Goal: Task Accomplishment & Management: Manage account settings

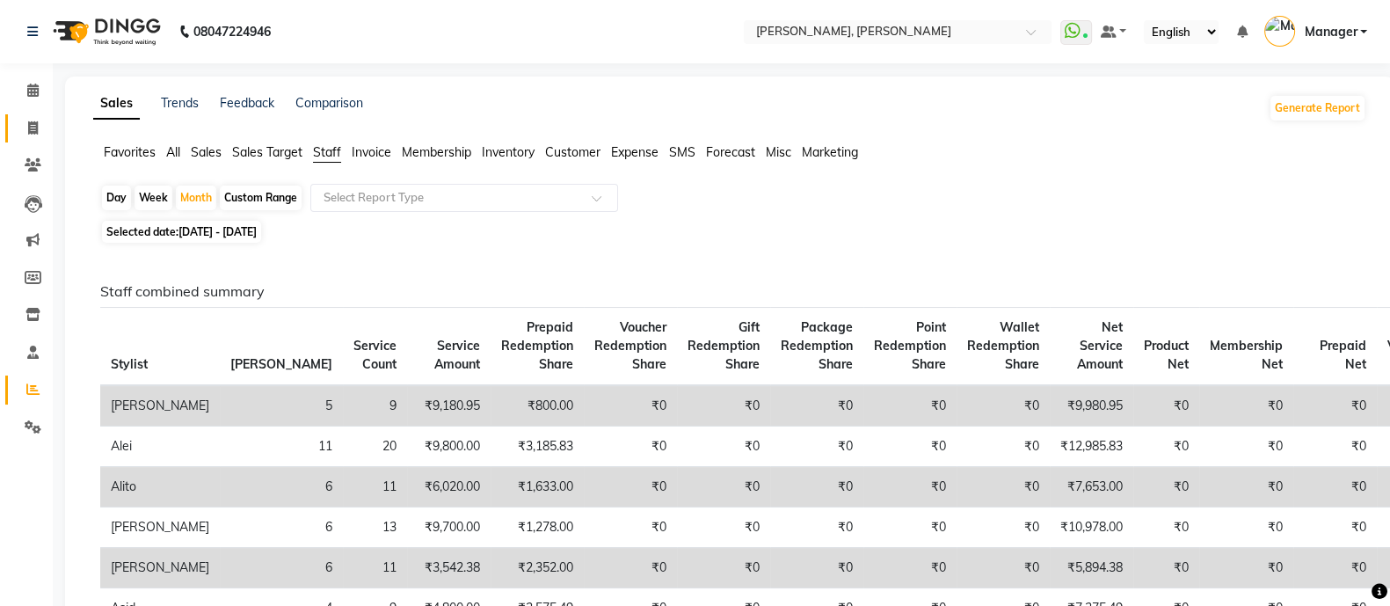
click at [31, 132] on icon at bounding box center [33, 127] width 10 height 13
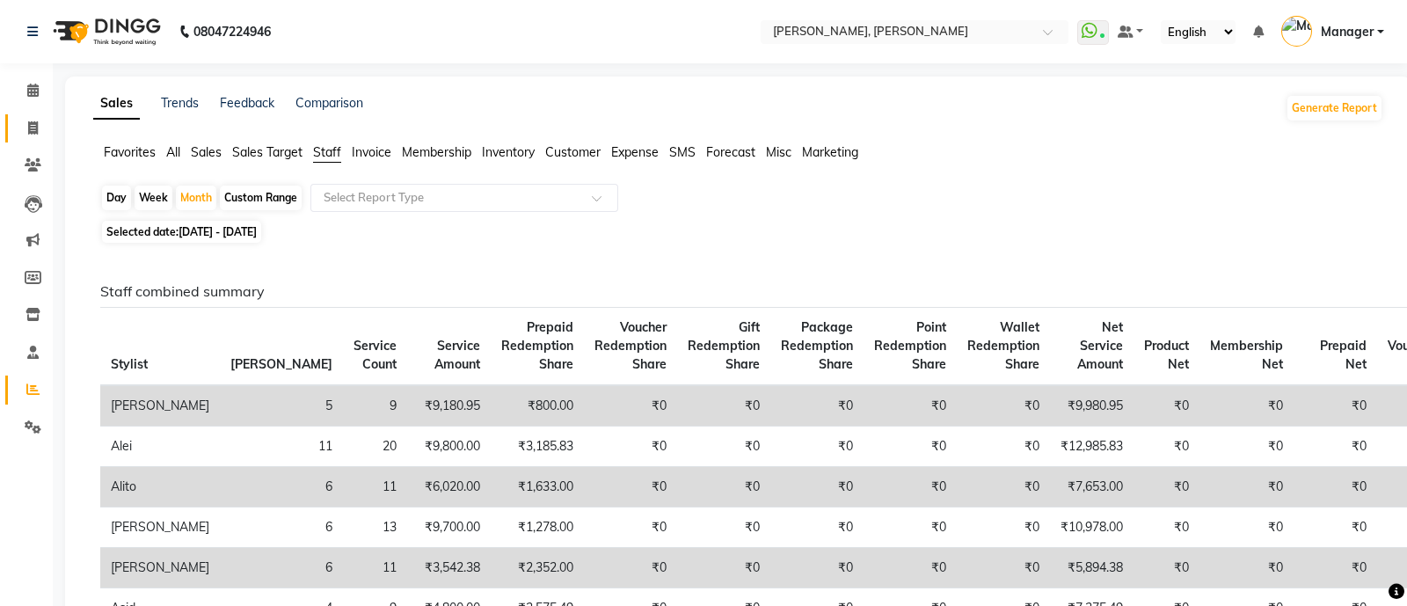
select select "service"
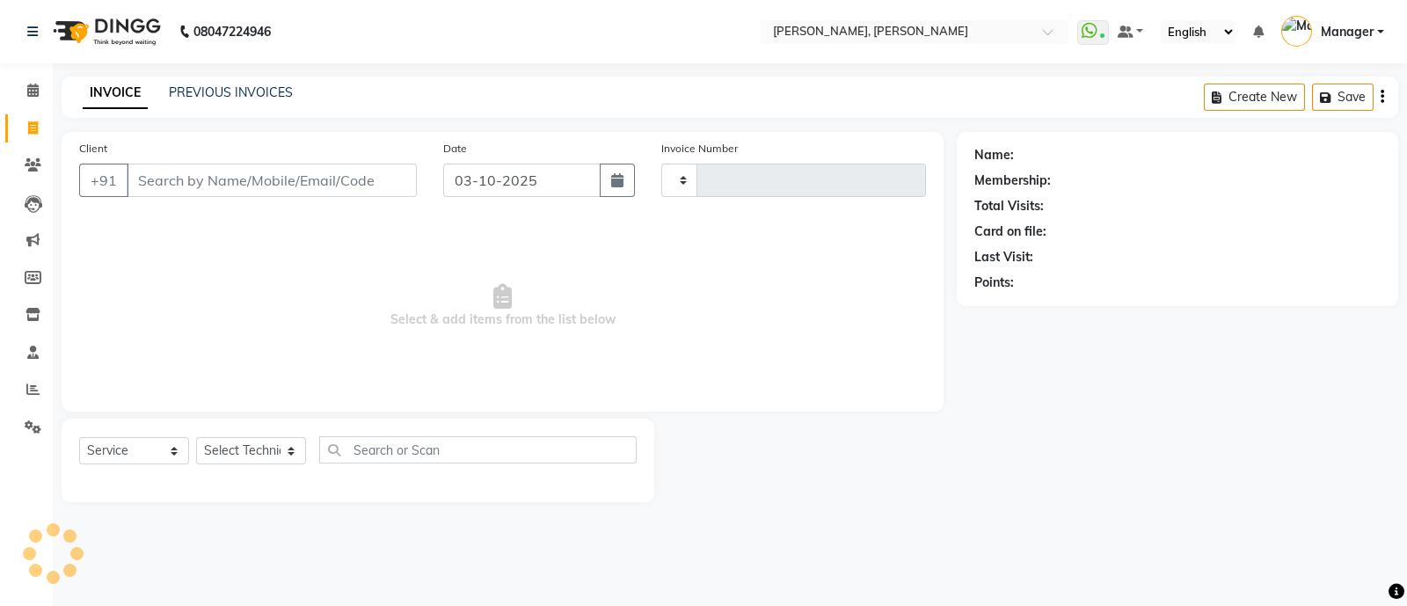
click at [252, 186] on input "Client" at bounding box center [272, 180] width 290 height 33
type input "4301"
select select "3767"
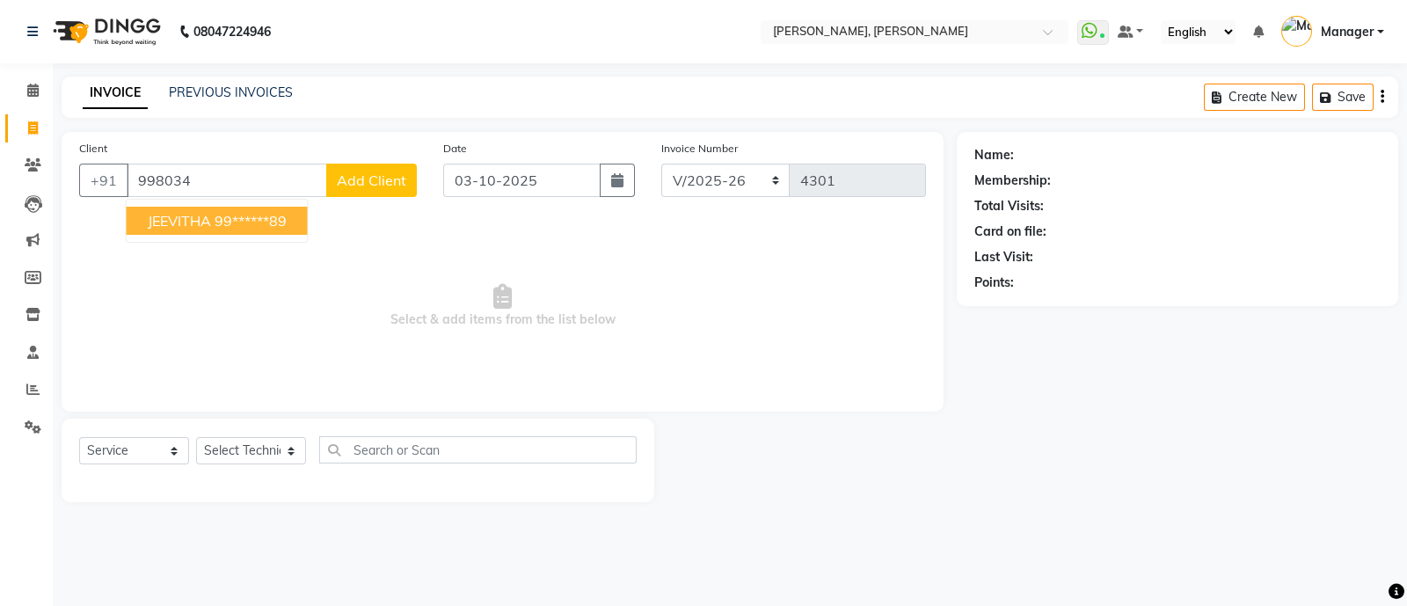
click at [212, 227] on button "JEEVITHA 99******89" at bounding box center [217, 221] width 181 height 28
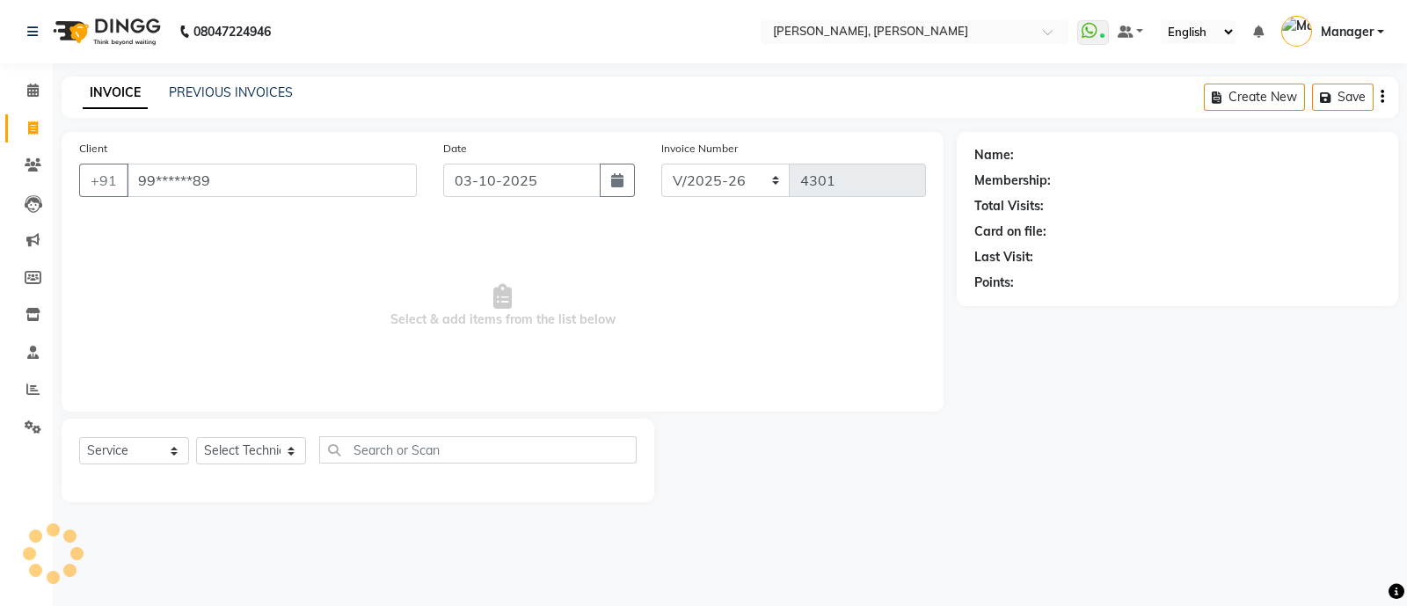
type input "99******89"
select select "1: Object"
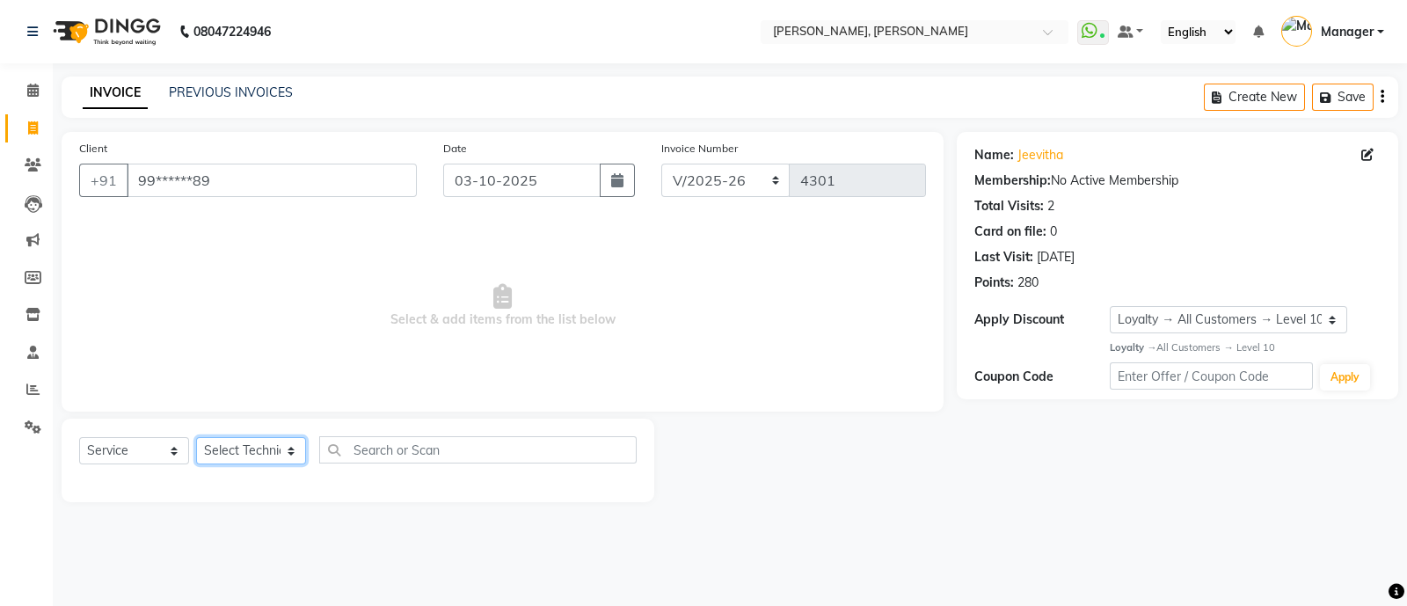
click at [211, 452] on select "Select Technician [PERSON_NAME] [PERSON_NAME] Asid Hanmi [PERSON_NAME] Manager …" at bounding box center [251, 450] width 110 height 27
select select "51846"
click at [196, 438] on select "Select Technician [PERSON_NAME] [PERSON_NAME] Asid Hanmi [PERSON_NAME] Manager …" at bounding box center [251, 450] width 110 height 27
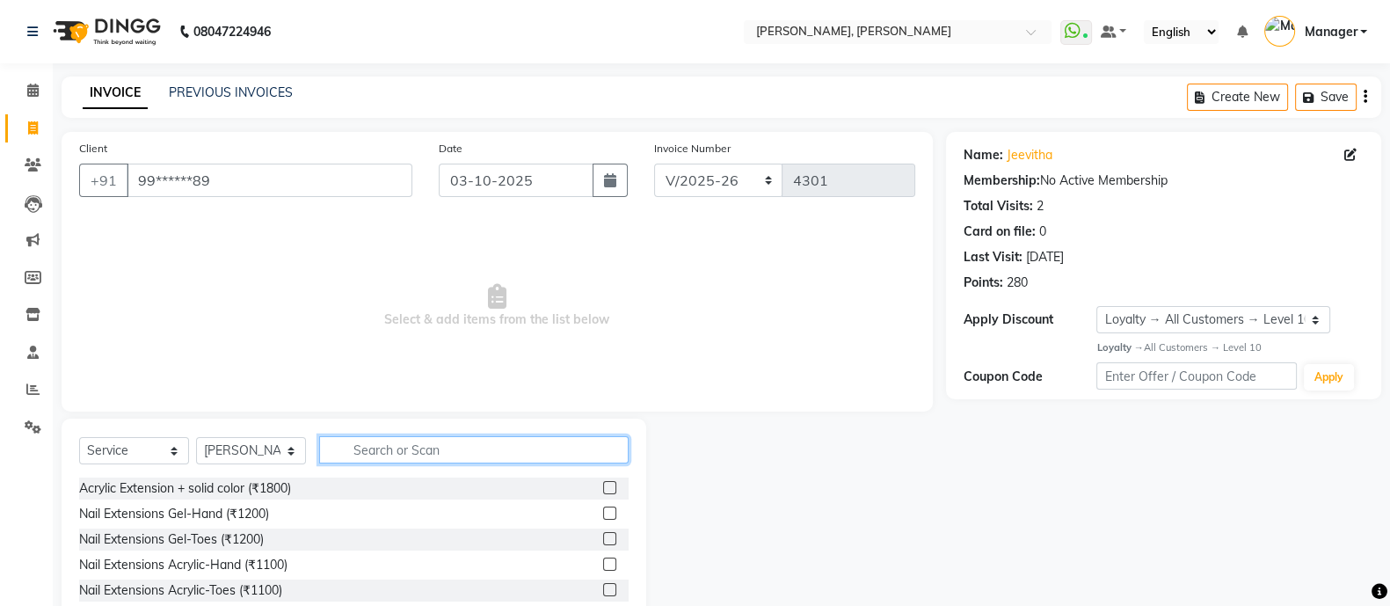
click at [375, 453] on input "text" at bounding box center [473, 449] width 309 height 27
type input "g"
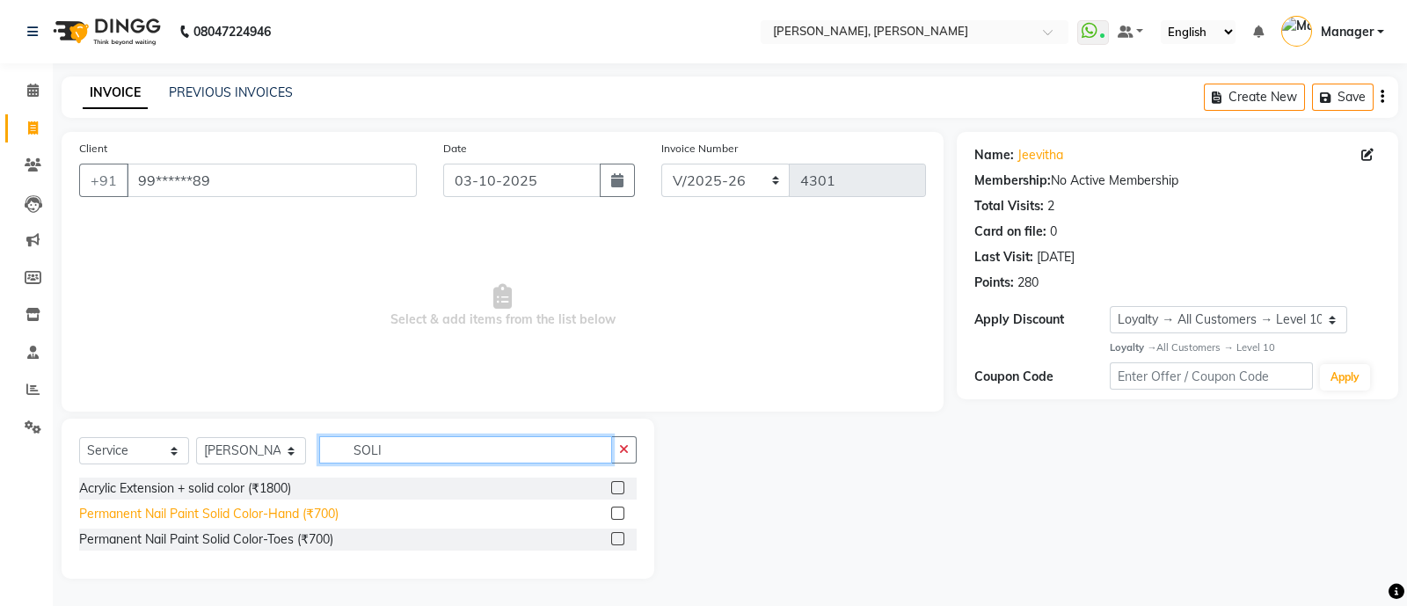
type input "SOLI"
click at [205, 506] on div "Permanent Nail Paint Solid Color-Hand (₹700)" at bounding box center [208, 514] width 259 height 18
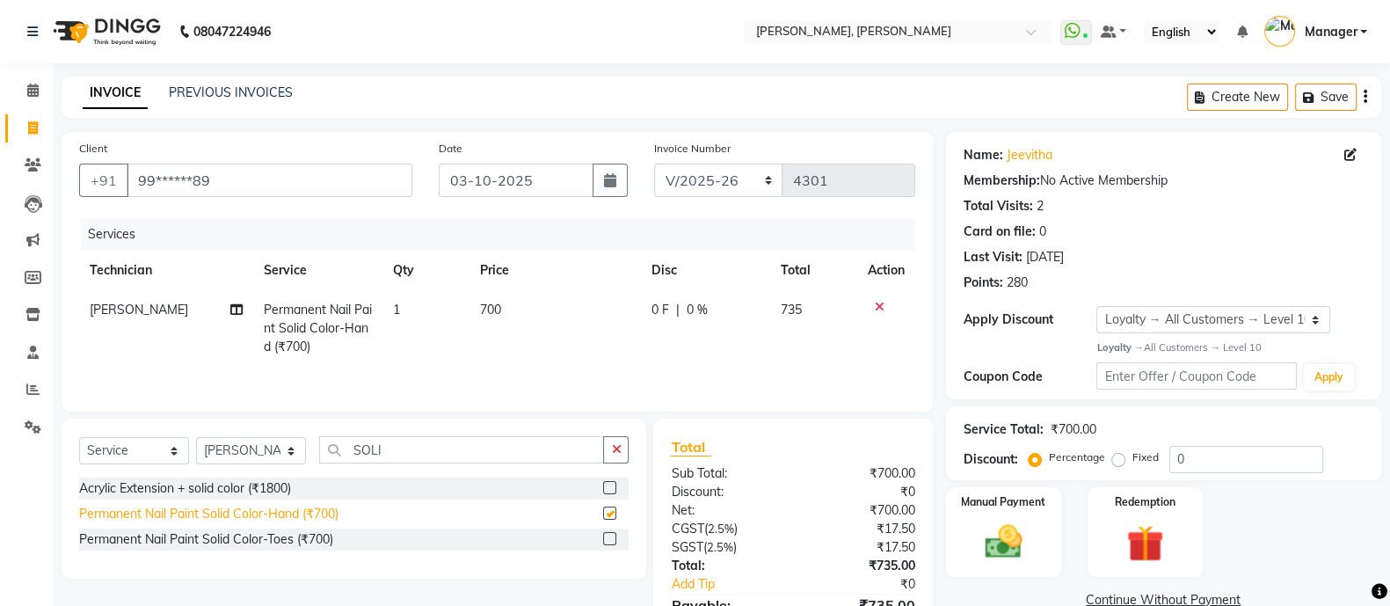
checkbox input "false"
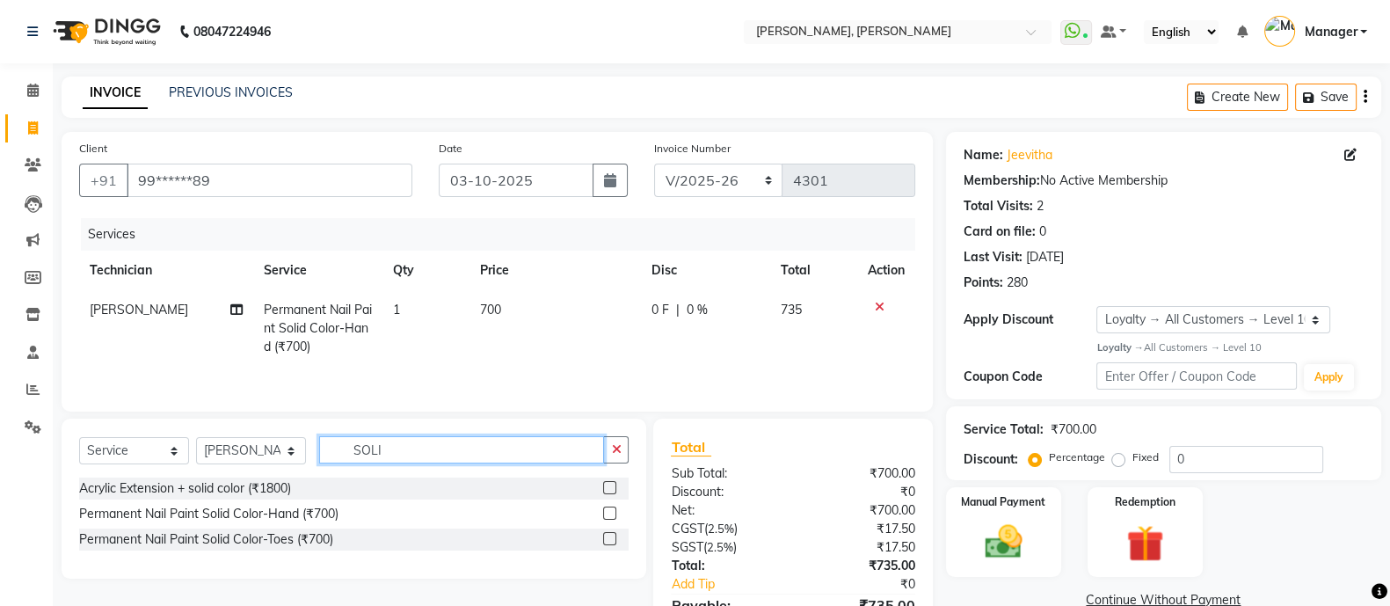
click at [413, 459] on input "SOLI" at bounding box center [461, 449] width 285 height 27
type input "S"
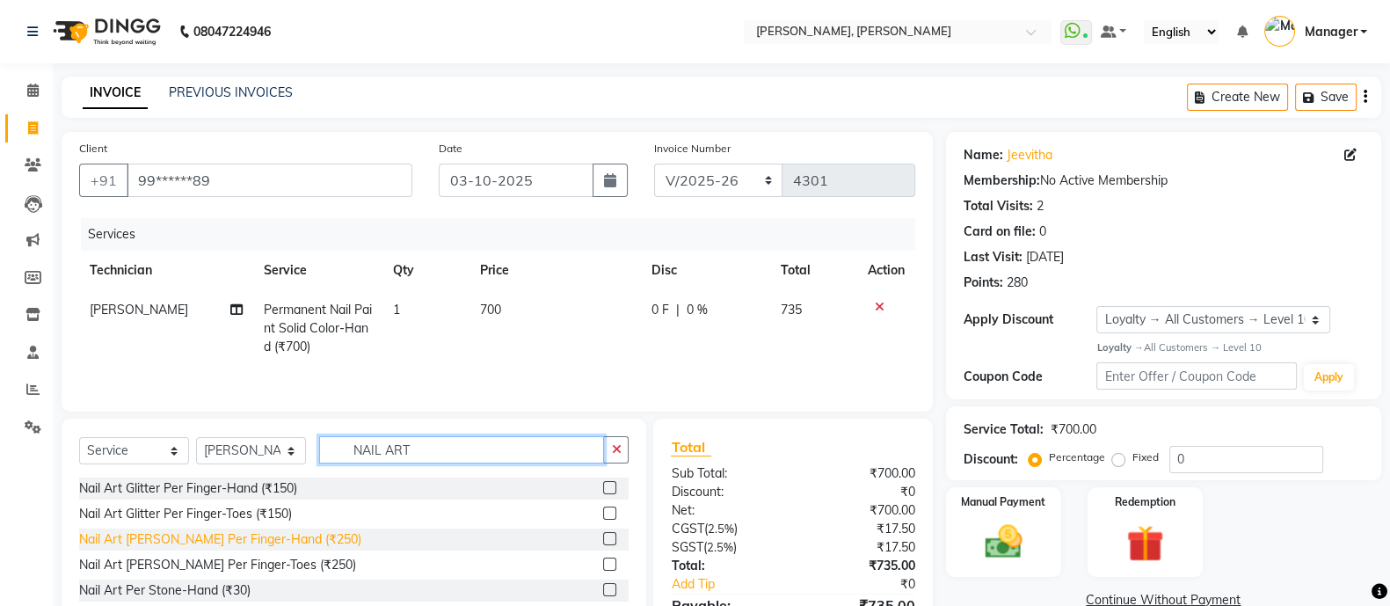
type input "NAIL ART"
click at [248, 547] on div "Nail Art [PERSON_NAME] Per Finger-Hand (₹250)" at bounding box center [220, 539] width 282 height 18
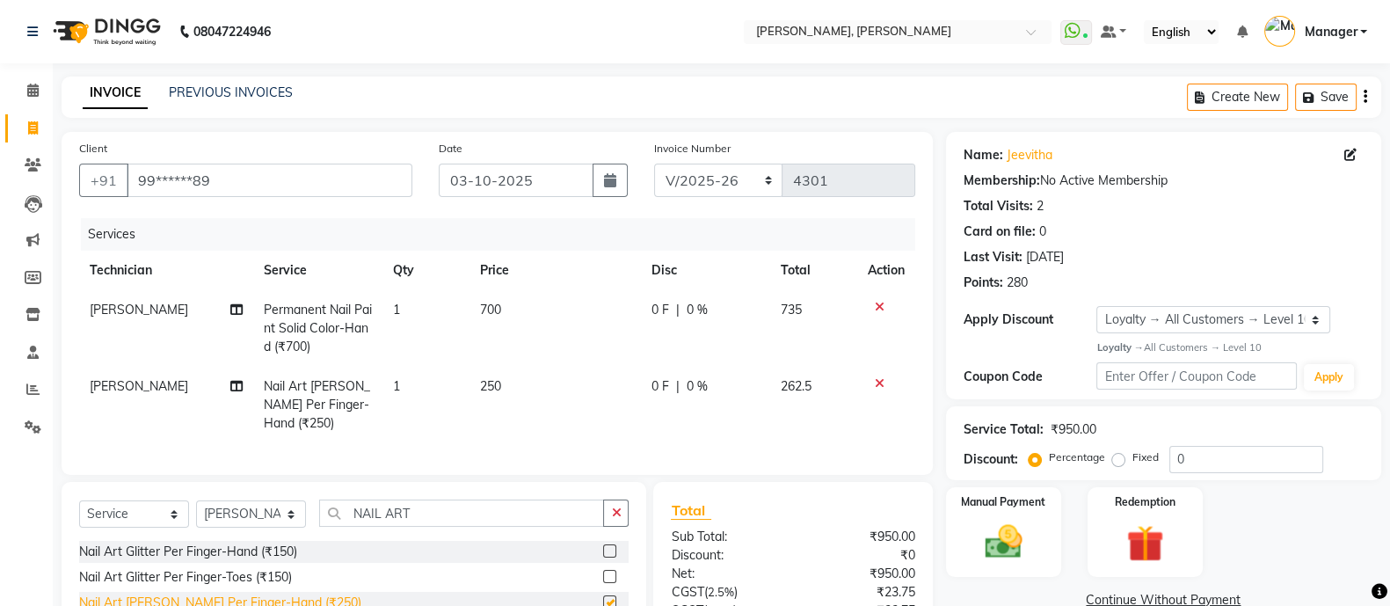
checkbox input "false"
click at [396, 387] on span "1" at bounding box center [396, 386] width 7 height 16
select select "51846"
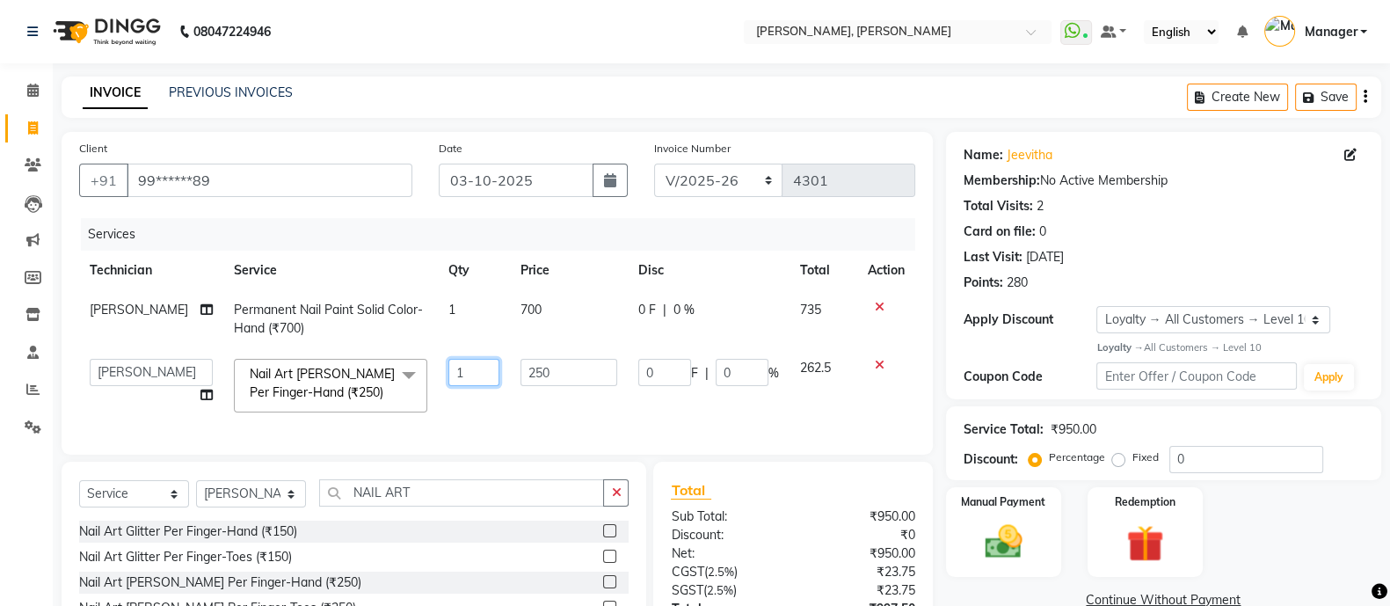
click at [470, 367] on input "1" at bounding box center [473, 372] width 51 height 27
type input "4"
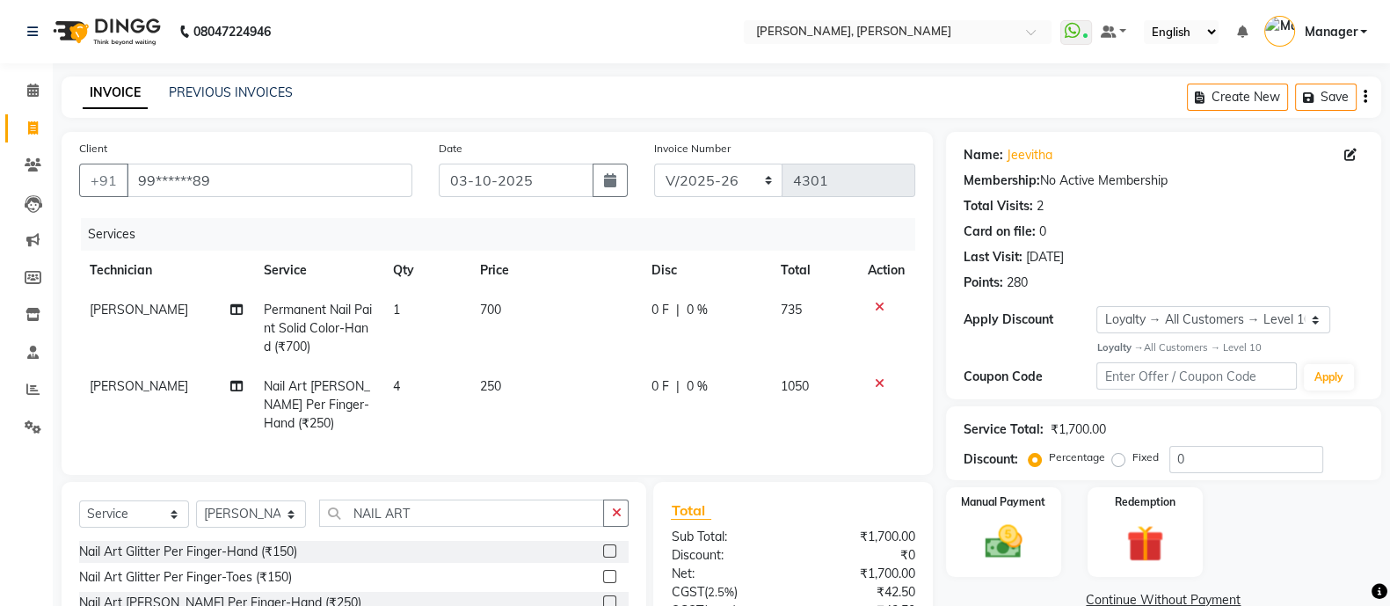
click at [550, 412] on td "250" at bounding box center [555, 405] width 171 height 76
select select "51846"
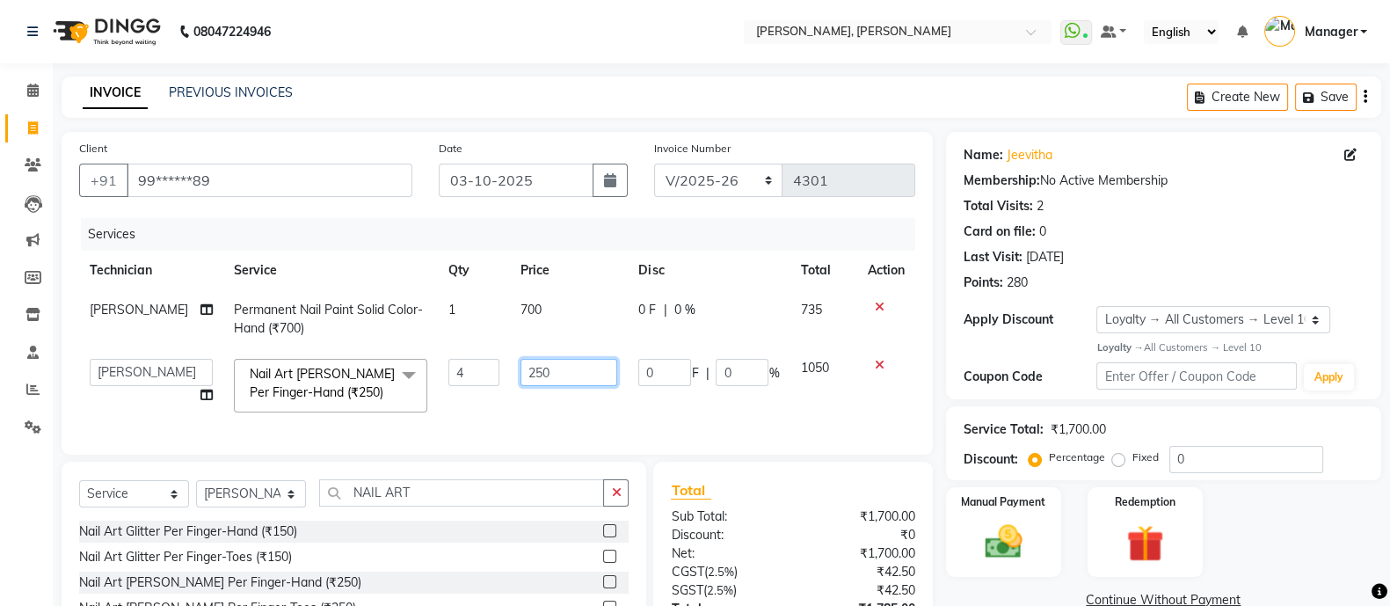
click at [548, 380] on input "250" at bounding box center [569, 372] width 97 height 27
type input "200"
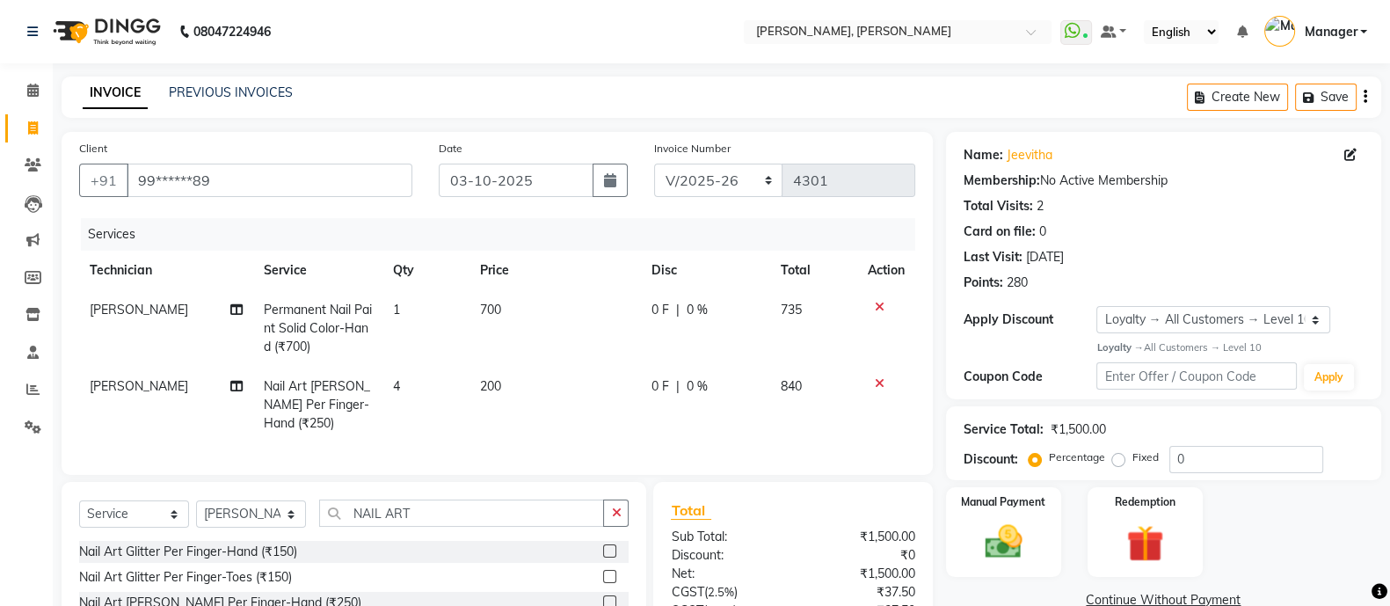
click at [1275, 513] on div "Manual Payment Redemption" at bounding box center [1164, 532] width 462 height 90
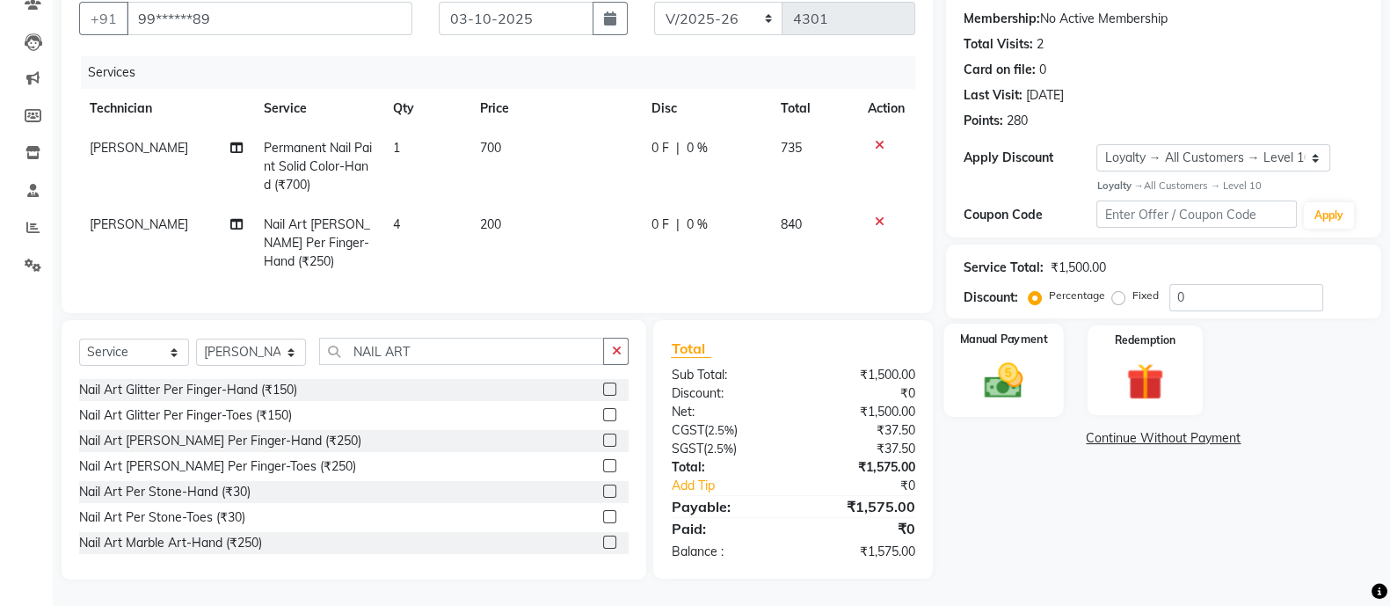
click at [985, 358] on img at bounding box center [1003, 380] width 62 height 44
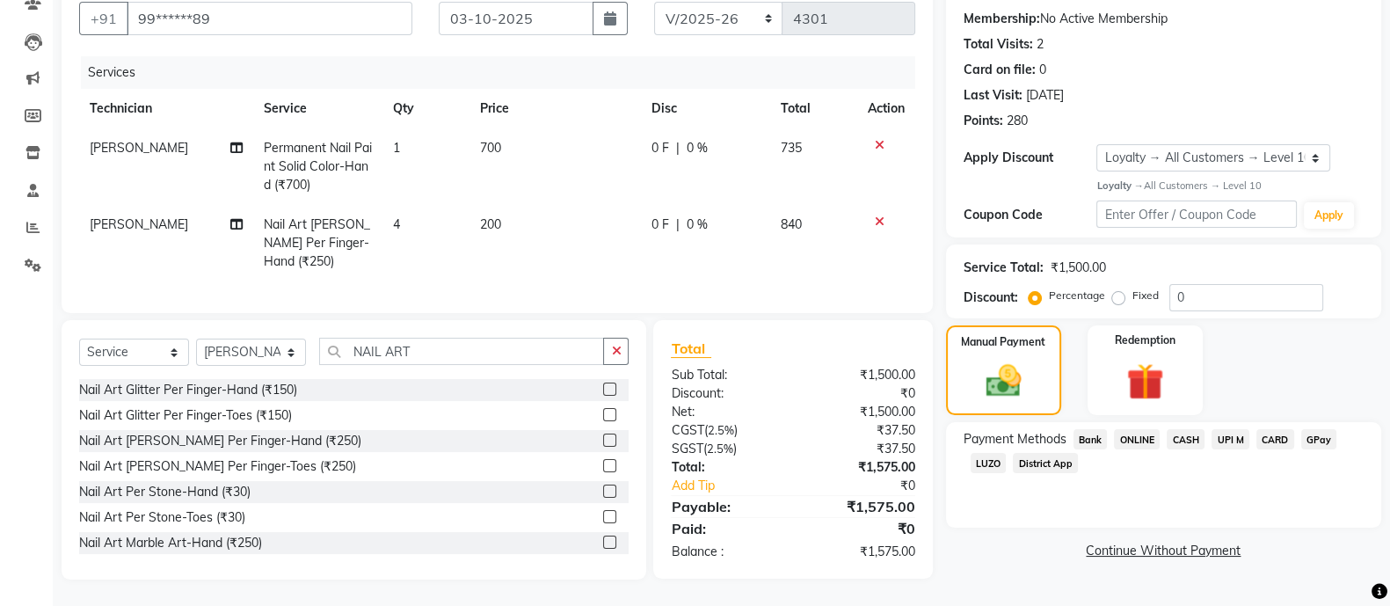
click at [1132, 429] on span "ONLINE" at bounding box center [1137, 439] width 46 height 20
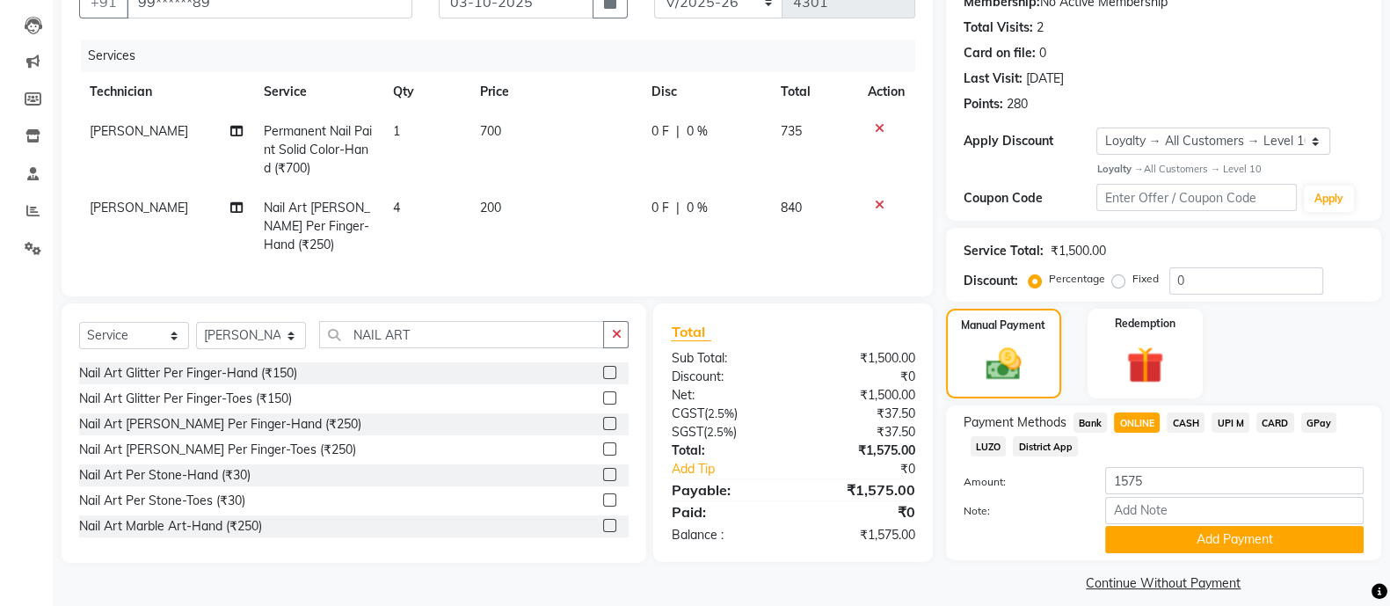
click at [1178, 418] on span "CASH" at bounding box center [1186, 422] width 38 height 20
click at [1170, 480] on input "1575" at bounding box center [1234, 480] width 259 height 27
type input "1500"
click at [1242, 544] on button "Add Payment" at bounding box center [1234, 539] width 259 height 27
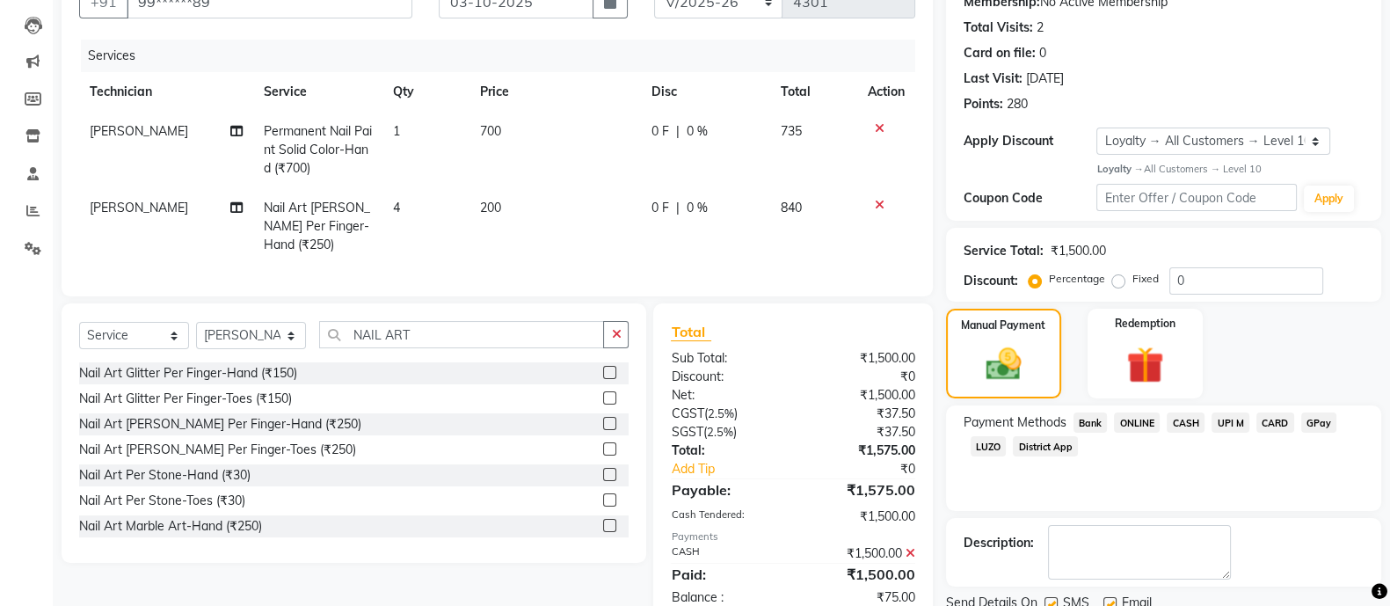
click at [1134, 420] on span "ONLINE" at bounding box center [1137, 422] width 46 height 20
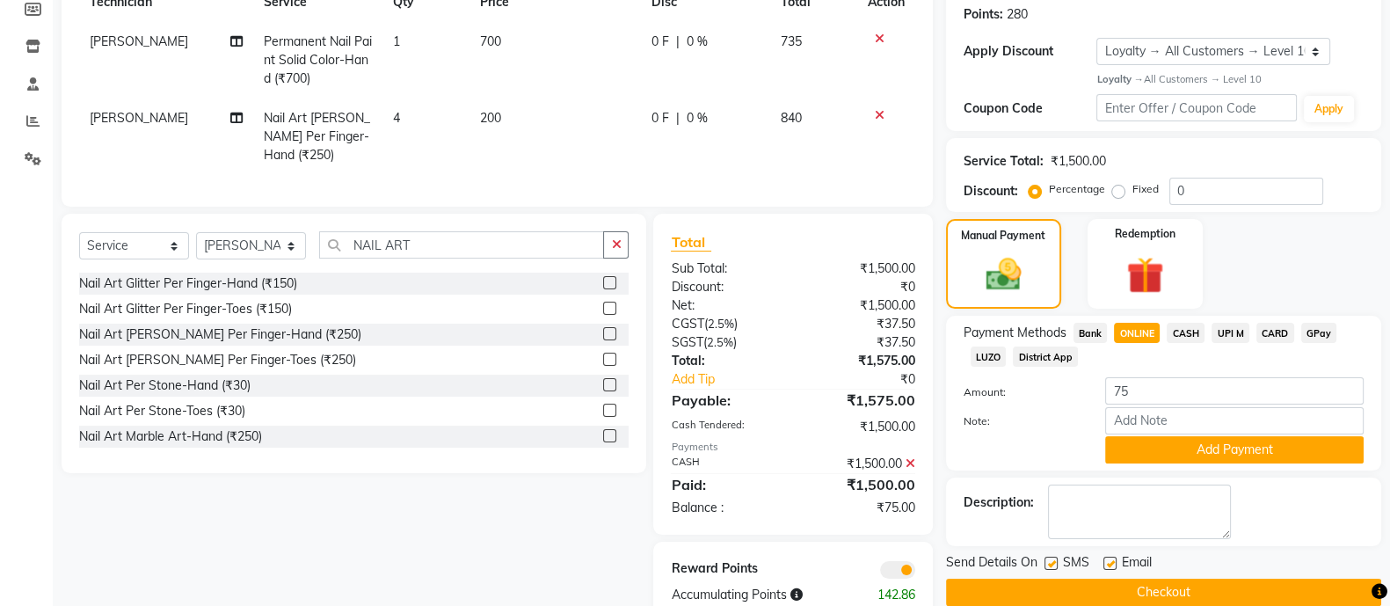
scroll to position [281, 0]
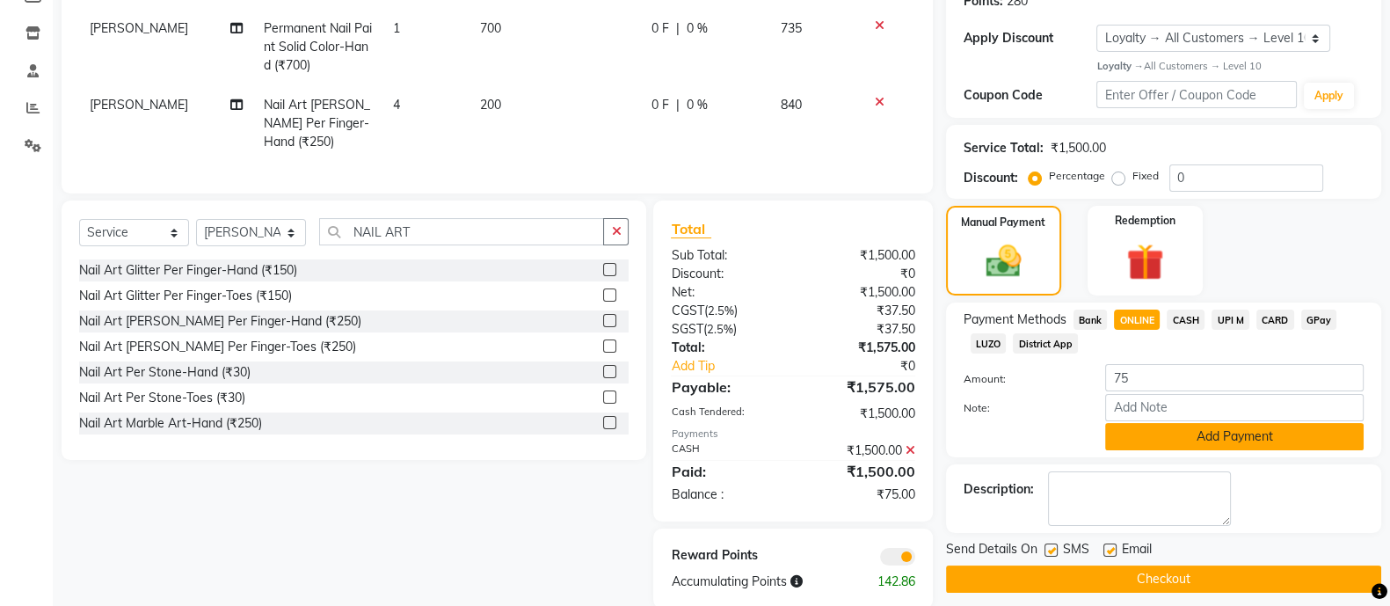
click at [1234, 444] on button "Add Payment" at bounding box center [1234, 436] width 259 height 27
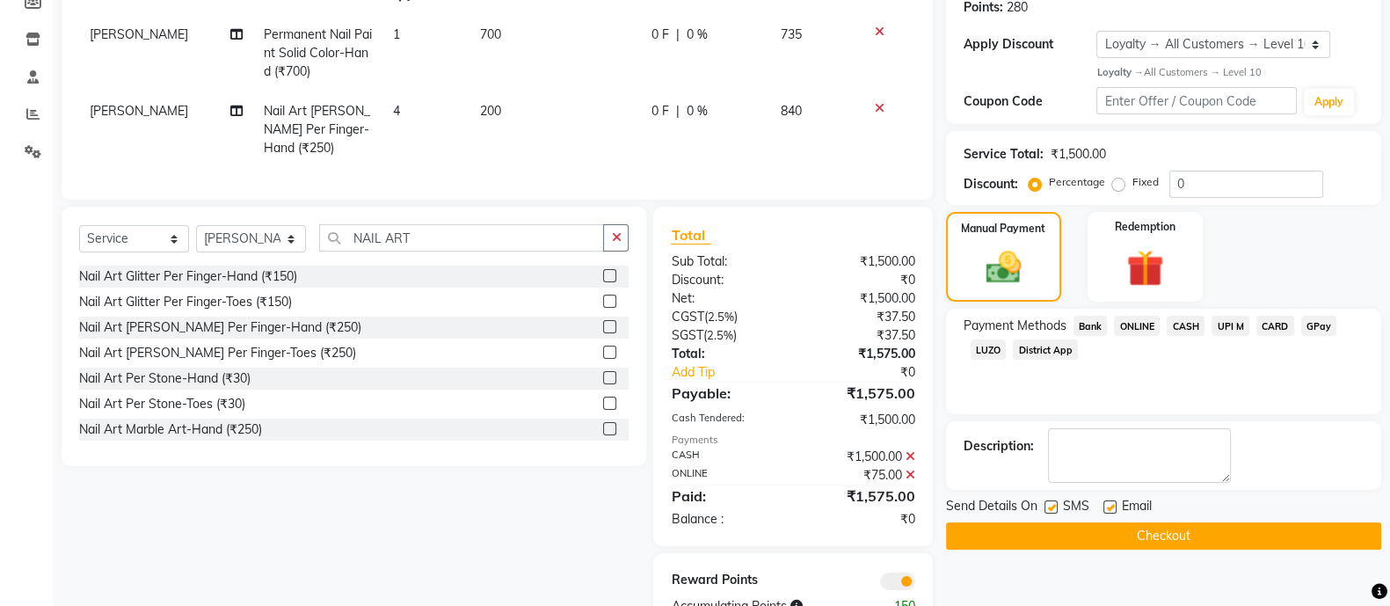
scroll to position [346, 0]
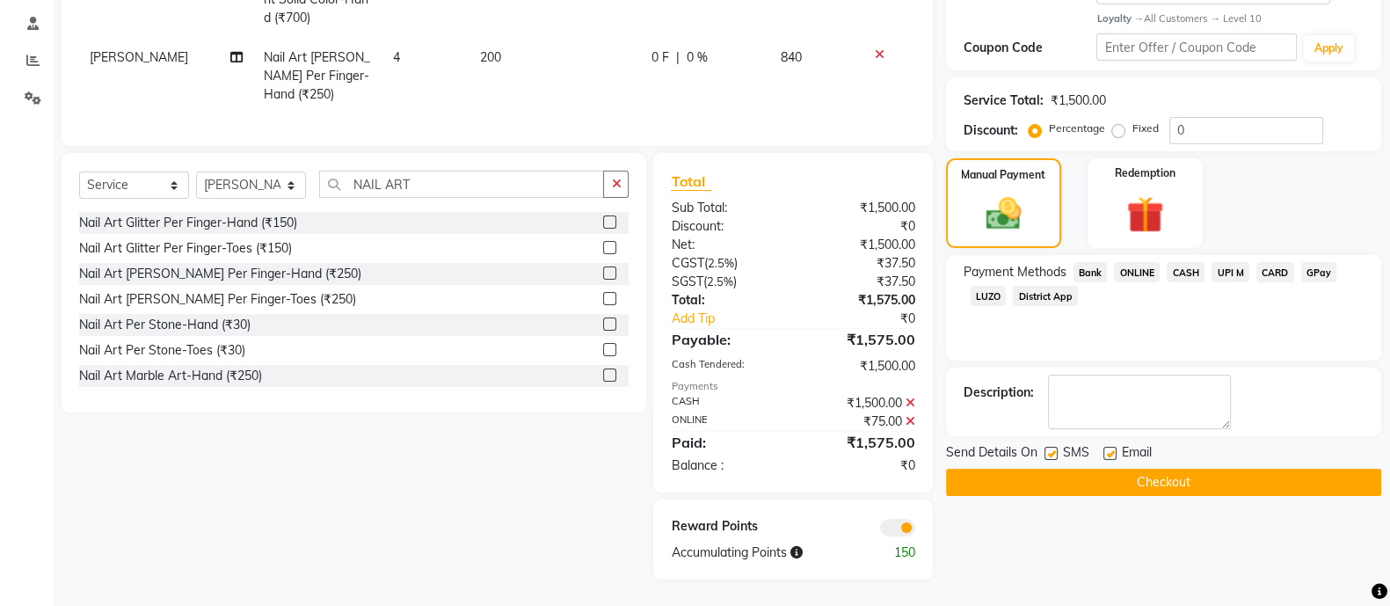
click at [1219, 469] on button "Checkout" at bounding box center [1163, 482] width 435 height 27
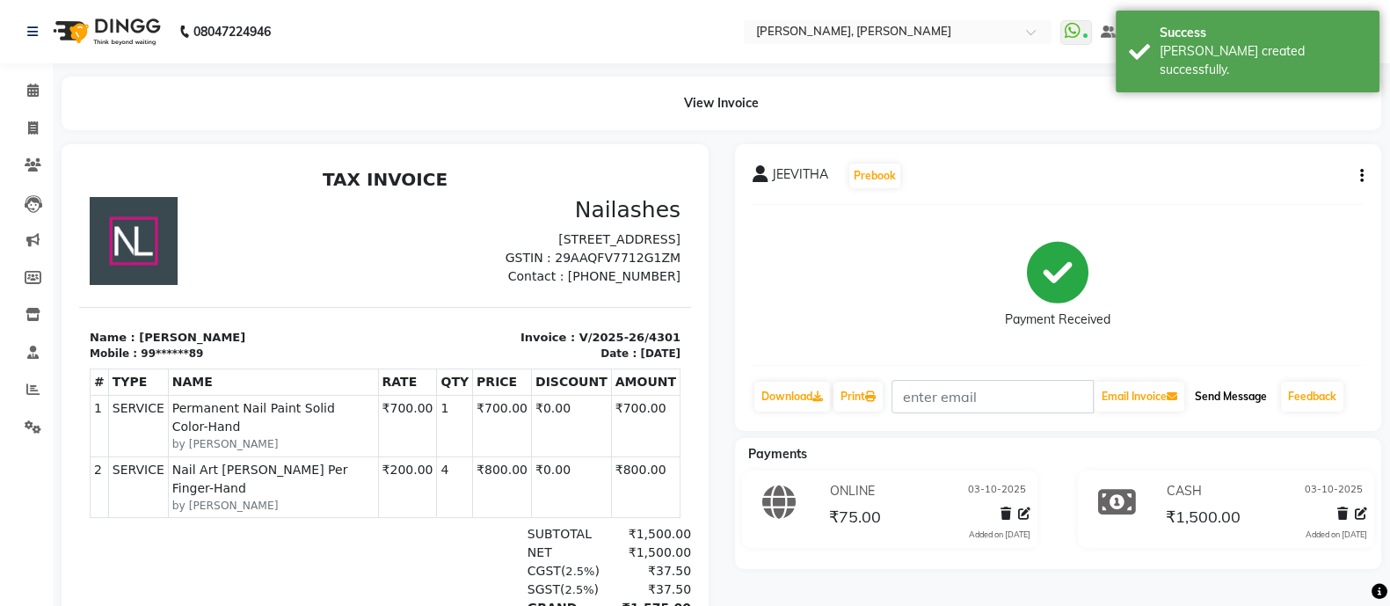
click at [1249, 403] on button "Send Message" at bounding box center [1231, 397] width 86 height 30
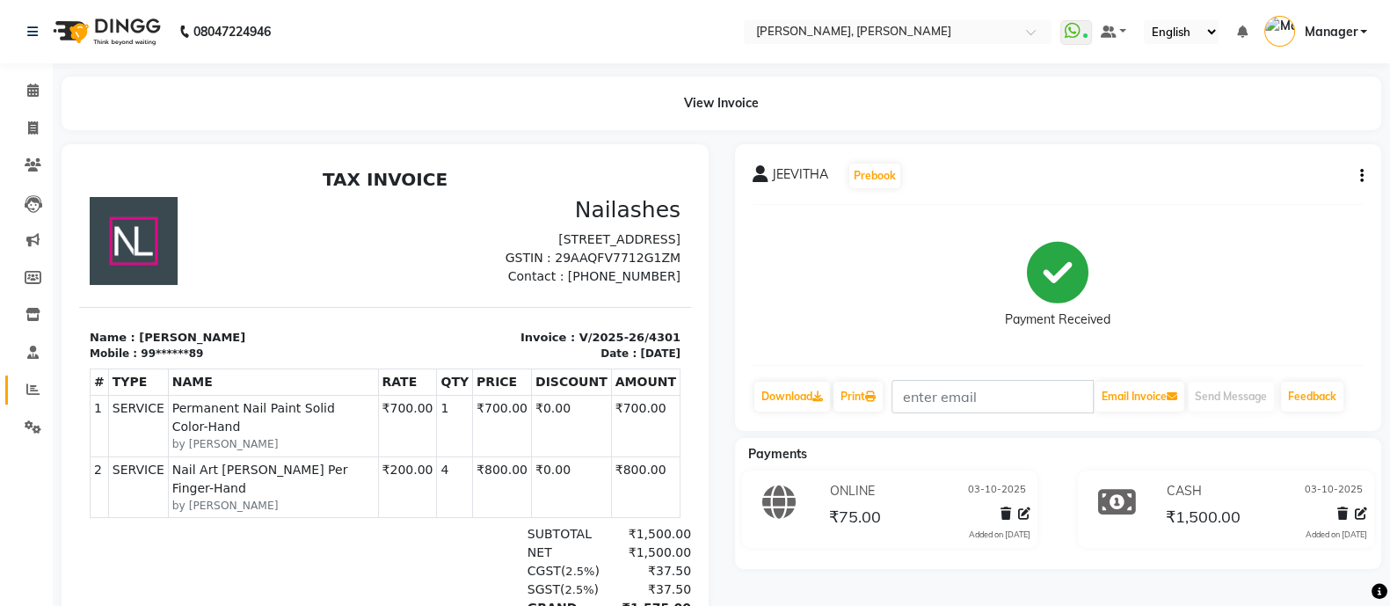
click at [22, 383] on span at bounding box center [33, 390] width 31 height 20
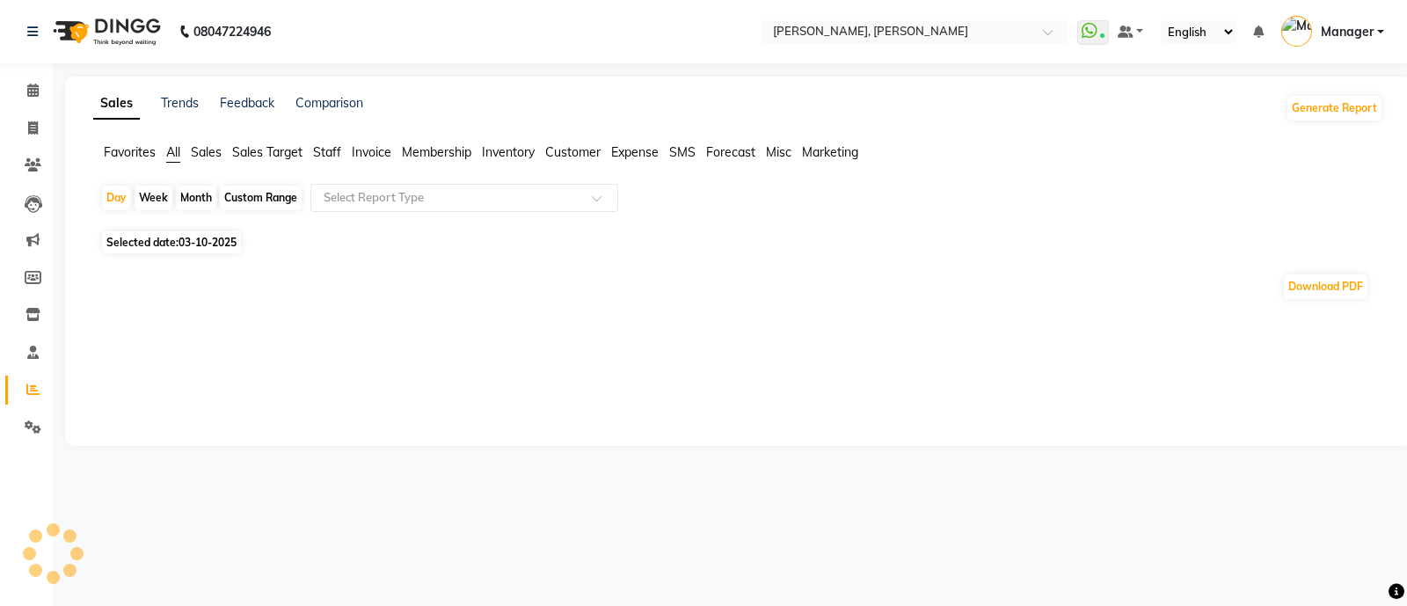
click at [329, 158] on span "Staff" at bounding box center [327, 152] width 28 height 16
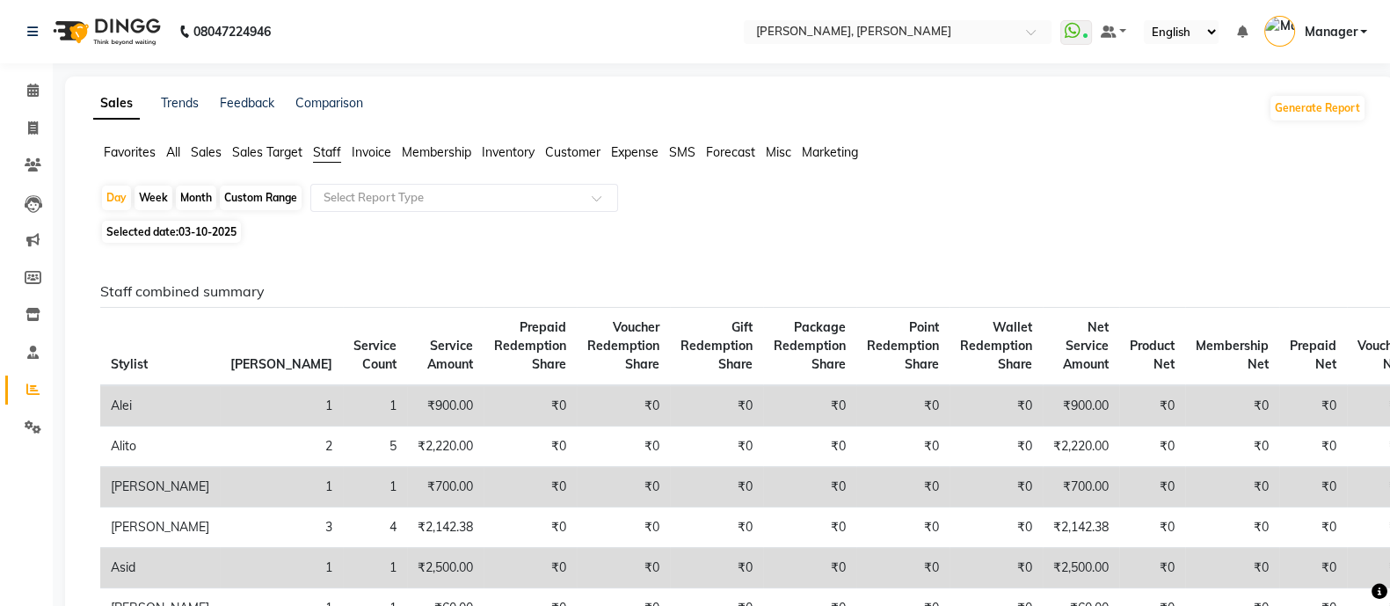
click at [324, 154] on span "Staff" at bounding box center [327, 152] width 28 height 16
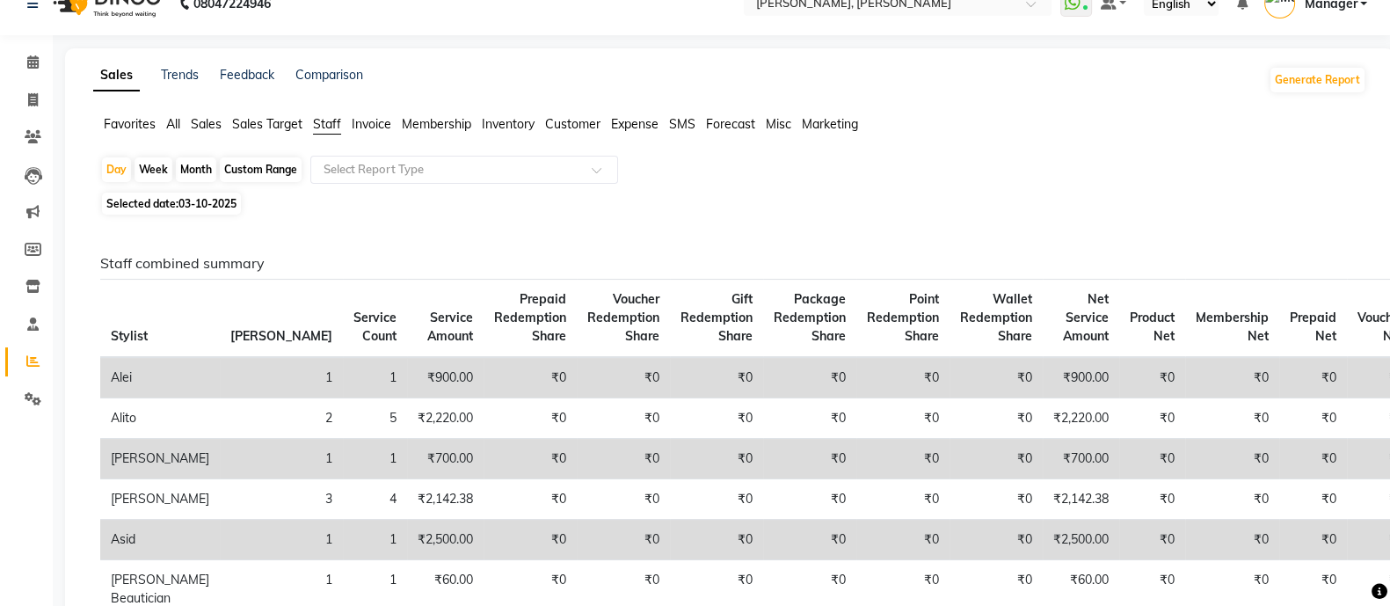
scroll to position [72, 0]
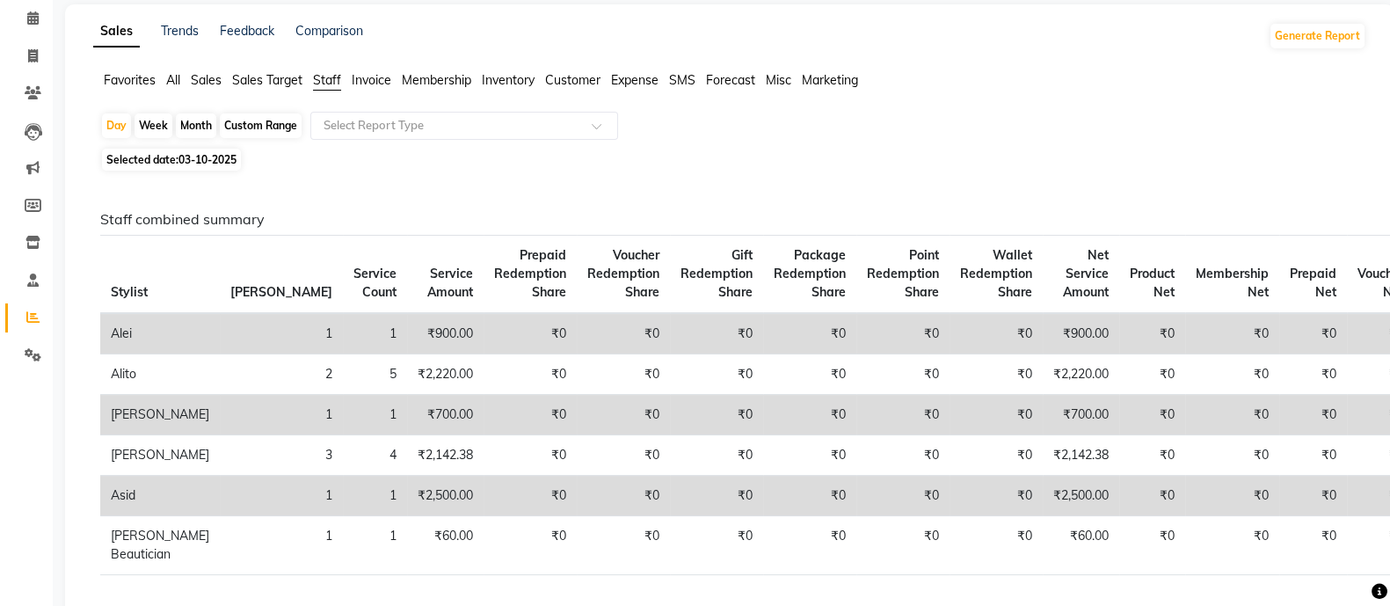
click at [183, 118] on div "Month" at bounding box center [196, 125] width 40 height 25
select select "10"
select select "2025"
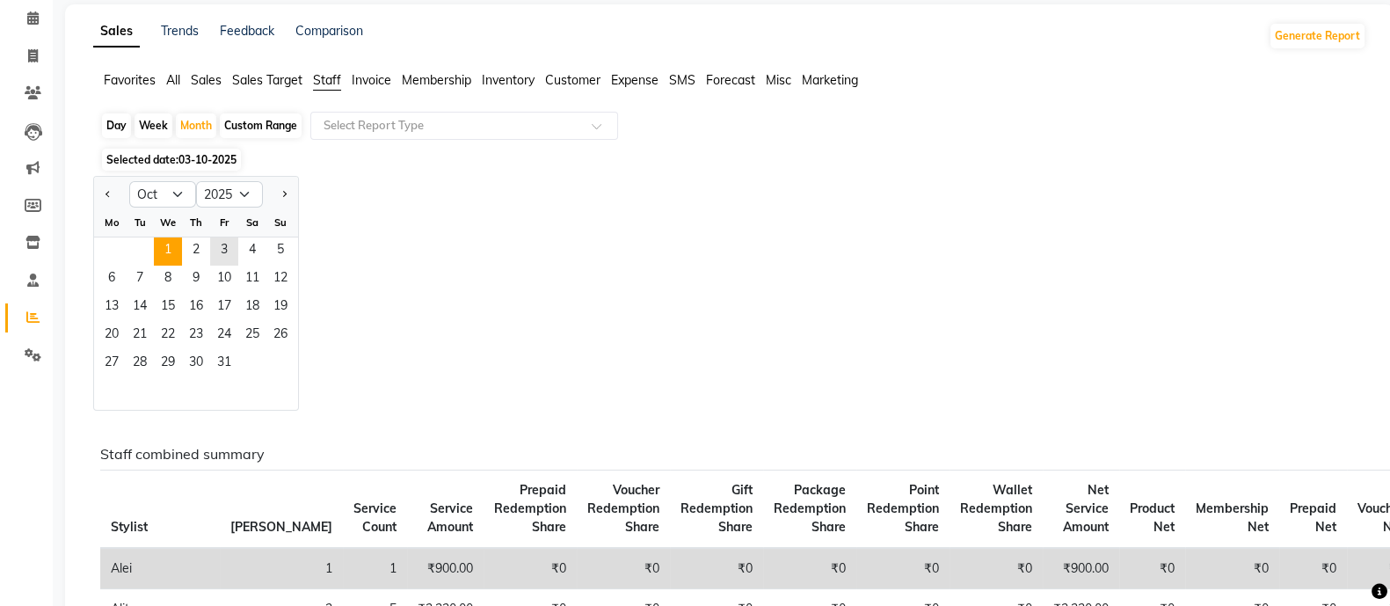
click at [168, 253] on span "1" at bounding box center [168, 251] width 28 height 28
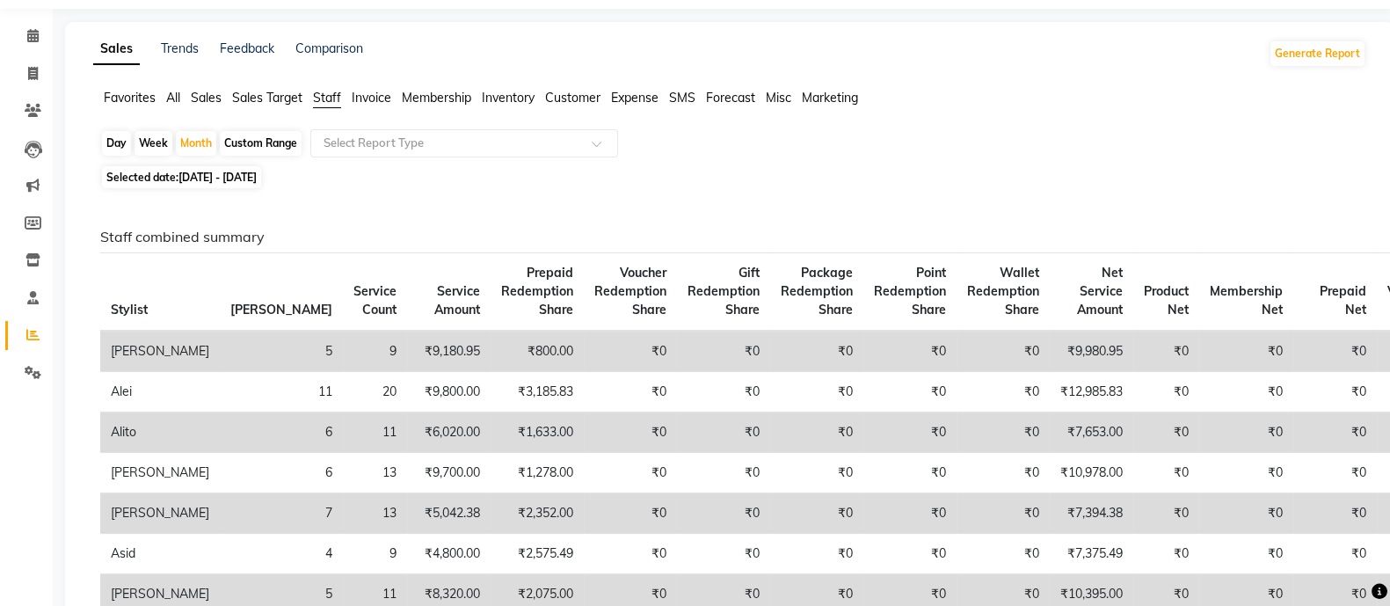
scroll to position [0, 0]
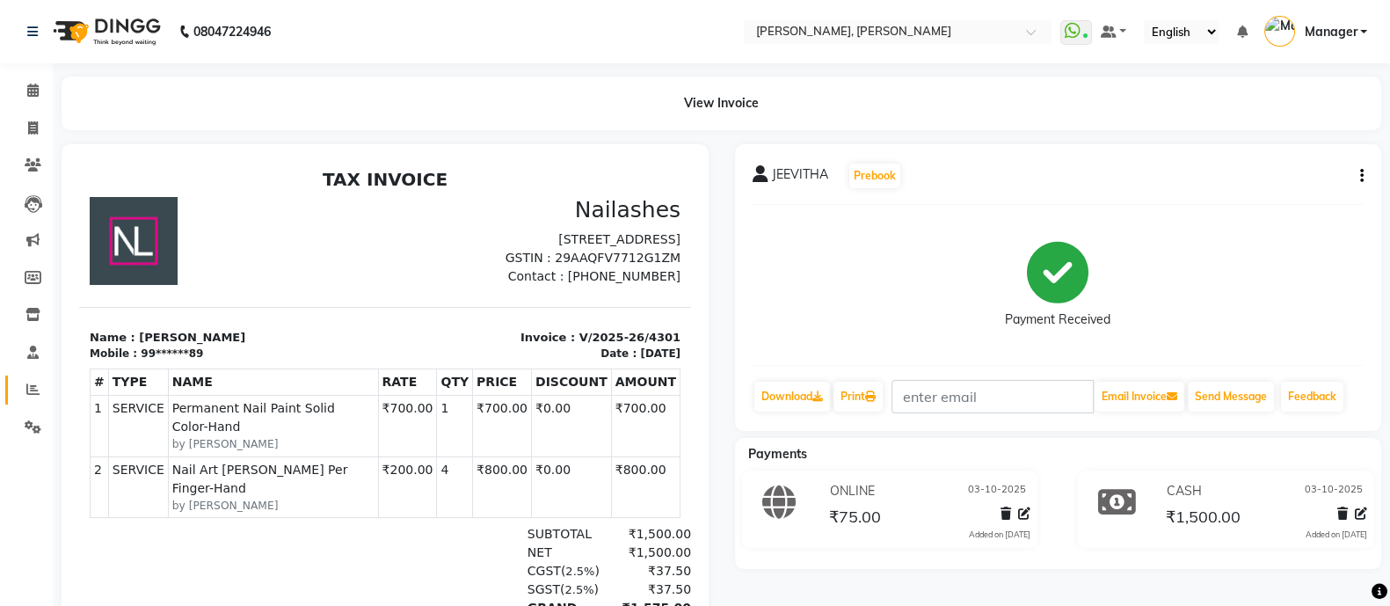
click at [18, 397] on span at bounding box center [33, 390] width 31 height 20
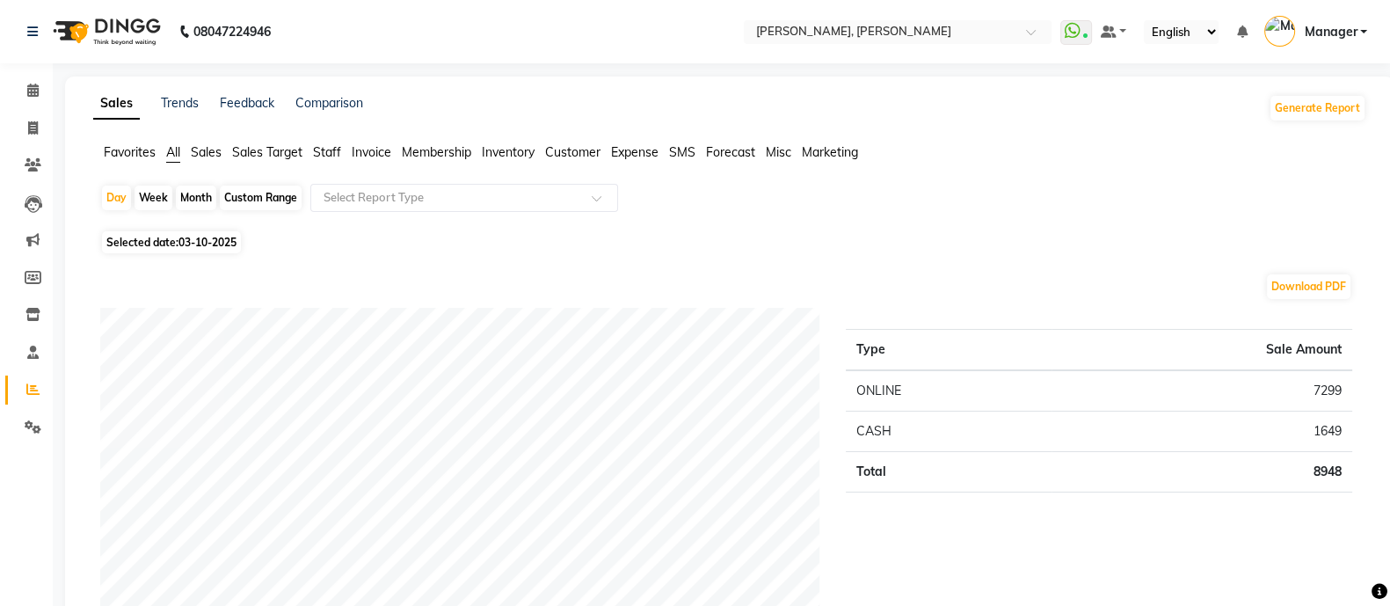
click at [317, 157] on span "Staff" at bounding box center [327, 152] width 28 height 16
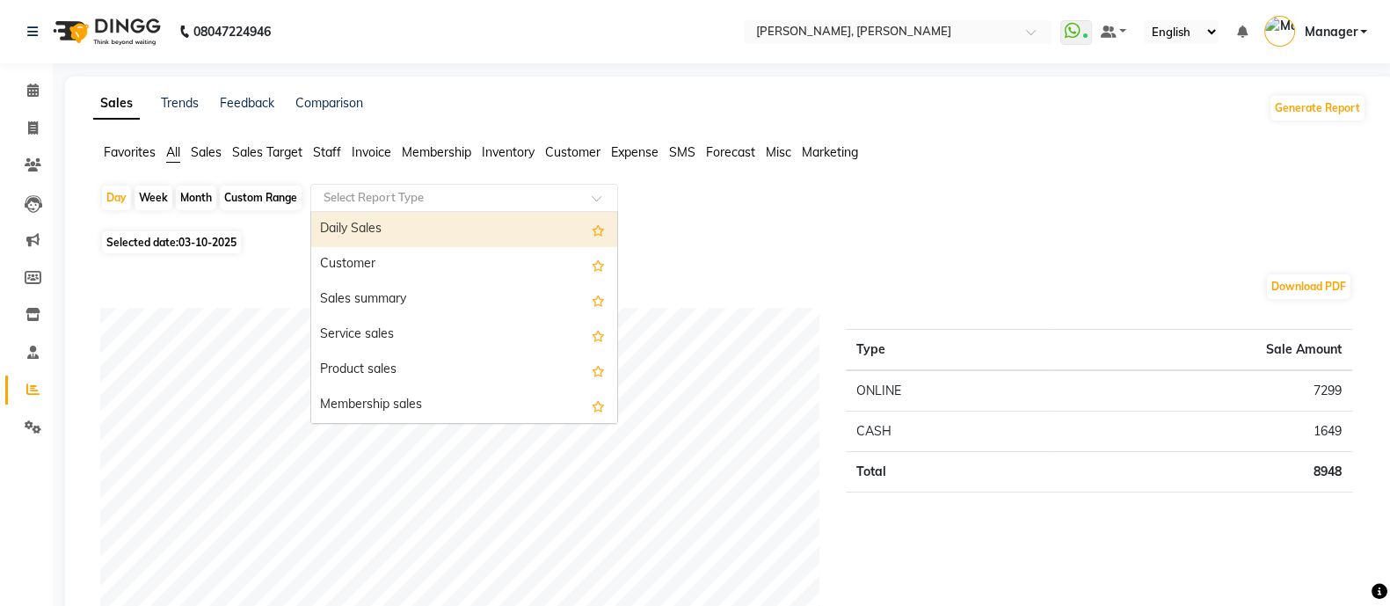
click at [453, 194] on input "text" at bounding box center [446, 198] width 253 height 18
click at [574, 144] on span "Customer" at bounding box center [572, 152] width 55 height 16
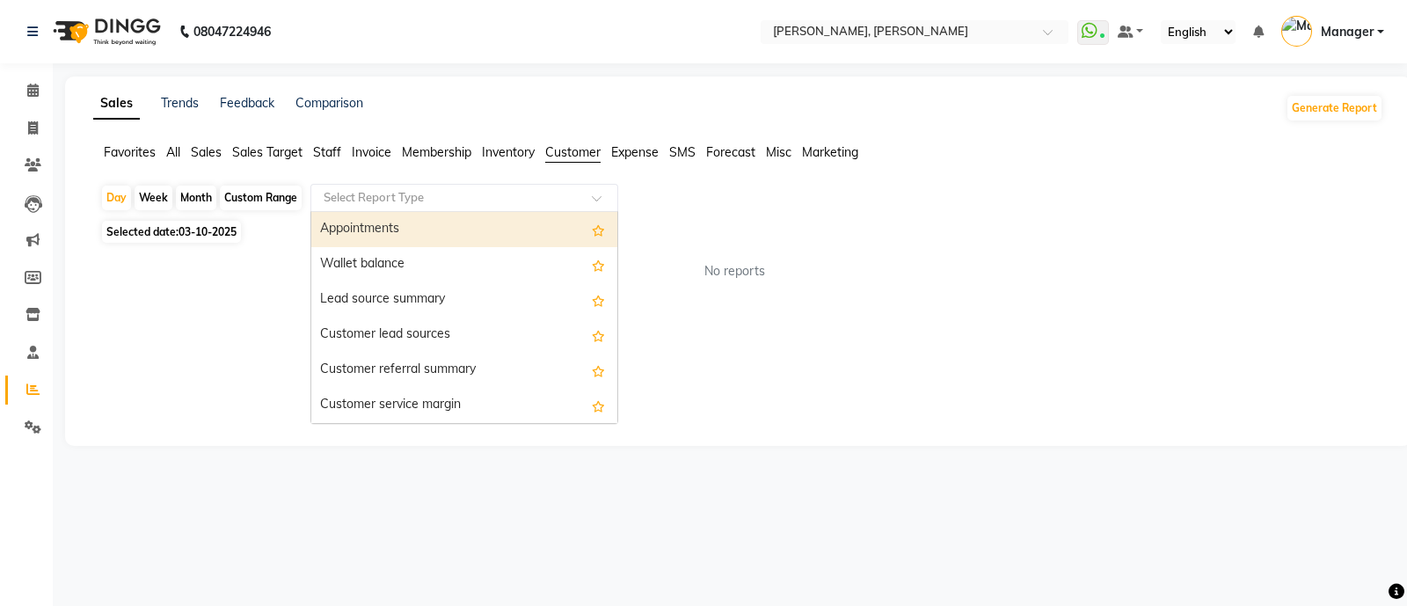
click at [433, 197] on input "text" at bounding box center [446, 198] width 253 height 18
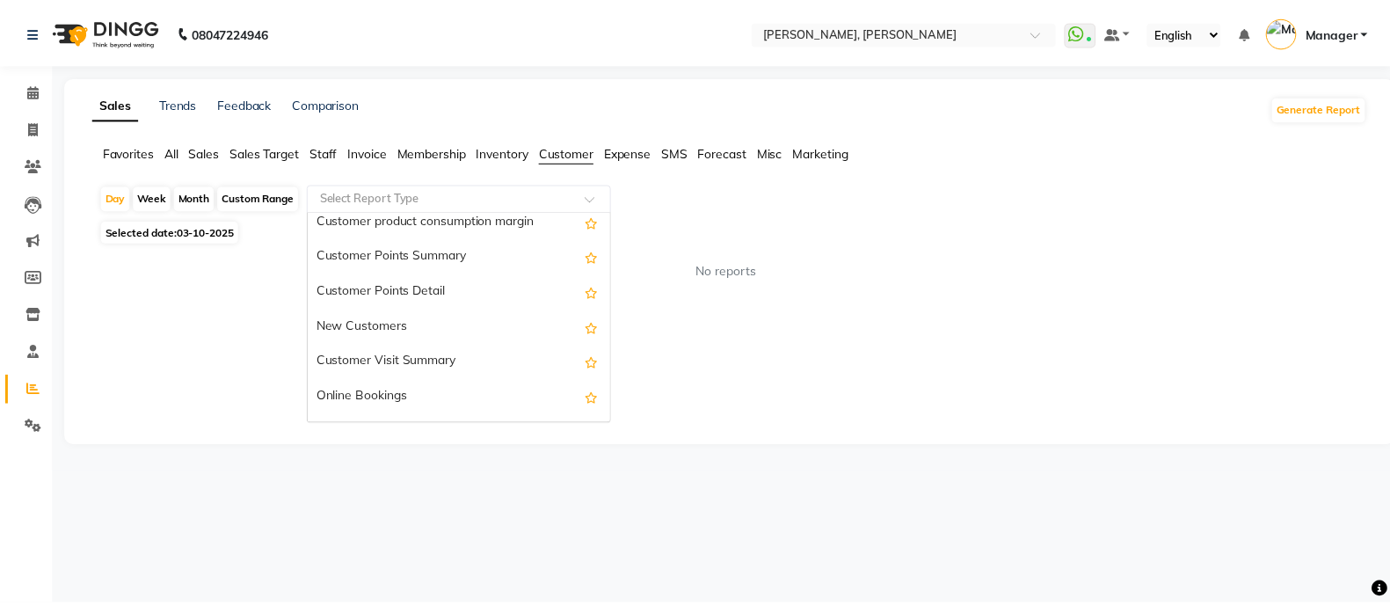
scroll to position [246, 0]
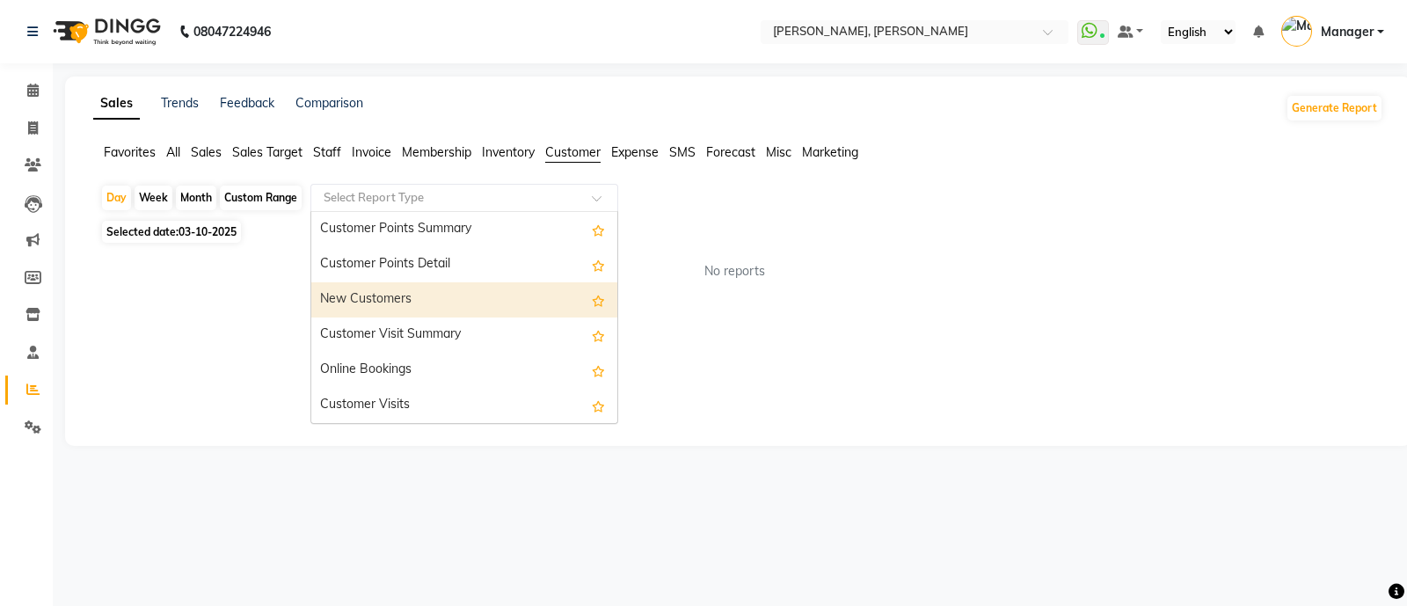
click at [397, 296] on div "New Customers" at bounding box center [464, 299] width 306 height 35
select select "full_report"
select select "csv"
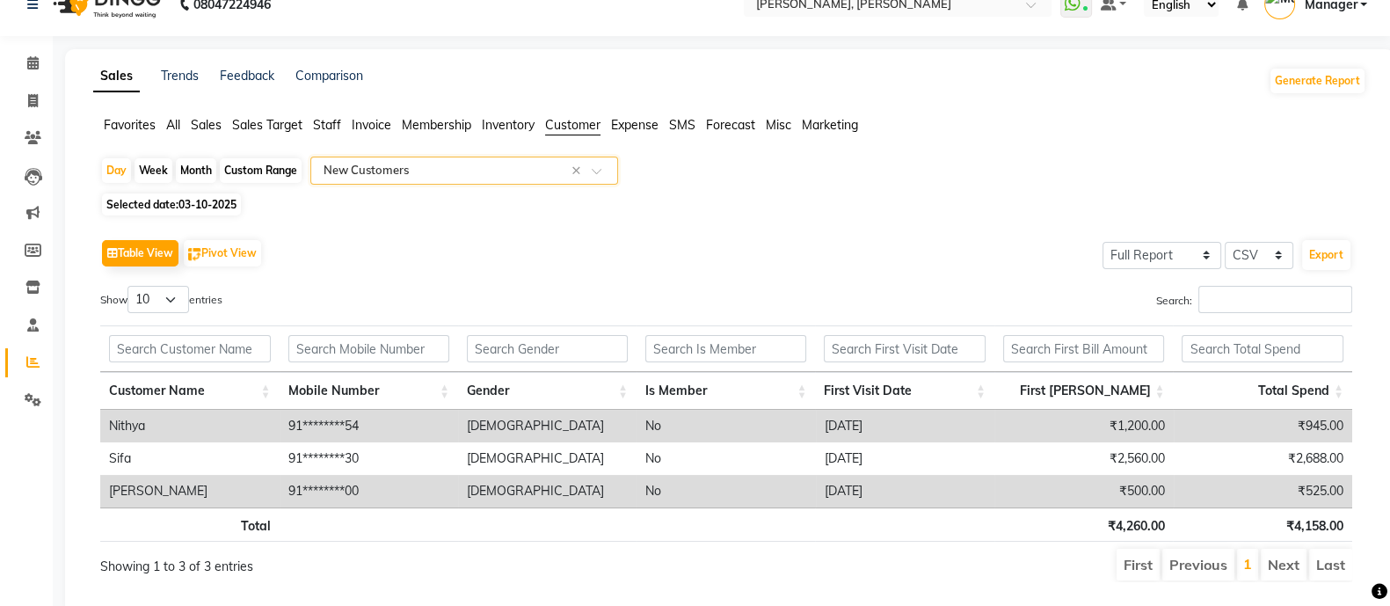
scroll to position [0, 0]
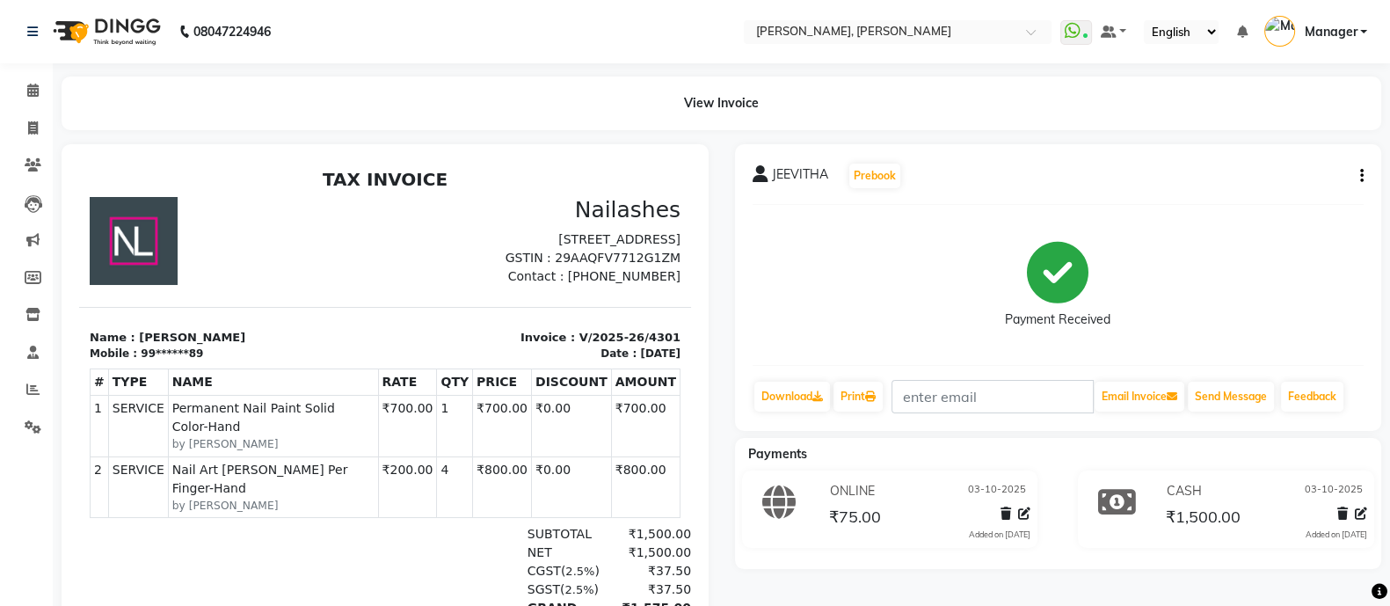
scroll to position [13, 0]
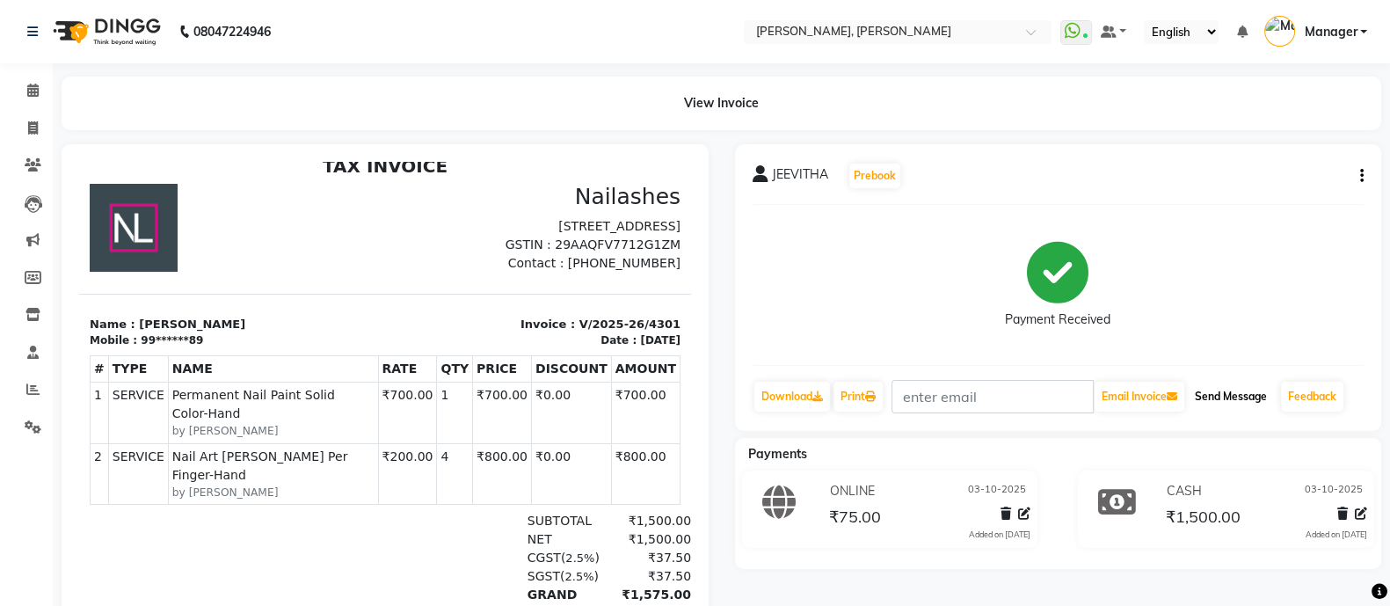
click at [1239, 404] on button "Send Message" at bounding box center [1231, 397] width 86 height 30
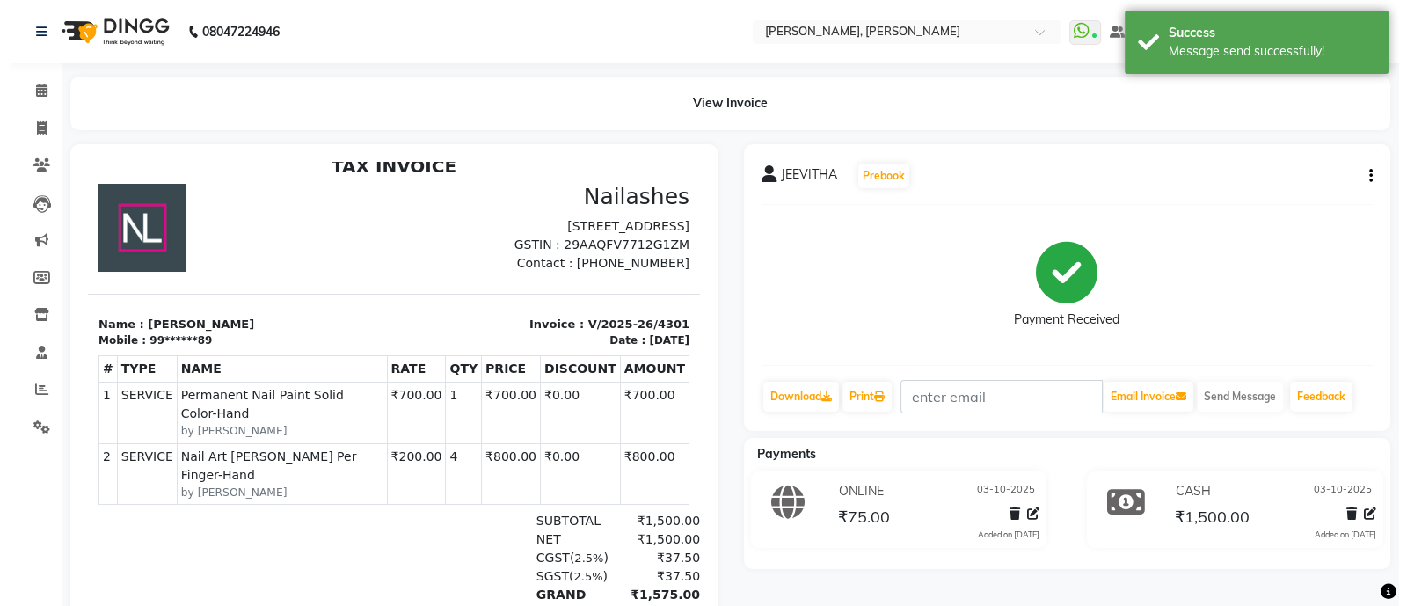
scroll to position [0, 0]
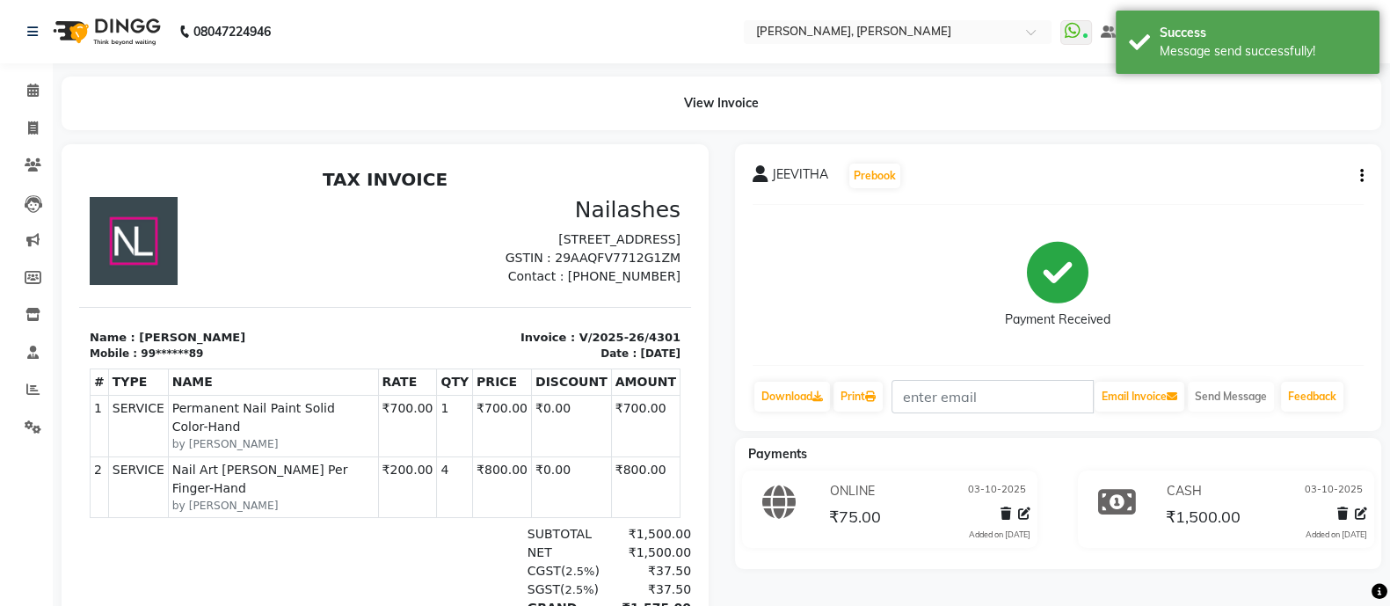
select select "service"
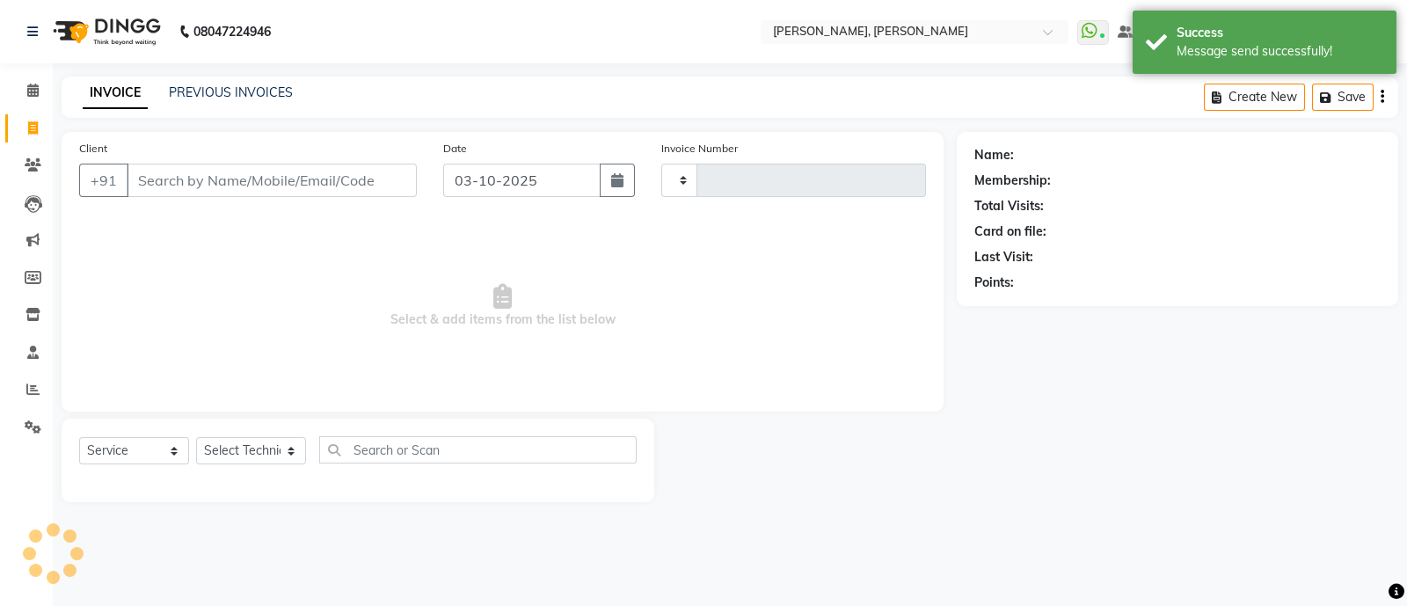
type input "4302"
select select "3767"
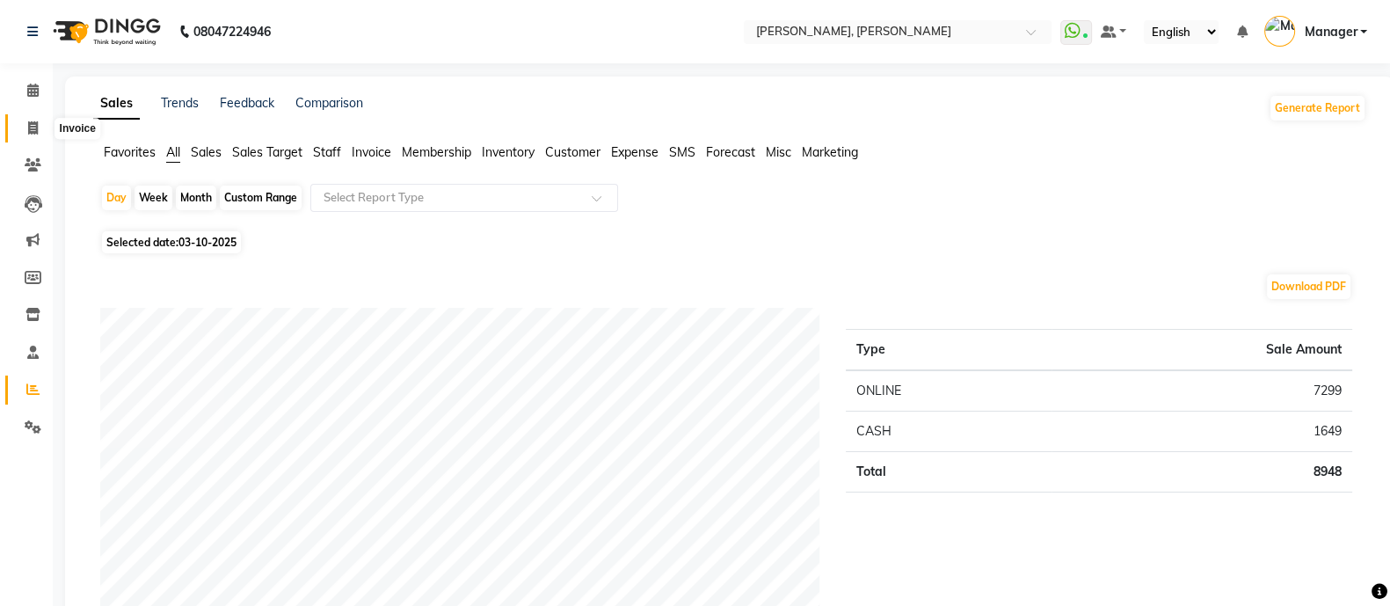
click at [25, 121] on span at bounding box center [33, 129] width 31 height 20
select select "service"
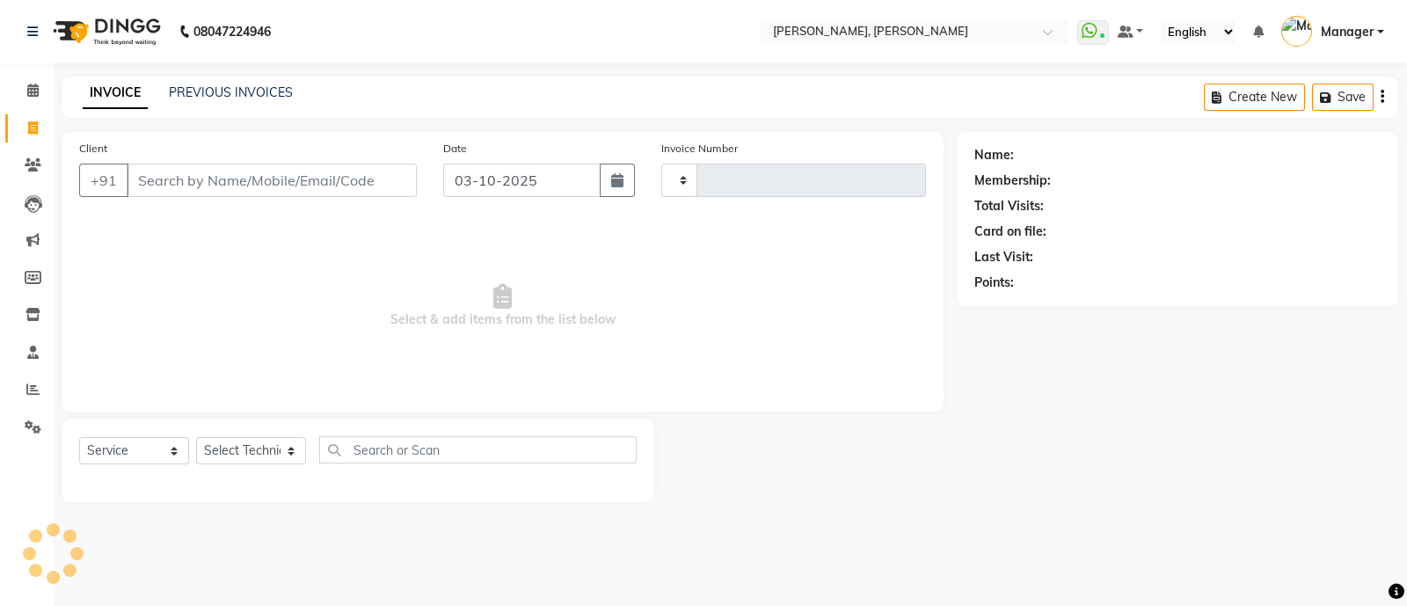
type input "4302"
select select "3767"
click at [281, 174] on input "Client" at bounding box center [272, 180] width 290 height 33
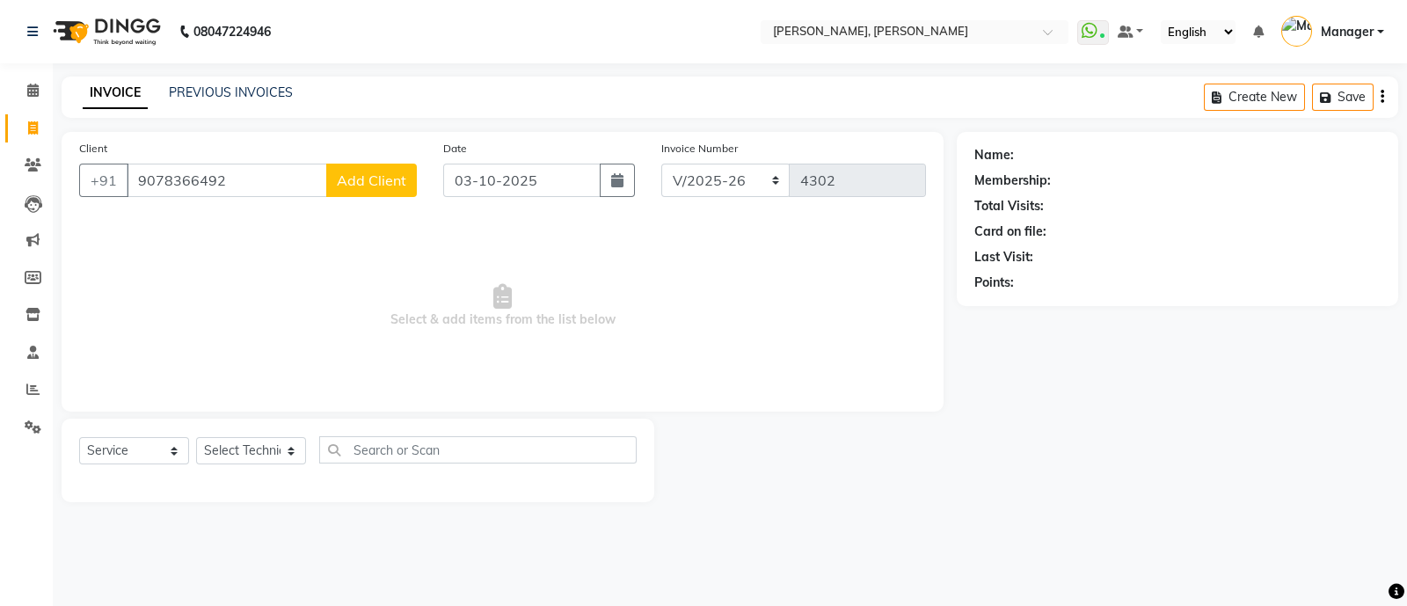
type input "9078366492"
click at [396, 170] on button "Add Client" at bounding box center [371, 180] width 91 height 33
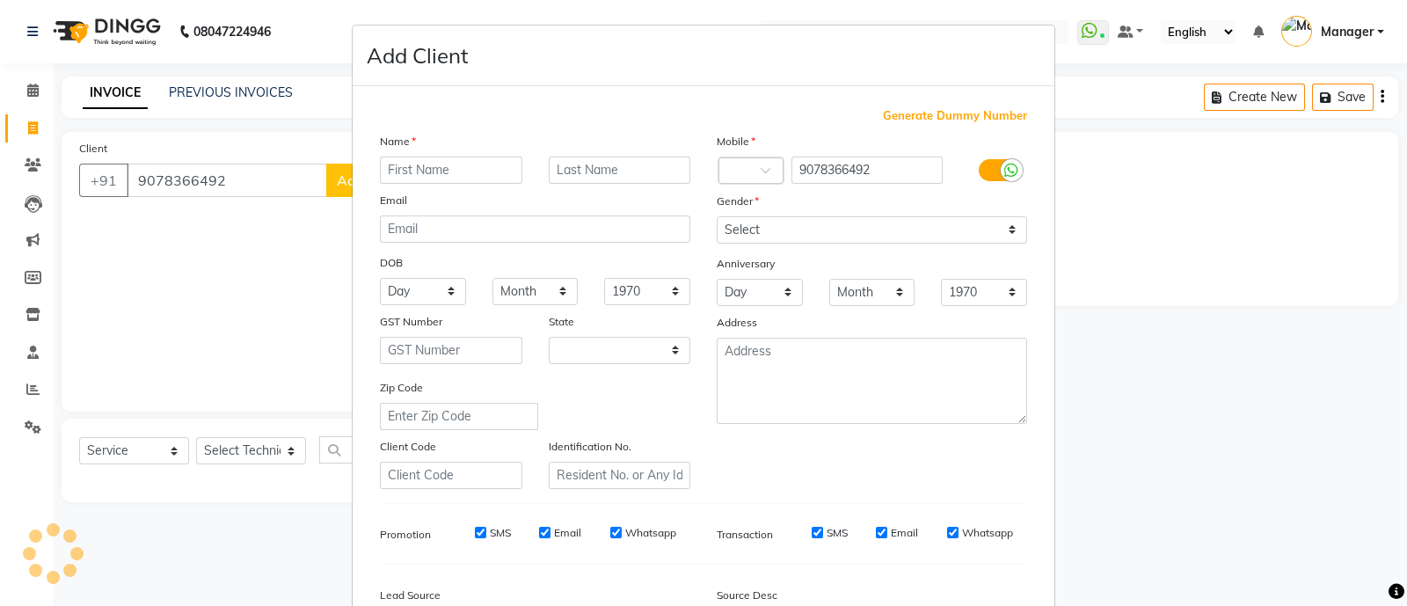
select select "21"
type input "APARNA"
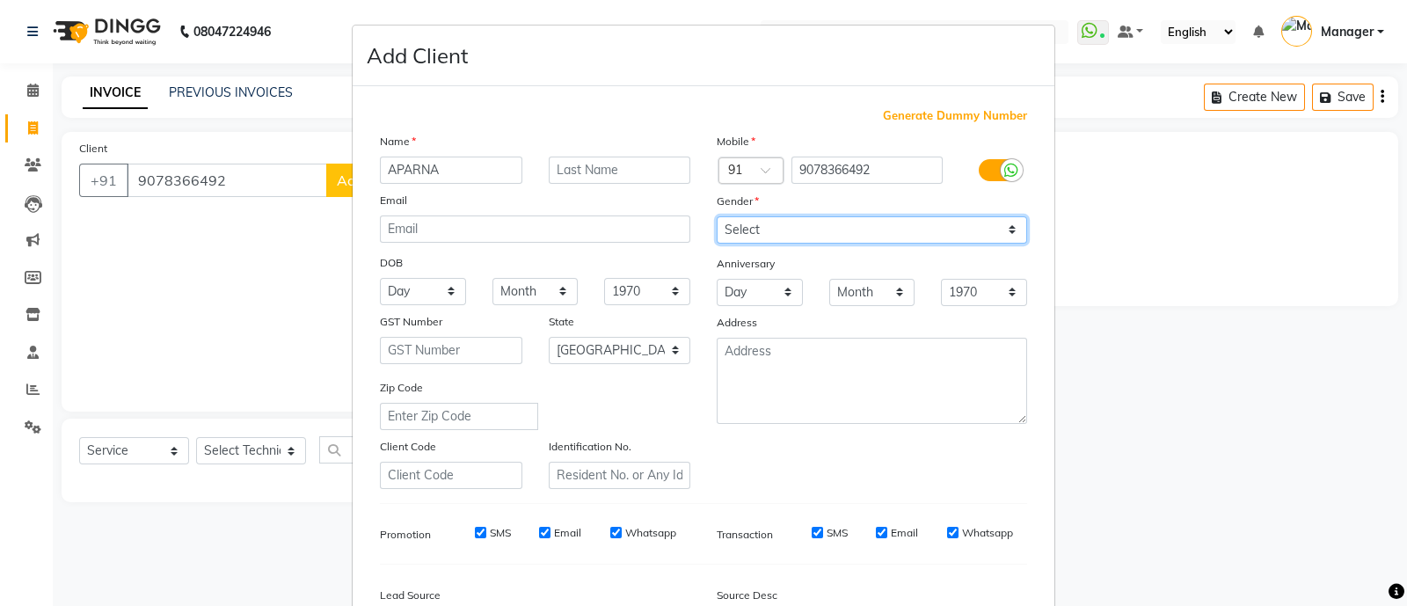
click at [773, 239] on select "Select Male Female Other Prefer Not To Say" at bounding box center [872, 229] width 310 height 27
select select "female"
click at [717, 217] on select "Select Male Female Other Prefer Not To Say" at bounding box center [872, 229] width 310 height 27
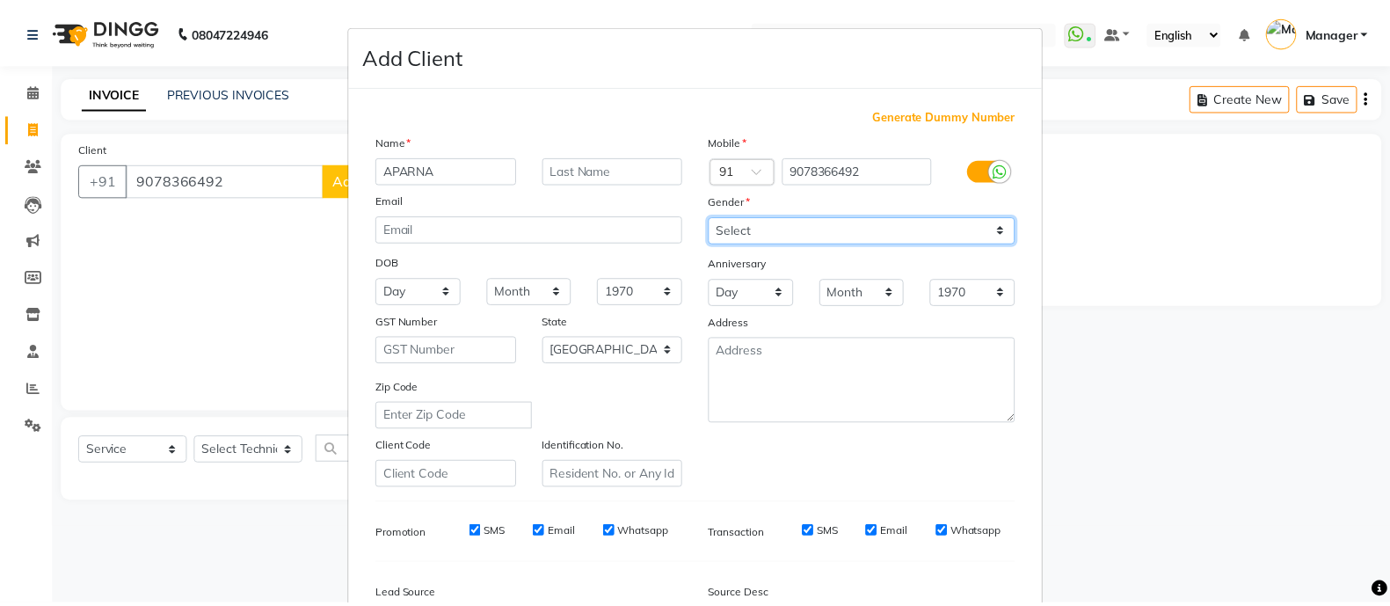
scroll to position [215, 0]
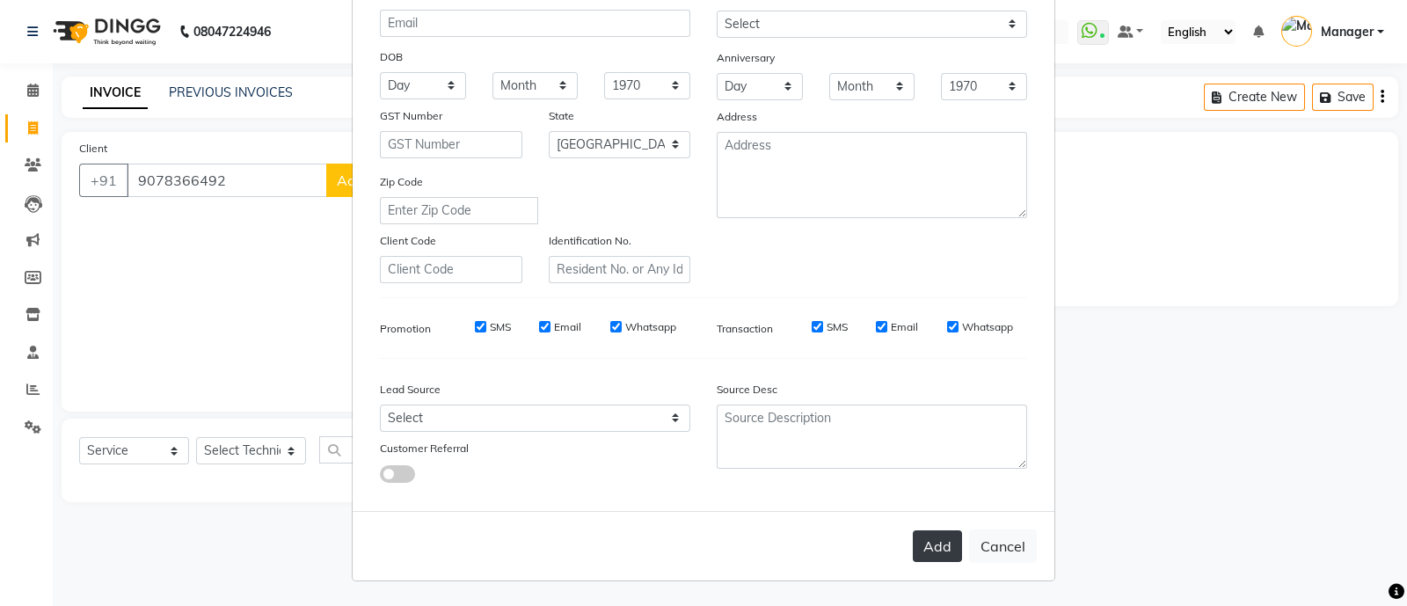
click at [948, 558] on button "Add" at bounding box center [937, 546] width 49 height 32
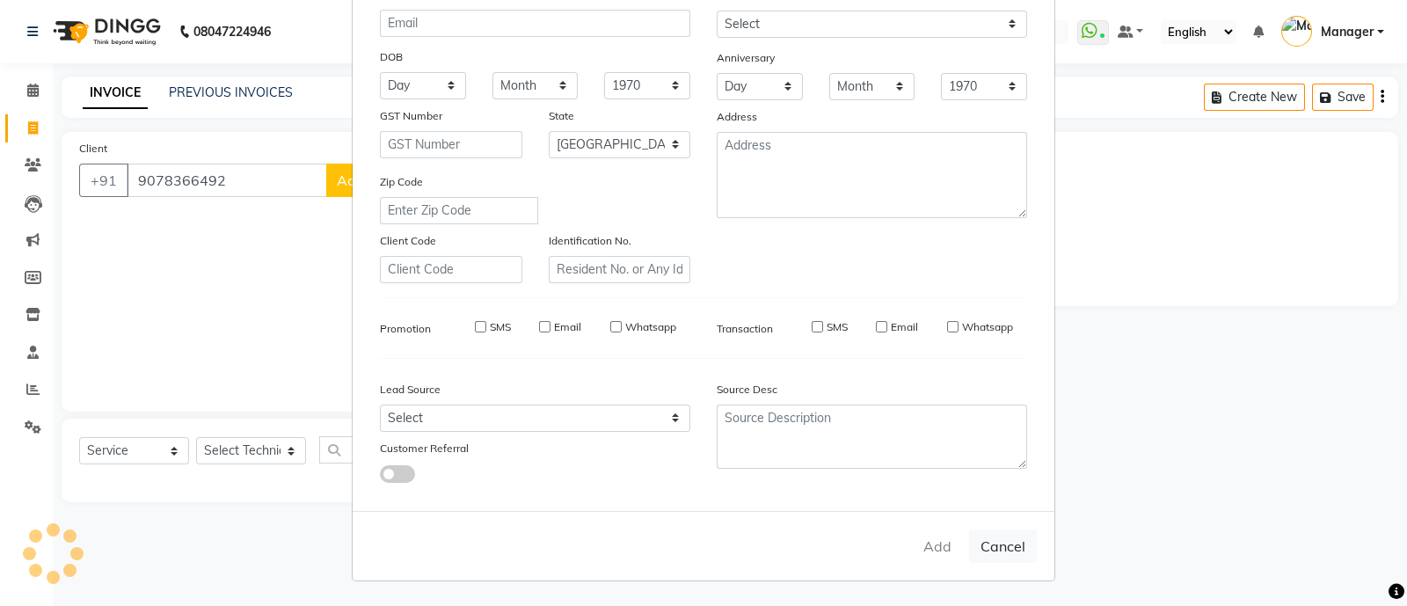
type input "90******92"
select select
select select "null"
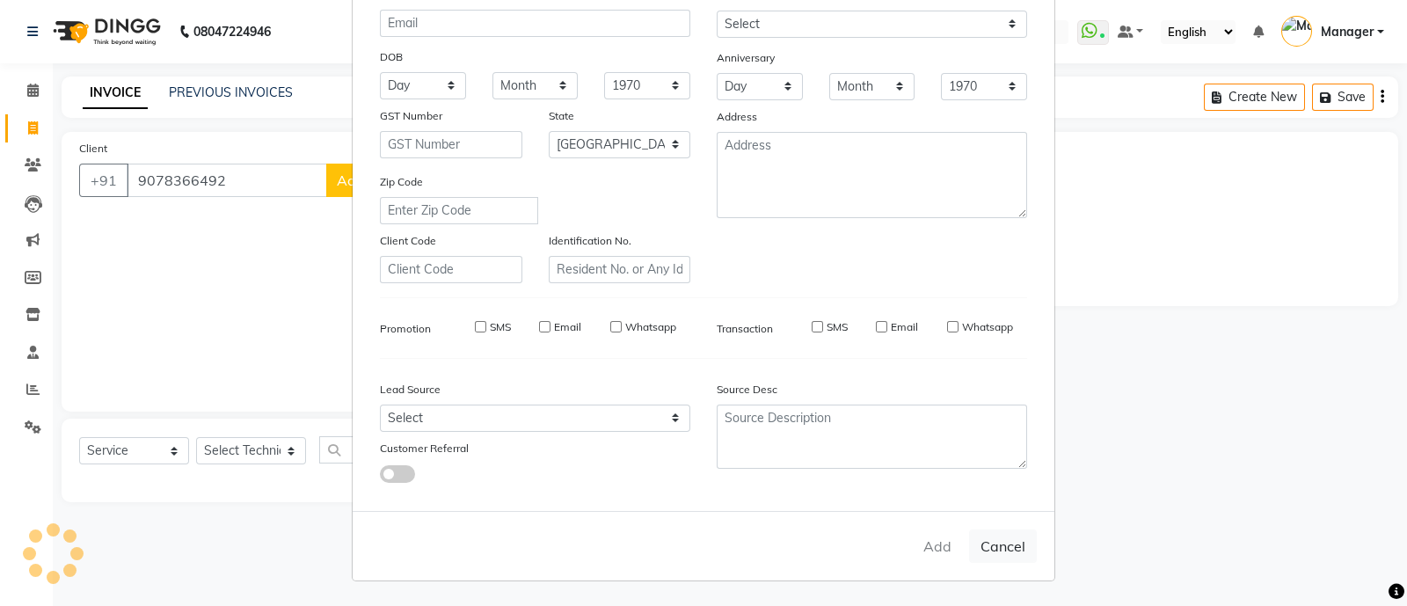
select select
checkbox input "false"
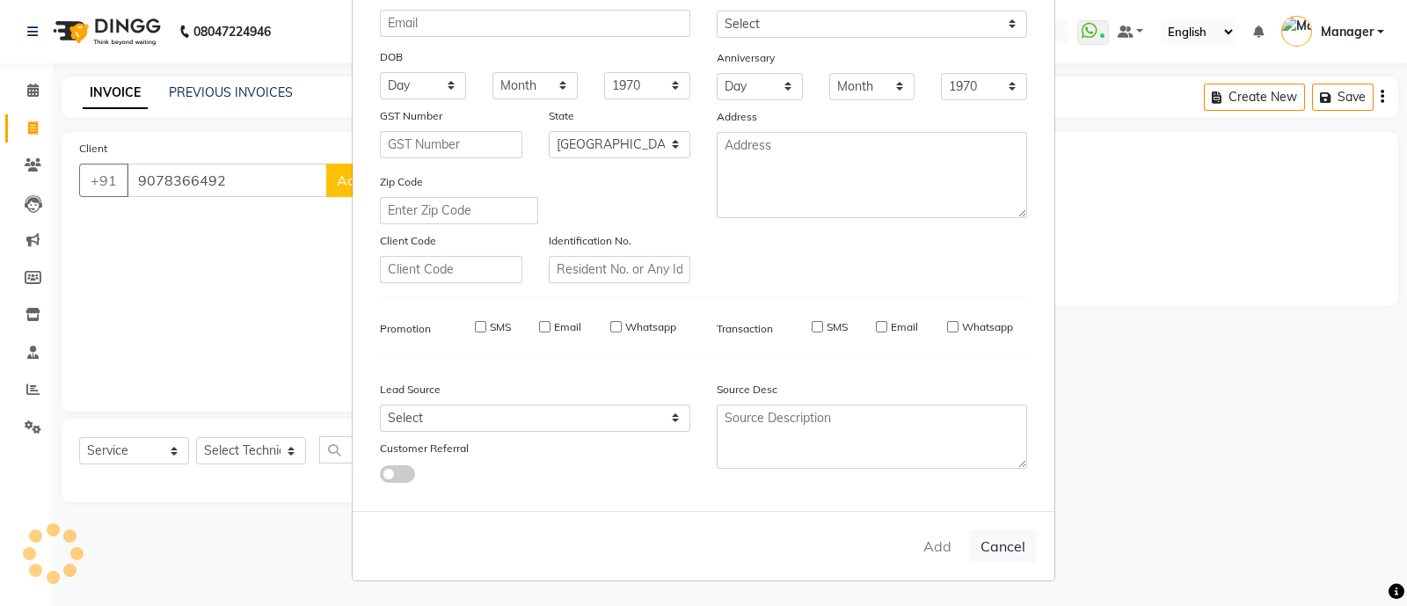
checkbox input "false"
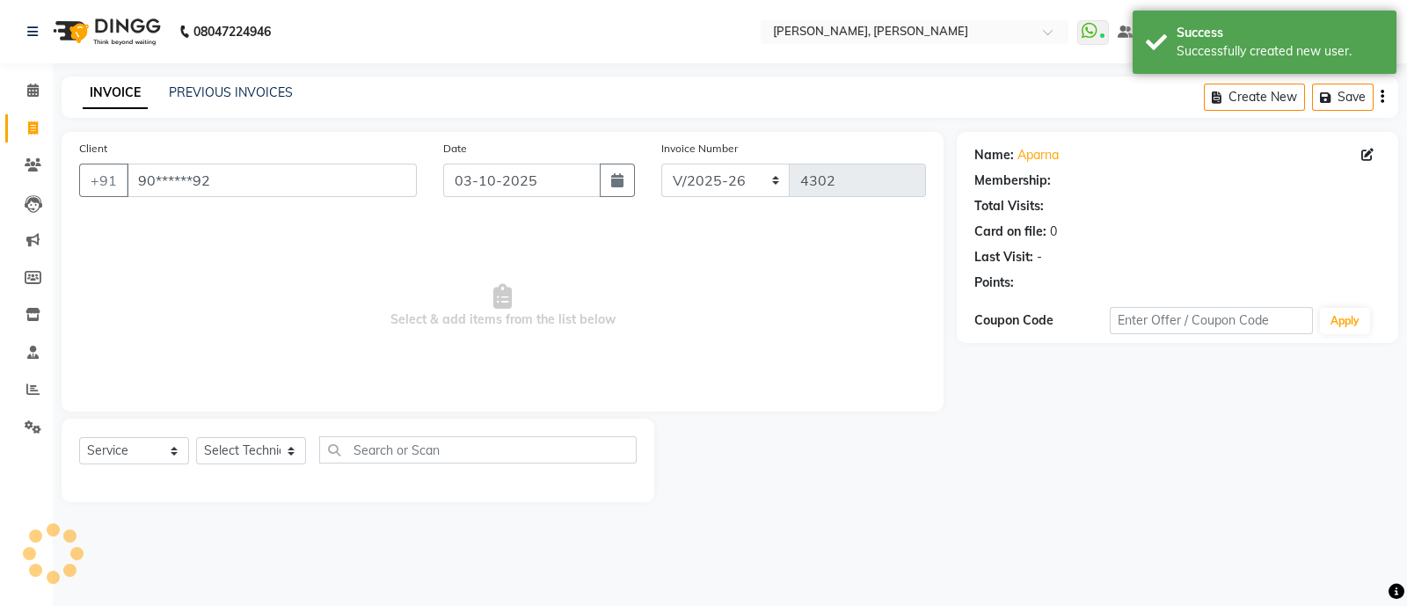
select select "1: Object"
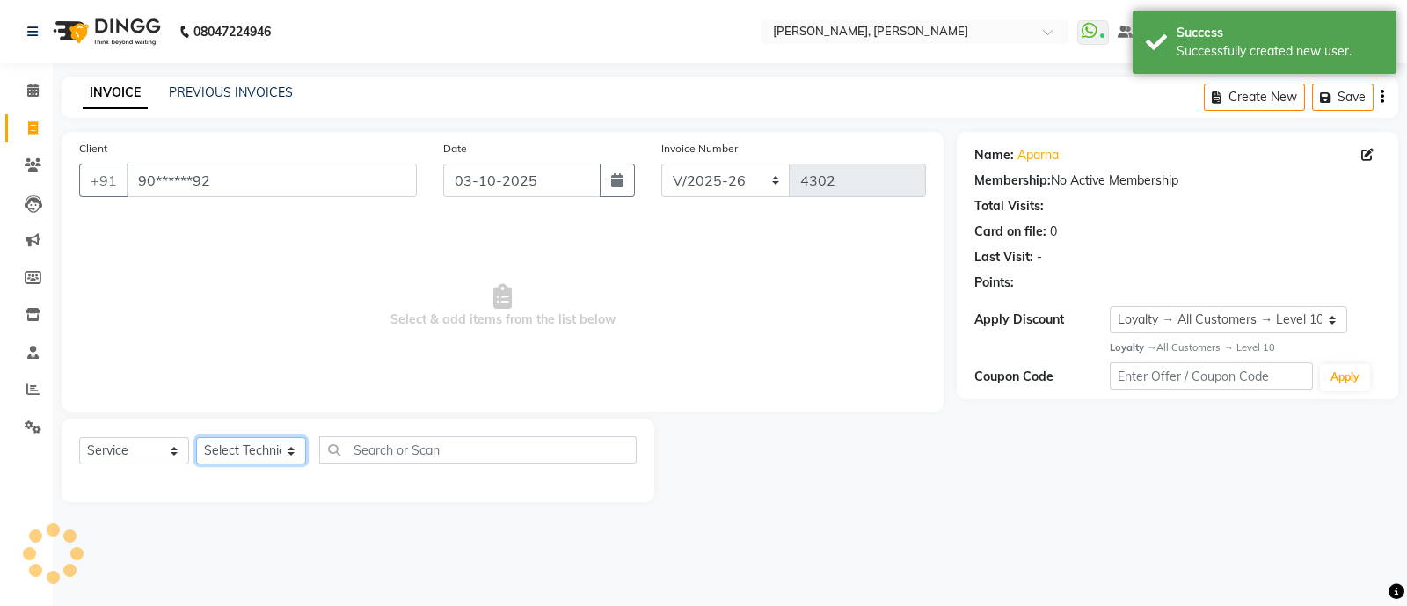
click at [239, 462] on select "Select Technician [PERSON_NAME] [PERSON_NAME] Asid Hanmi [PERSON_NAME] Manager …" at bounding box center [251, 450] width 110 height 27
select select "63957"
click at [196, 438] on select "Select Technician [PERSON_NAME] [PERSON_NAME] Asid Hanmi [PERSON_NAME] Manager …" at bounding box center [251, 450] width 110 height 27
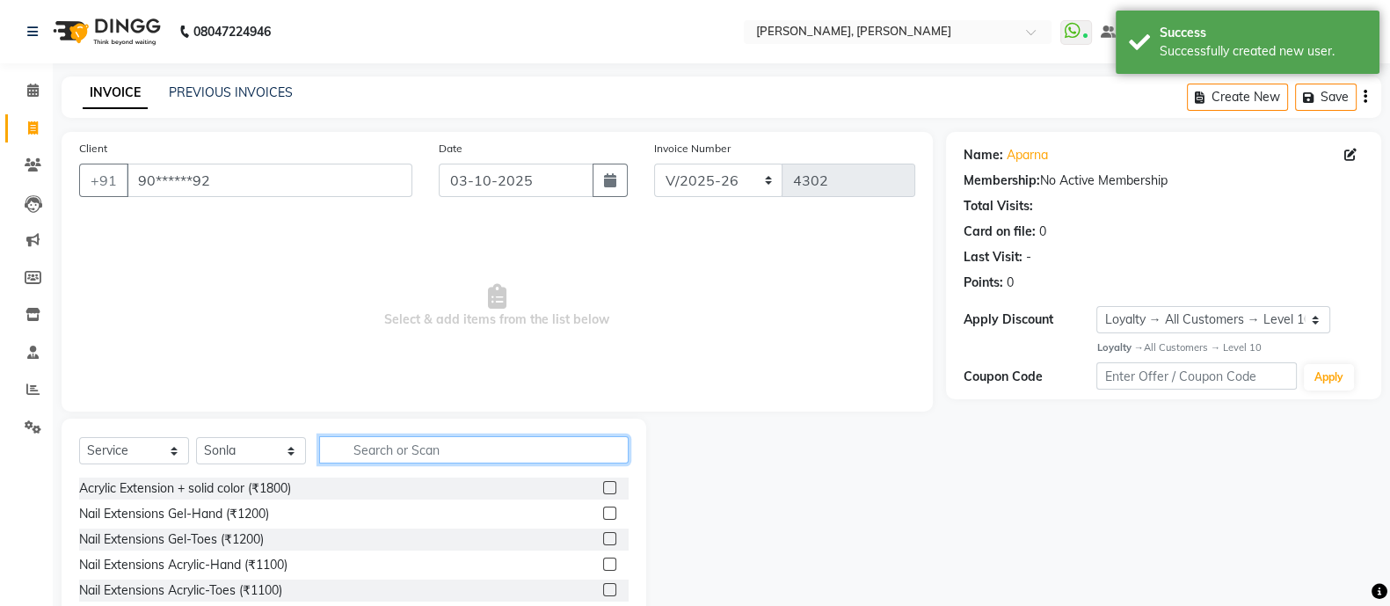
click at [420, 449] on input "text" at bounding box center [473, 449] width 309 height 27
type input "REM"
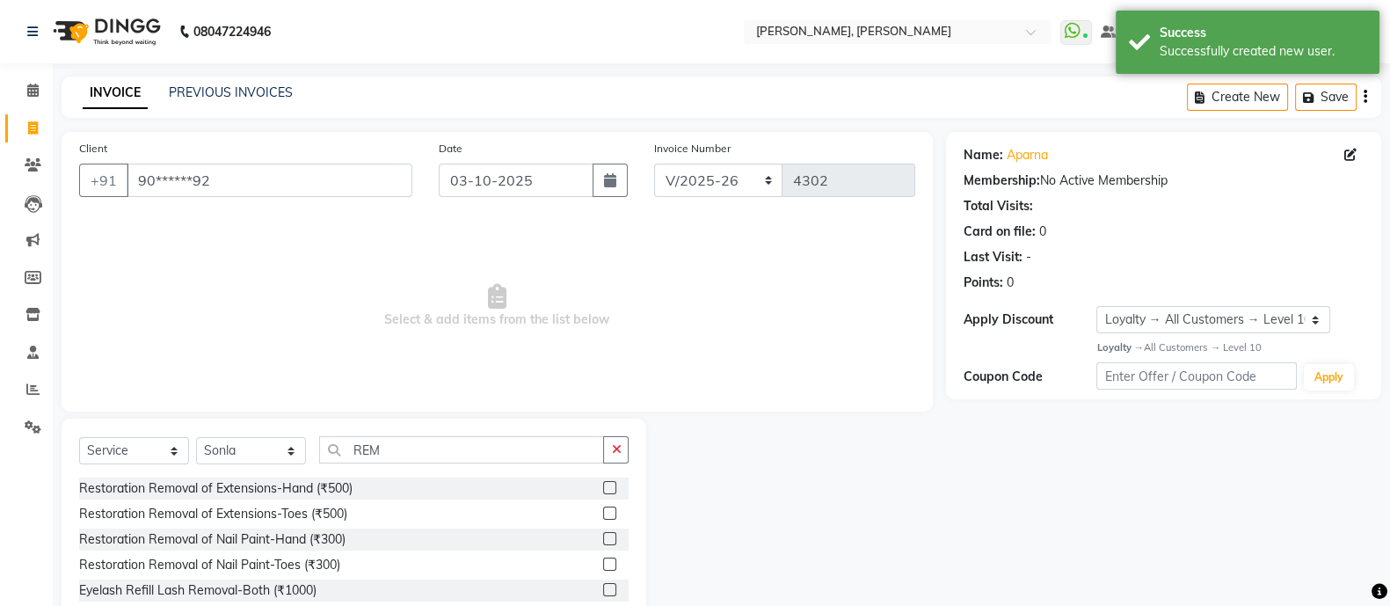
click at [756, 312] on span "Select & add items from the list below" at bounding box center [497, 306] width 836 height 176
click at [325, 560] on div "Restoration Removal of Nail Paint-Toes (₹300)" at bounding box center [209, 565] width 261 height 18
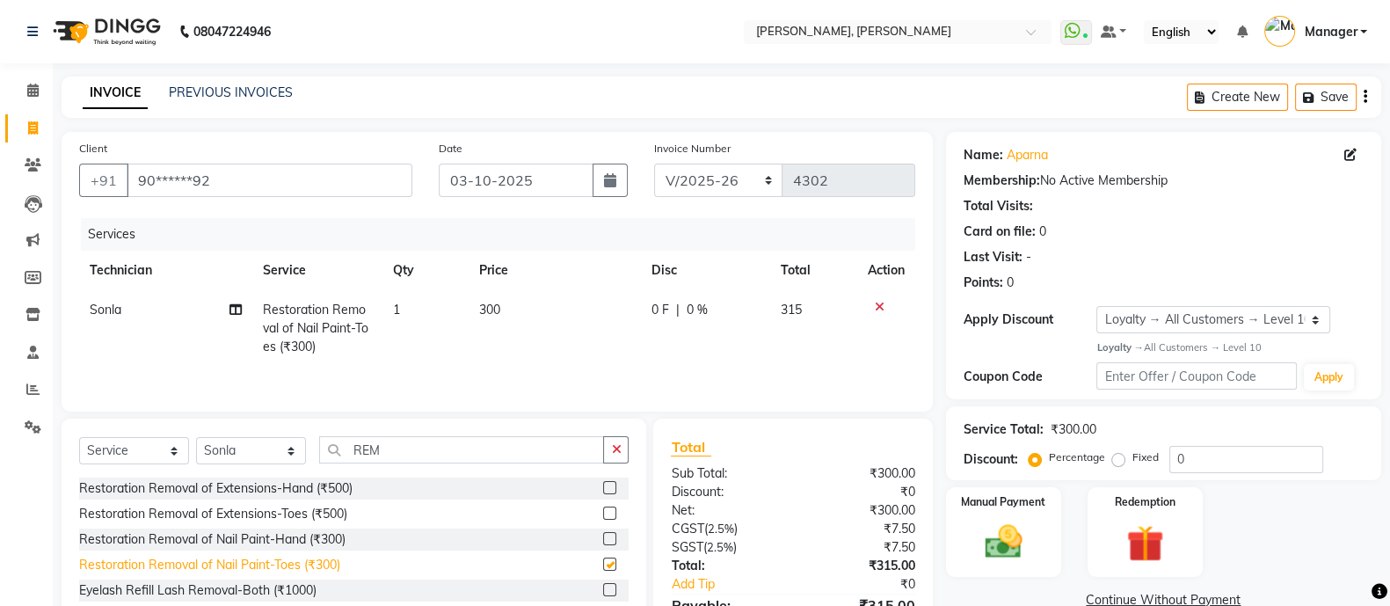
checkbox input "false"
click at [382, 543] on div "Restoration Removal of Nail Paint-Hand (₹300)" at bounding box center [354, 539] width 550 height 22
click at [342, 545] on div "Restoration Removal of Nail Paint-Hand (₹300)" at bounding box center [212, 539] width 266 height 18
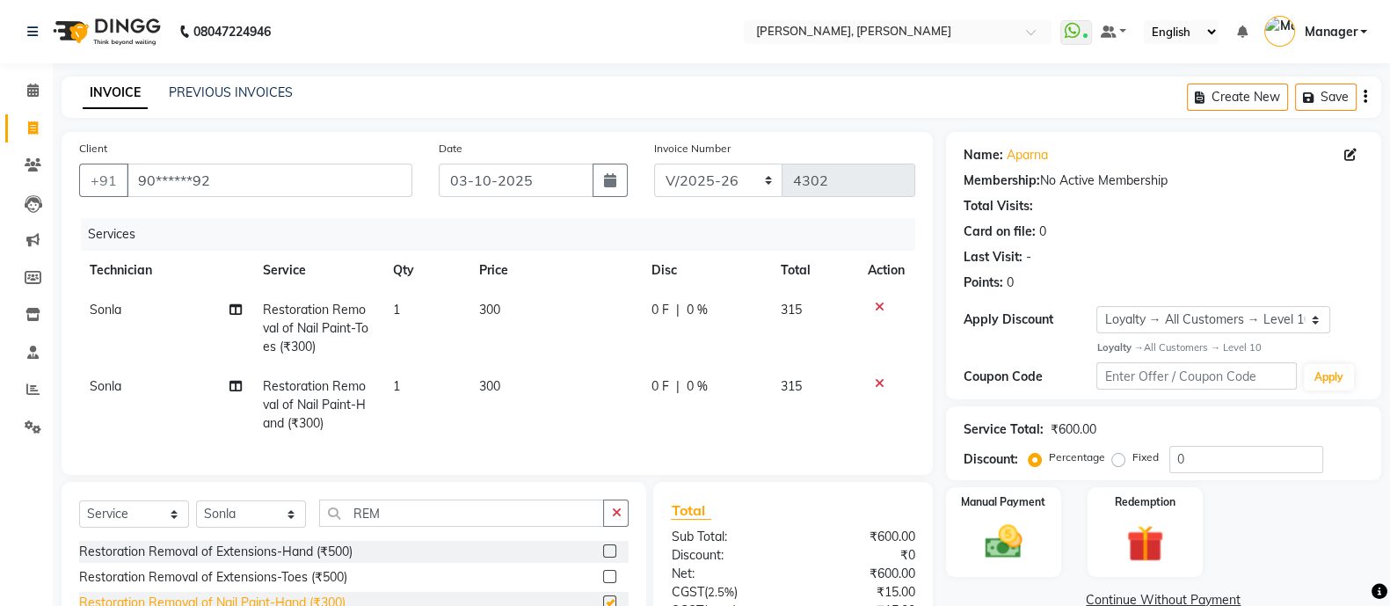
checkbox input "false"
click at [875, 312] on icon at bounding box center [880, 307] width 10 height 12
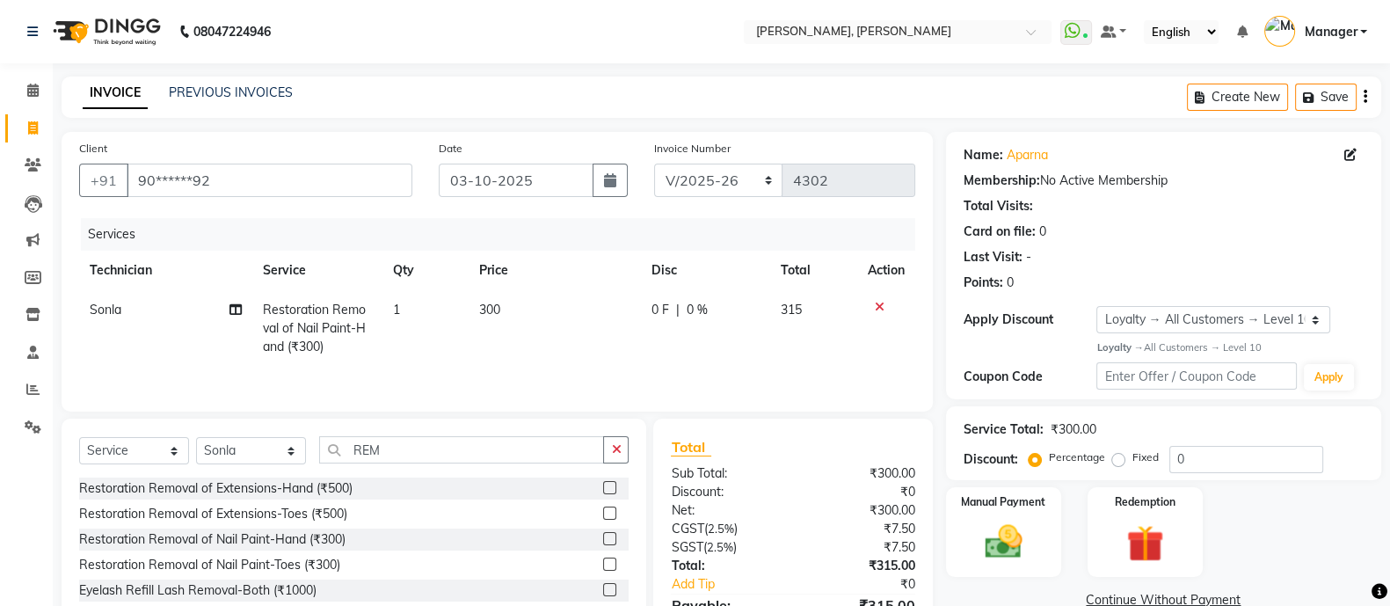
click at [495, 324] on td "300" at bounding box center [555, 328] width 172 height 76
select select "63957"
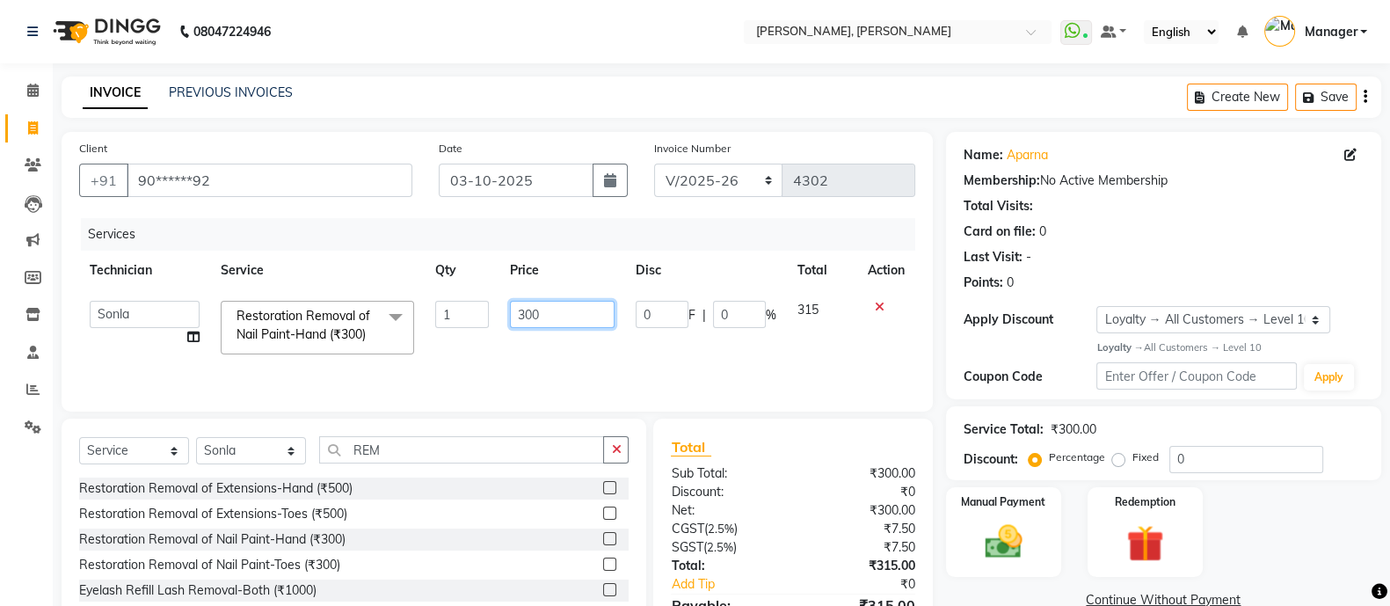
click at [579, 321] on input "300" at bounding box center [562, 314] width 105 height 27
type input "3"
type input "150"
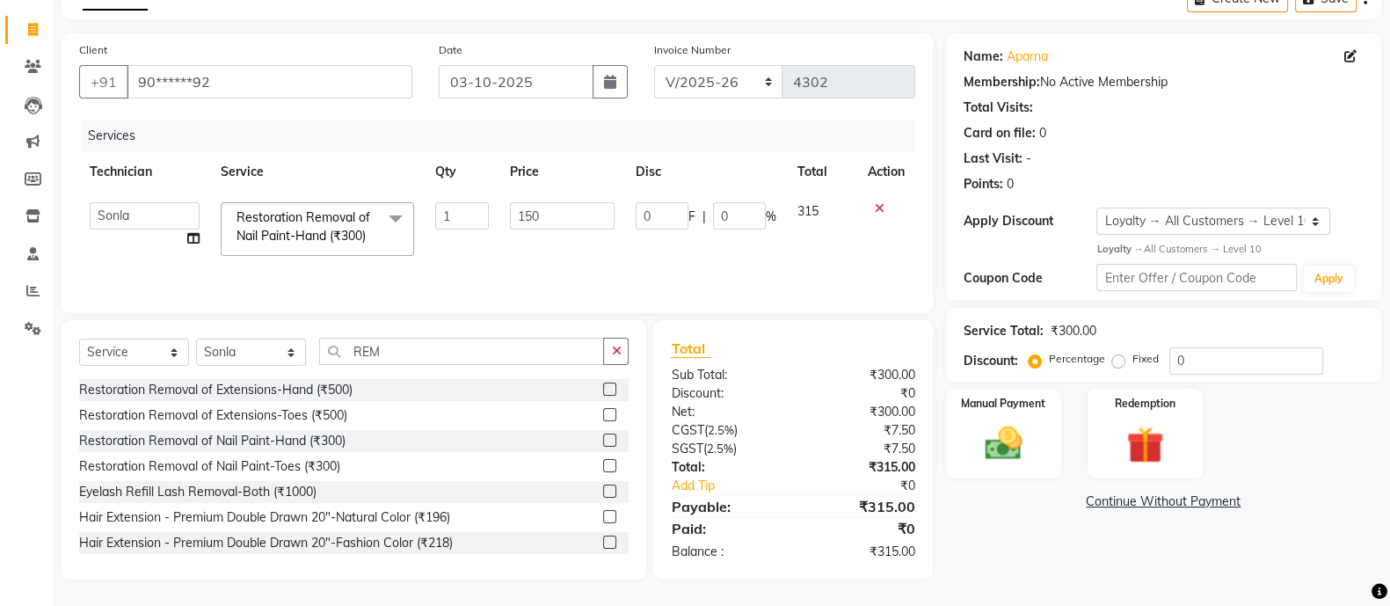
click at [874, 242] on td at bounding box center [886, 229] width 58 height 75
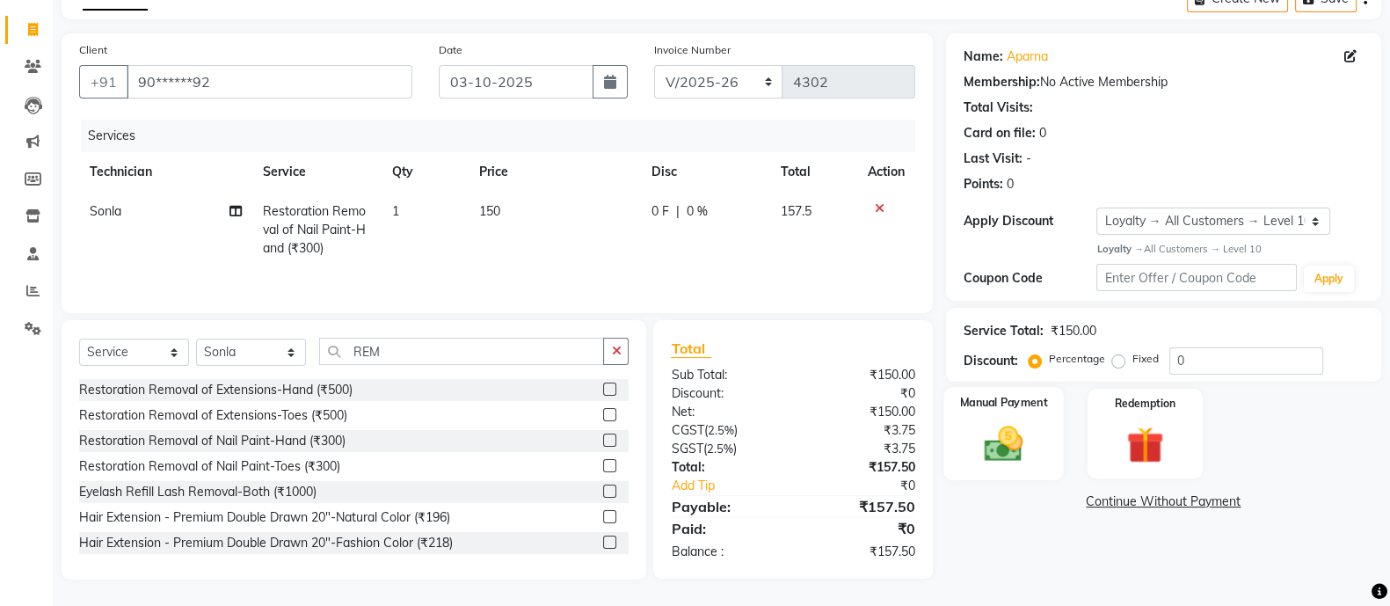
click at [1001, 432] on img at bounding box center [1003, 443] width 62 height 44
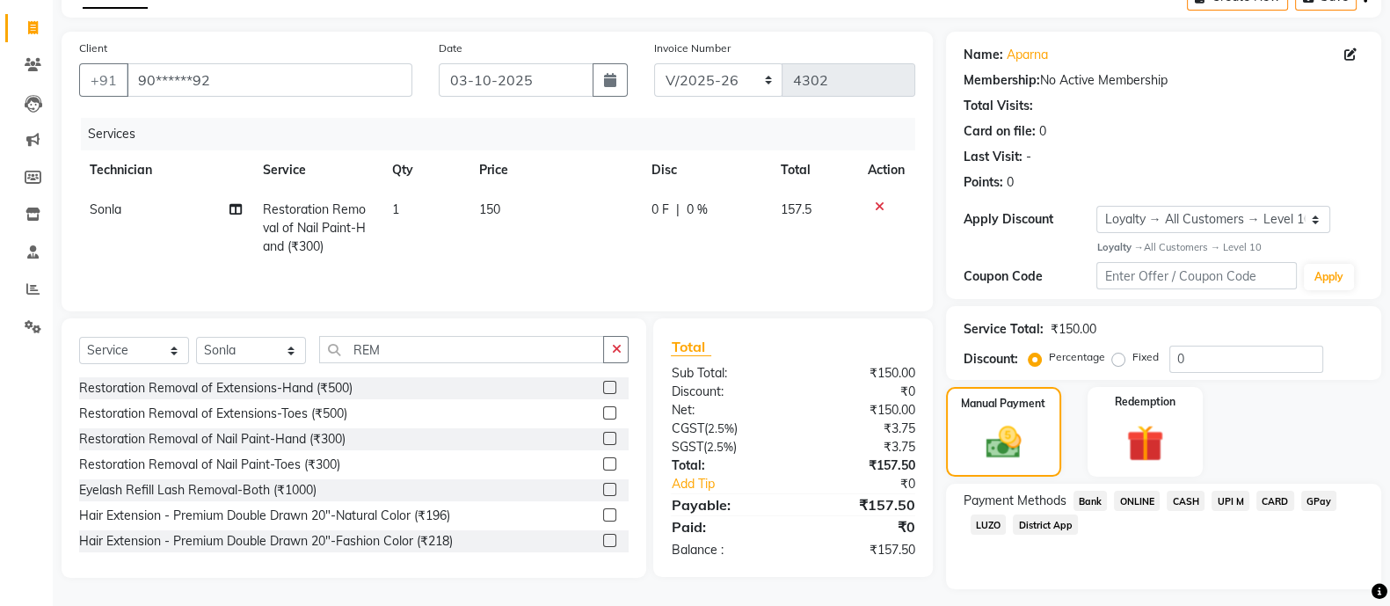
click at [1134, 506] on span "ONLINE" at bounding box center [1137, 501] width 46 height 20
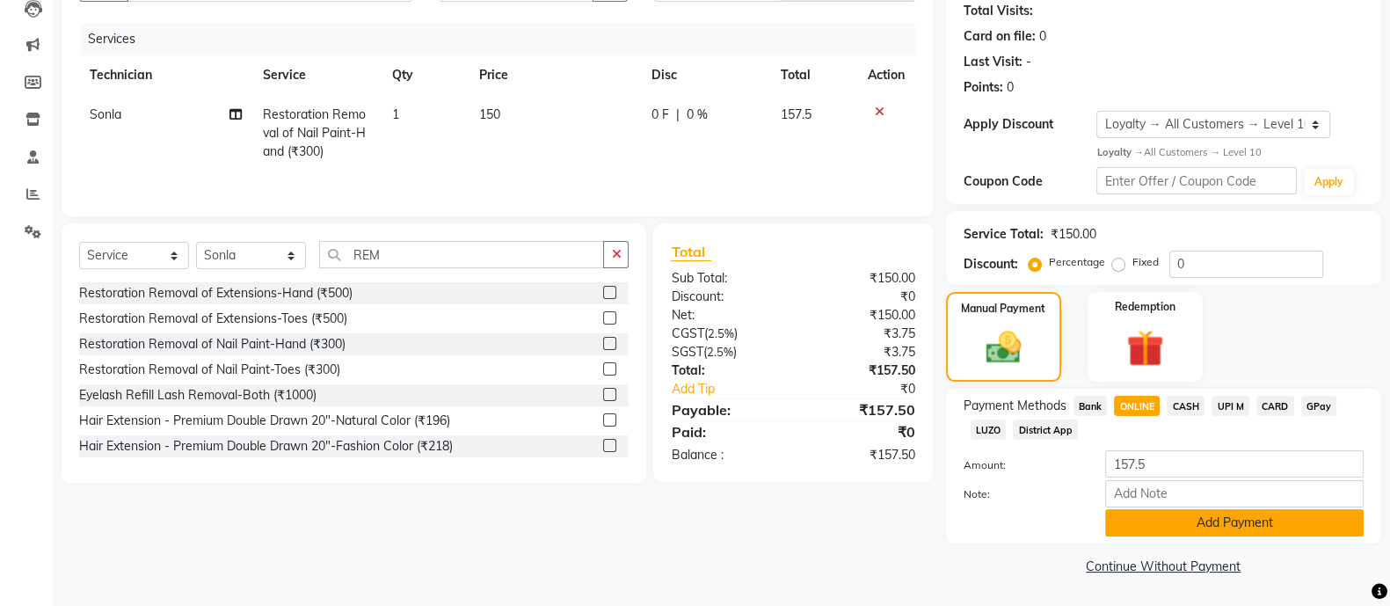
click at [1230, 526] on button "Add Payment" at bounding box center [1234, 522] width 259 height 27
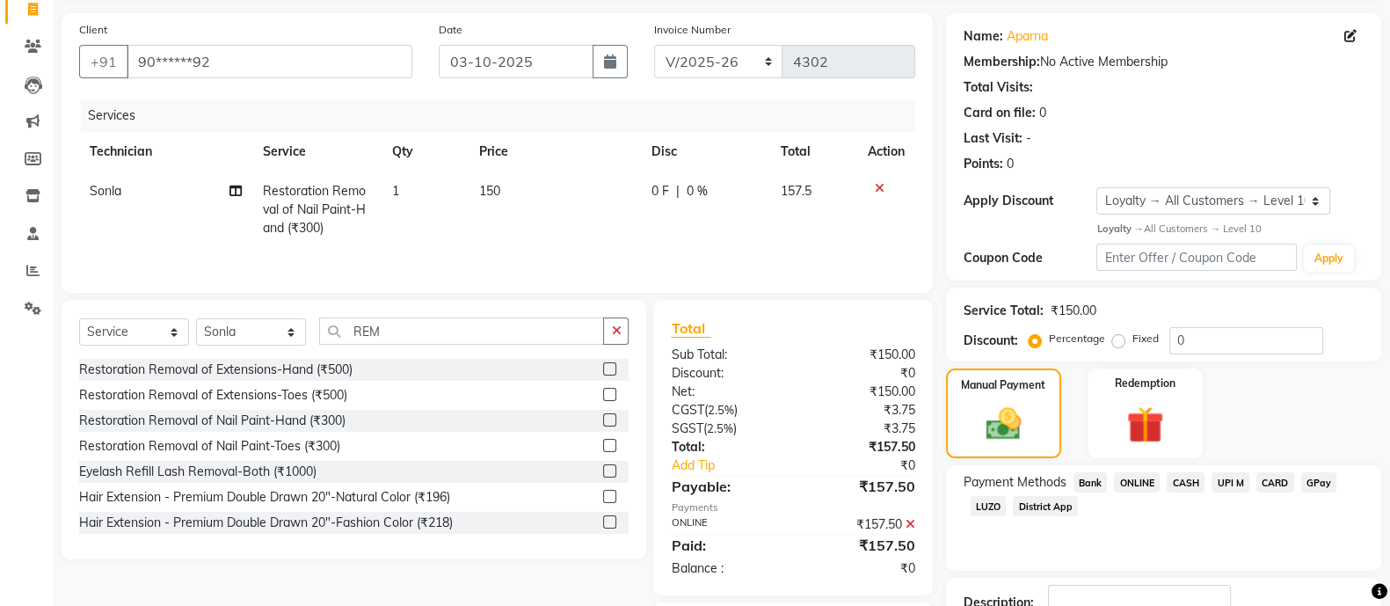
scroll to position [244, 0]
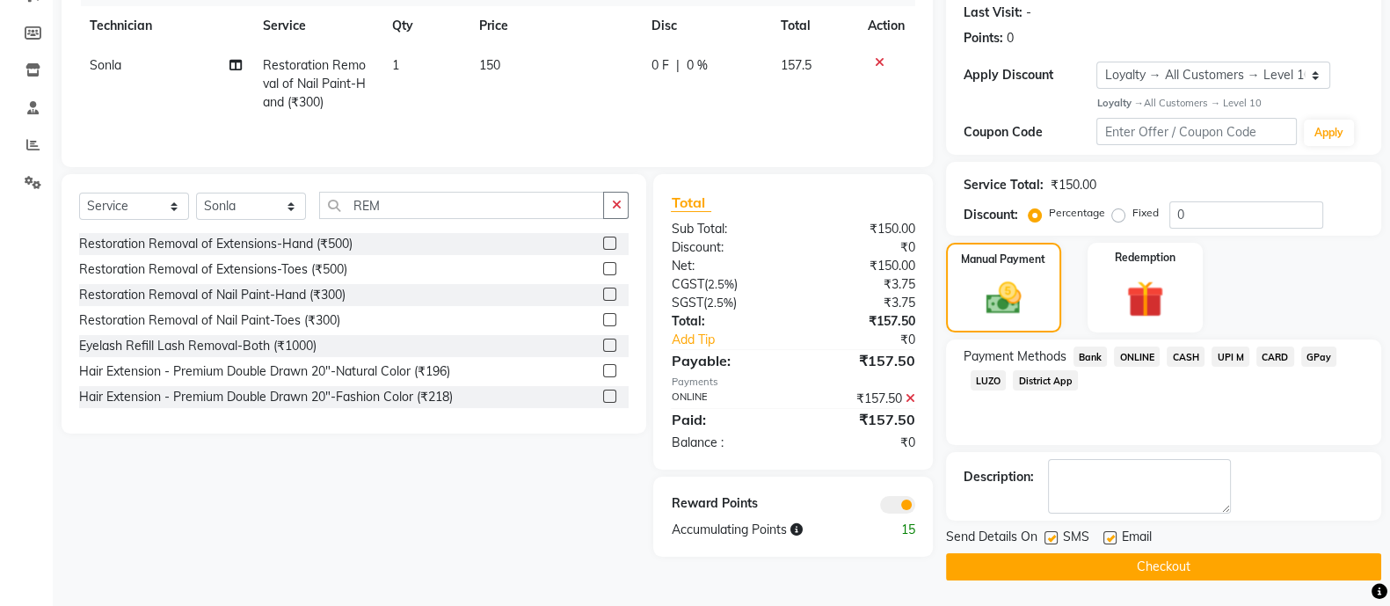
click at [1227, 577] on button "Checkout" at bounding box center [1163, 566] width 435 height 27
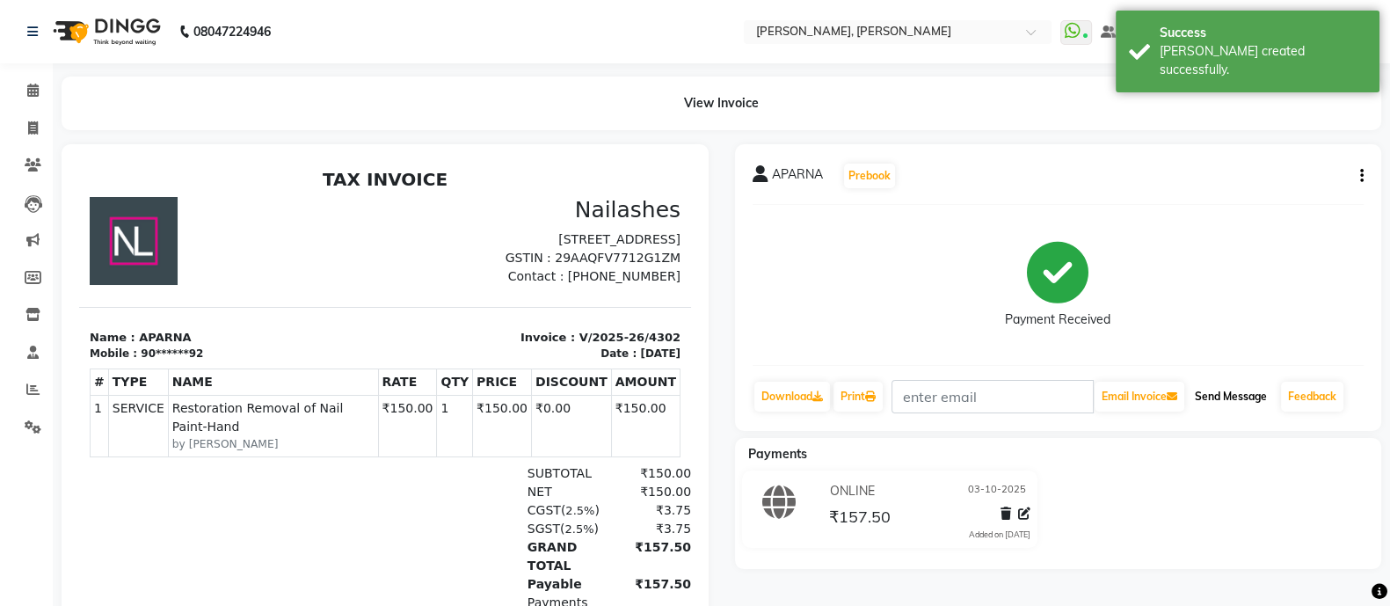
click at [1251, 395] on button "Send Message" at bounding box center [1231, 397] width 86 height 30
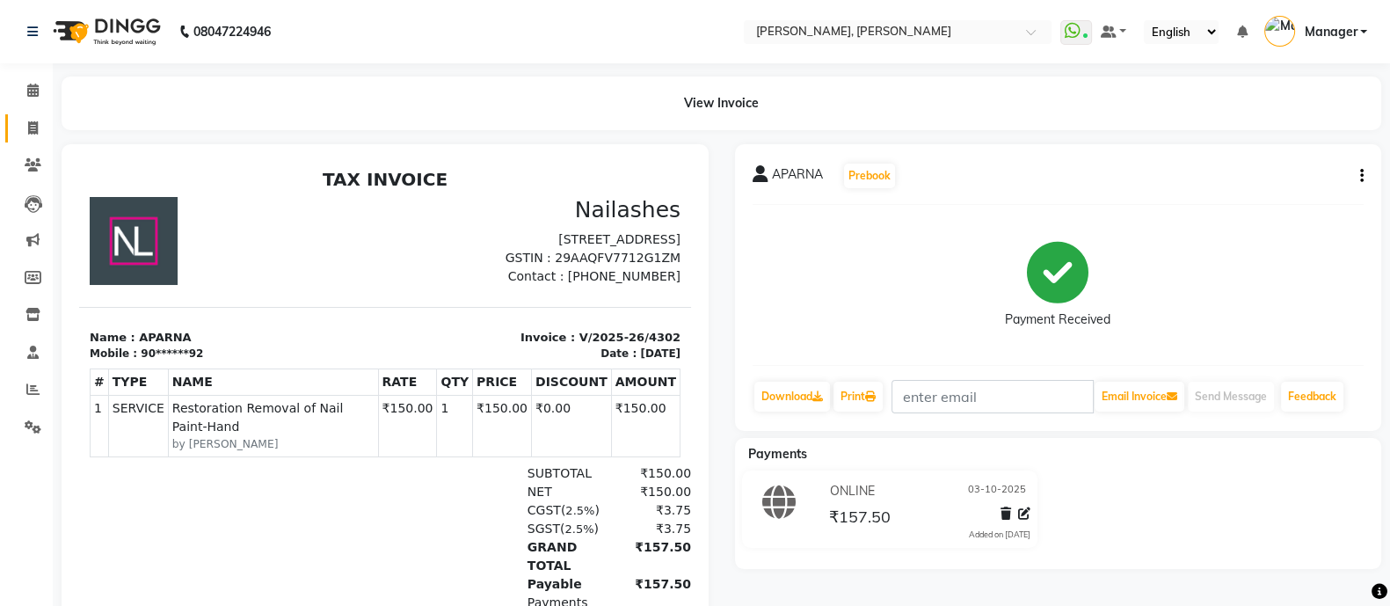
click at [35, 128] on icon at bounding box center [33, 127] width 10 height 13
select select "service"
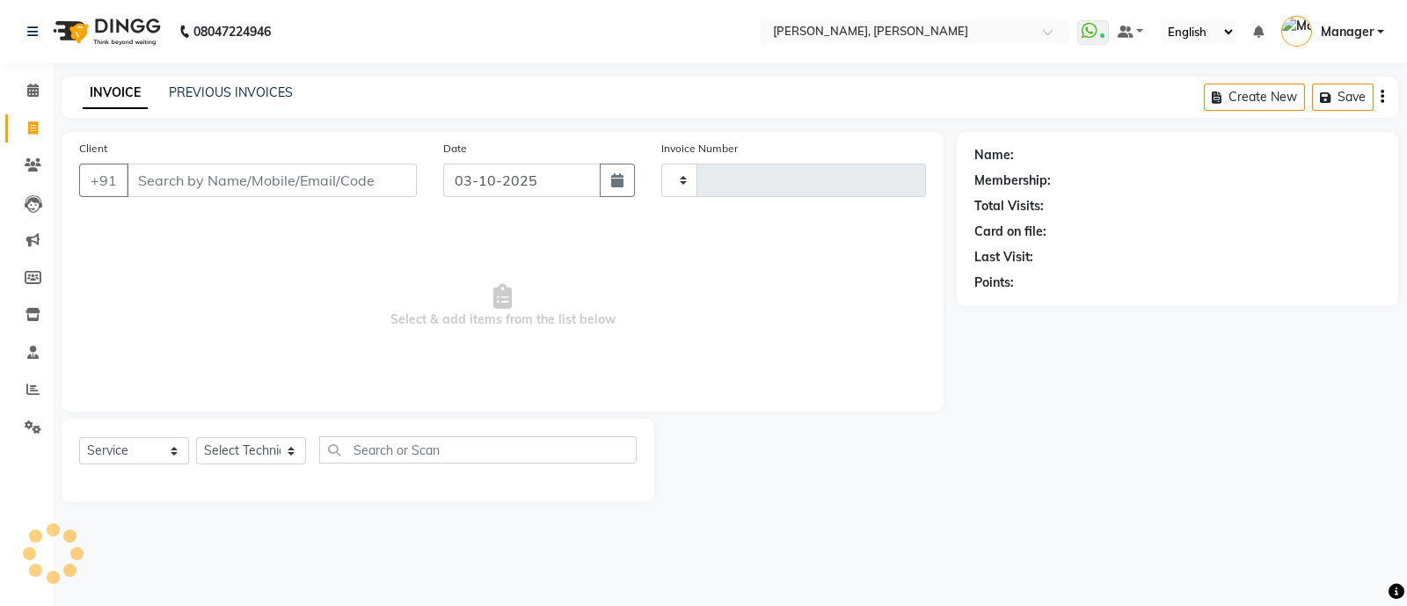
type input "4303"
select select "3767"
click at [13, 78] on link "Calendar" at bounding box center [26, 90] width 42 height 29
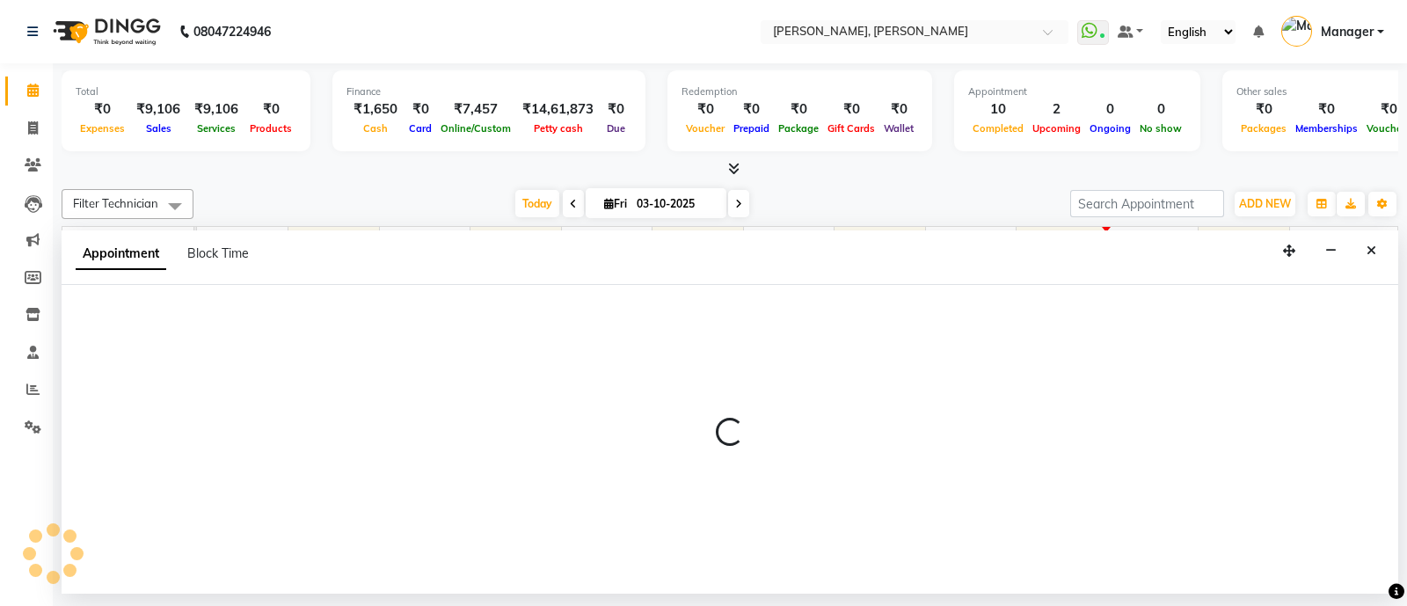
select select "72162"
select select "tentative"
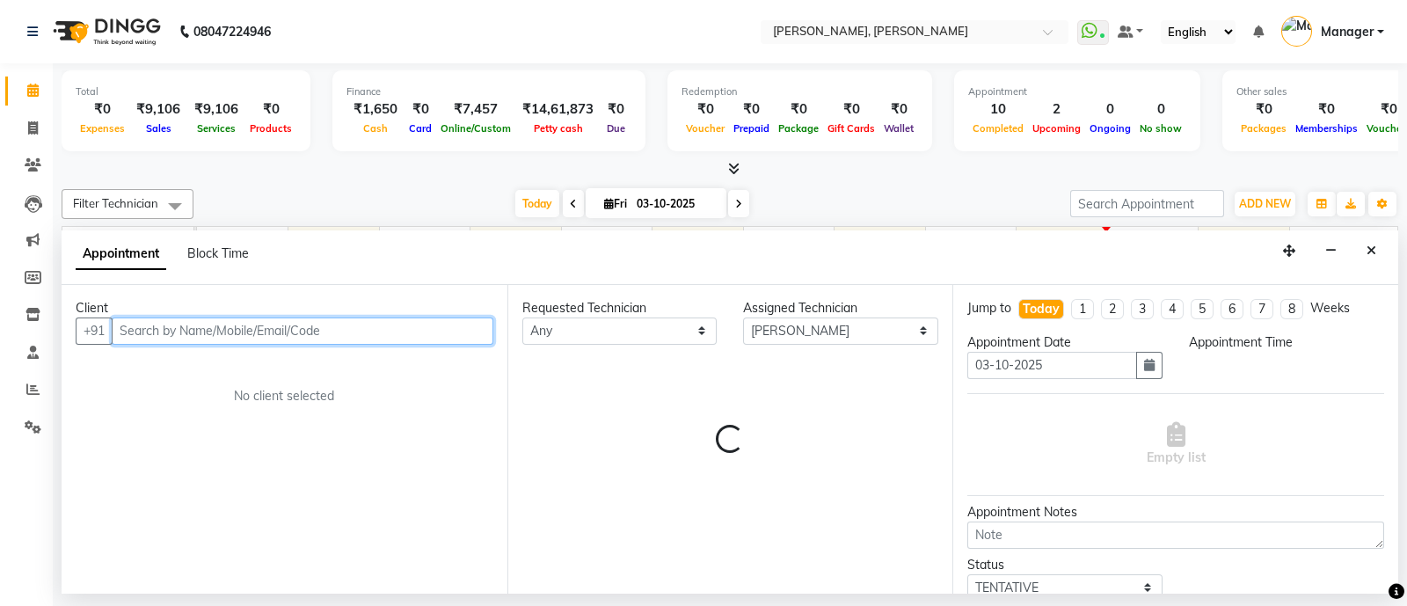
select select "840"
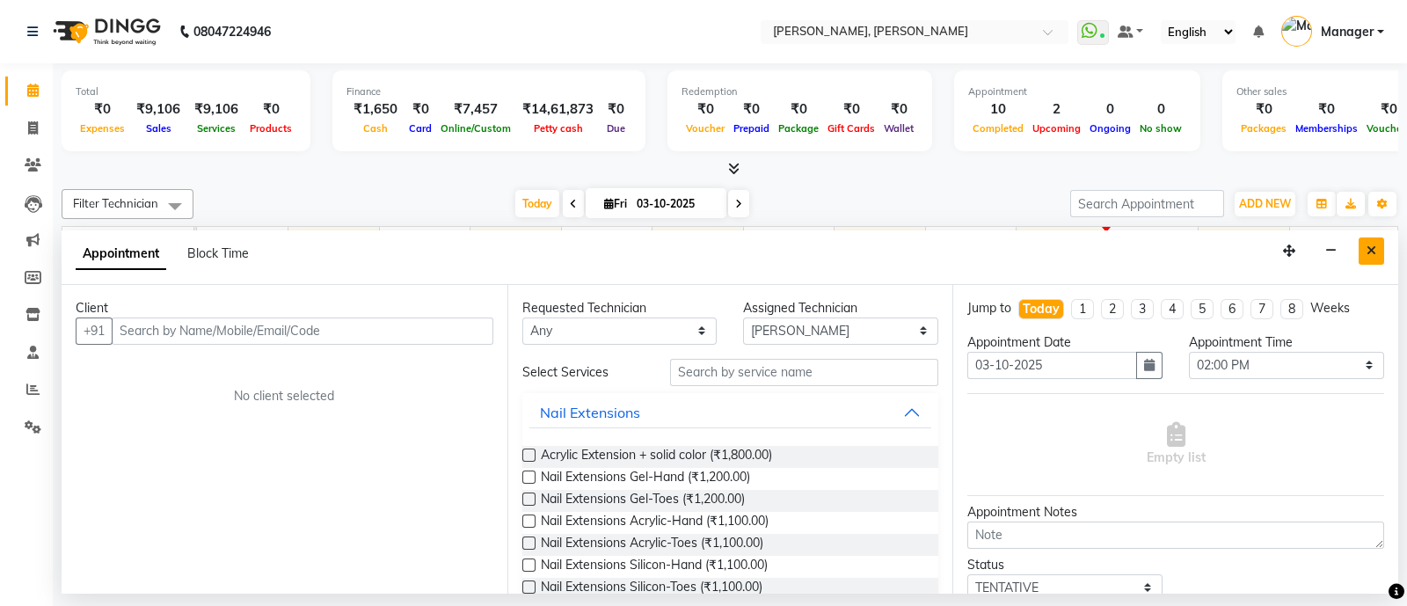
click at [1376, 251] on icon "Close" at bounding box center [1371, 250] width 10 height 12
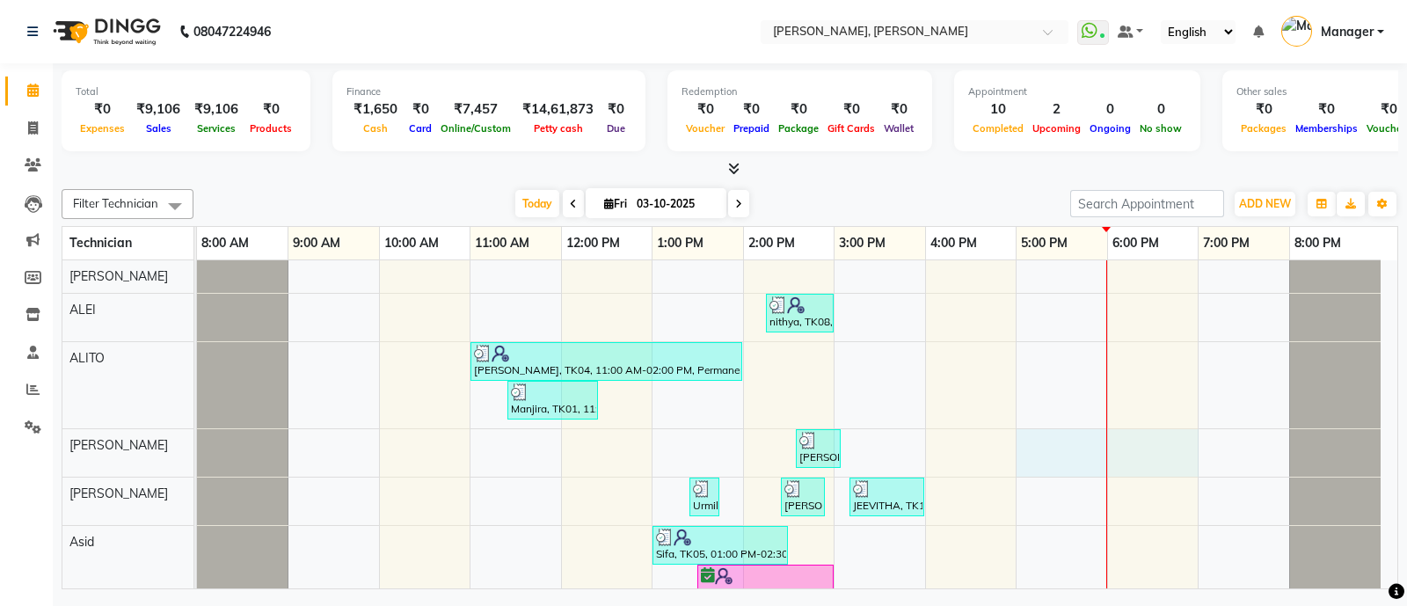
select select "72162"
select select "tentative"
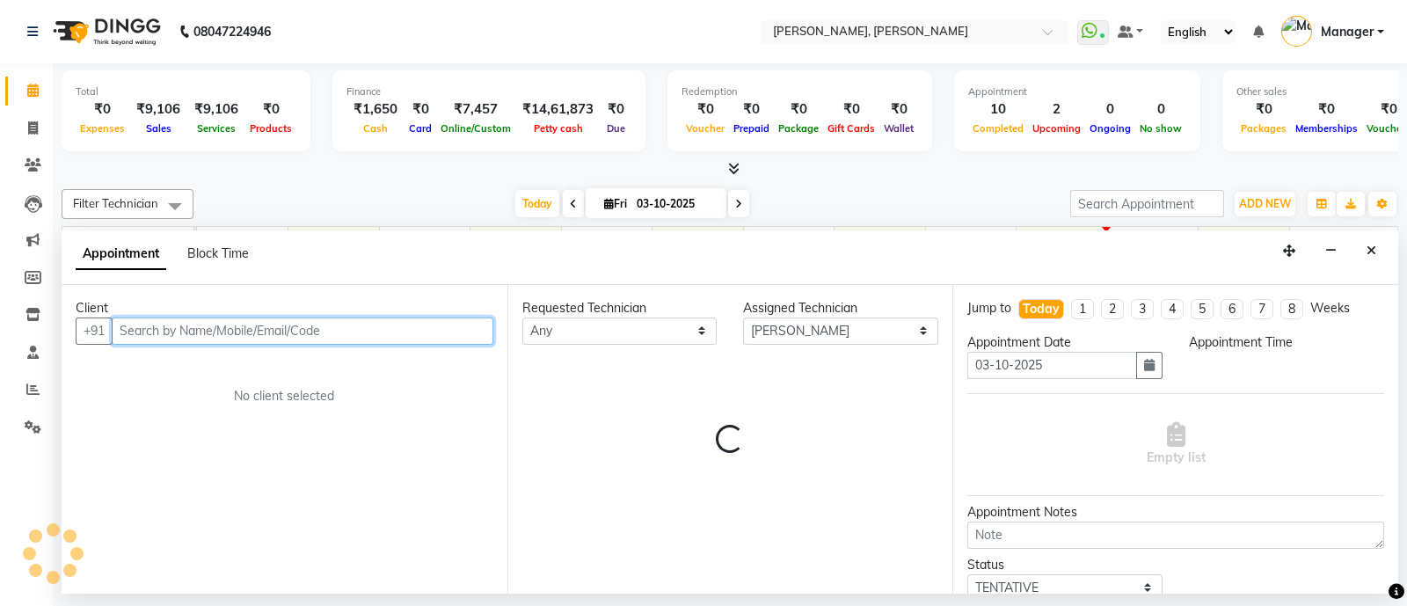
select select "1020"
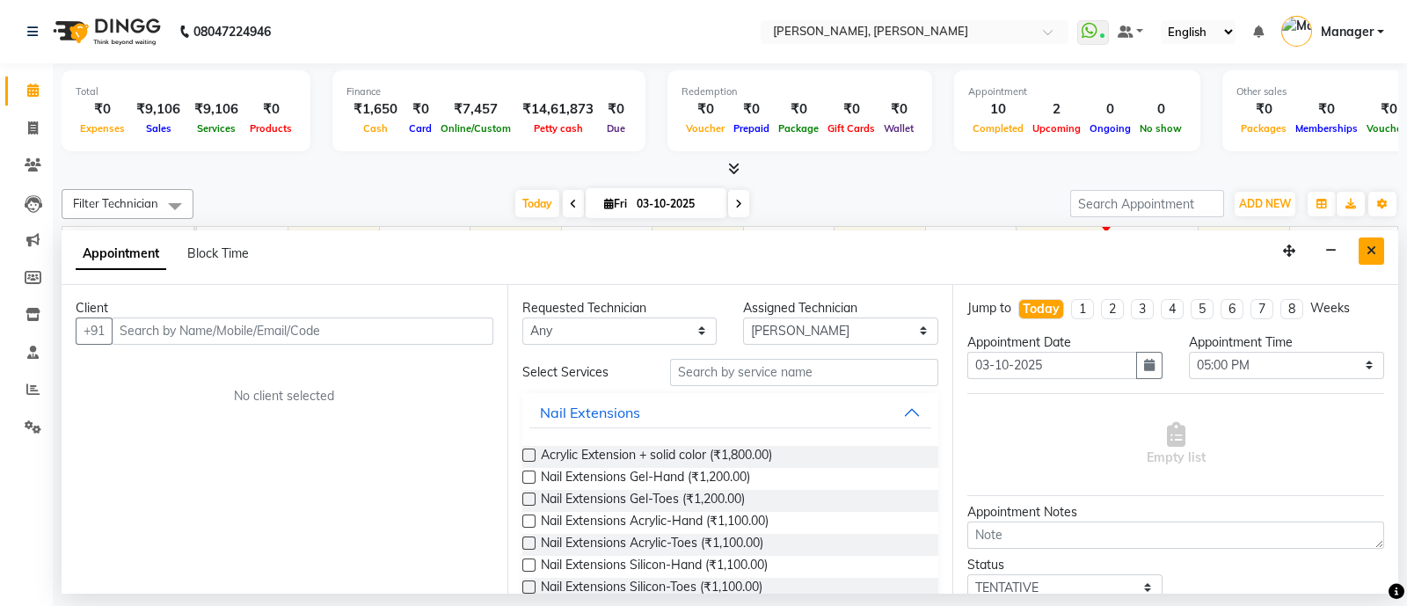
click at [1380, 244] on button "Close" at bounding box center [1370, 250] width 25 height 27
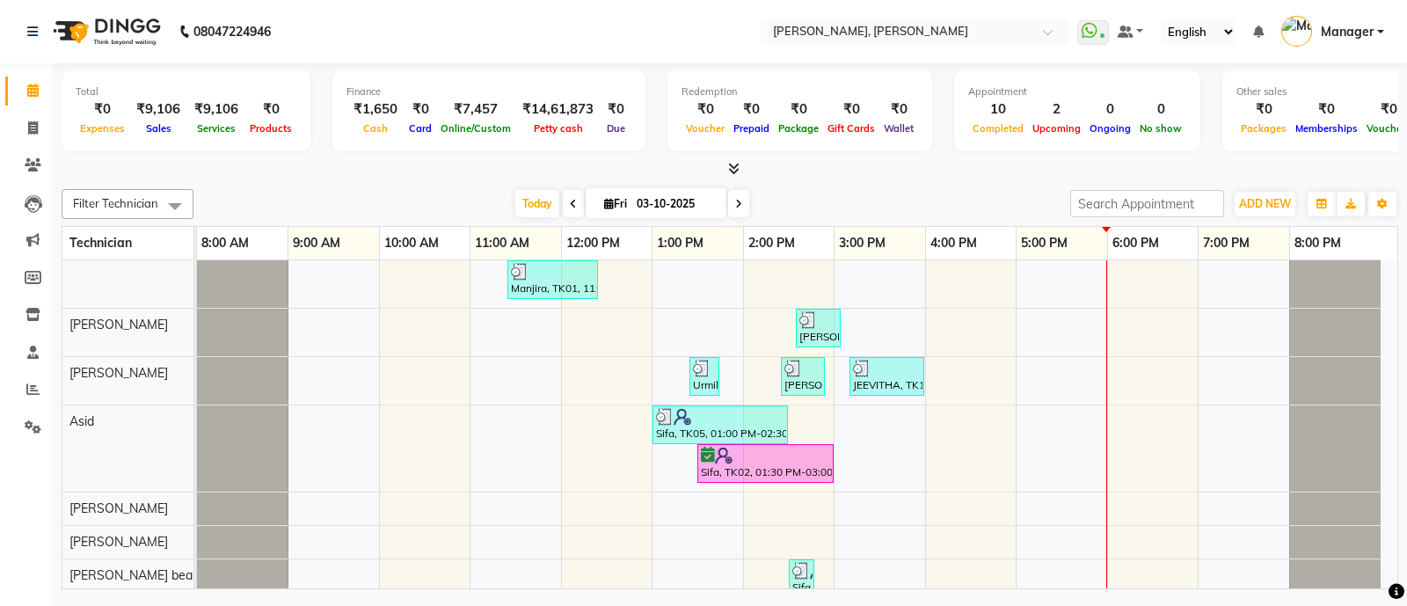
scroll to position [122, 0]
click at [781, 463] on div "Sifa, TK02, 01:30 PM-03:00 PM, Eyelash Extensions Classic-Both" at bounding box center [765, 461] width 133 height 33
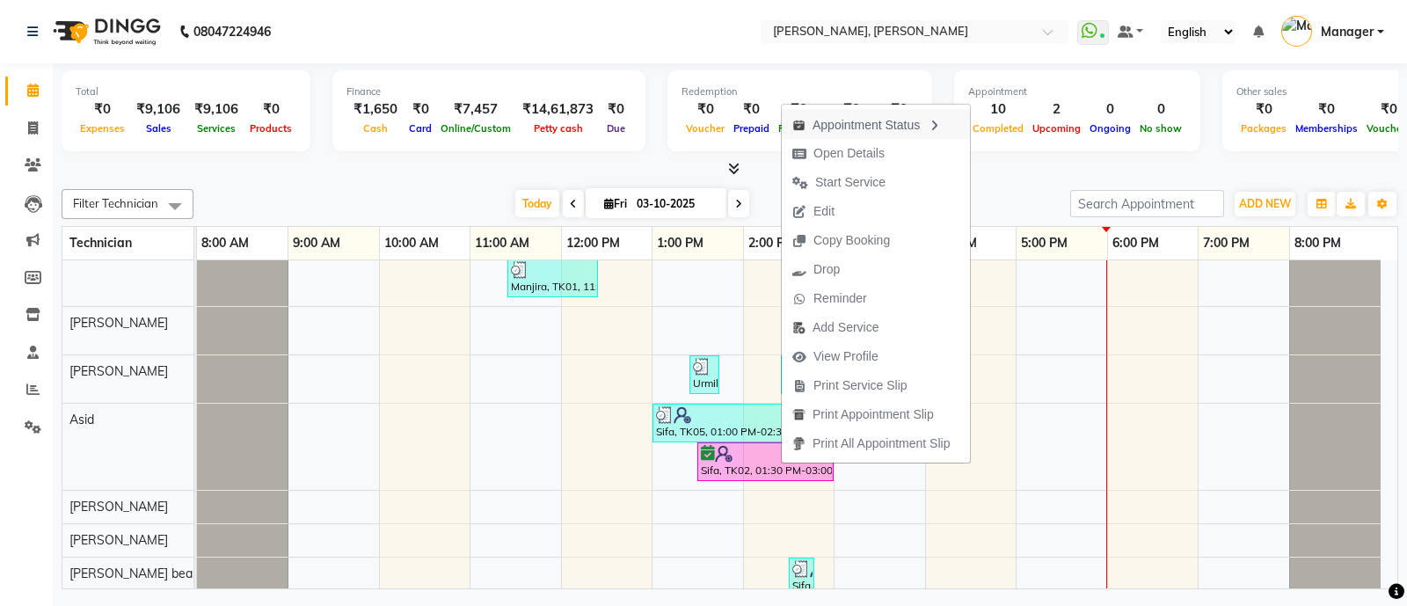
click at [914, 120] on div "Appointment Status" at bounding box center [876, 124] width 188 height 30
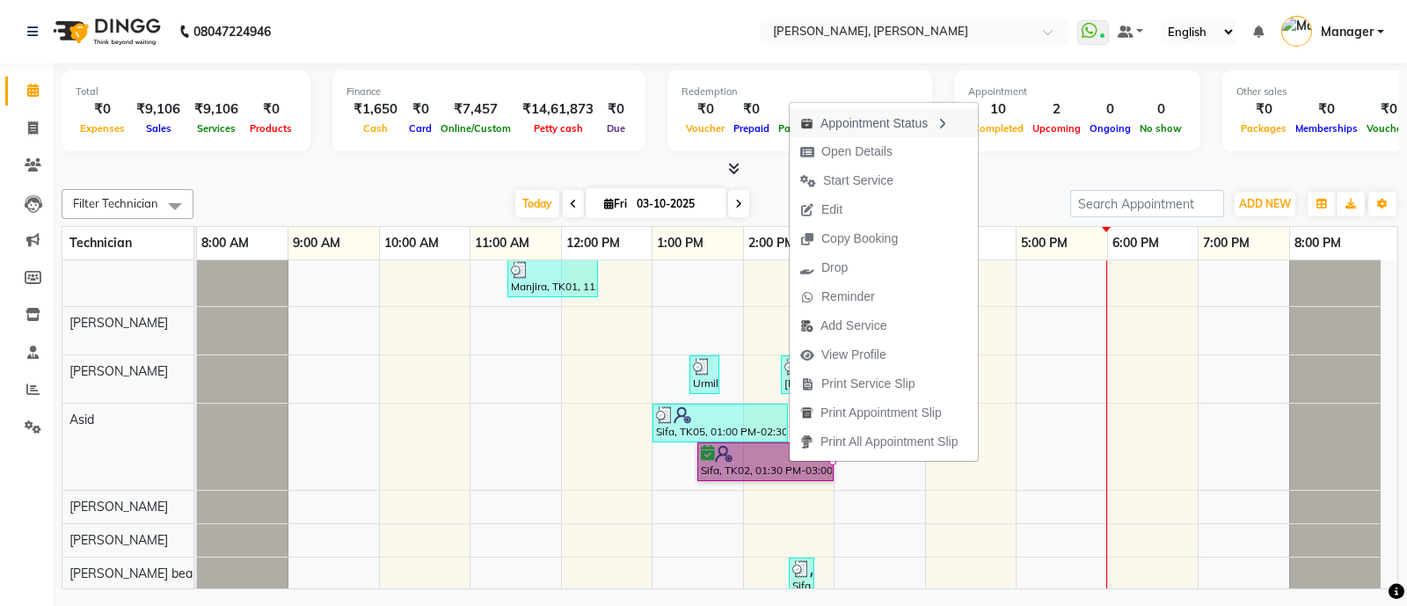
click at [857, 122] on div "Appointment Status" at bounding box center [884, 122] width 188 height 30
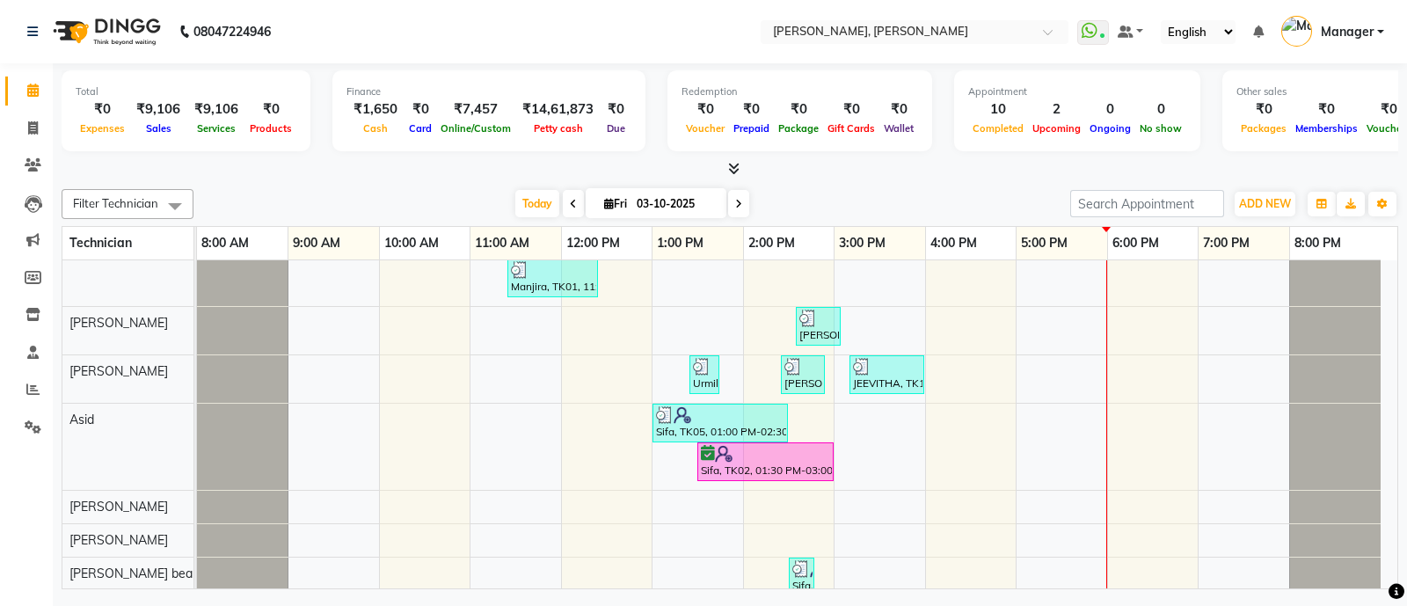
click at [783, 470] on div "Sifa, TK02, 01:30 PM-03:00 PM, Eyelash Extensions Classic-Both" at bounding box center [765, 461] width 133 height 33
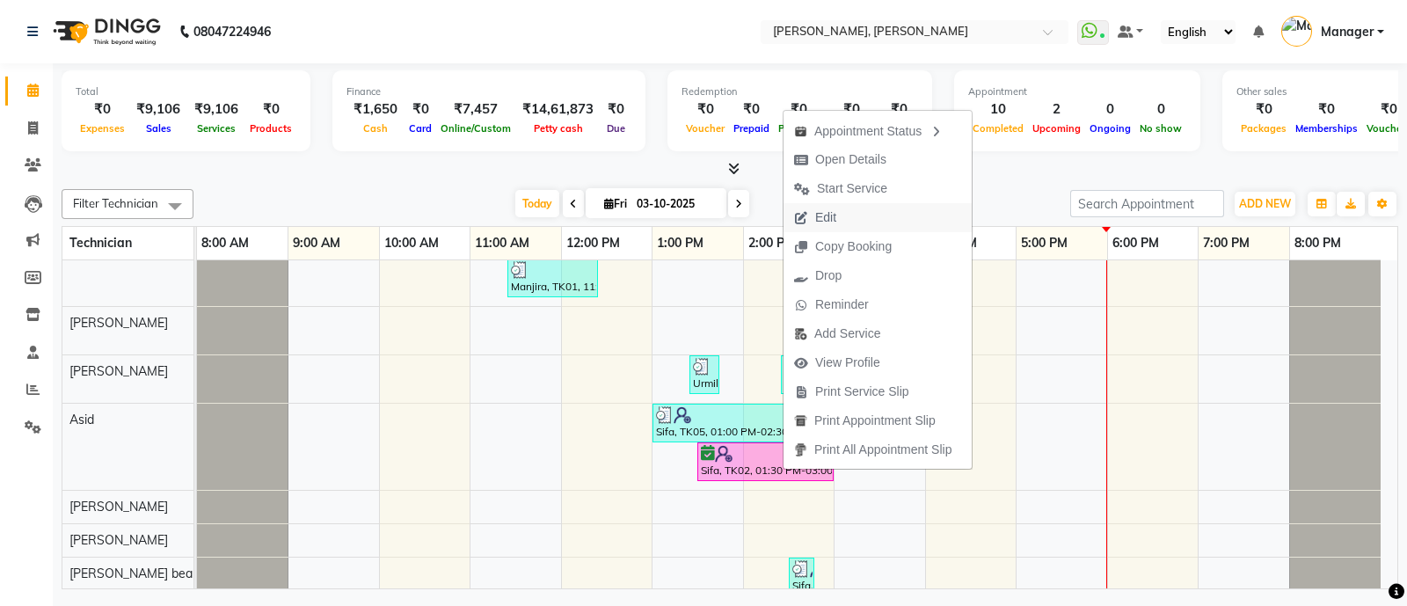
click at [906, 218] on button "Edit" at bounding box center [877, 217] width 188 height 29
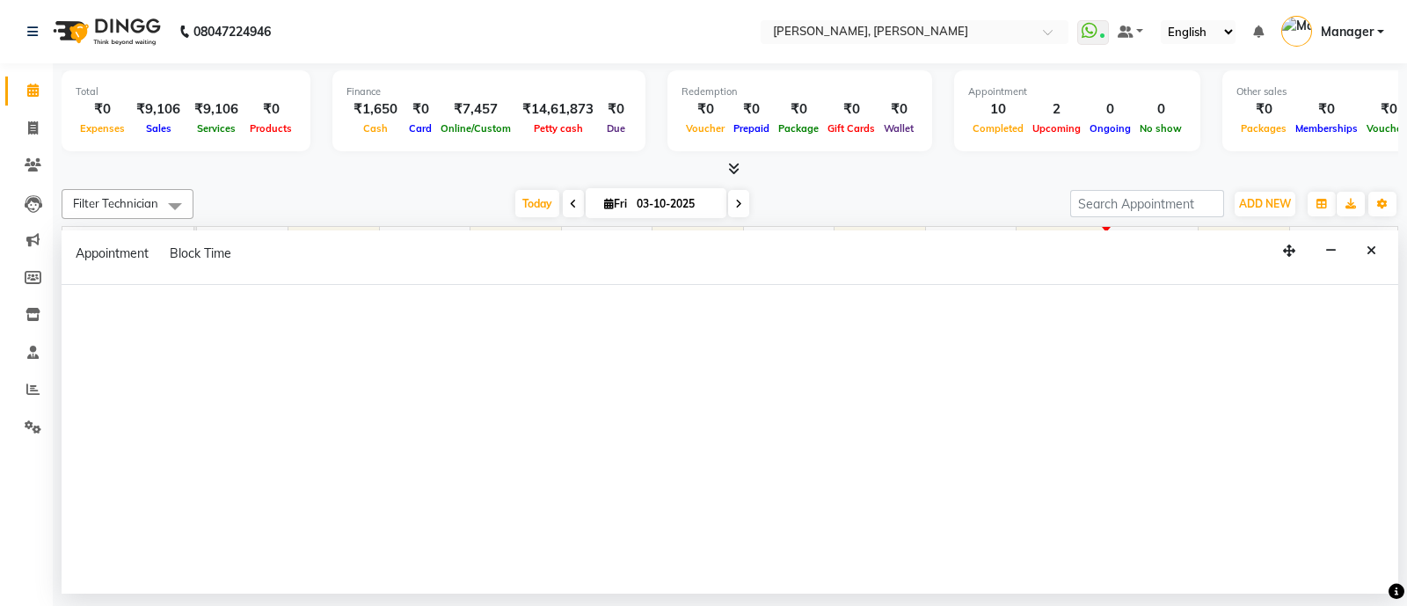
select select "tentative"
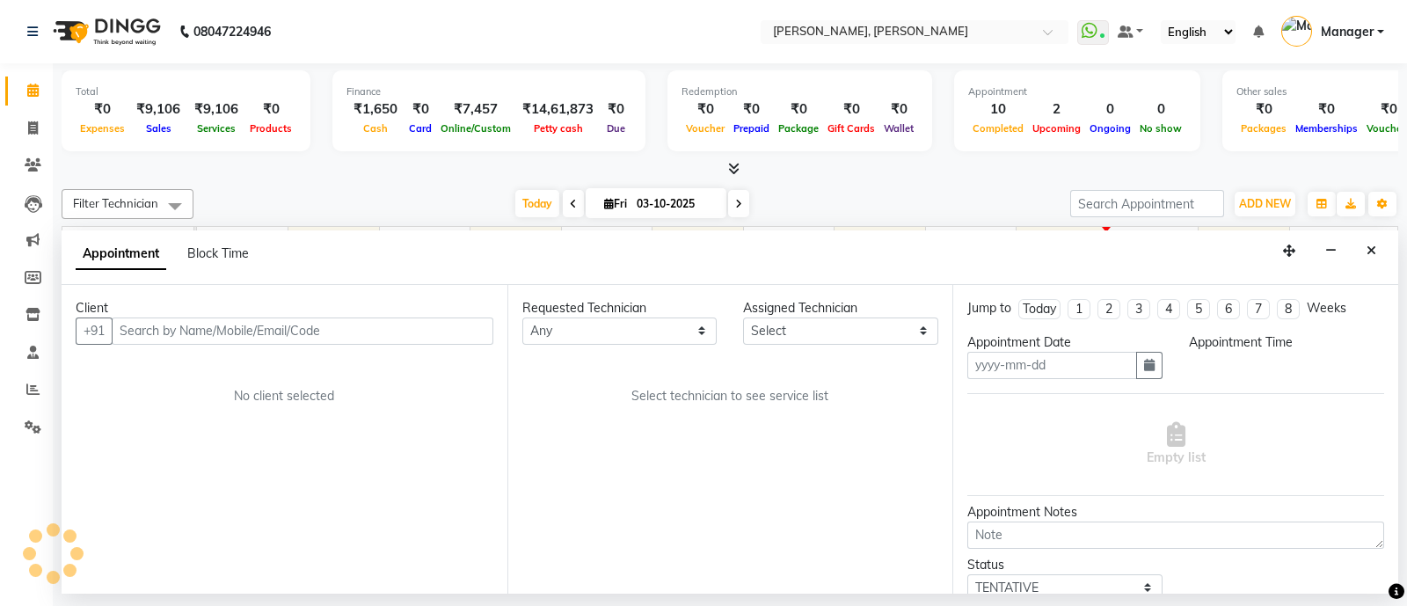
type input "03-10-2025"
select select "confirm booking"
select select "810"
select select "58535"
select select "1540"
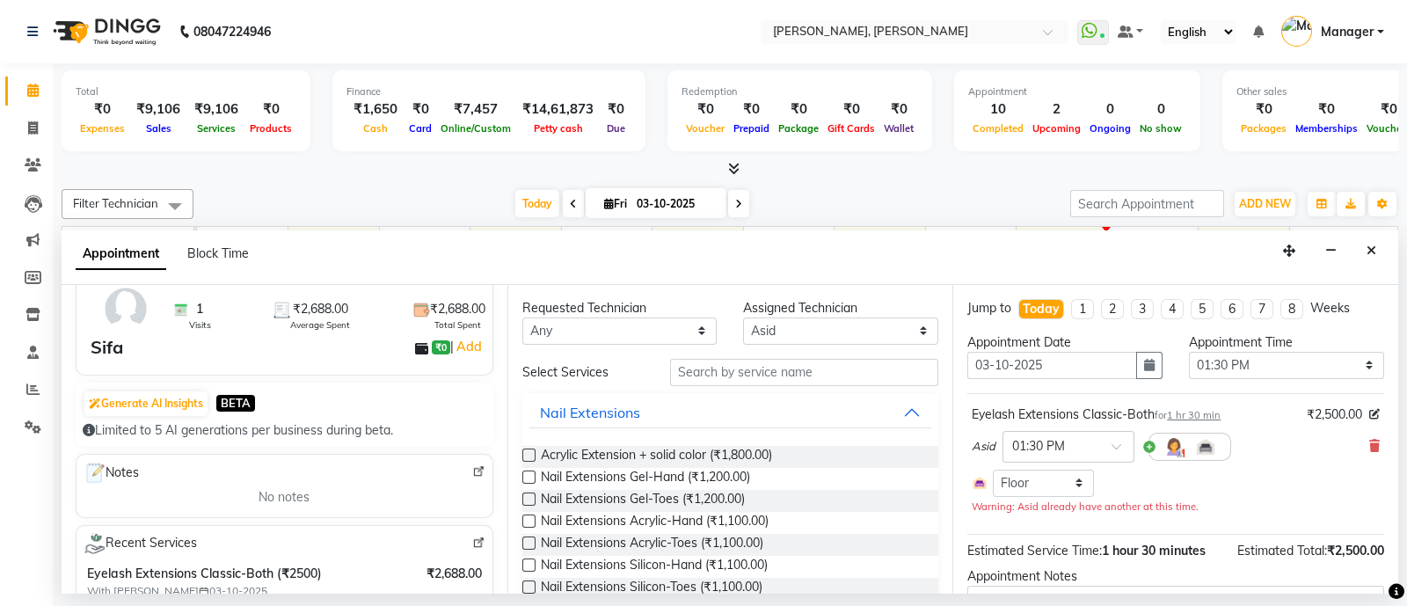
scroll to position [52, 0]
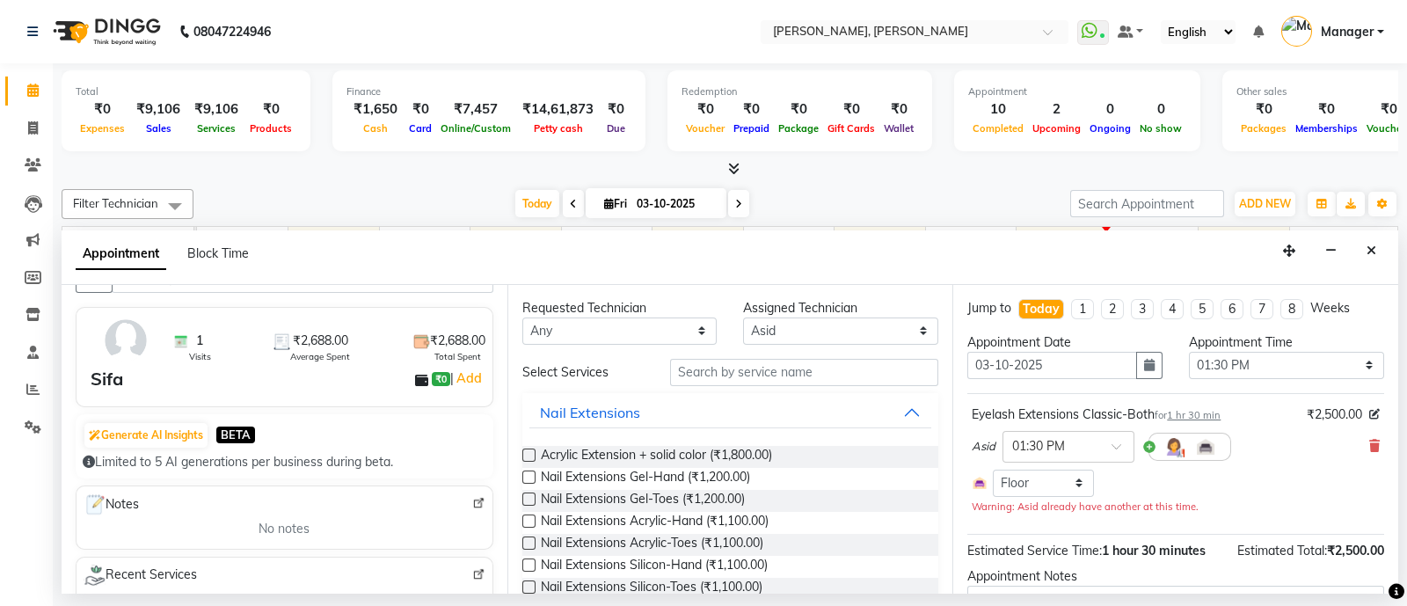
click at [131, 352] on img at bounding box center [125, 340] width 51 height 51
click at [313, 366] on div "Sifa ₹0 | Add" at bounding box center [288, 379] width 395 height 26
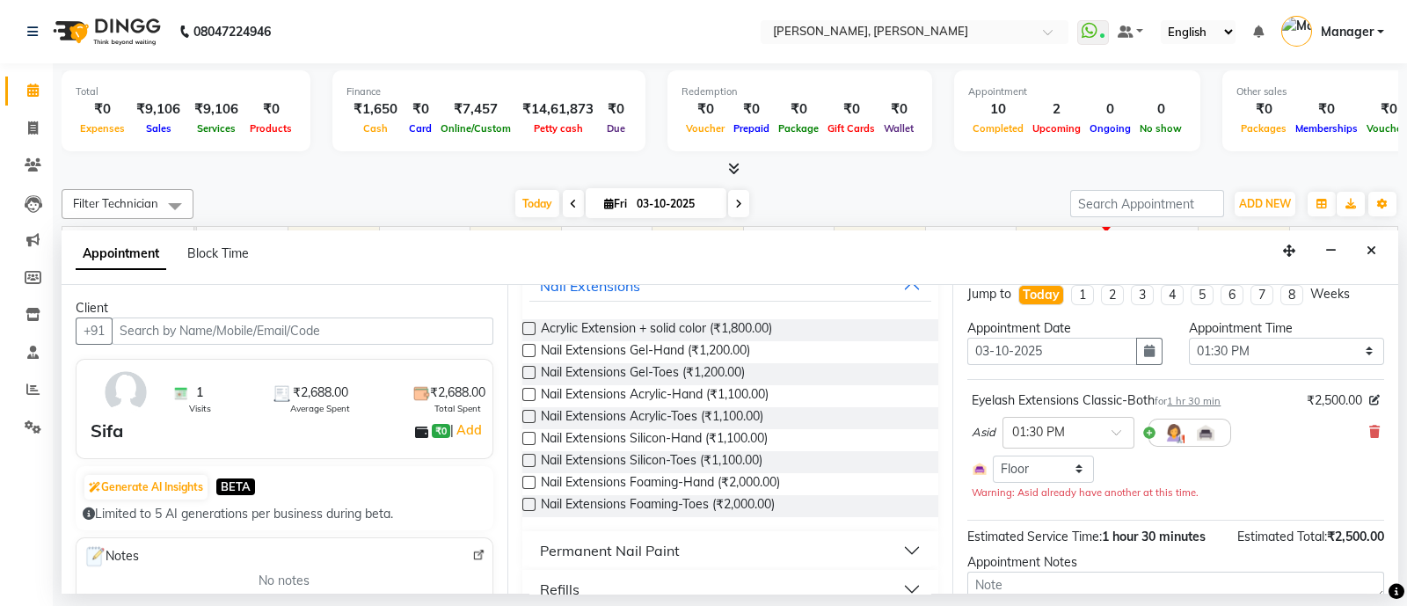
scroll to position [0, 0]
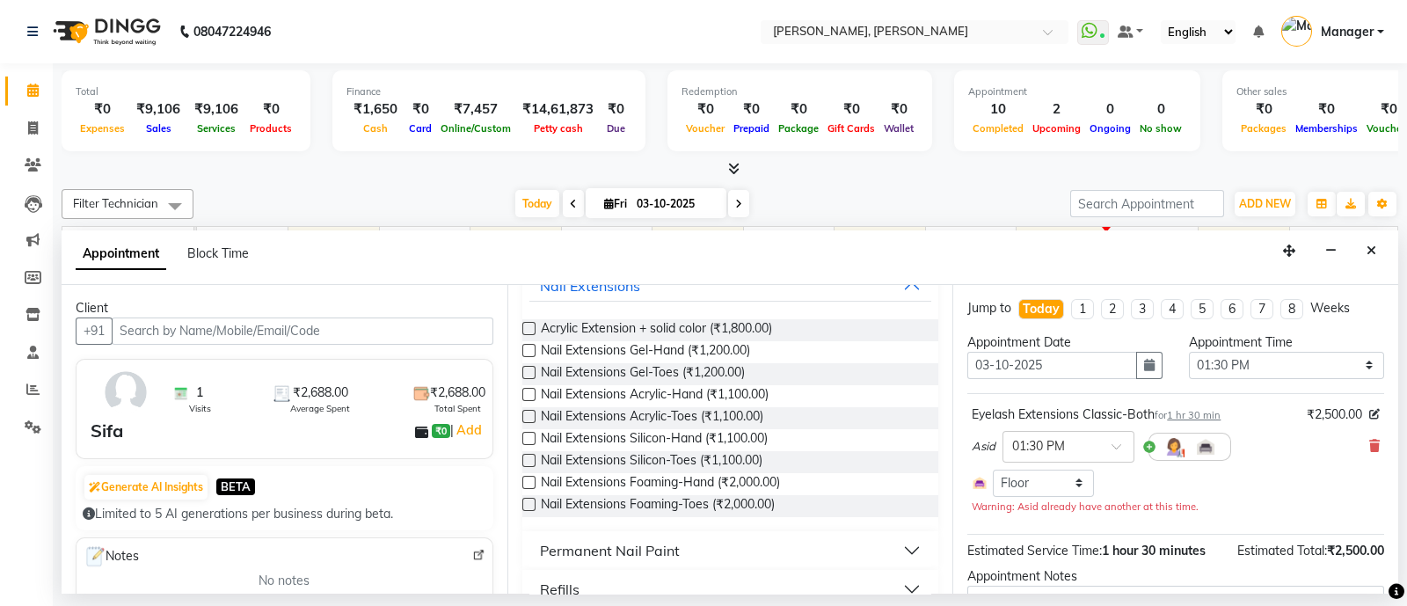
click at [169, 374] on div "1 Visits ₹2,688.00 Average Spent ₹2,688.00 Total Spent" at bounding box center [327, 392] width 317 height 46
click at [114, 404] on img at bounding box center [125, 392] width 51 height 51
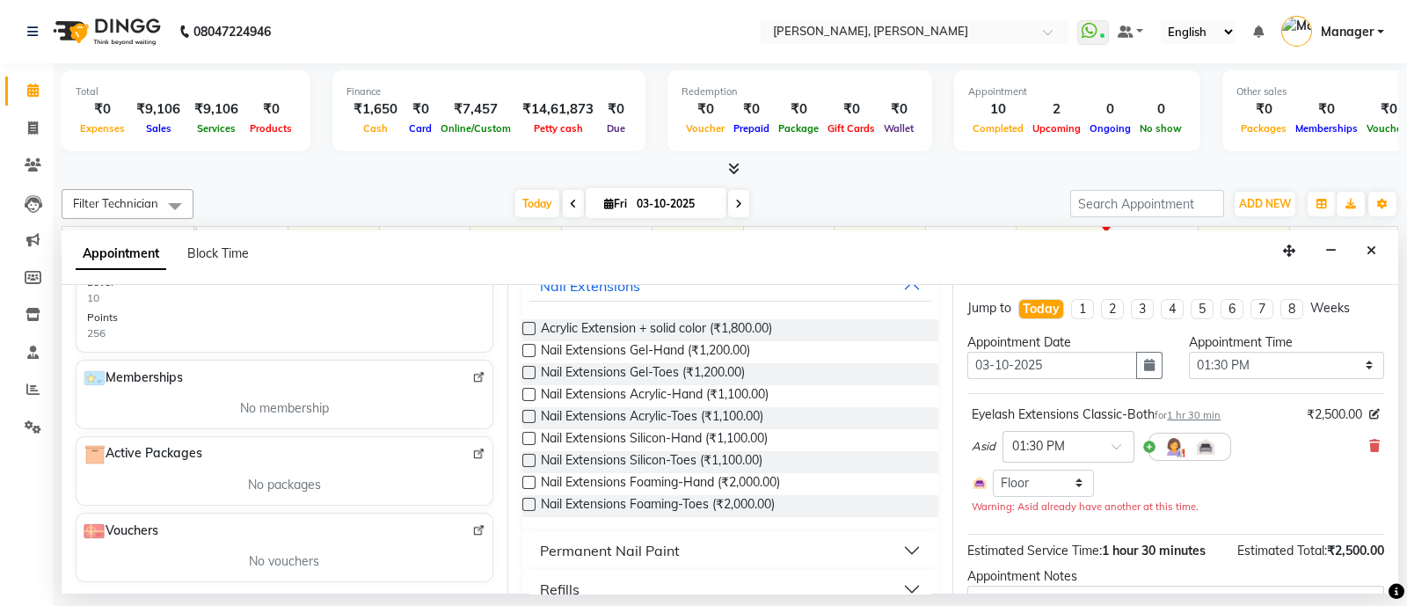
scroll to position [130, 0]
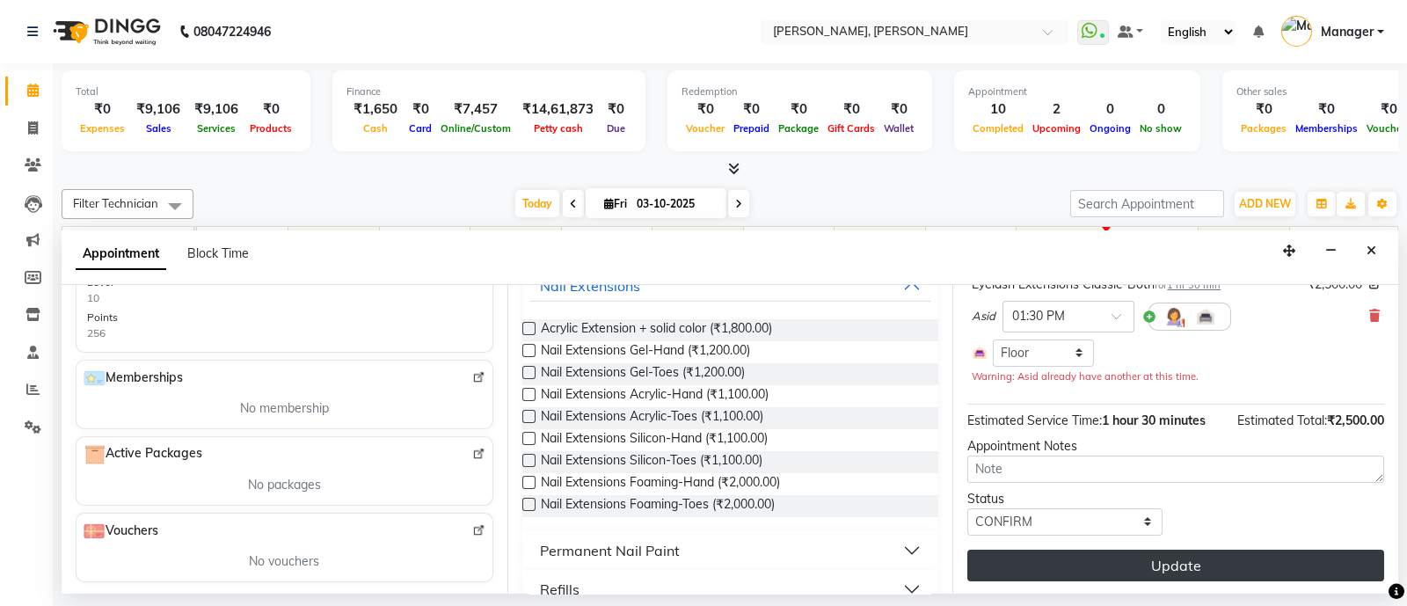
click at [1202, 563] on button "Update" at bounding box center [1175, 566] width 417 height 32
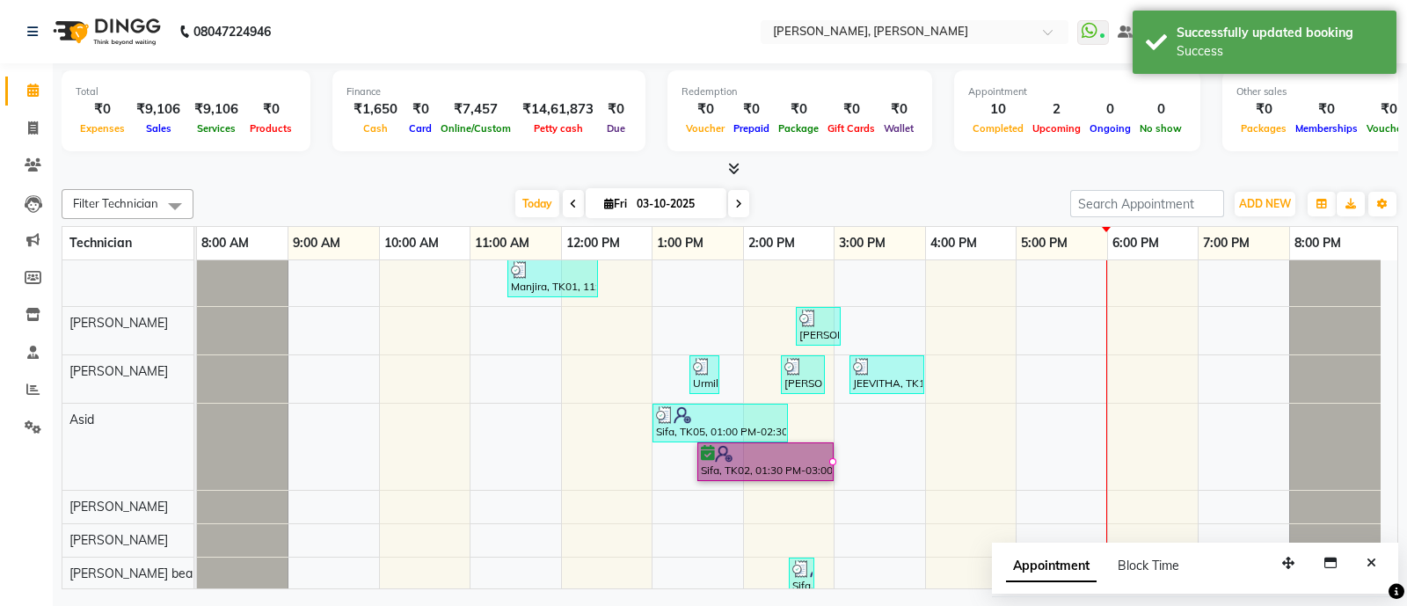
click at [727, 466] on link "Sifa, TK02, 01:30 PM-03:00 PM, Eyelash Extensions Classic-Both" at bounding box center [765, 461] width 136 height 39
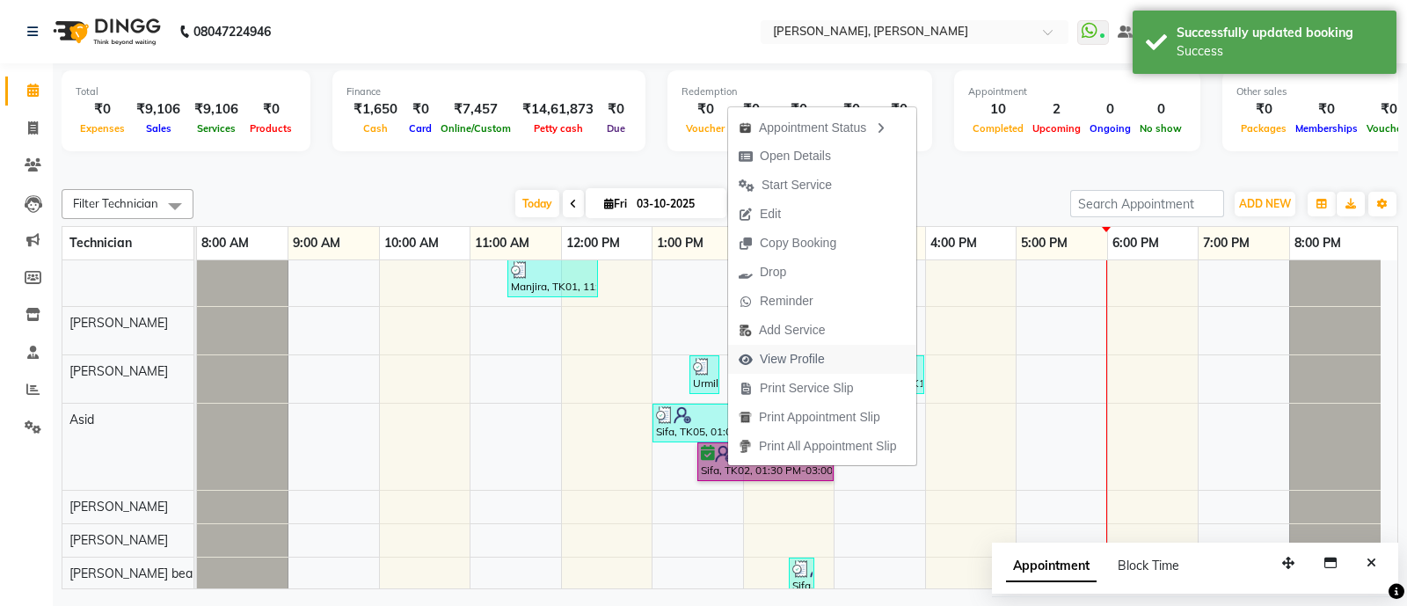
click at [761, 363] on span "View Profile" at bounding box center [792, 359] width 65 height 18
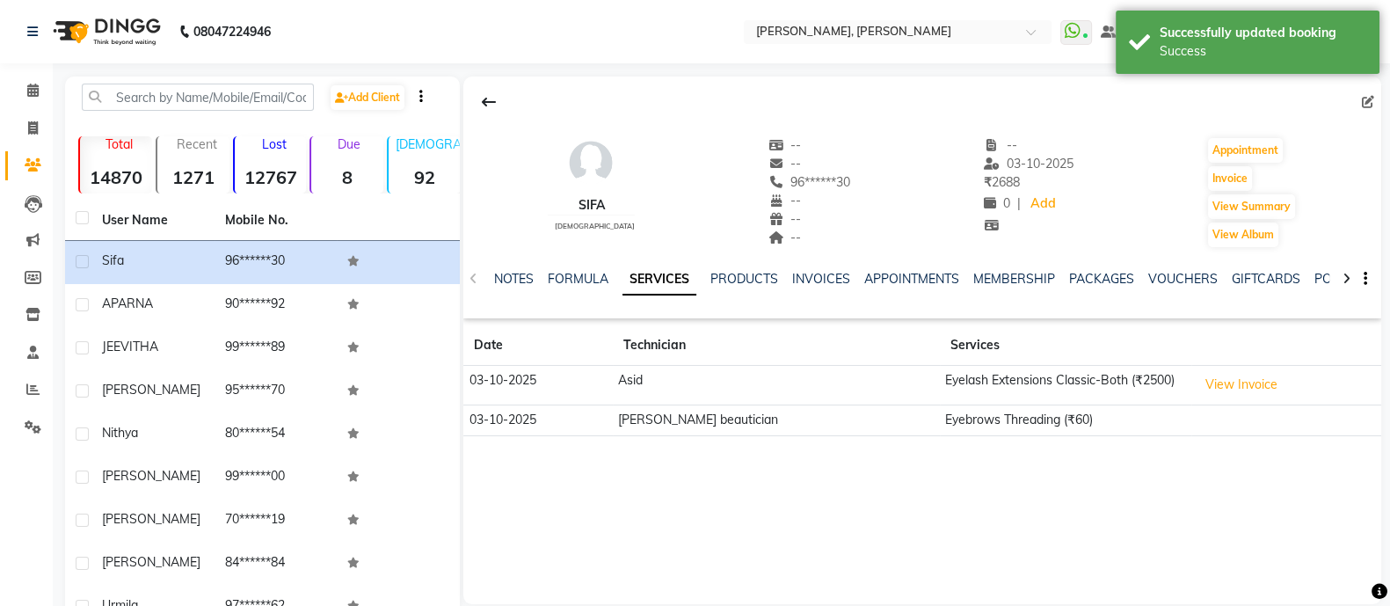
click at [819, 176] on span "96******30" at bounding box center [809, 182] width 83 height 16
click at [783, 178] on span "96******30" at bounding box center [809, 182] width 83 height 16
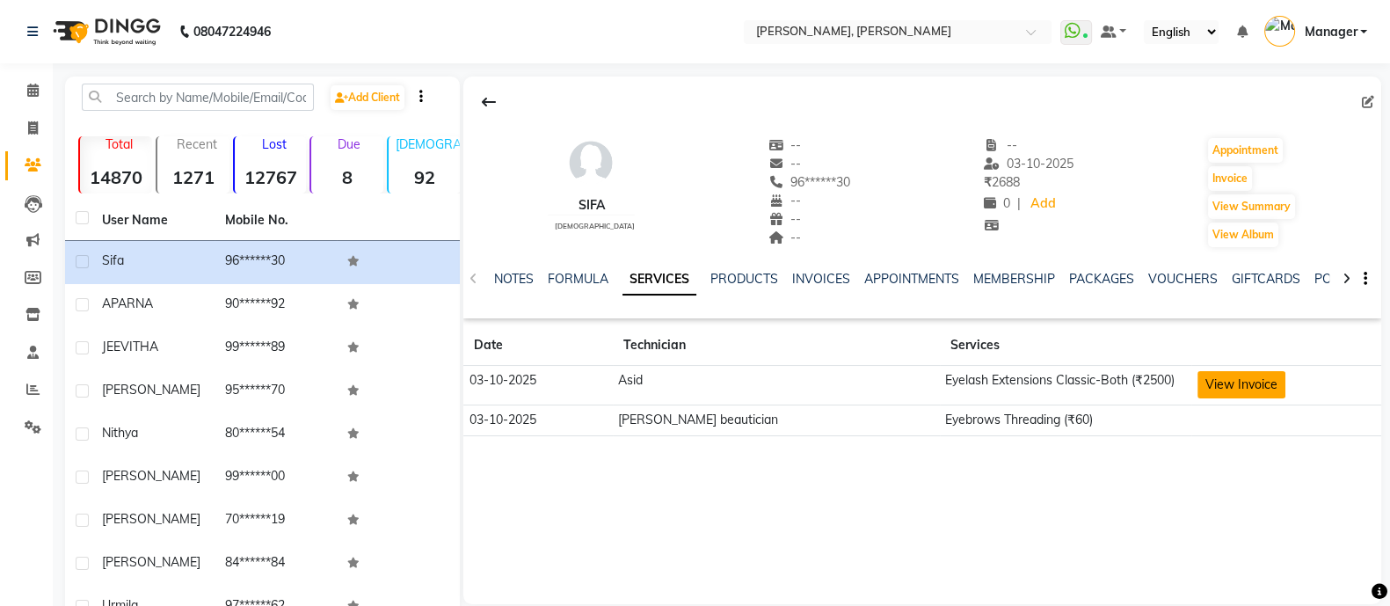
click at [1221, 389] on button "View Invoice" at bounding box center [1242, 384] width 88 height 27
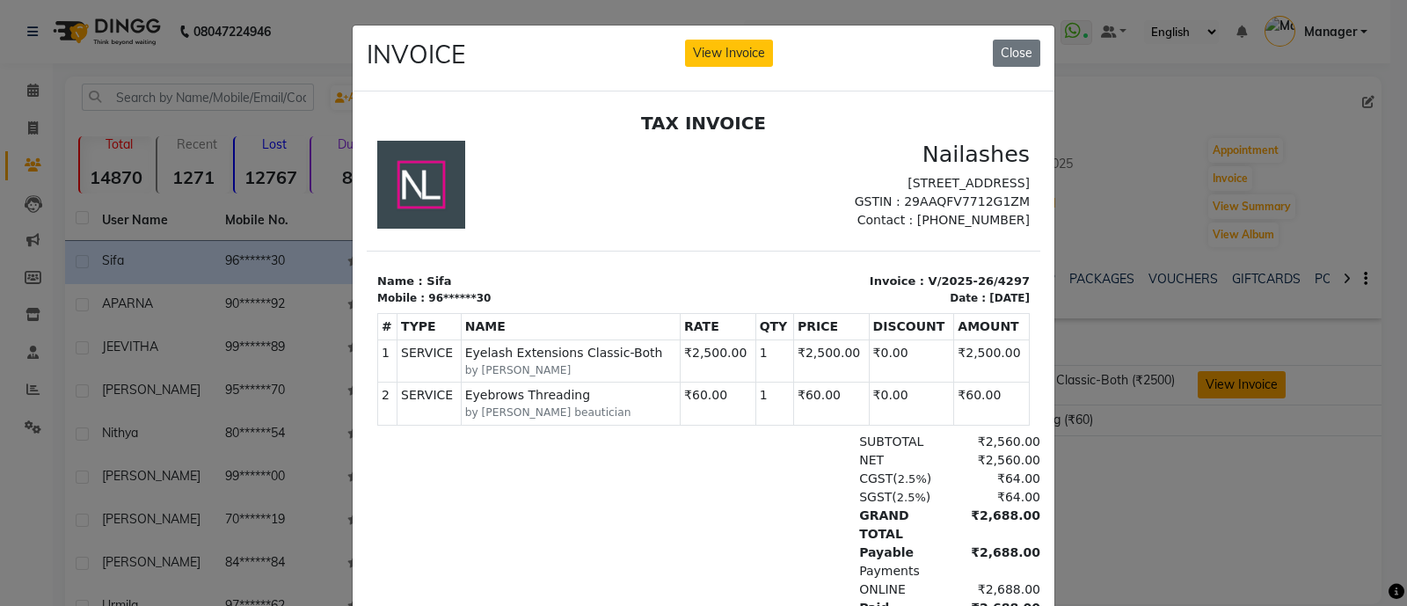
scroll to position [13, 0]
click at [398, 266] on section "Name : Sifa Mobile : 96******30 Invoice : V/2025-26/4297 Date : 03/10/2025" at bounding box center [704, 277] width 674 height 55
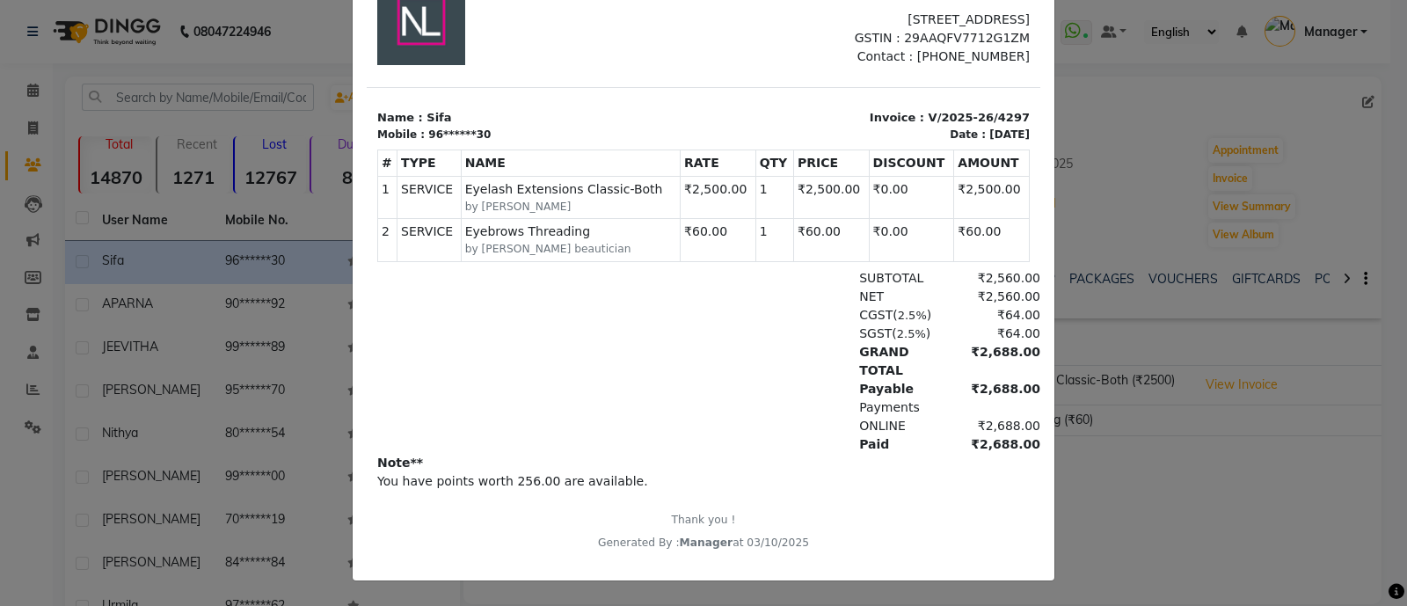
scroll to position [0, 0]
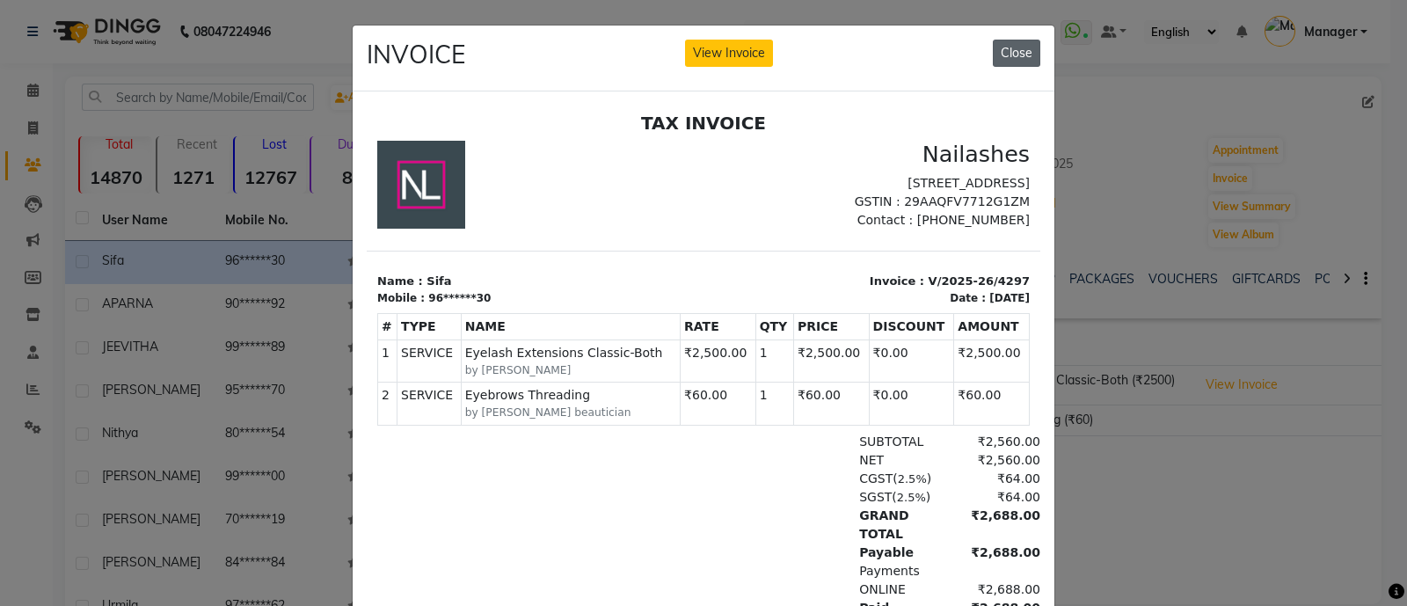
click at [997, 54] on button "Close" at bounding box center [1016, 53] width 47 height 27
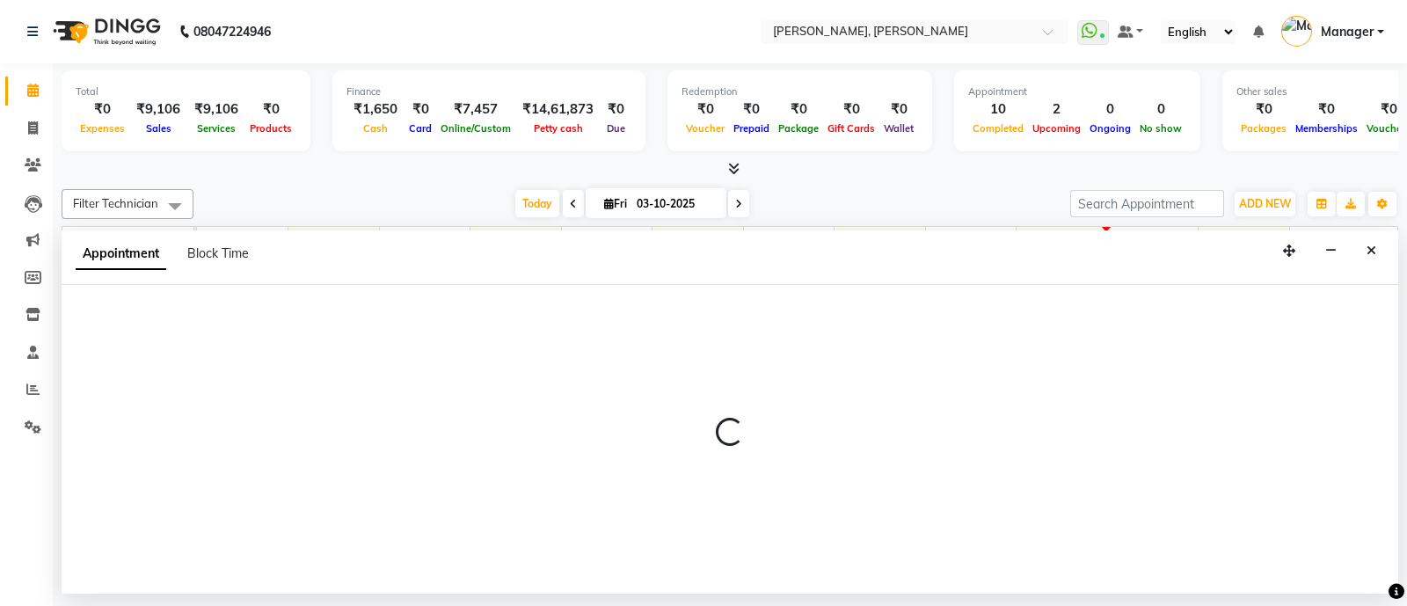
select select "34784"
select select "1020"
select select "tentative"
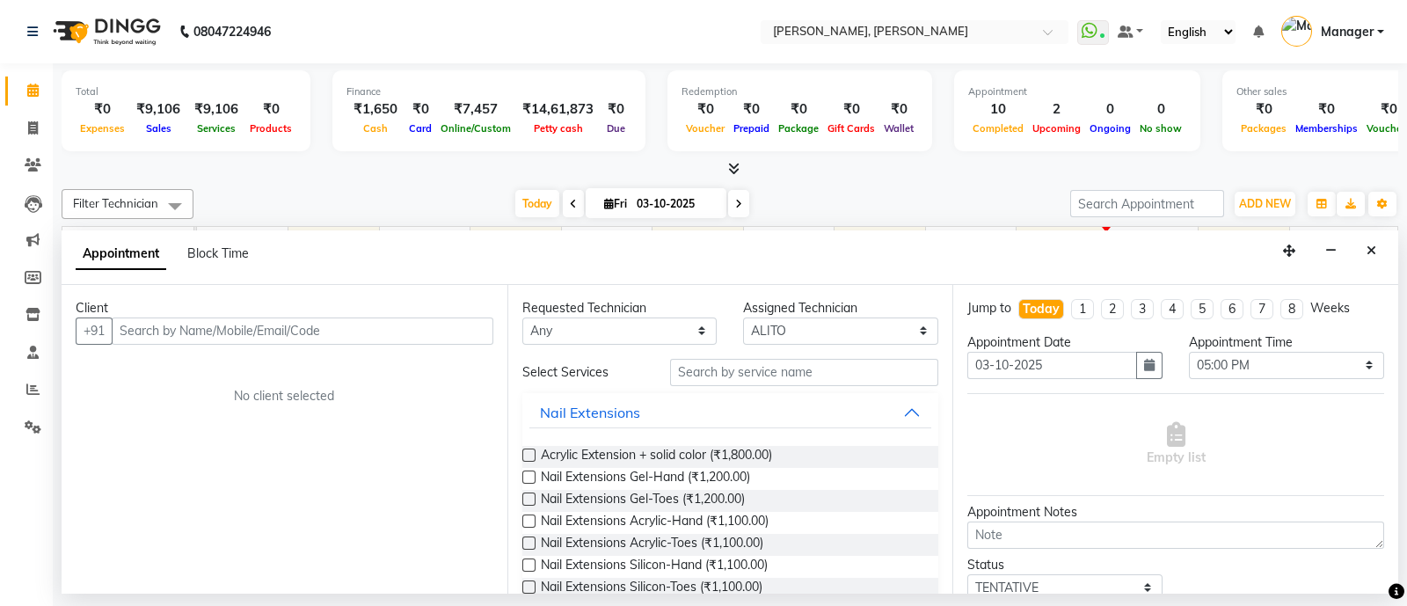
select select "3767"
select select "service"
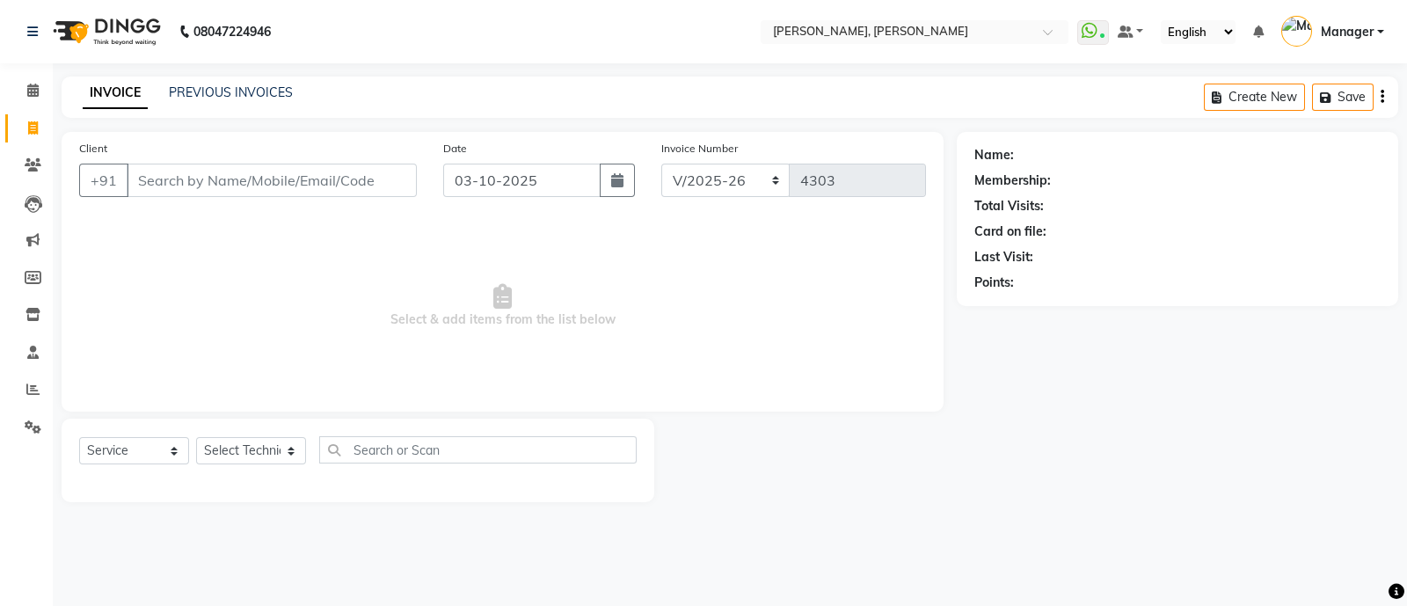
click at [32, 129] on icon at bounding box center [33, 127] width 10 height 13
select select "3767"
select select "service"
click at [31, 83] on span at bounding box center [33, 91] width 31 height 20
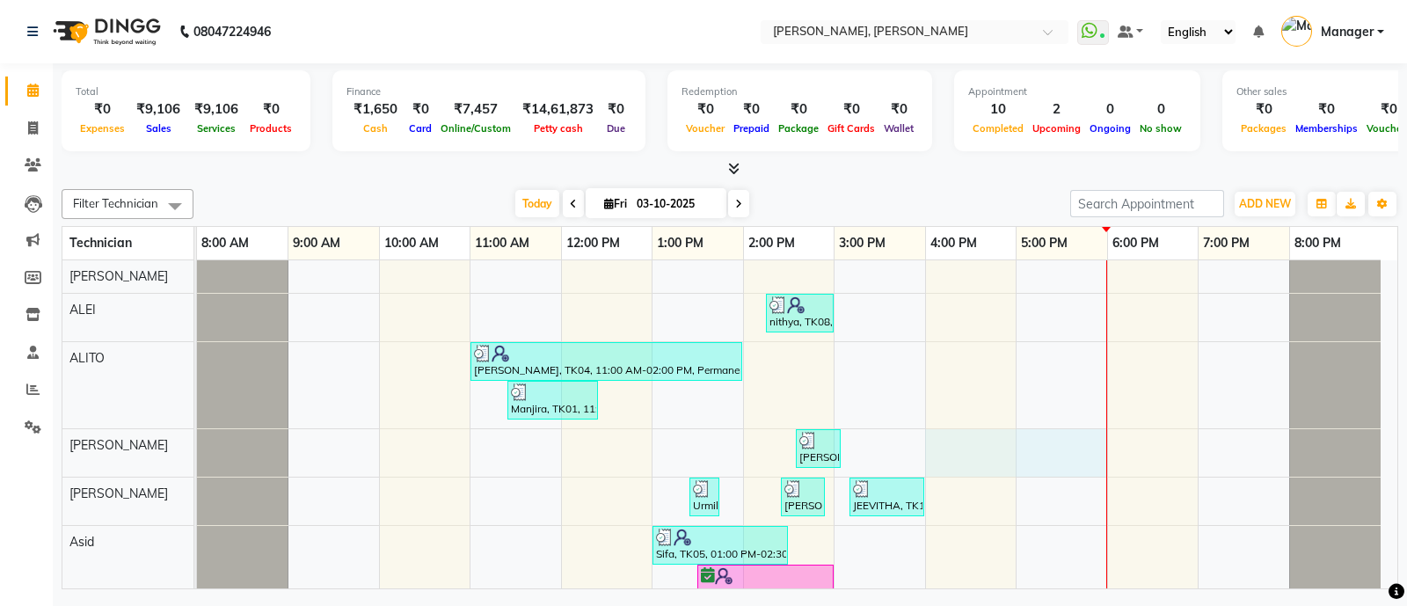
select select "72162"
select select "960"
select select "tentative"
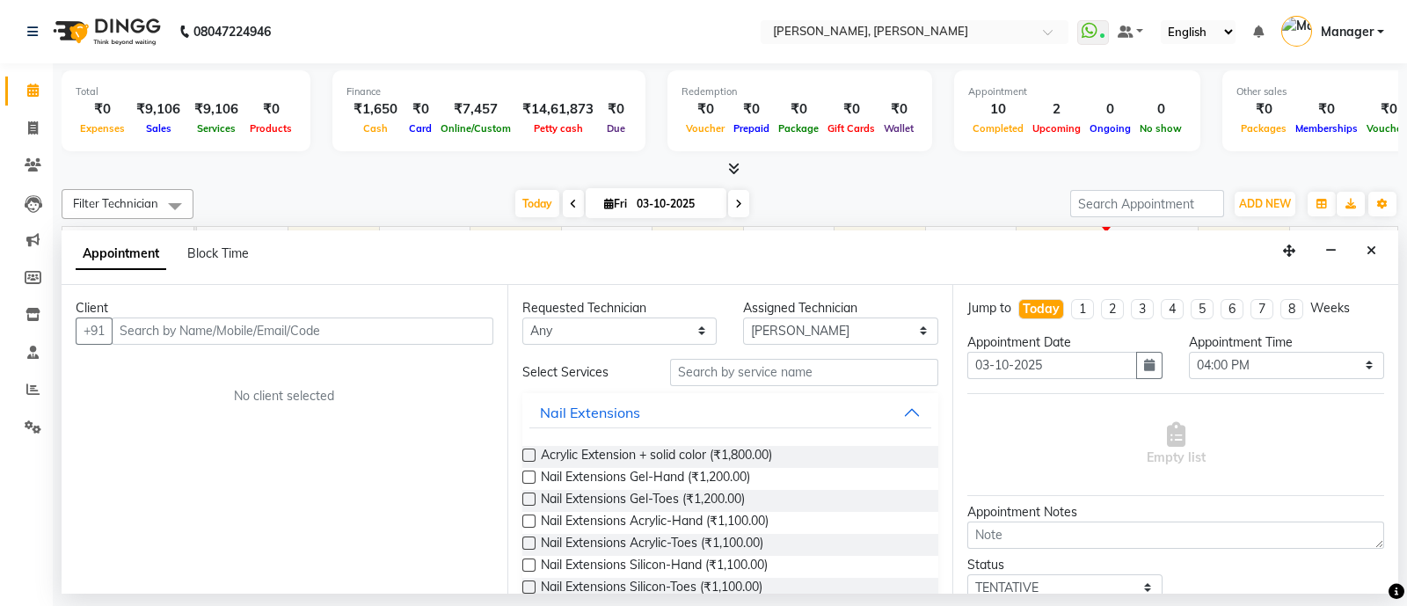
select select "service"
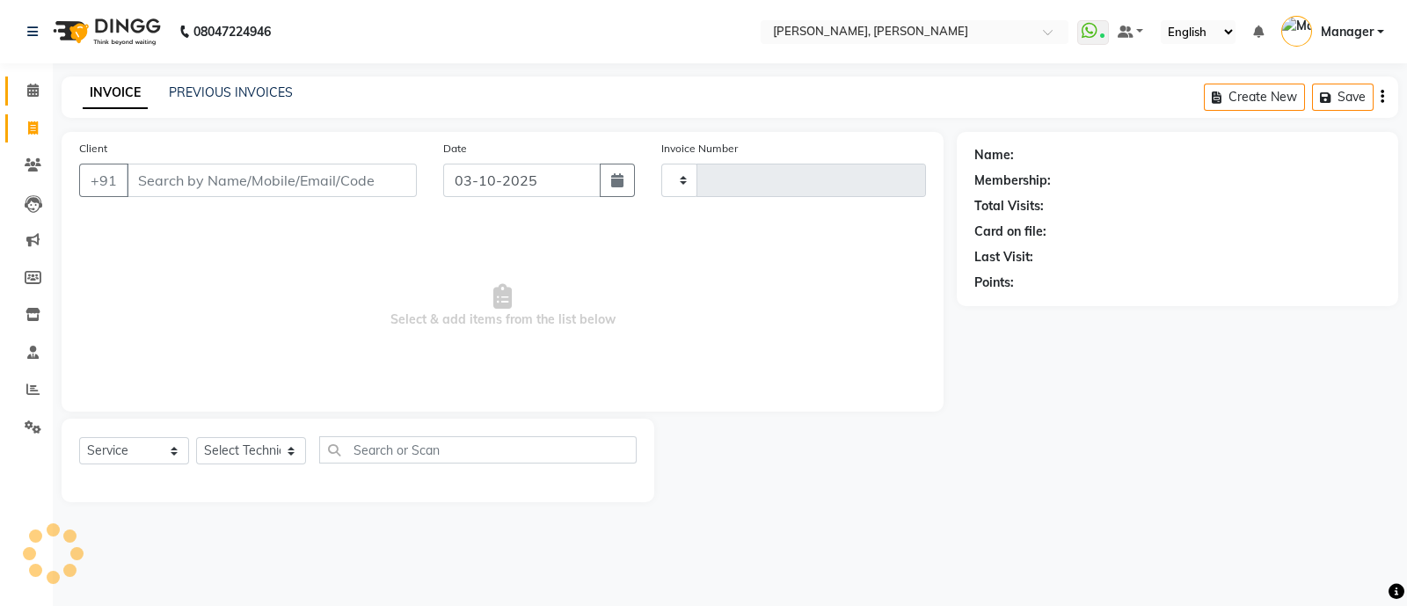
type input "4303"
select select "3767"
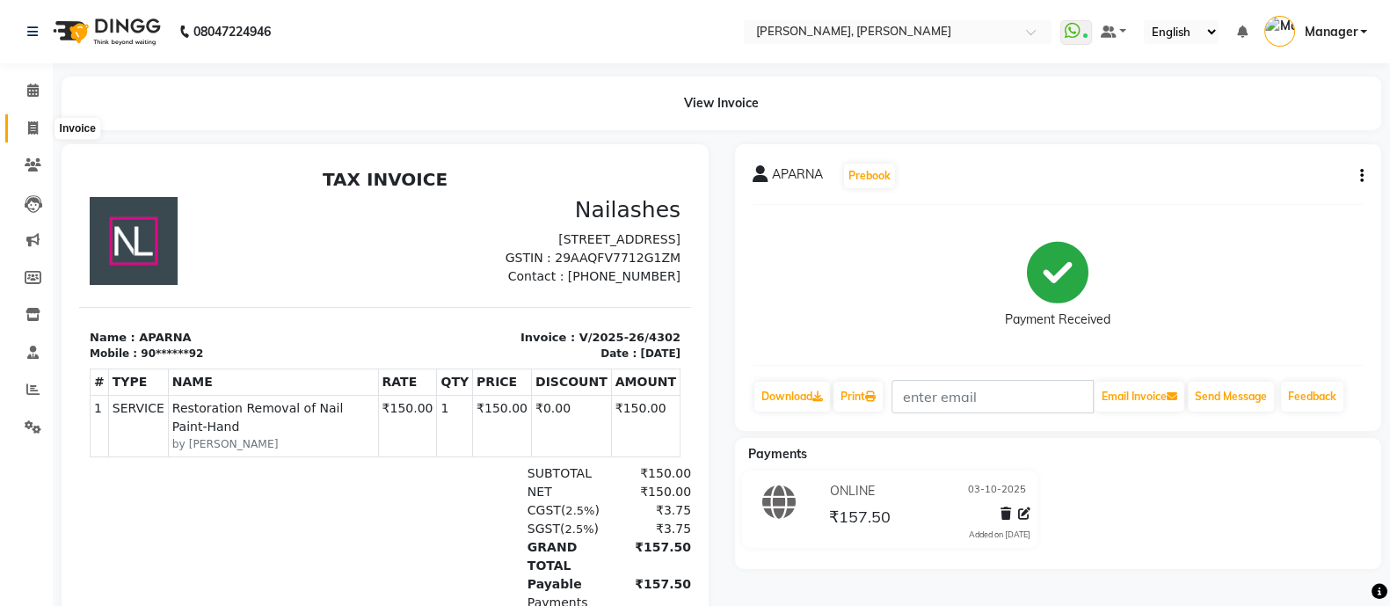
click at [35, 122] on icon at bounding box center [33, 127] width 10 height 13
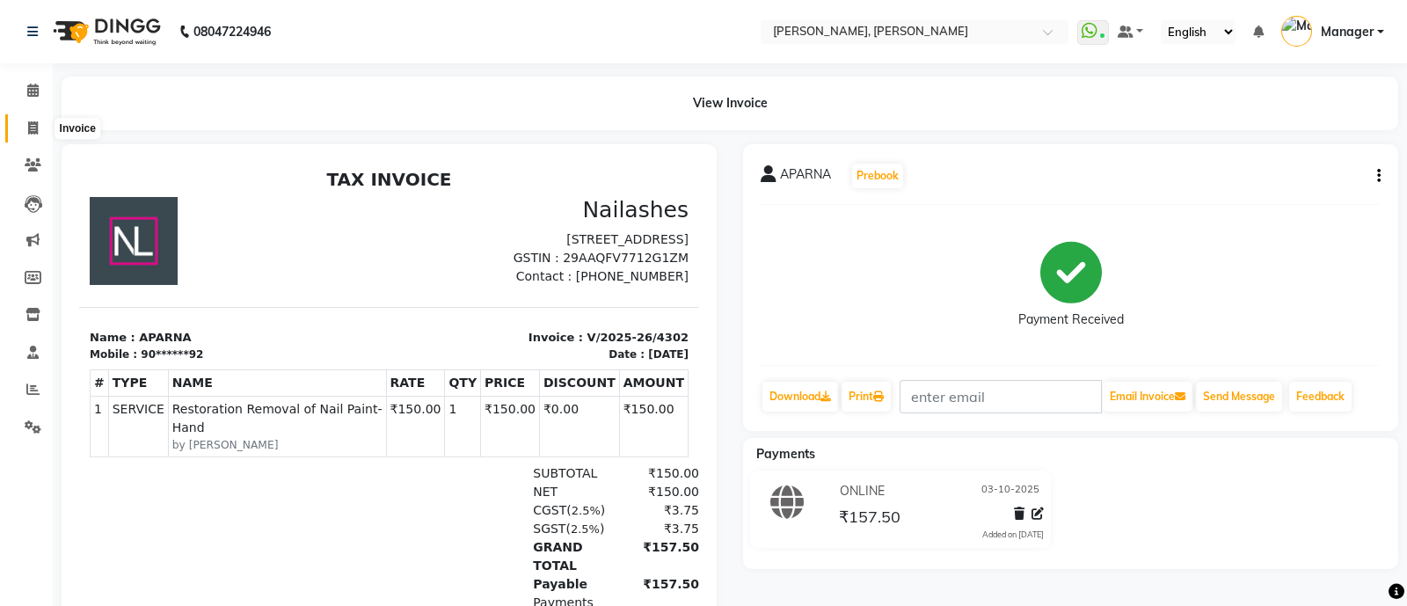
select select "service"
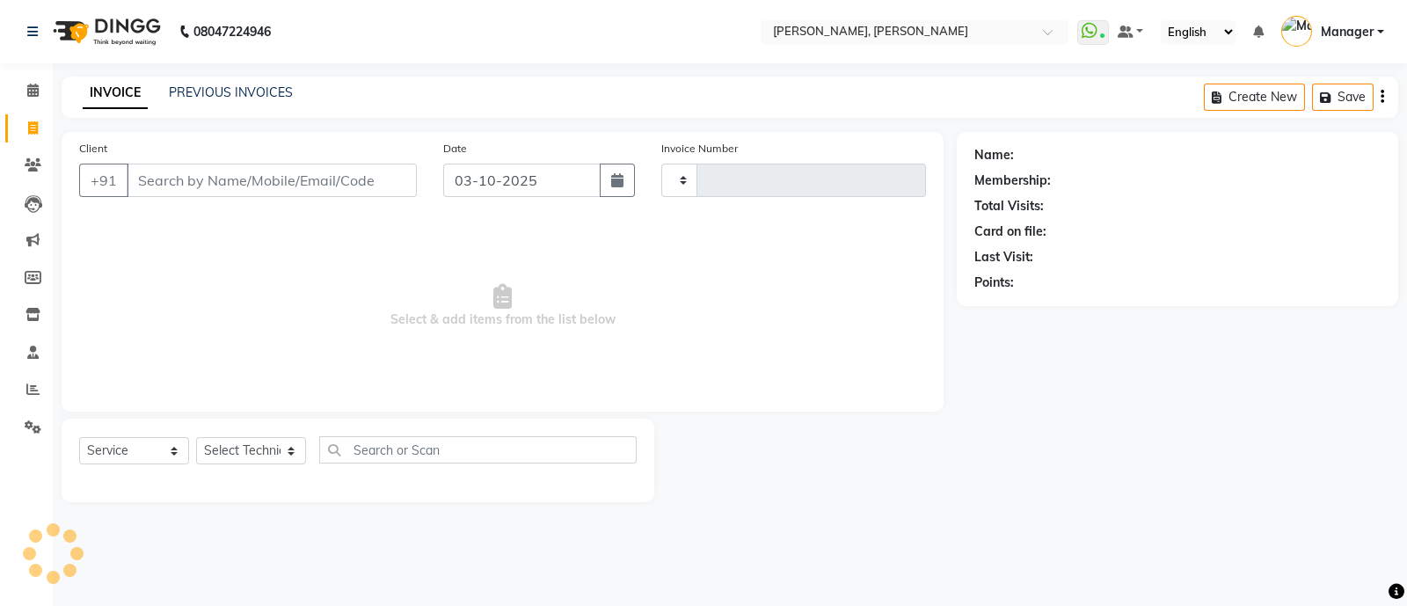
type input "4303"
select select "3767"
click at [182, 183] on input "Client" at bounding box center [272, 180] width 290 height 33
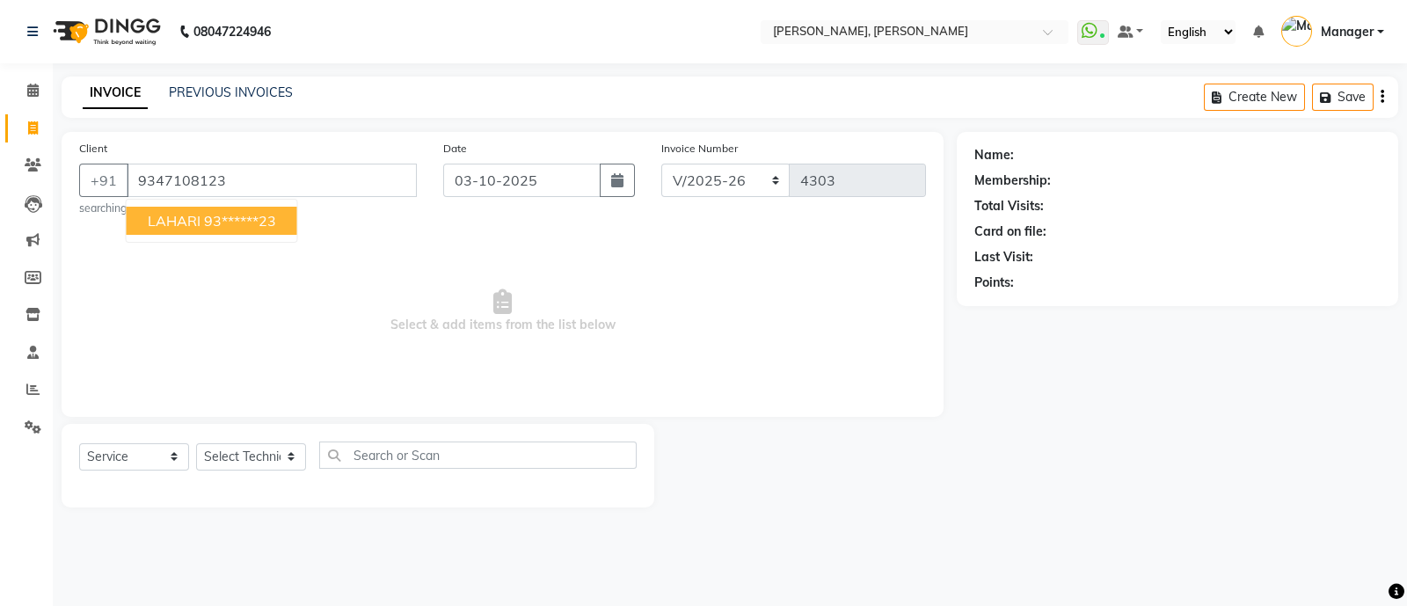
type input "9347108123"
select select "1: Object"
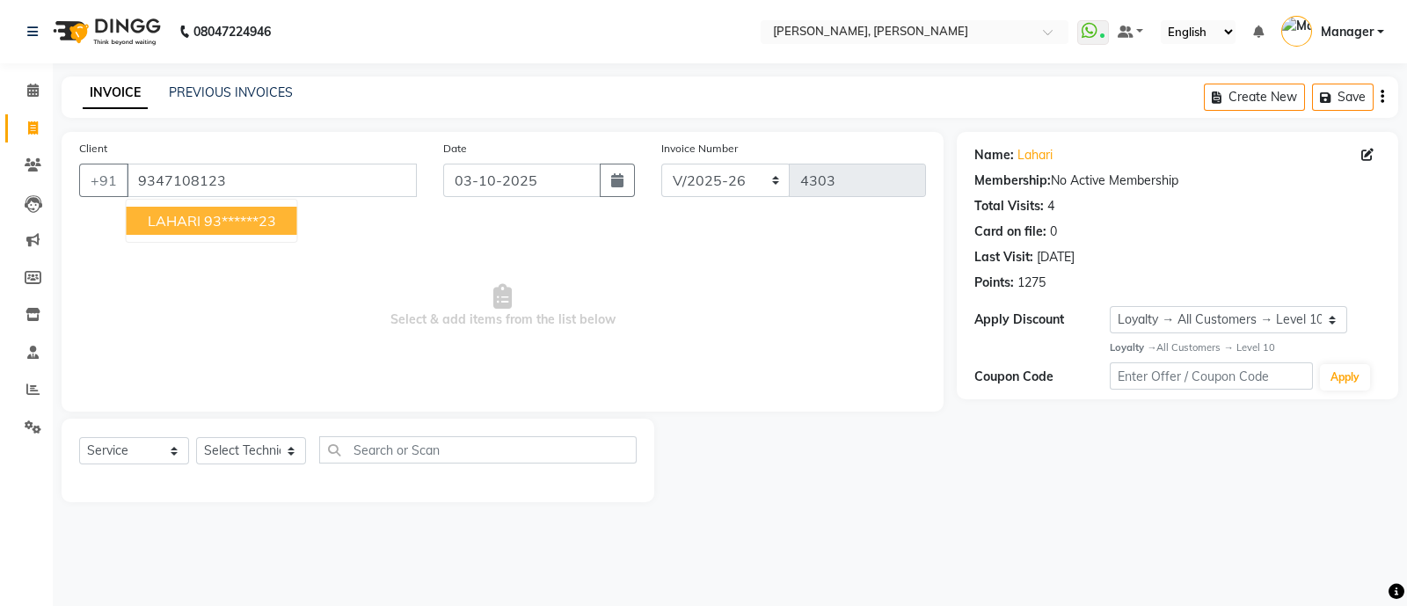
click at [186, 224] on span "LAHARI" at bounding box center [174, 221] width 53 height 18
type input "93******23"
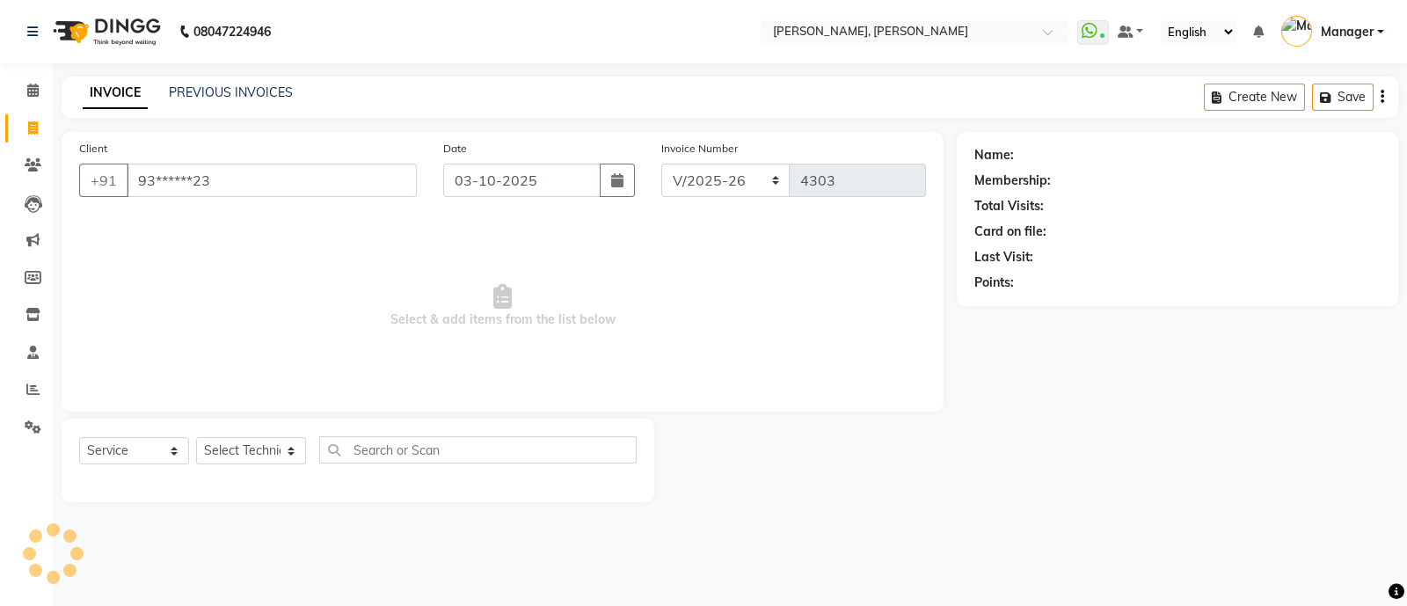
select select "1: Object"
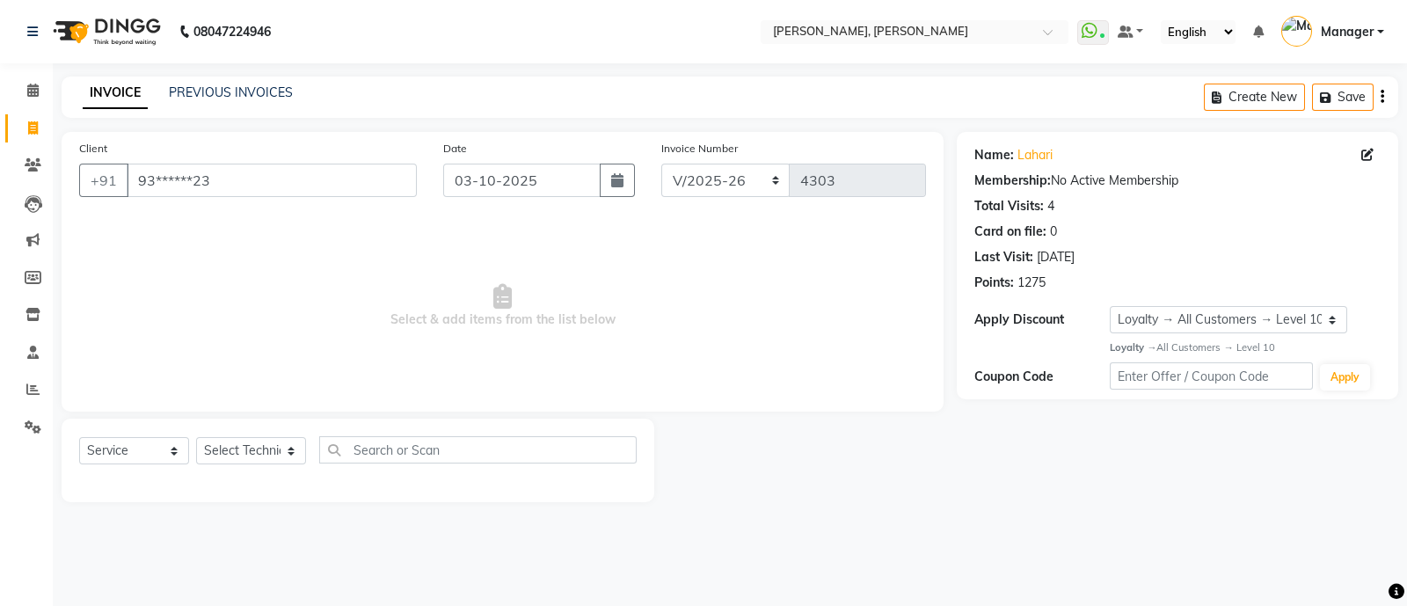
click at [1047, 204] on div "4" at bounding box center [1050, 206] width 7 height 18
click at [223, 446] on select "Select Technician [PERSON_NAME] [PERSON_NAME] Asid Hanmi [PERSON_NAME] Manager …" at bounding box center [251, 450] width 110 height 27
select select "58535"
click at [196, 438] on select "Select Technician [PERSON_NAME] [PERSON_NAME] Asid Hanmi [PERSON_NAME] Manager …" at bounding box center [251, 450] width 110 height 27
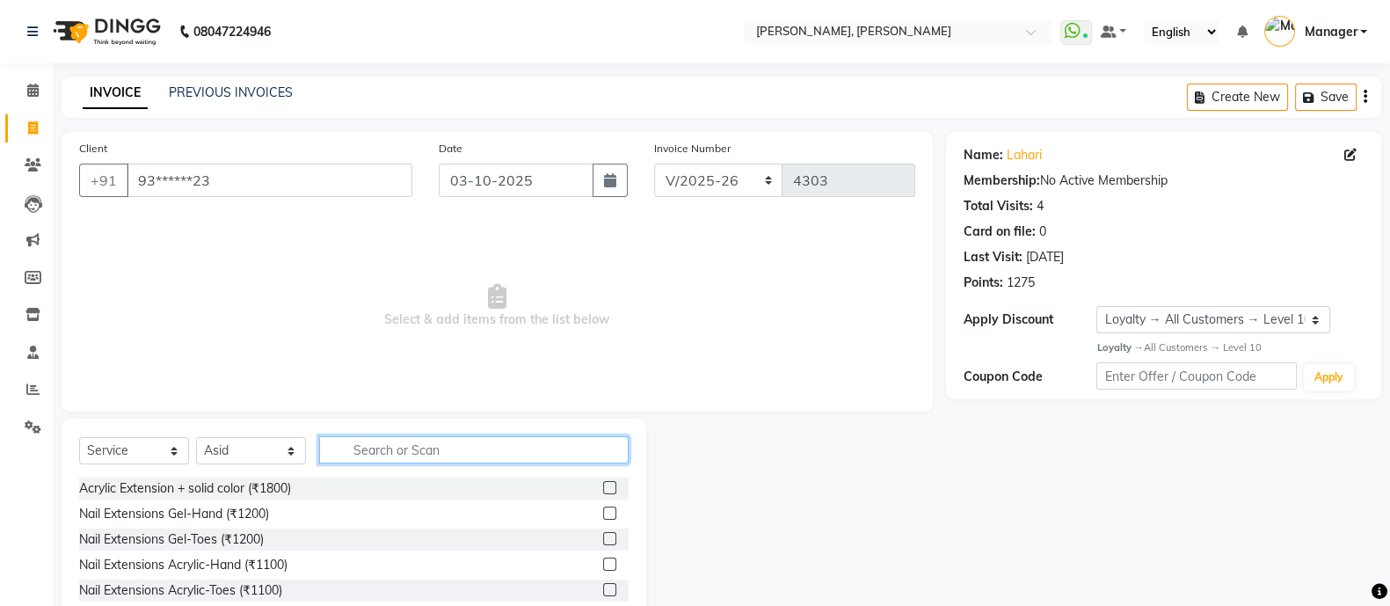
click at [407, 454] on input "text" at bounding box center [473, 449] width 309 height 27
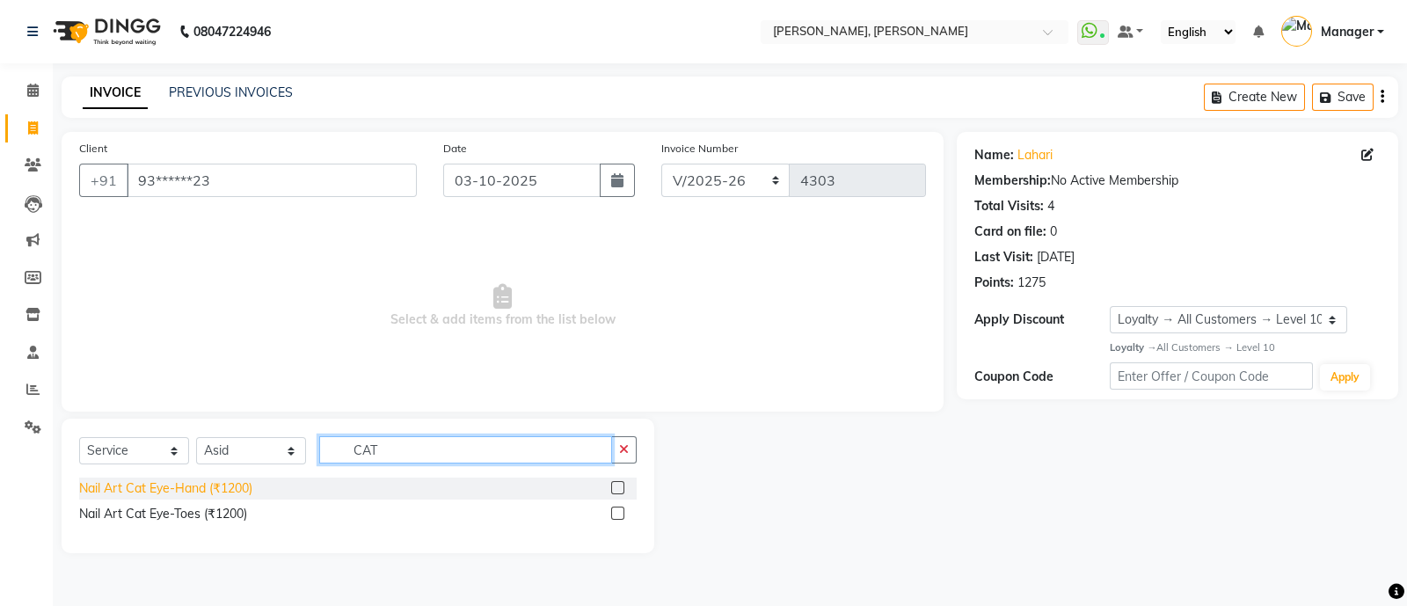
type input "CAT"
click at [136, 493] on div "Nail Art Cat Eye-Hand (₹1200)" at bounding box center [165, 488] width 173 height 18
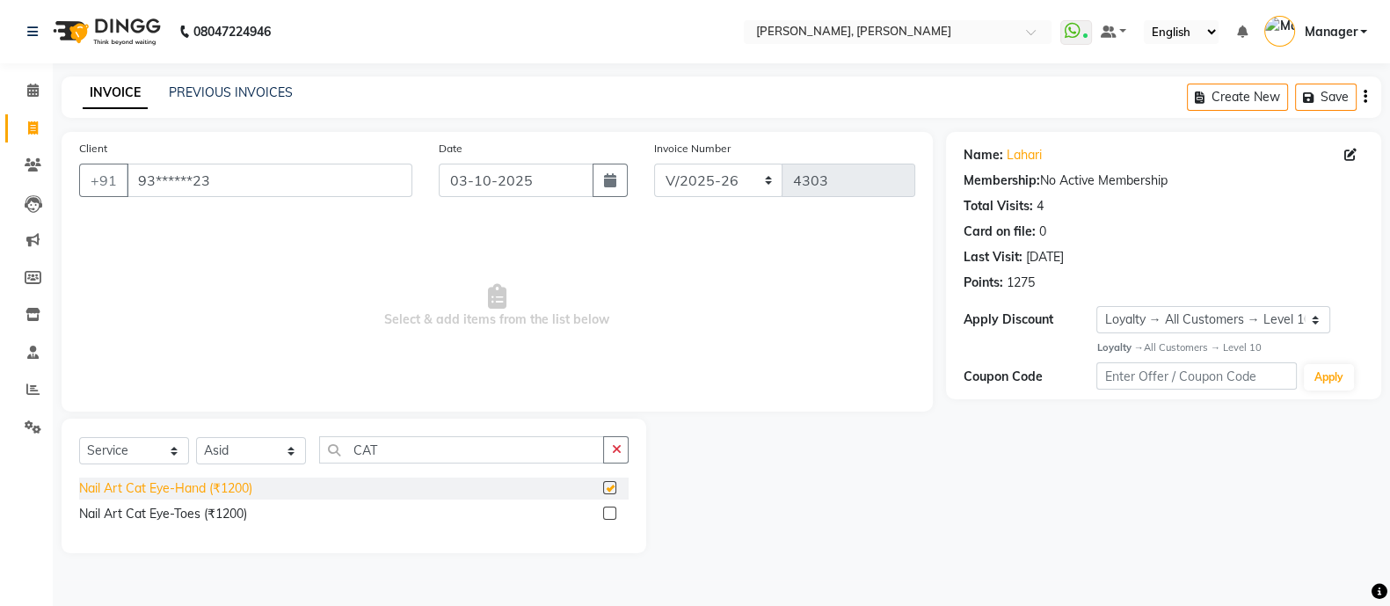
checkbox input "false"
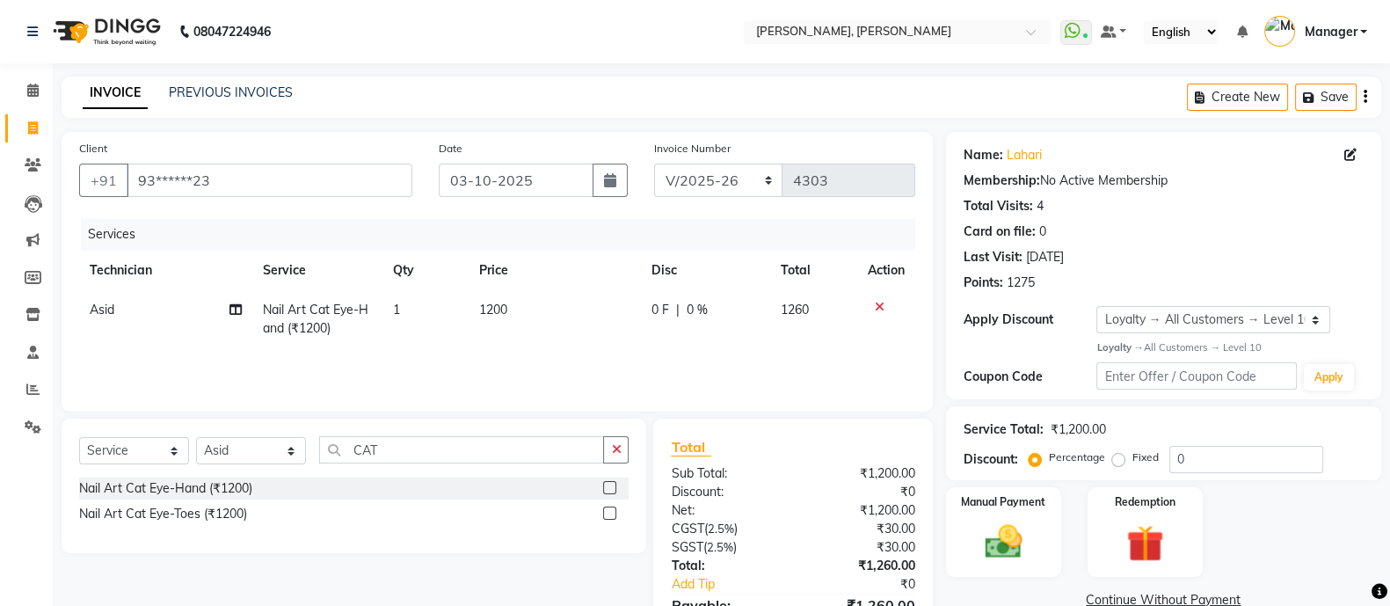
click at [493, 319] on td "1200" at bounding box center [555, 319] width 172 height 58
select select "58535"
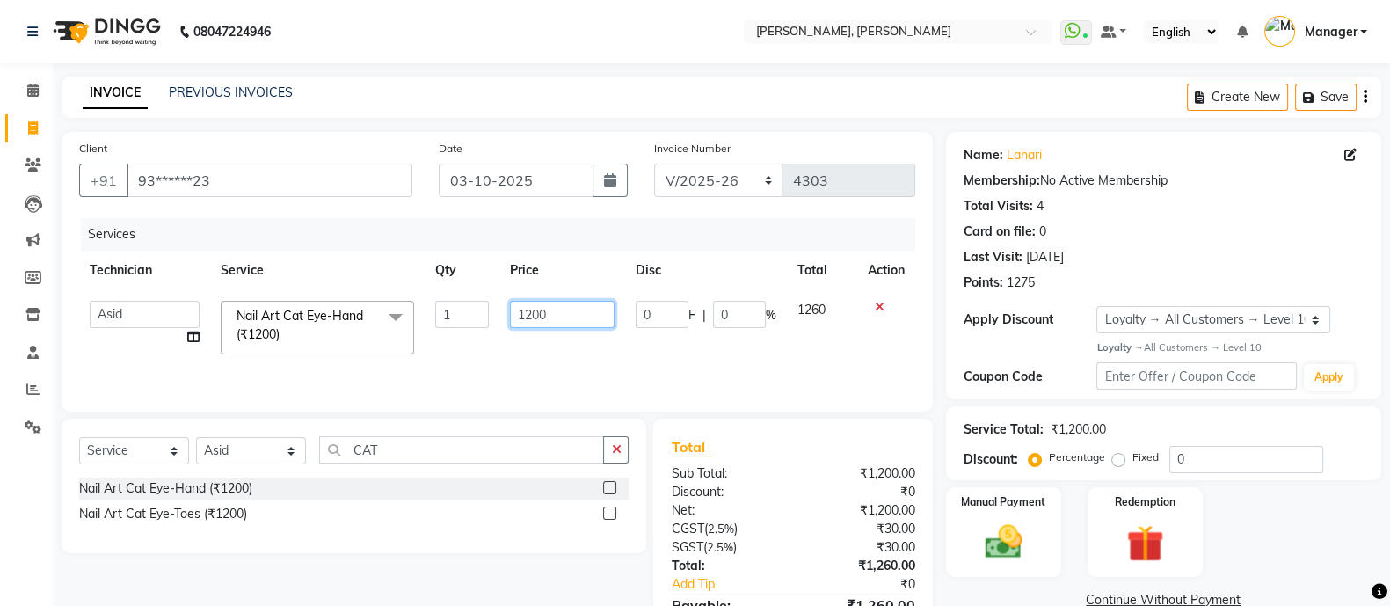
click at [558, 315] on input "1200" at bounding box center [562, 314] width 105 height 27
type input "1"
type input "600"
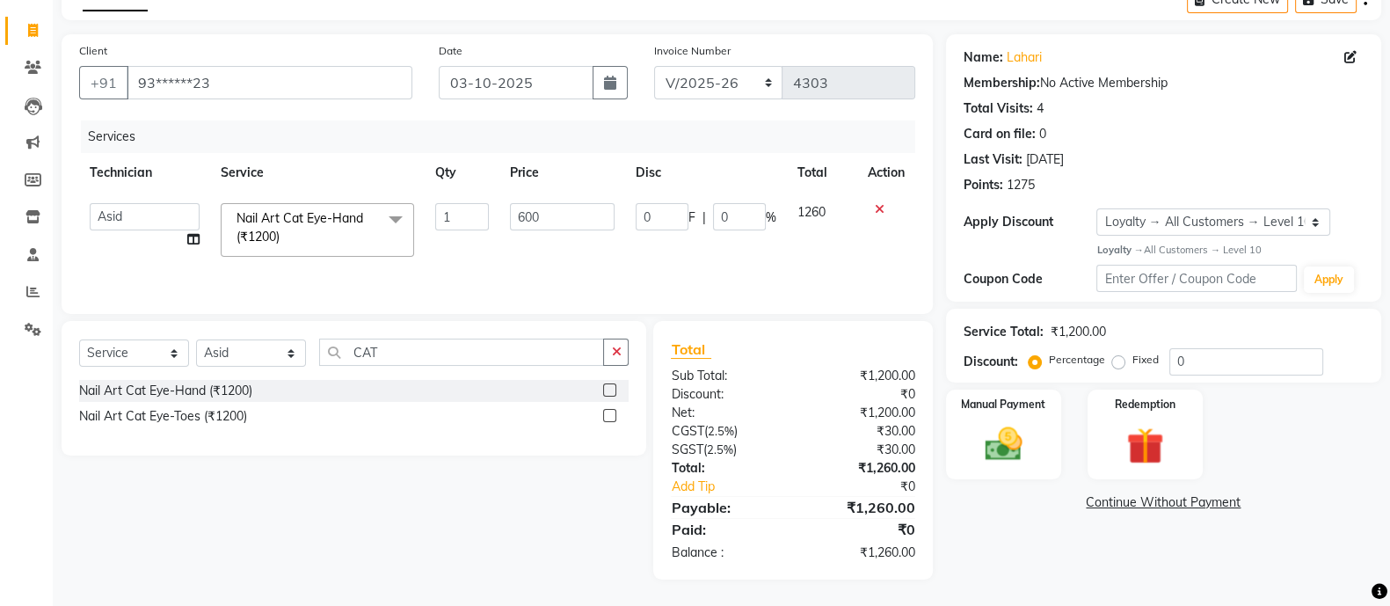
scroll to position [98, 0]
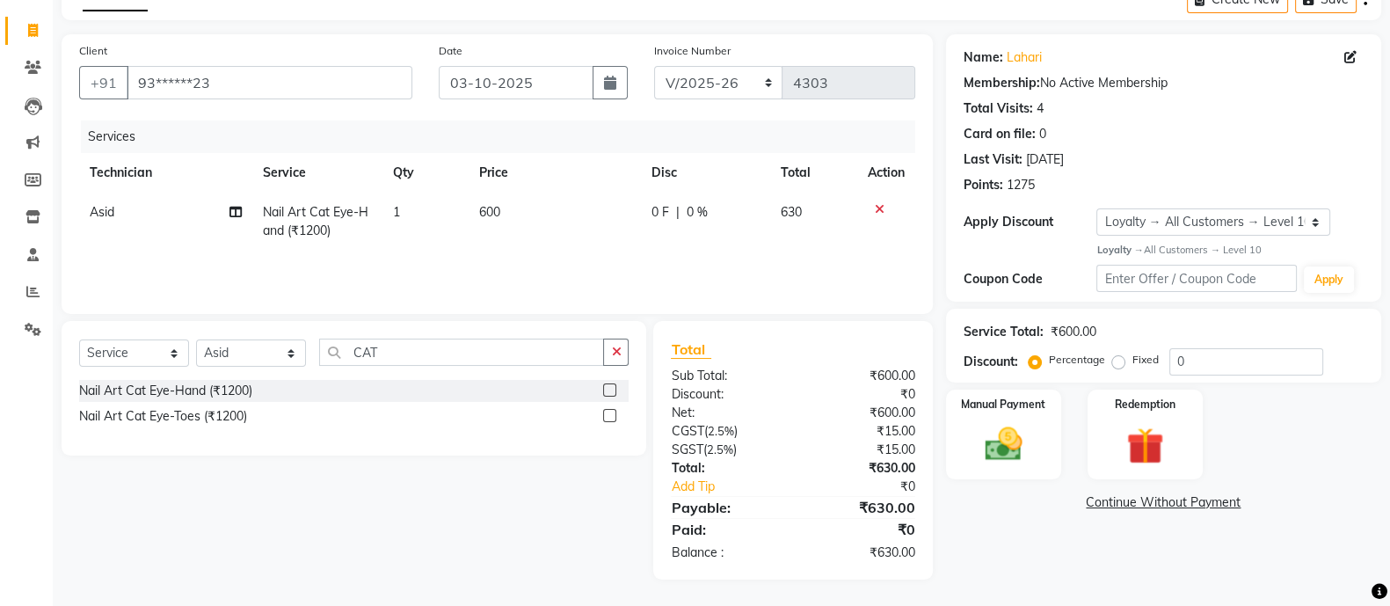
click at [1079, 563] on div "Name: Lahari Membership: No Active Membership Total Visits: 4 Card on file: 0 L…" at bounding box center [1170, 306] width 448 height 545
click at [1273, 564] on div "Name: Lahari Membership: No Active Membership Total Visits: 4 Card on file: 0 L…" at bounding box center [1170, 306] width 448 height 545
click at [1002, 436] on img at bounding box center [1003, 444] width 62 height 44
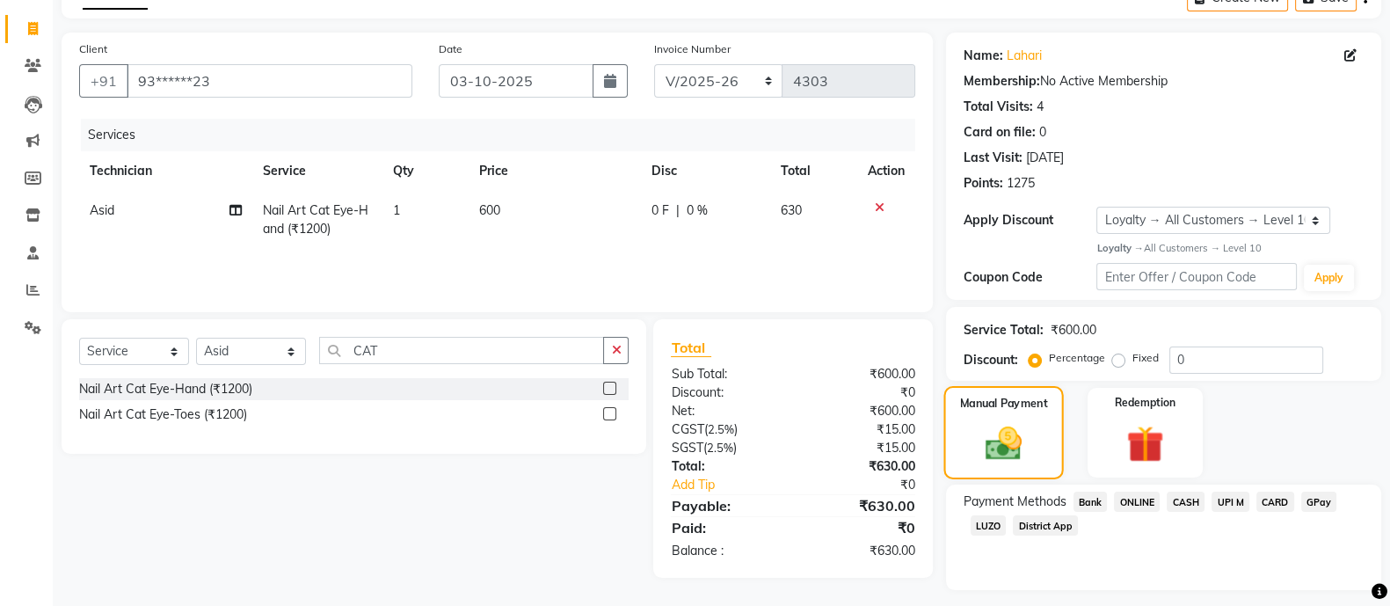
click at [1273, 564] on div "Payment Methods Bank ONLINE CASH UPI M CARD GPay LUZO District App" at bounding box center [1163, 537] width 435 height 106
click at [1140, 506] on span "ONLINE" at bounding box center [1137, 502] width 46 height 20
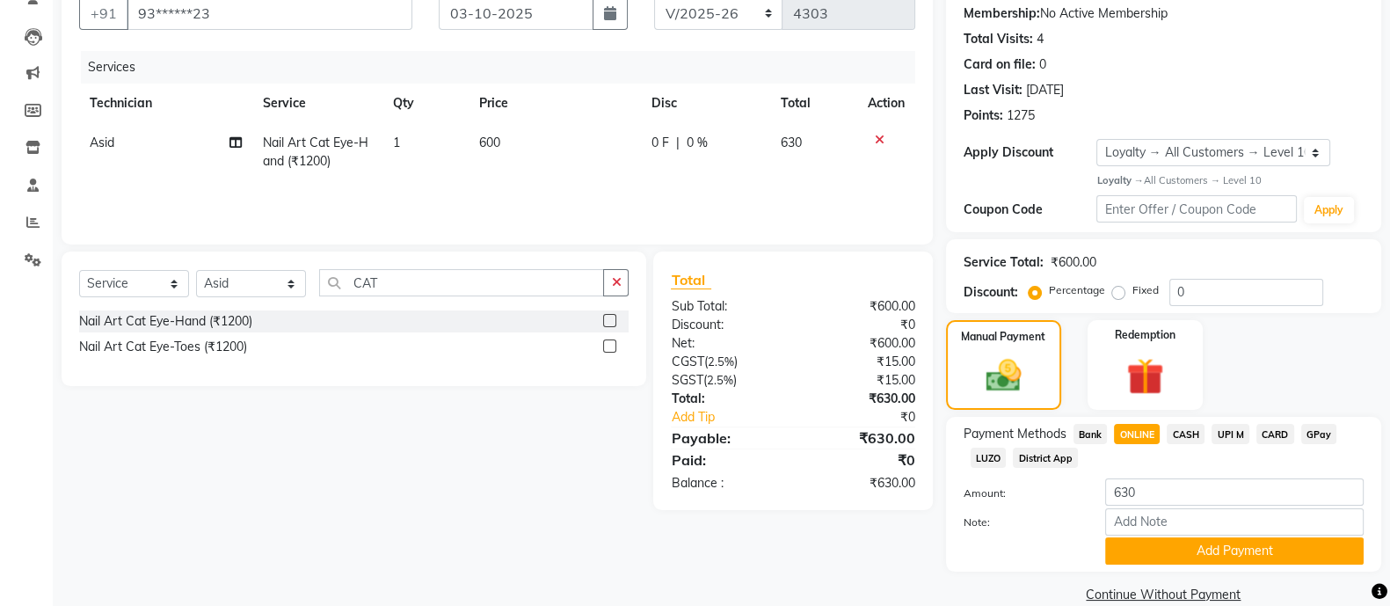
scroll to position [197, 0]
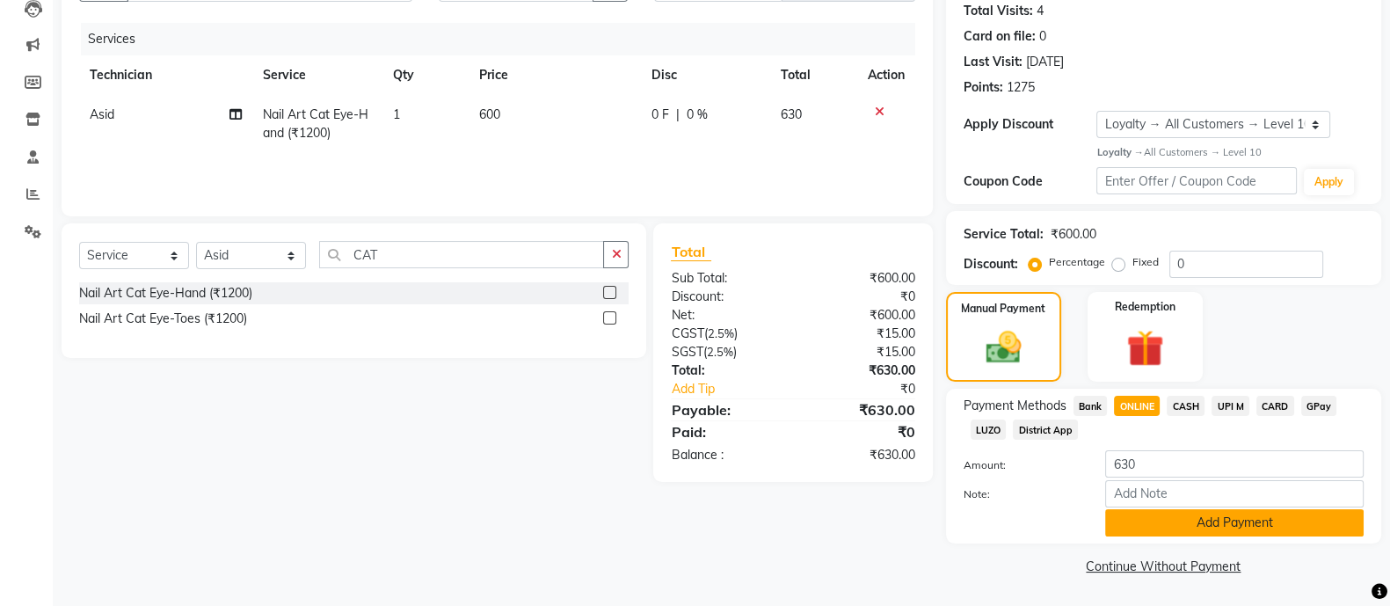
click at [1218, 524] on button "Add Payment" at bounding box center [1234, 522] width 259 height 27
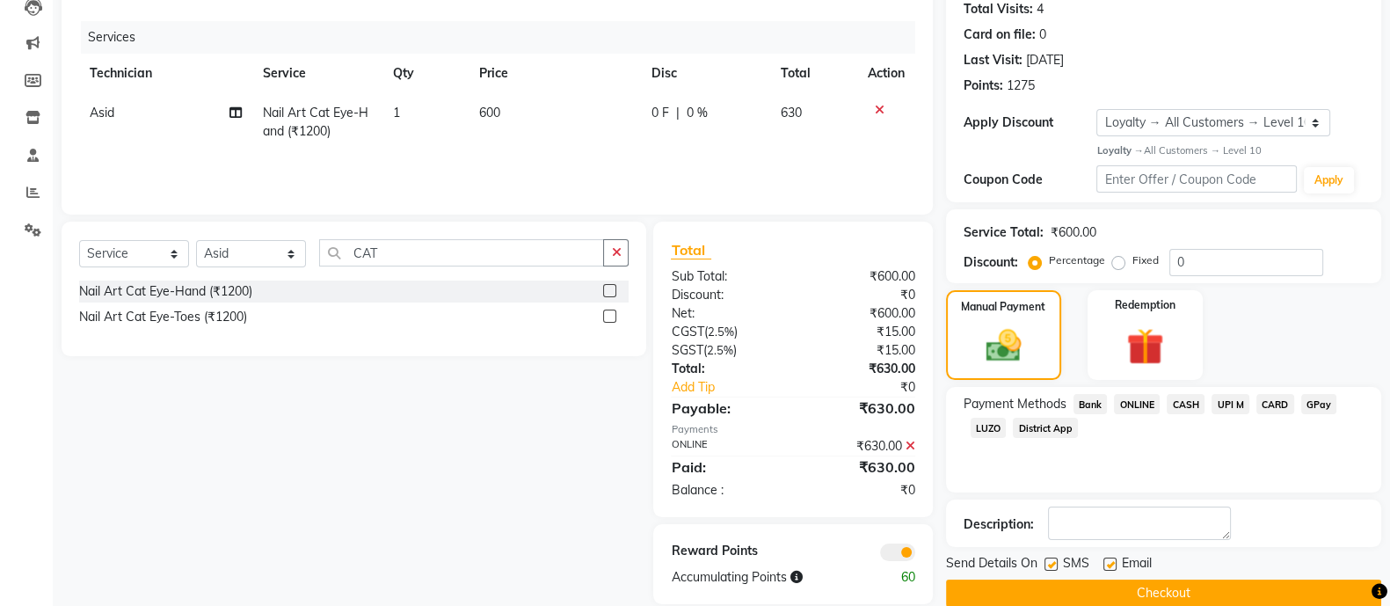
click at [1187, 592] on button "Checkout" at bounding box center [1163, 592] width 435 height 27
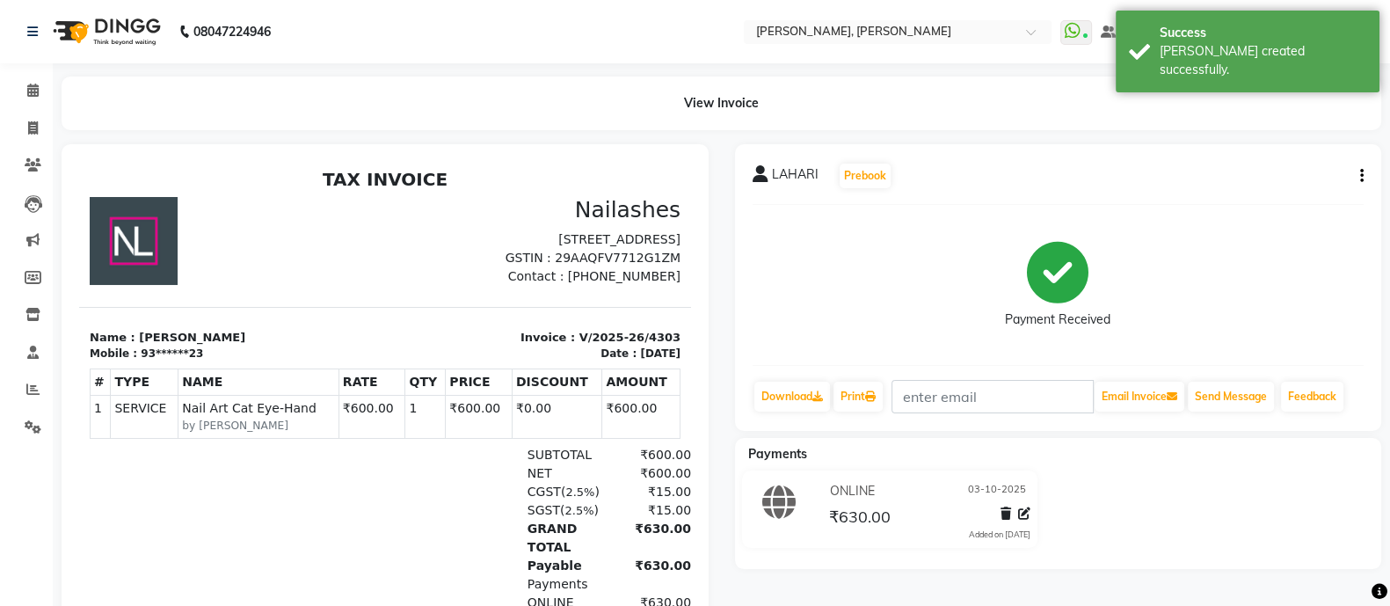
click at [1273, 564] on div "Payments ONLINE 03-10-2025 ₹630.00 Added on 03-10-2025" at bounding box center [1058, 503] width 647 height 131
click at [1242, 397] on button "Send Message" at bounding box center [1231, 397] width 86 height 30
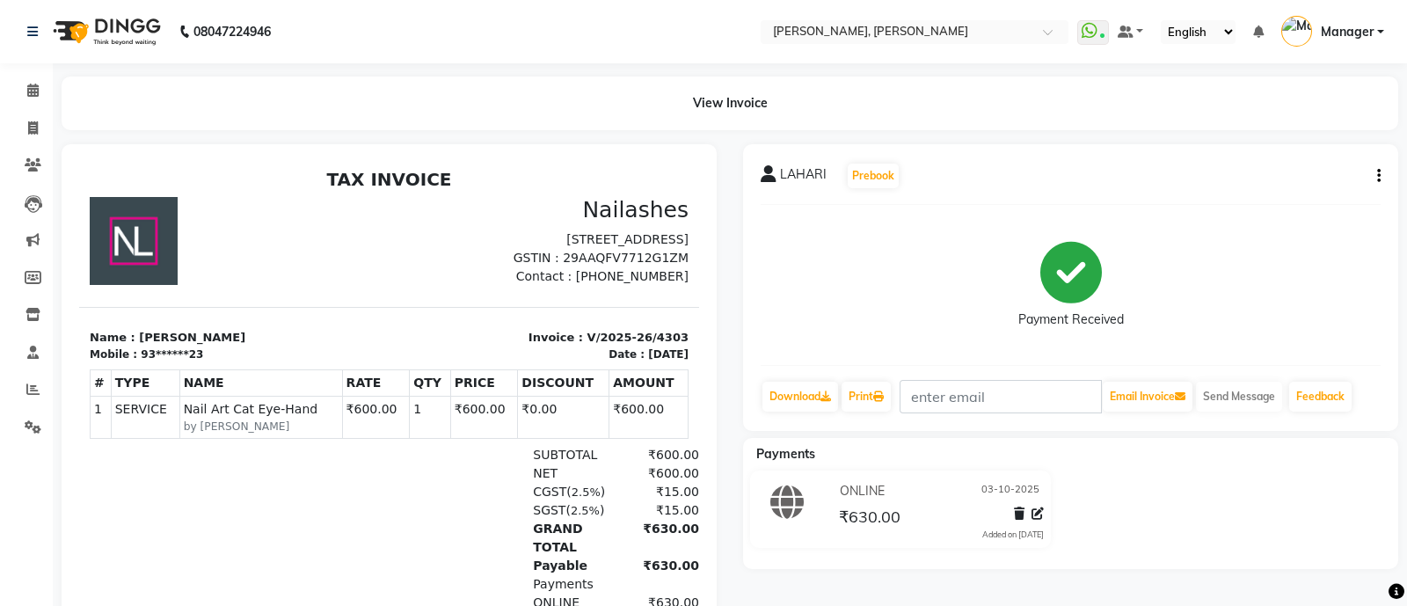
select select "3767"
select select "service"
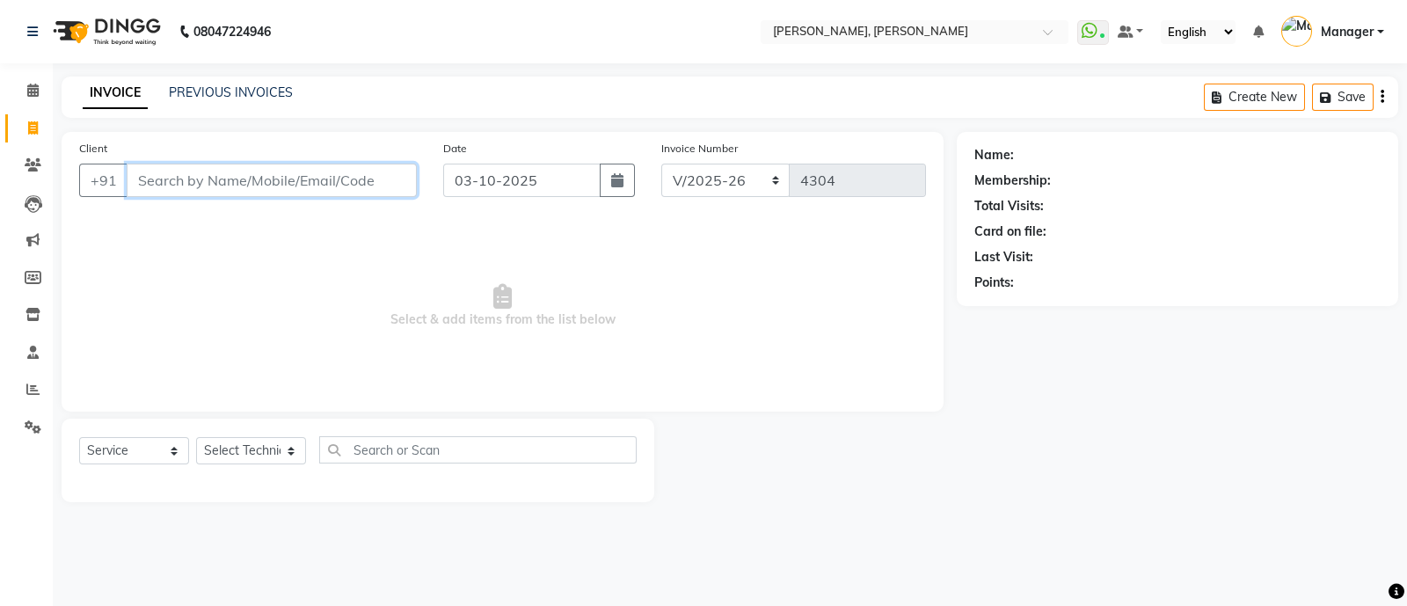
click at [237, 174] on input "Client" at bounding box center [272, 180] width 290 height 33
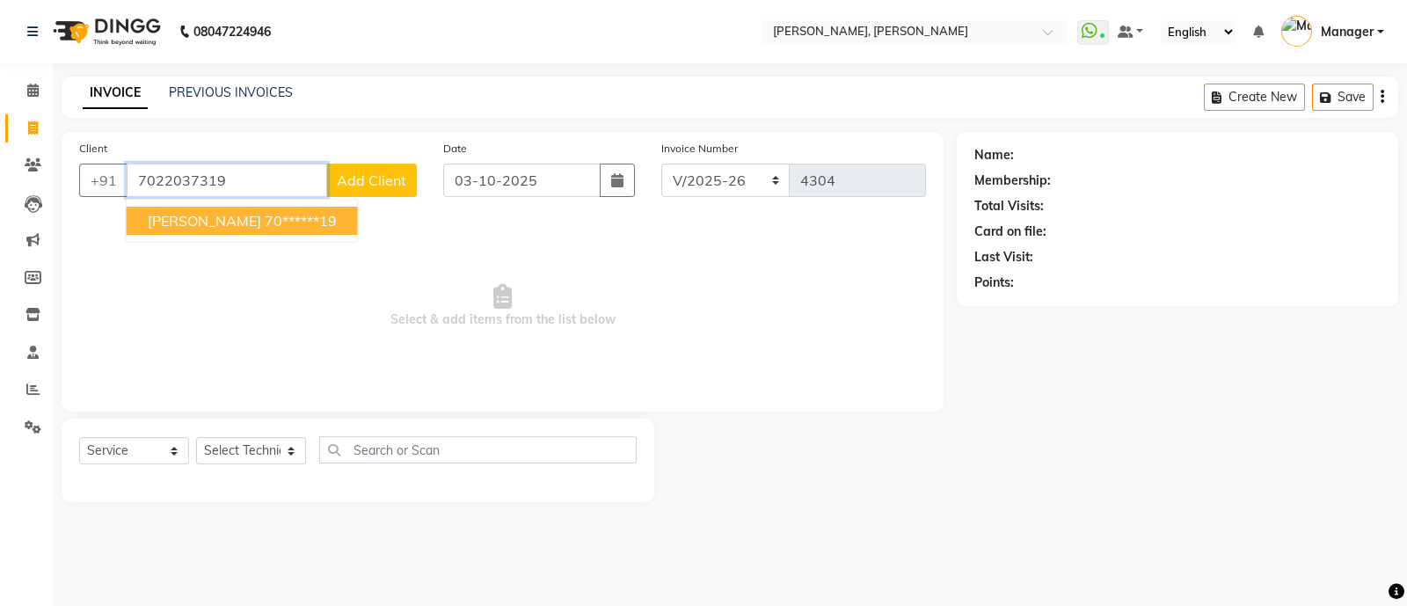
type input "7022037319"
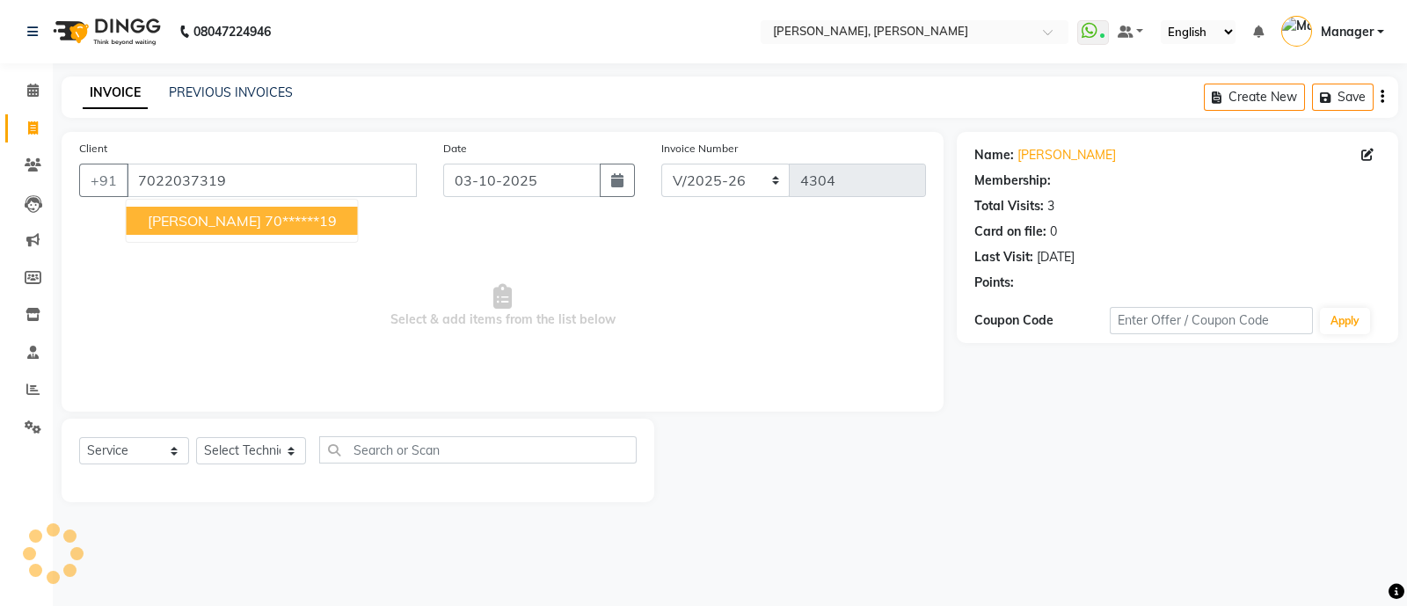
select select "1: Object"
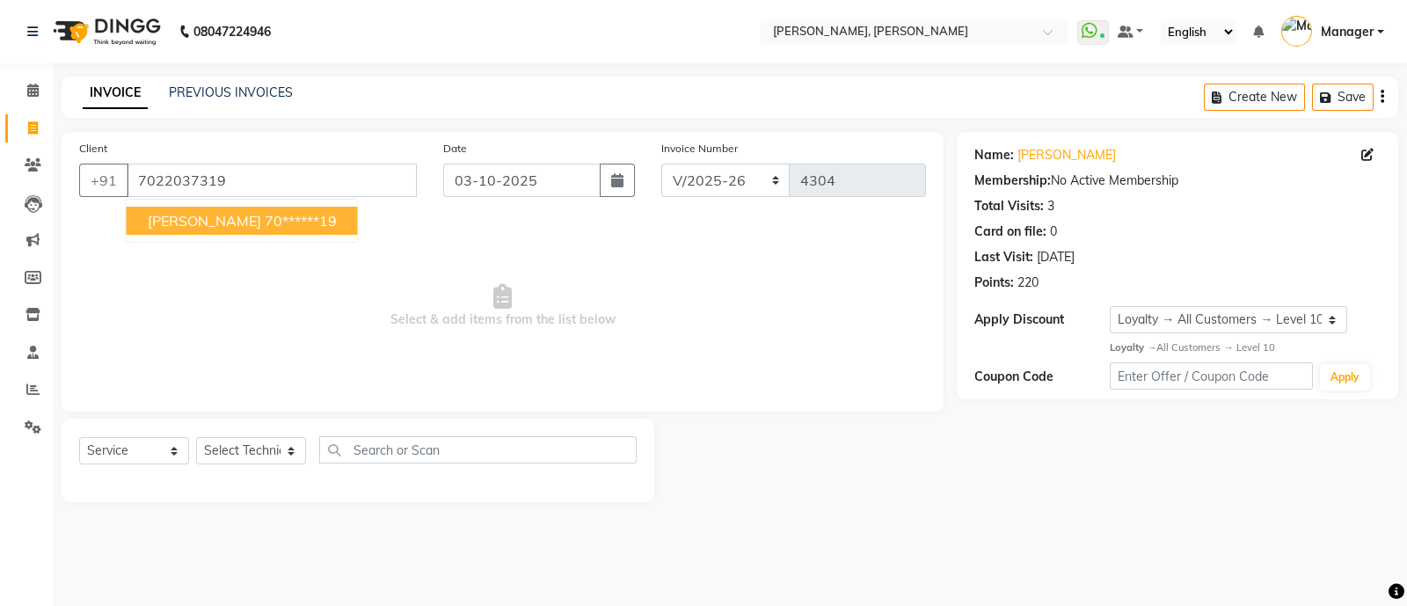
click at [179, 210] on button "Poorvi 70******19" at bounding box center [242, 221] width 231 height 28
type input "70******19"
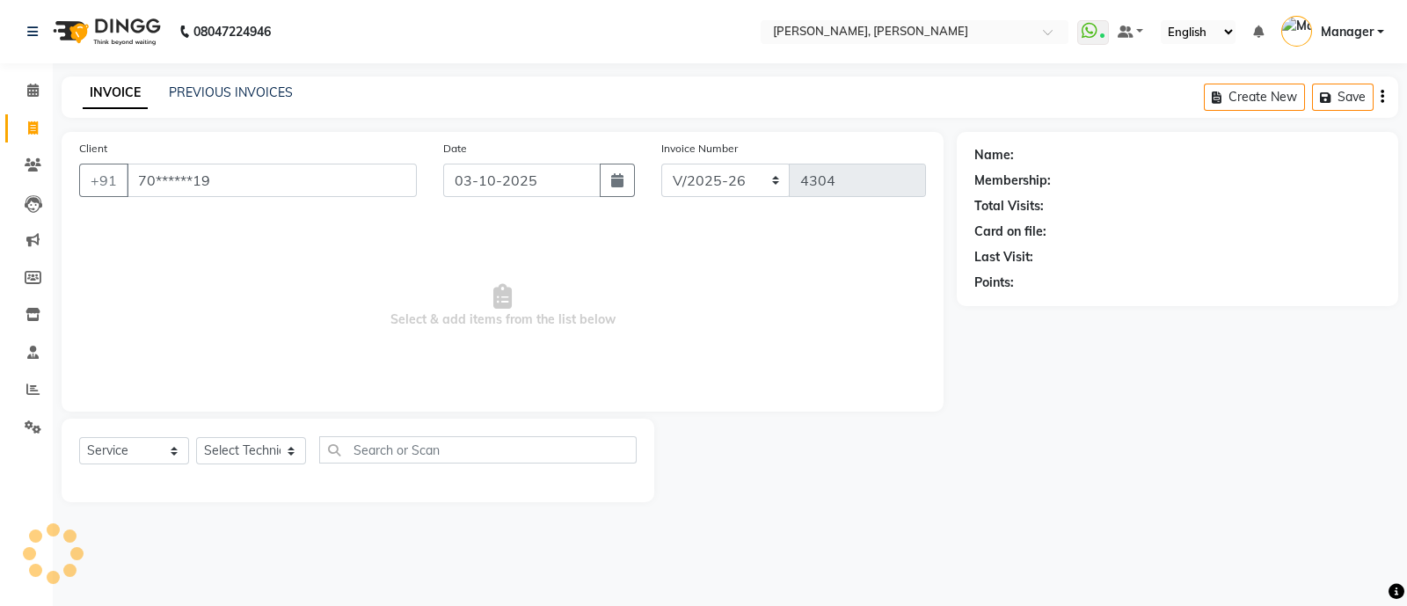
select select "1: Object"
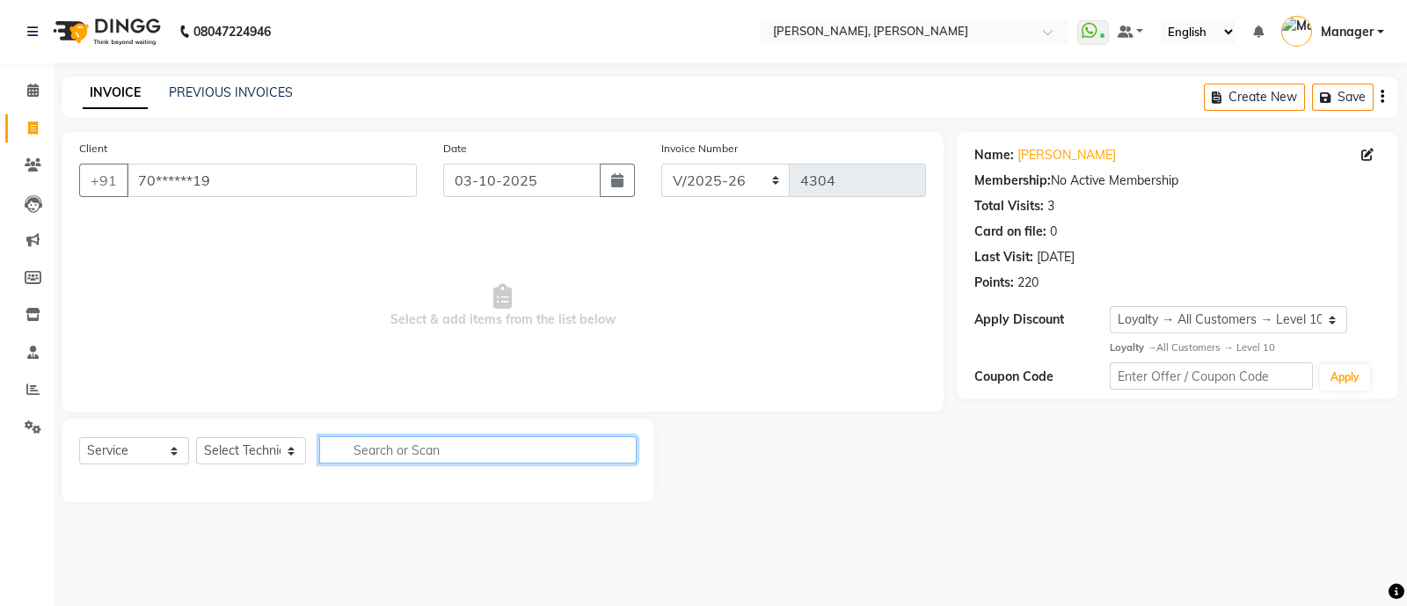
click at [344, 447] on input "text" at bounding box center [477, 449] width 317 height 27
type input "F"
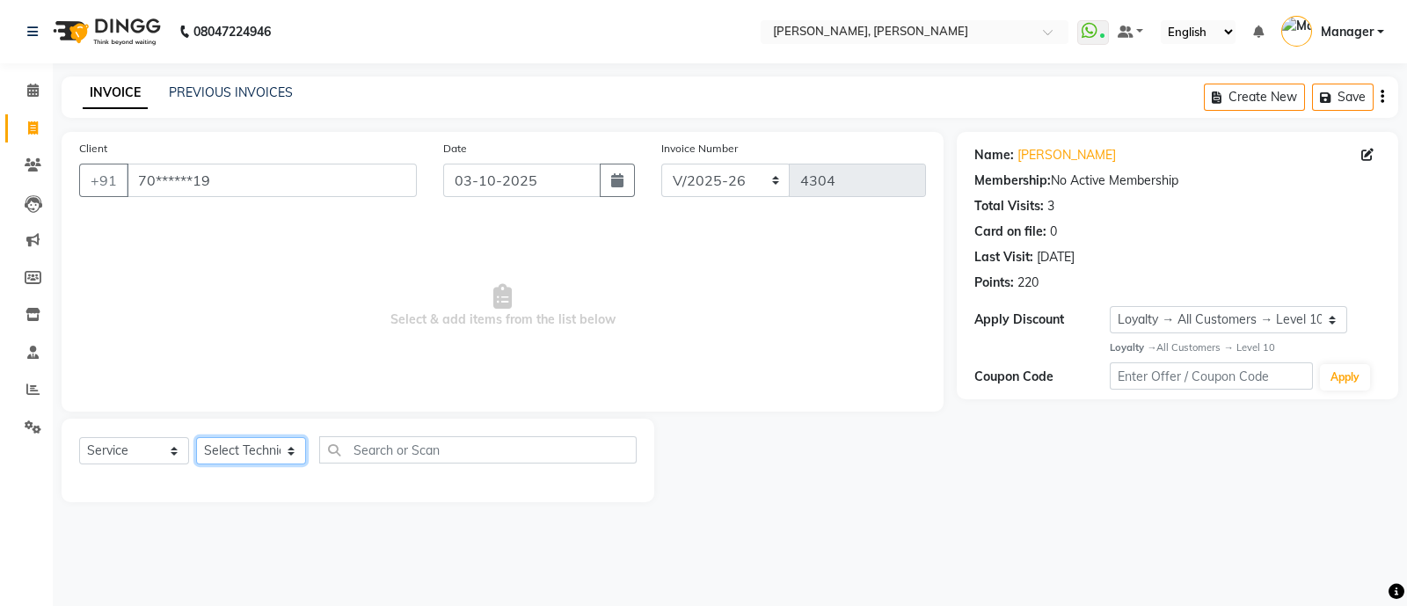
click at [246, 448] on select "Select Technician [PERSON_NAME] [PERSON_NAME] Asid Hanmi [PERSON_NAME] Manager …" at bounding box center [251, 450] width 110 height 27
click at [196, 438] on select "Select Technician [PERSON_NAME] [PERSON_NAME] Asid Hanmi [PERSON_NAME] Manager …" at bounding box center [251, 450] width 110 height 27
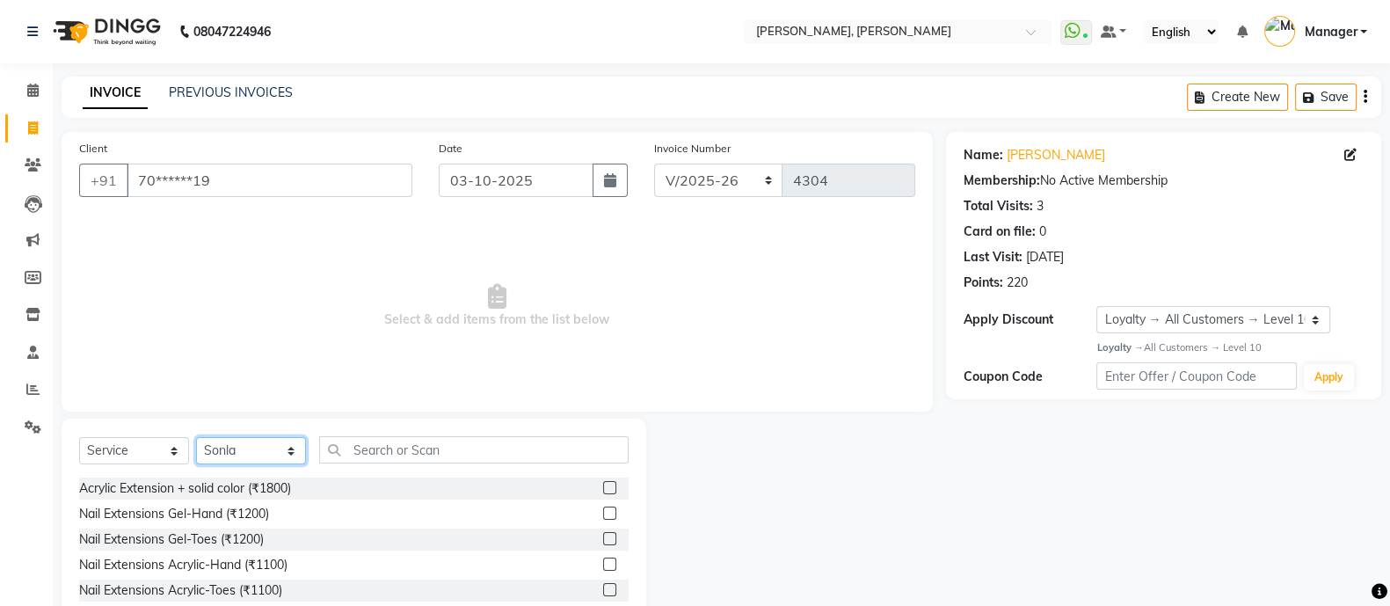
click at [260, 462] on select "Select Technician [PERSON_NAME] [PERSON_NAME] Asid Hanmi [PERSON_NAME] Manager …" at bounding box center [251, 450] width 110 height 27
select select "92184"
click at [196, 438] on select "Select Technician [PERSON_NAME] [PERSON_NAME] Asid Hanmi [PERSON_NAME] Manager …" at bounding box center [251, 450] width 110 height 27
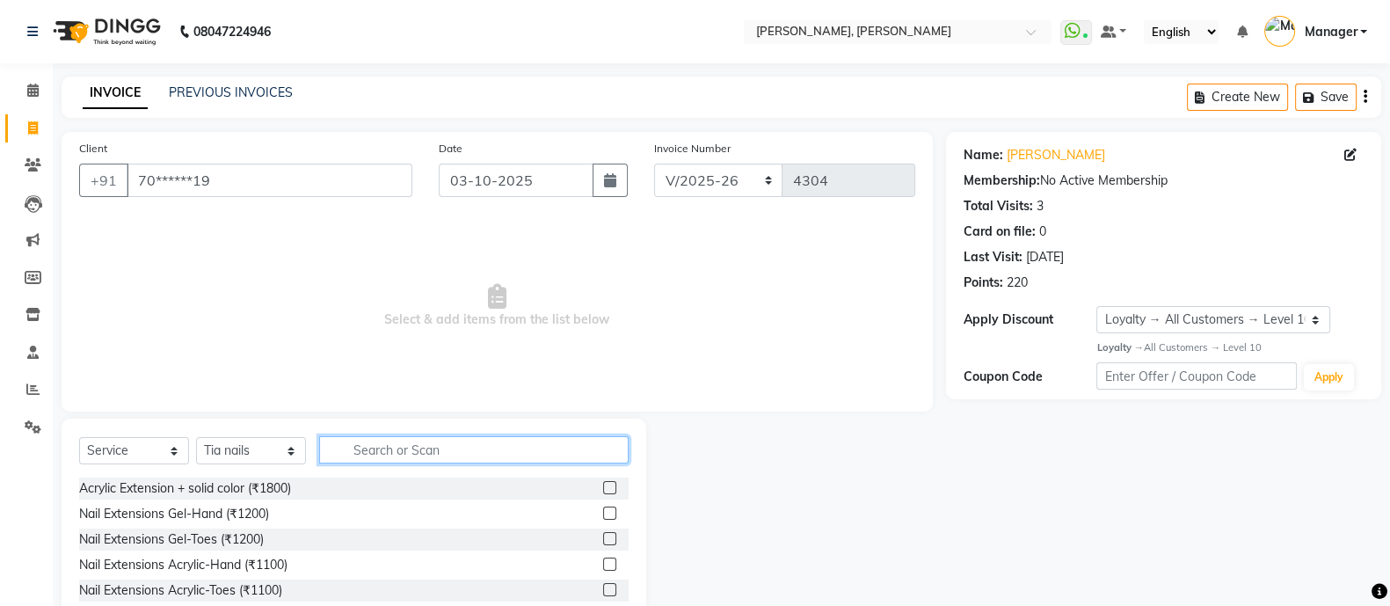
click at [421, 443] on input "text" at bounding box center [473, 449] width 309 height 27
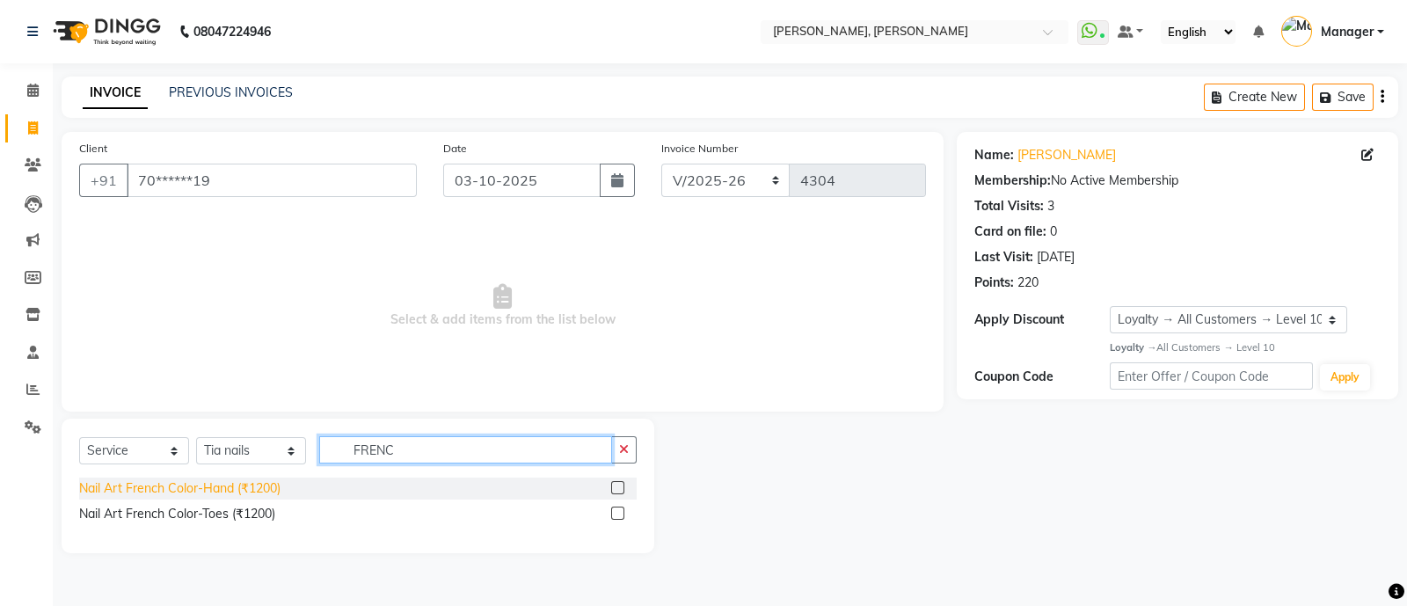
type input "FRENC"
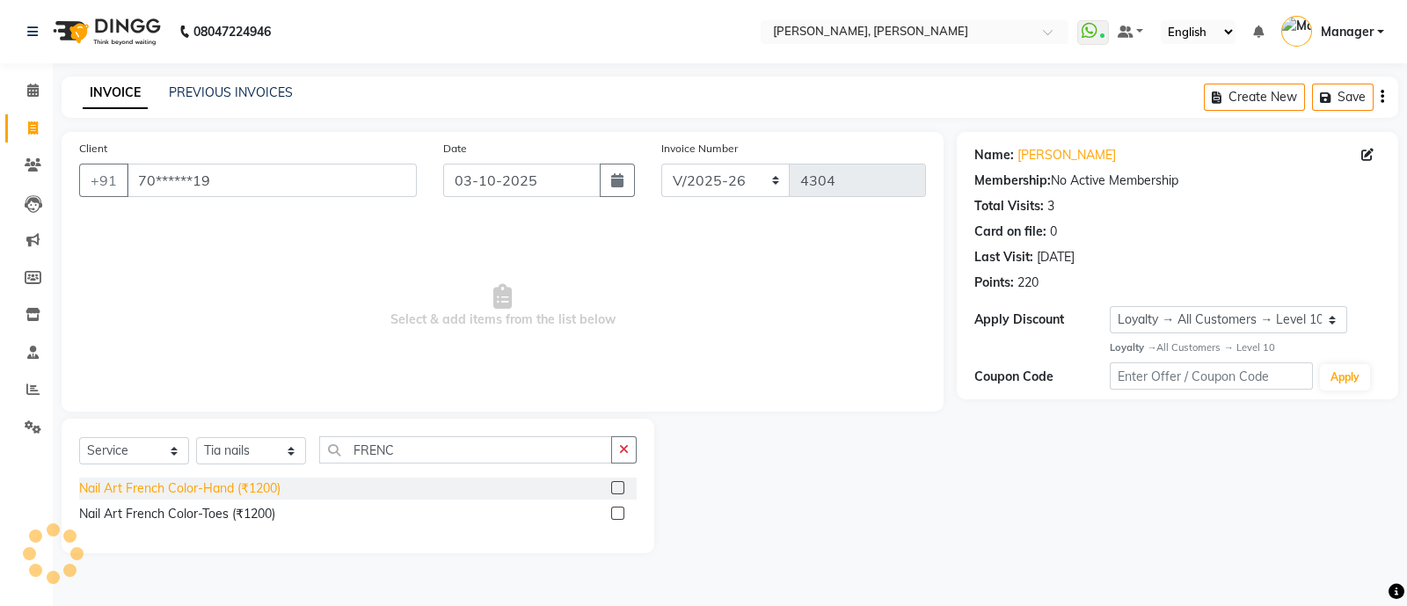
click at [154, 486] on div "Nail Art French Color-Hand (₹1200)" at bounding box center [179, 488] width 201 height 18
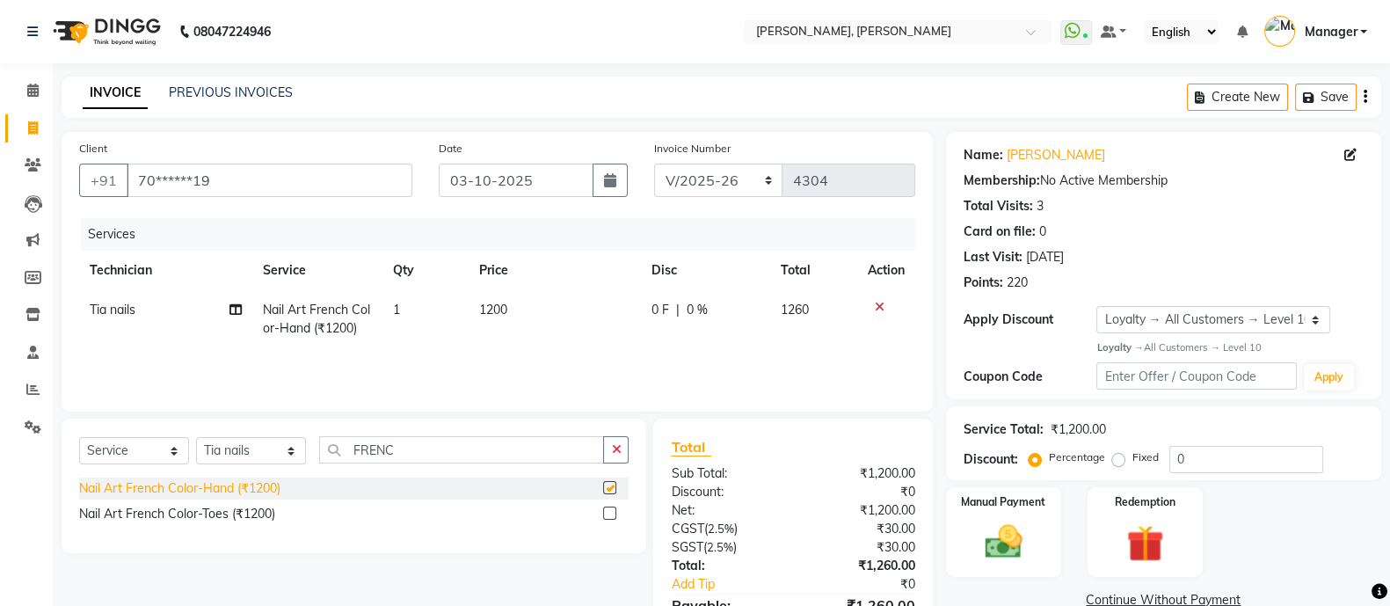
checkbox input "false"
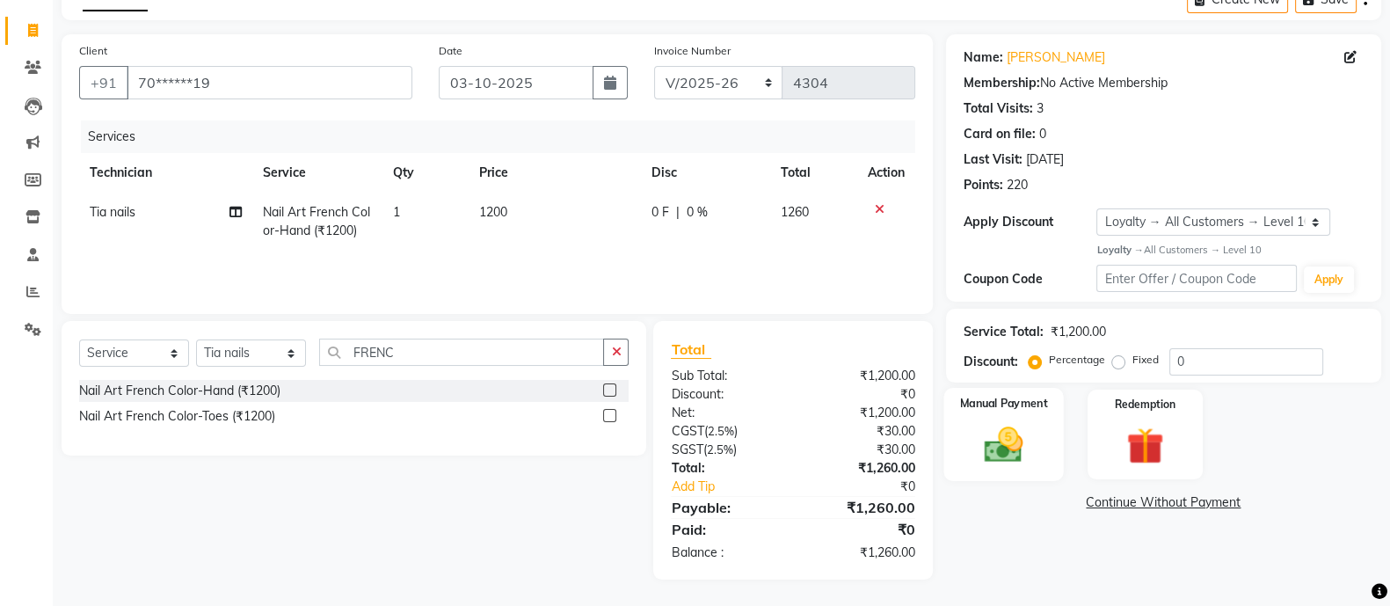
click at [979, 410] on label "Manual Payment" at bounding box center [1003, 403] width 88 height 17
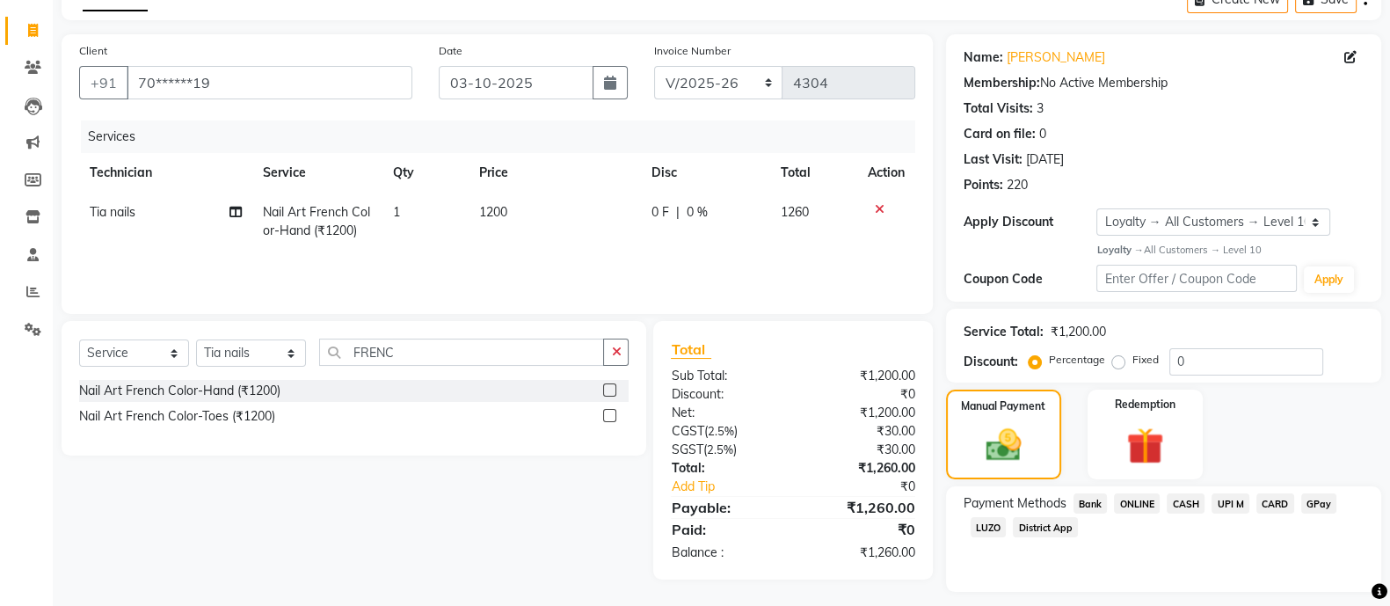
click at [1191, 499] on span "CASH" at bounding box center [1186, 503] width 38 height 20
click at [1138, 504] on span "ONLINE" at bounding box center [1137, 503] width 46 height 20
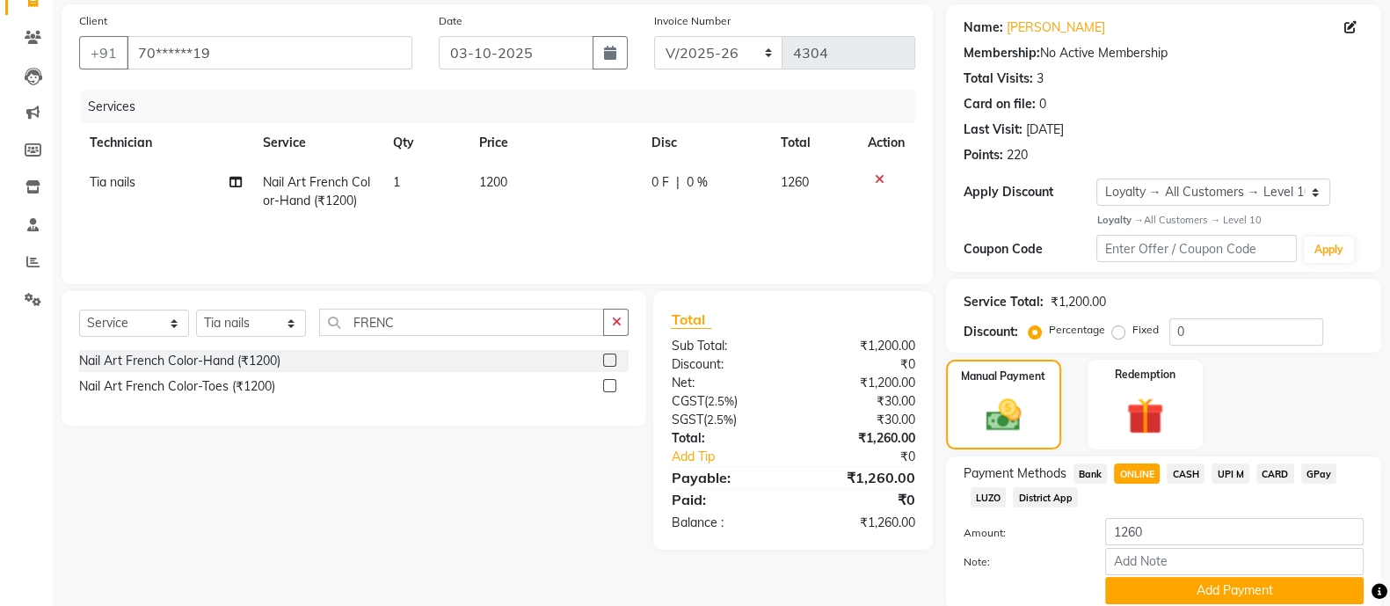
scroll to position [197, 0]
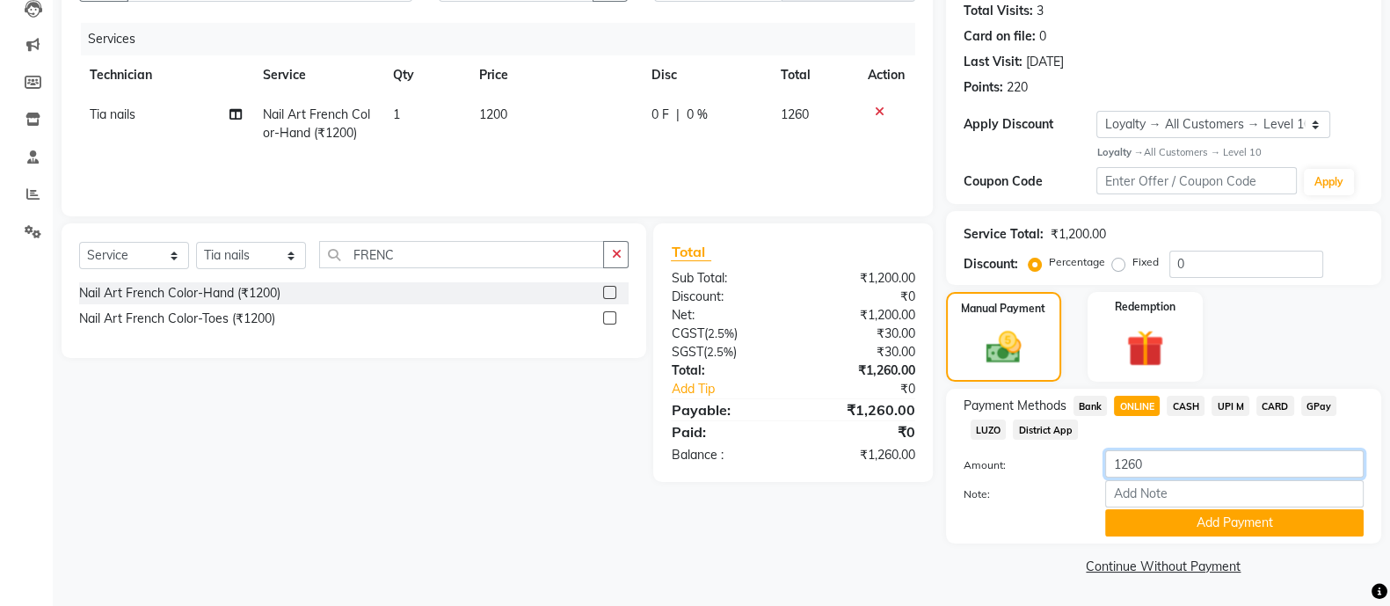
click at [1196, 463] on input "1260" at bounding box center [1234, 463] width 259 height 27
type input "1000"
click at [1233, 530] on button "Add Payment" at bounding box center [1234, 522] width 259 height 27
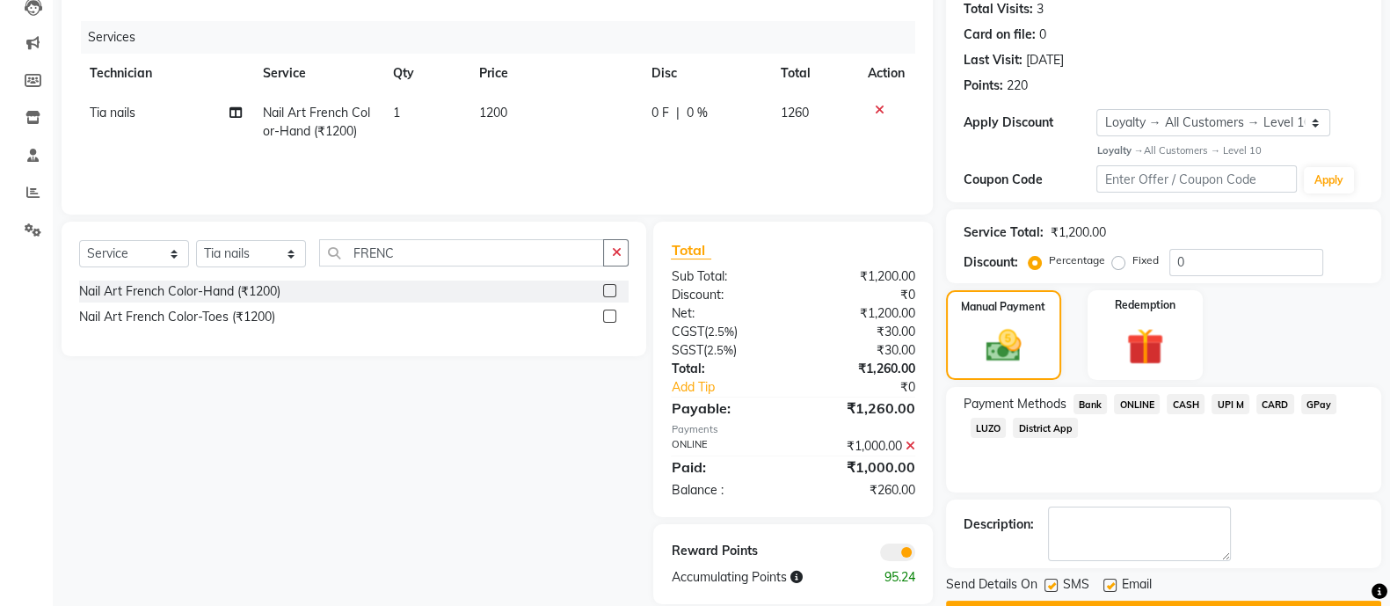
scroll to position [244, 0]
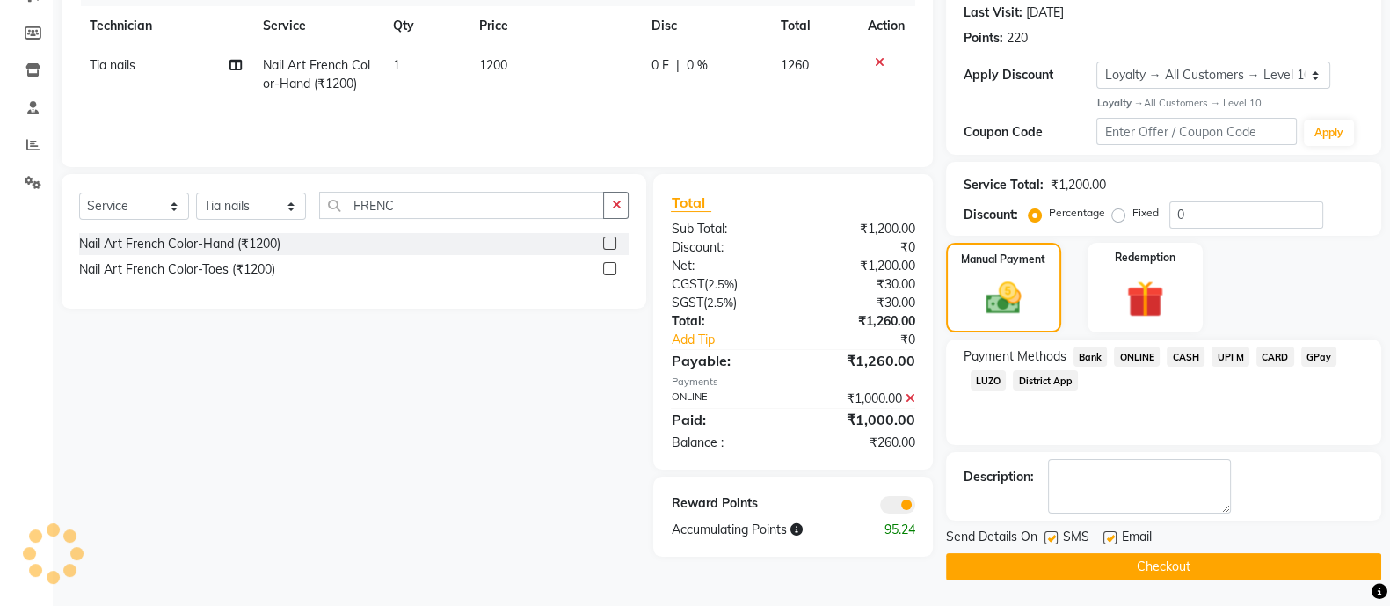
click at [1190, 360] on span "CASH" at bounding box center [1186, 356] width 38 height 20
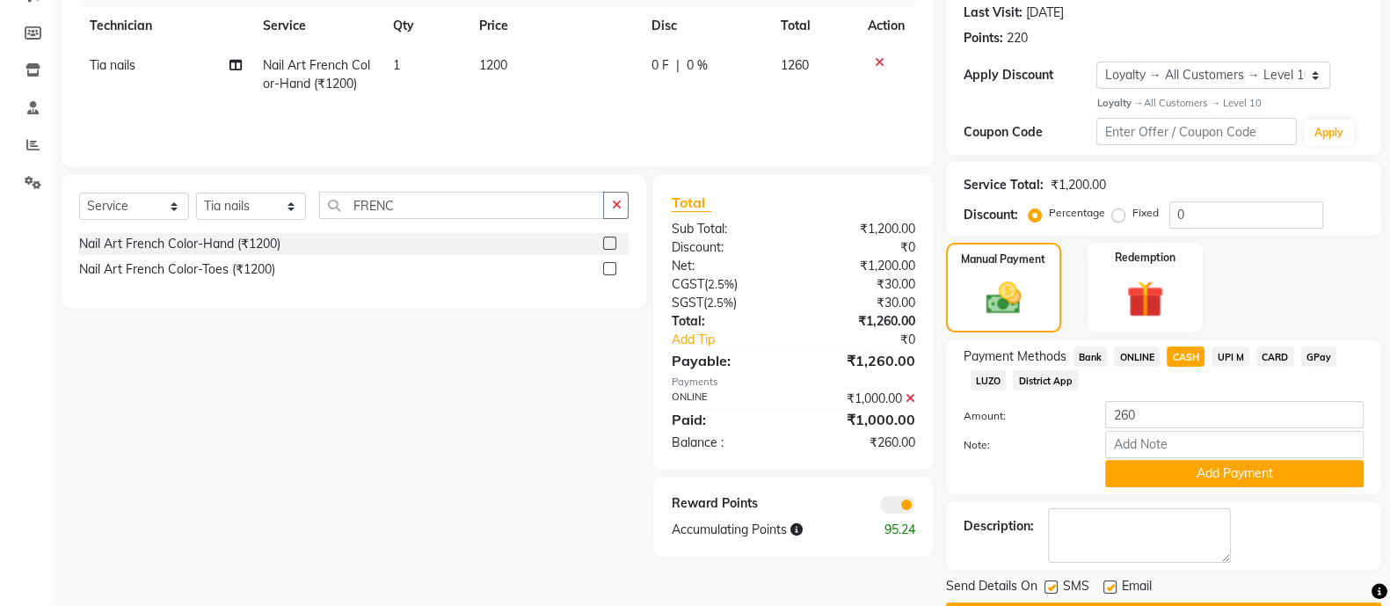
click at [1213, 478] on button "Add Payment" at bounding box center [1234, 473] width 259 height 27
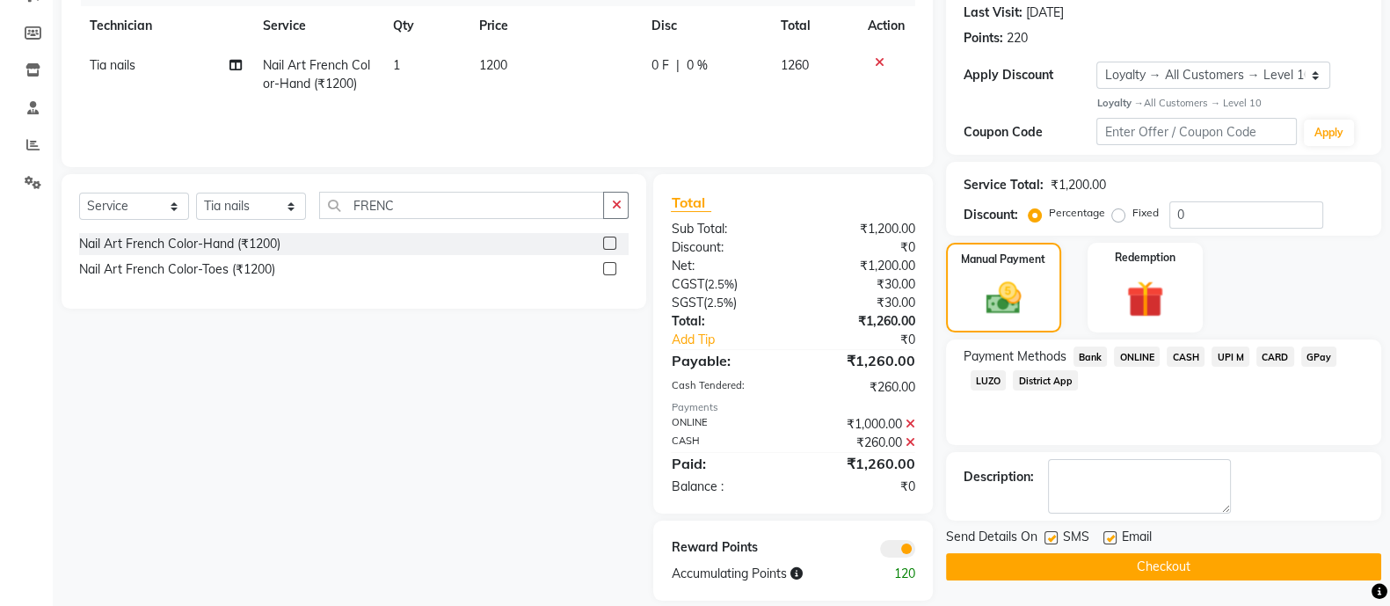
scroll to position [266, 0]
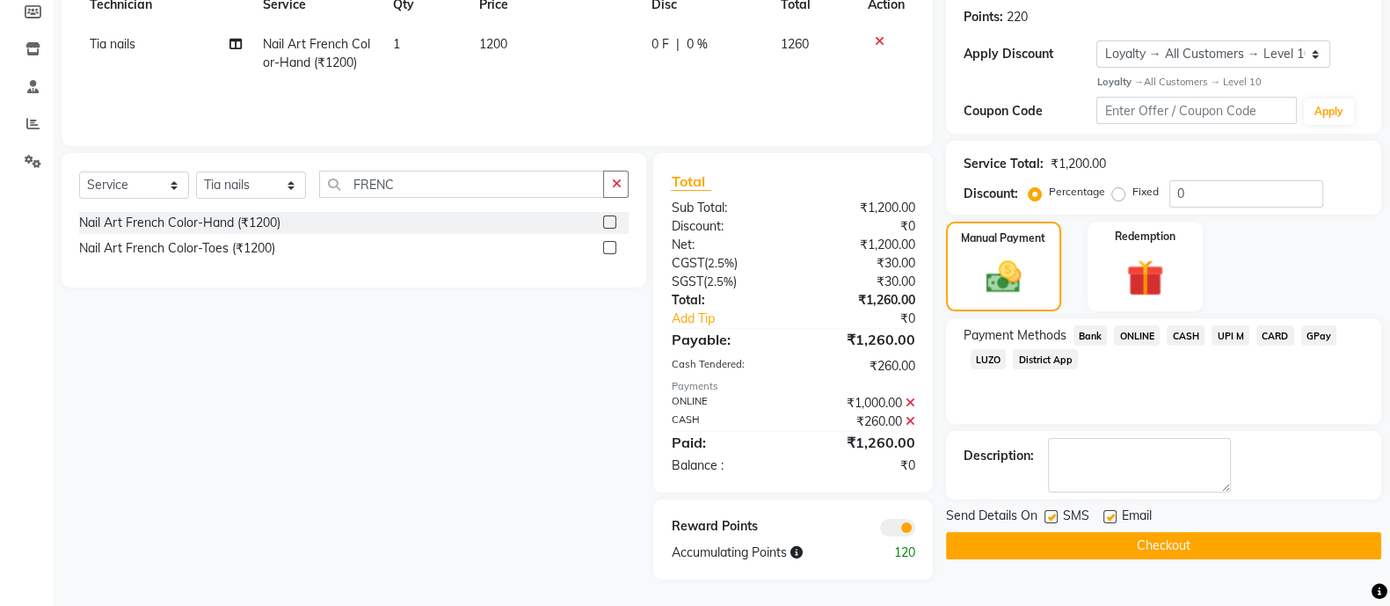
click at [1209, 546] on button "Checkout" at bounding box center [1163, 545] width 435 height 27
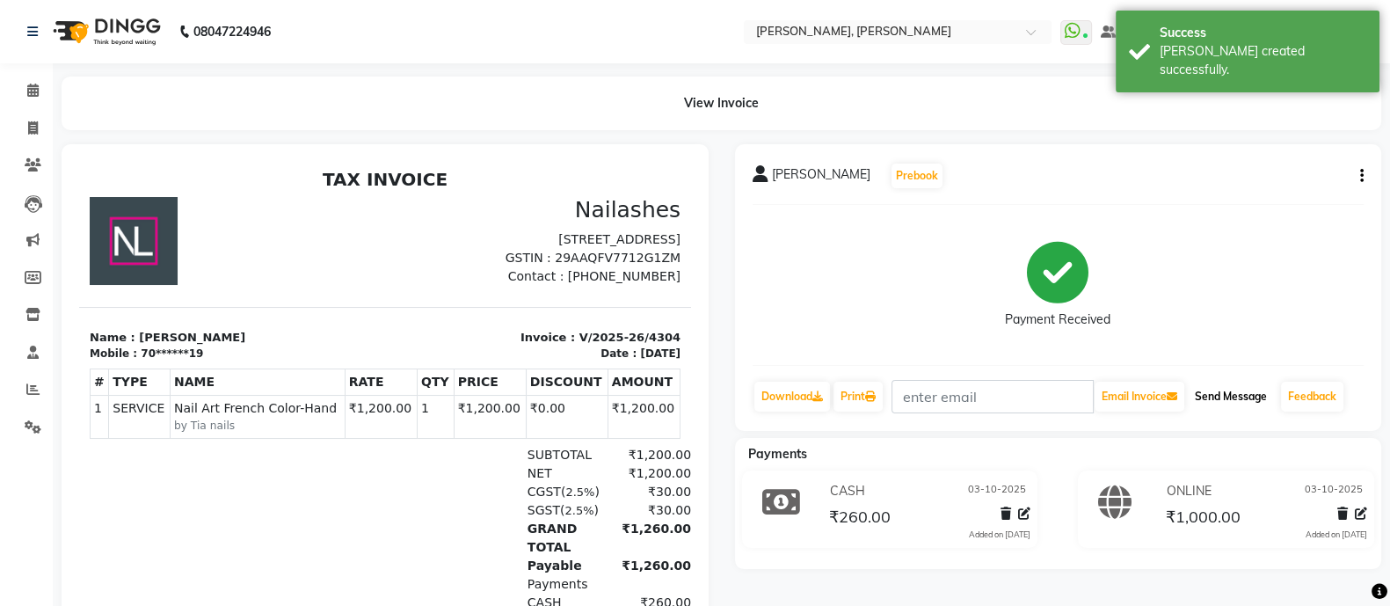
click at [1249, 384] on button "Send Message" at bounding box center [1231, 397] width 86 height 30
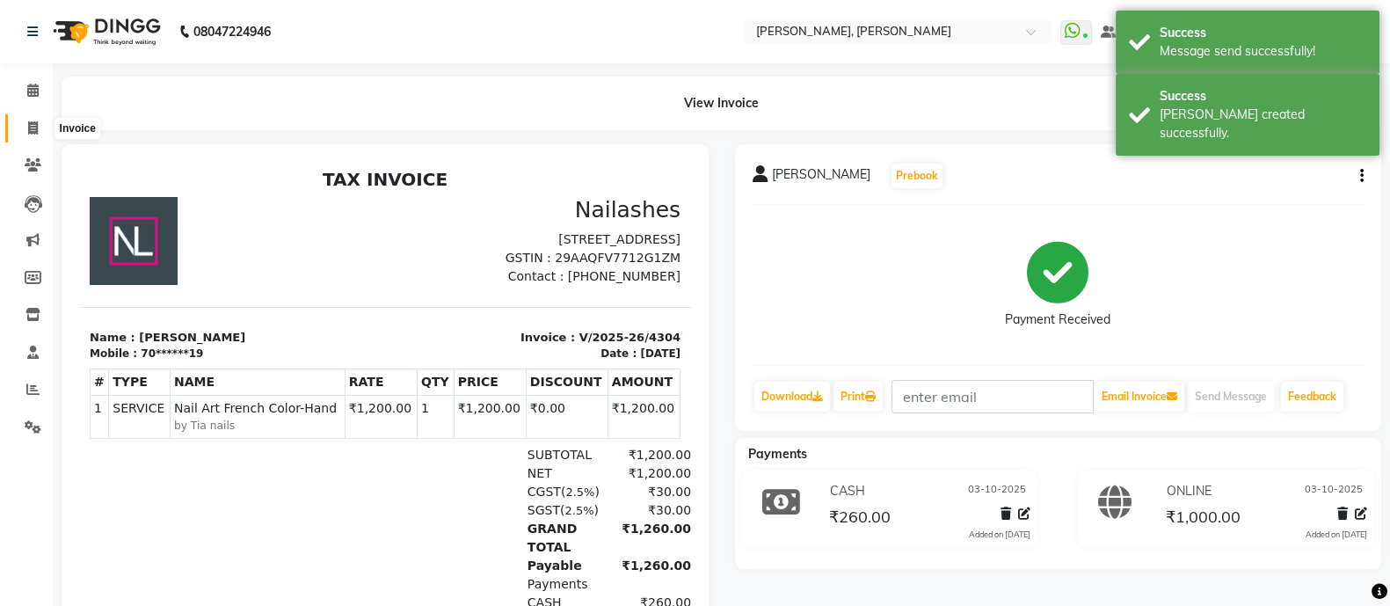
click at [30, 127] on icon at bounding box center [33, 127] width 10 height 13
select select "service"
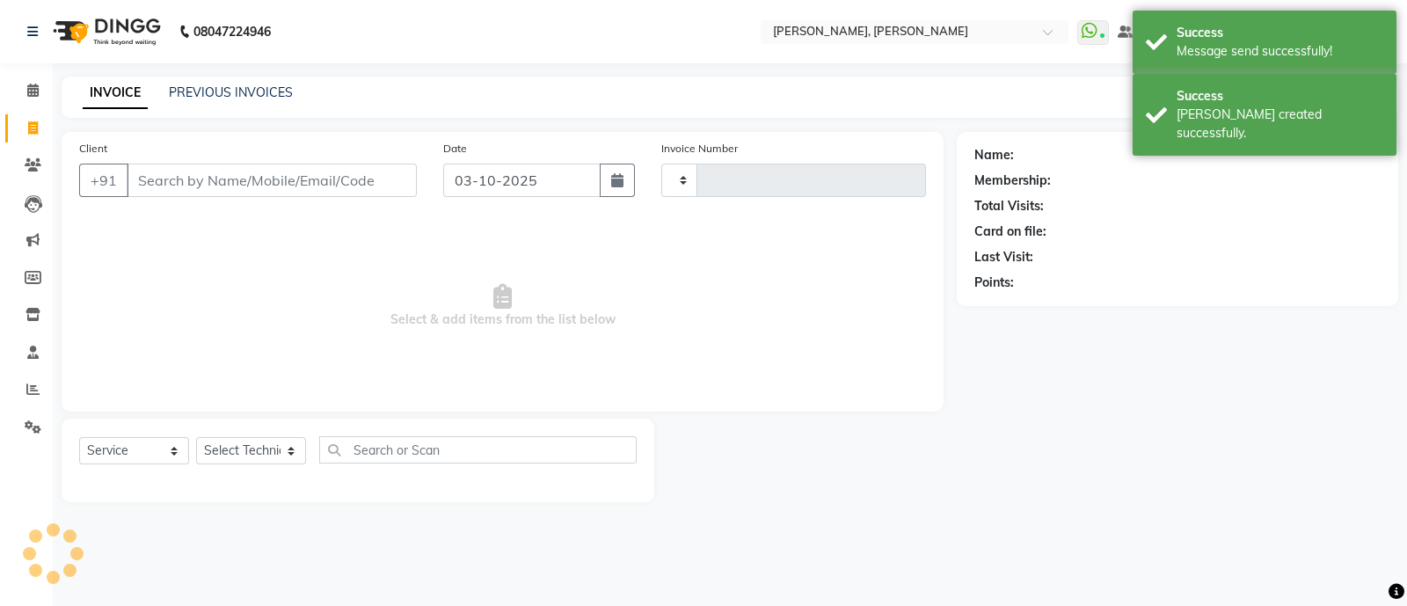
type input "4305"
select select "3767"
click at [174, 181] on input "Client" at bounding box center [272, 180] width 290 height 33
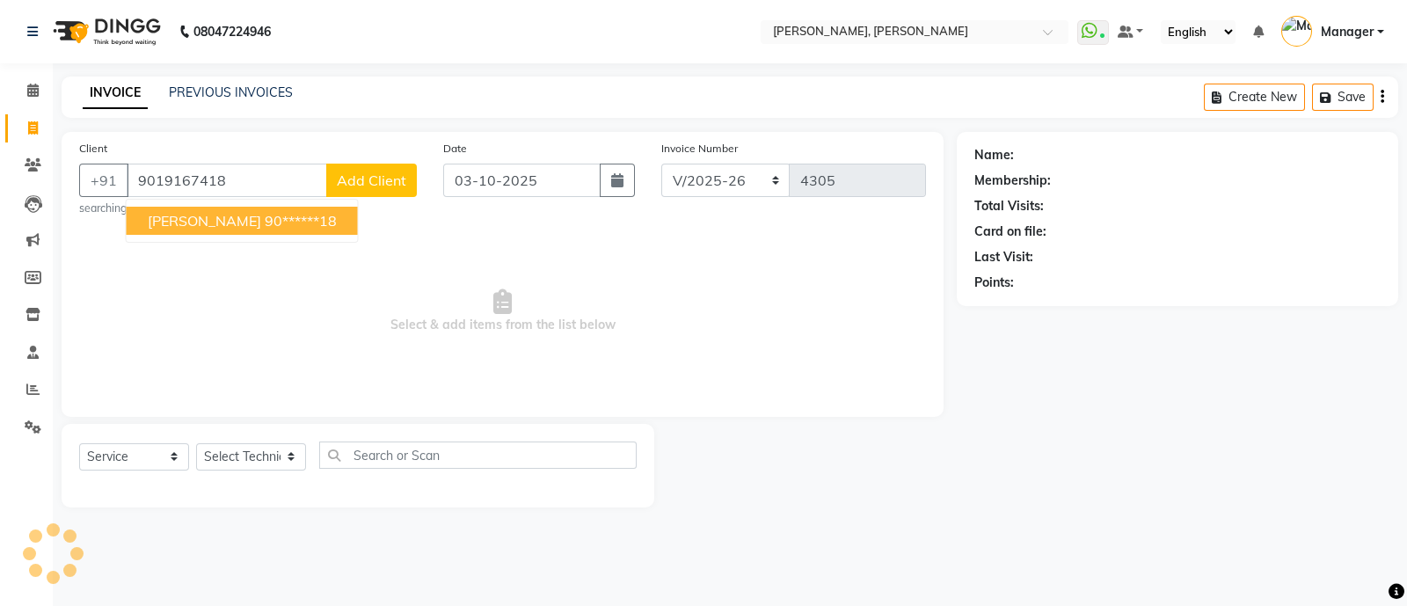
type input "9019167418"
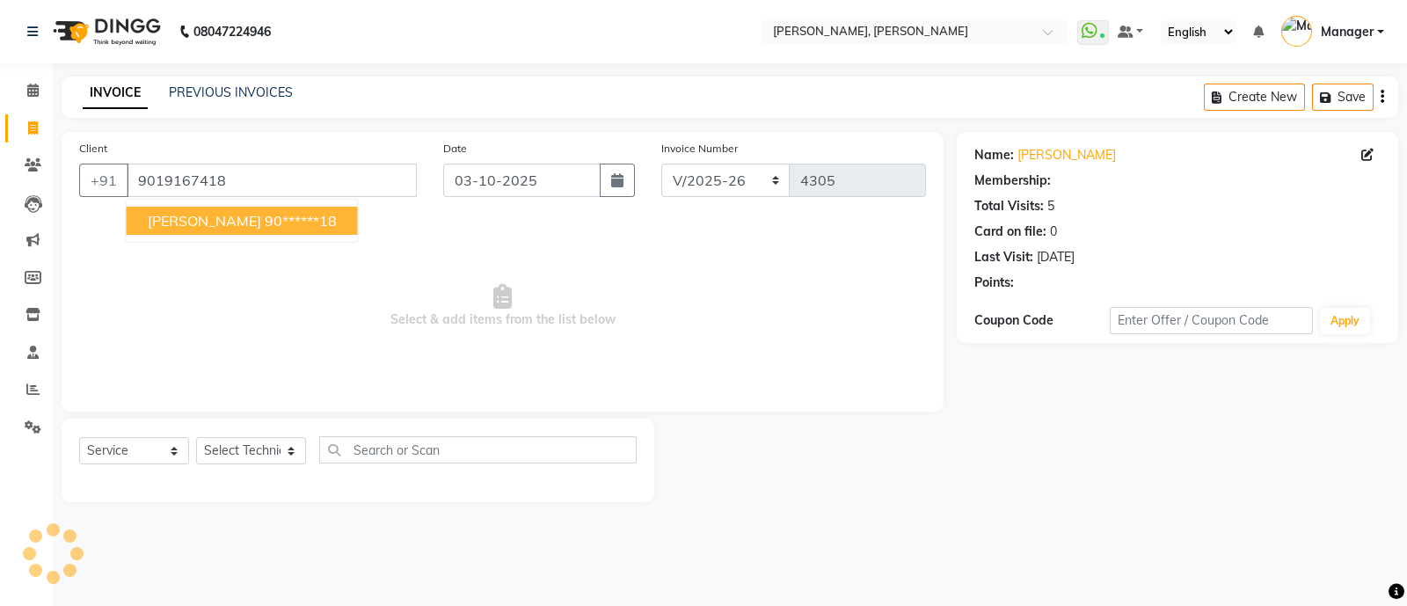
select select "1: Object"
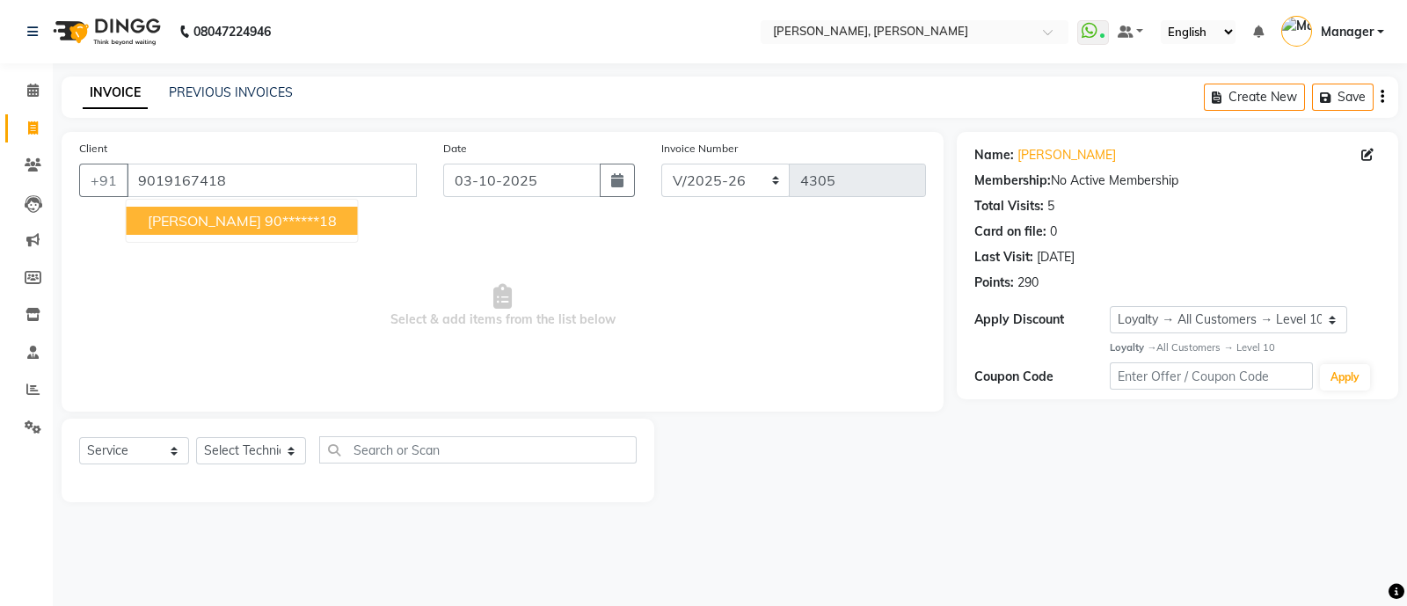
click at [265, 223] on ngb-highlight "90******18" at bounding box center [301, 221] width 72 height 18
type input "90******18"
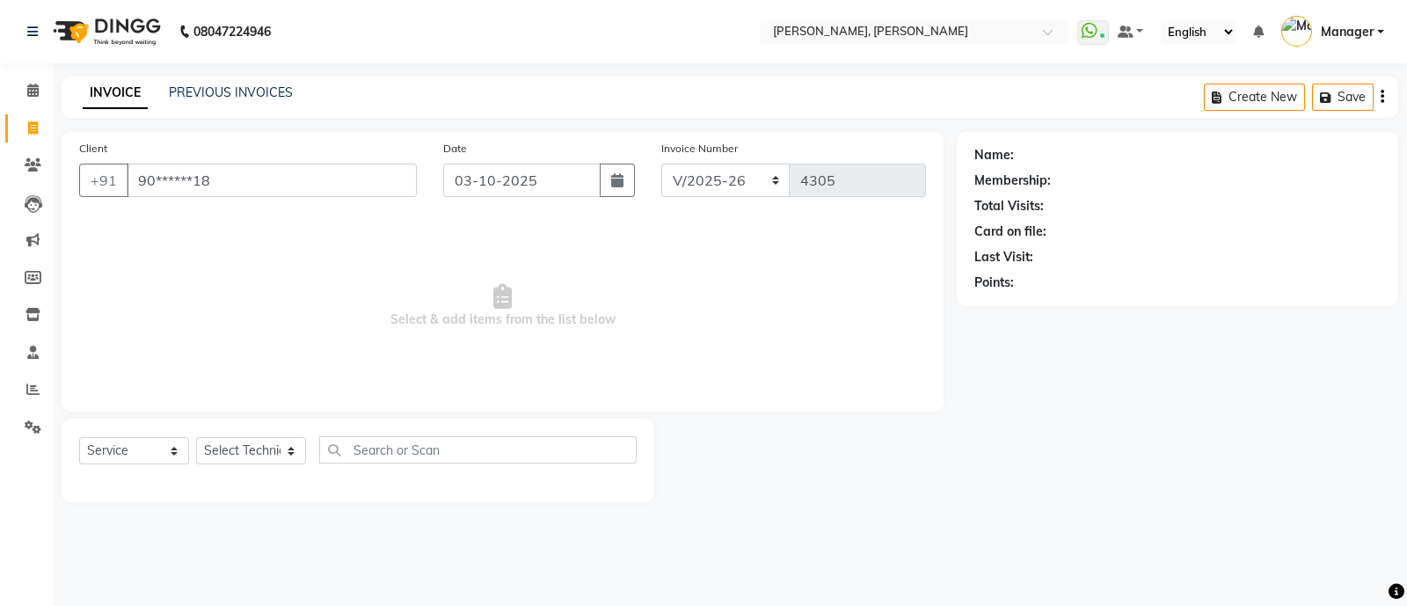
select select "1: Object"
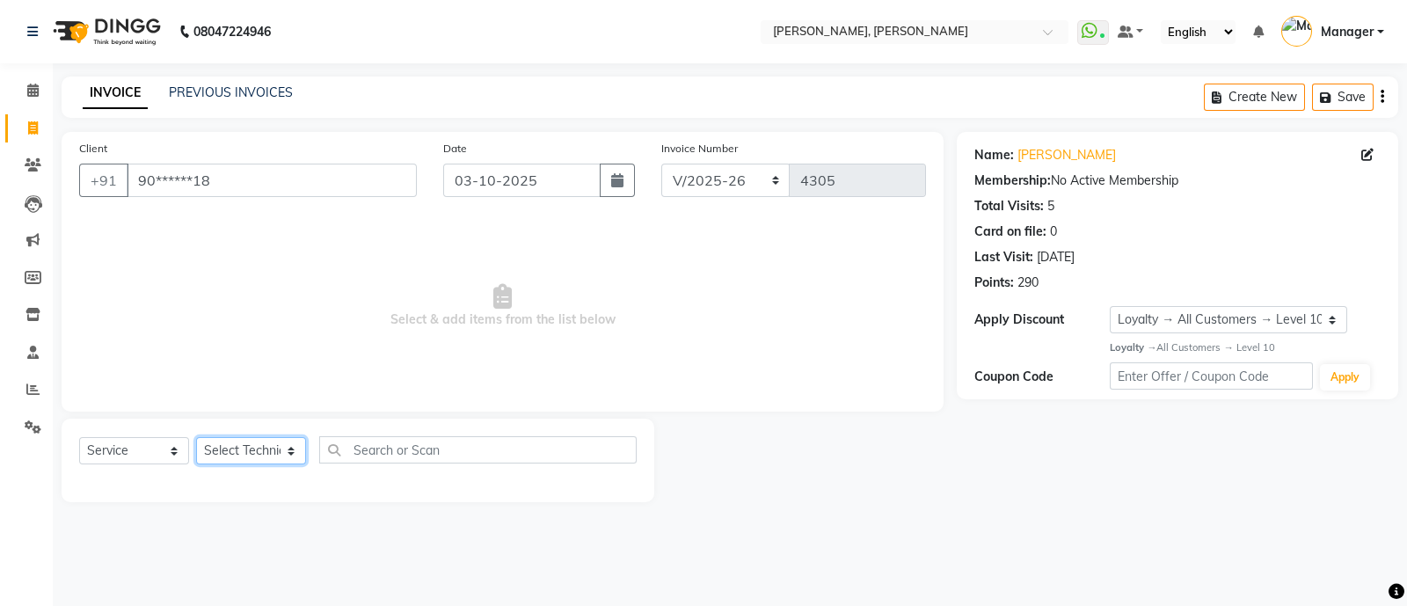
click at [263, 447] on select "Select Technician [PERSON_NAME] [PERSON_NAME] Asid Hanmi [PERSON_NAME] Manager …" at bounding box center [251, 450] width 110 height 27
select select "64801"
click at [196, 438] on select "Select Technician [PERSON_NAME] [PERSON_NAME] Asid Hanmi [PERSON_NAME] Manager …" at bounding box center [251, 450] width 110 height 27
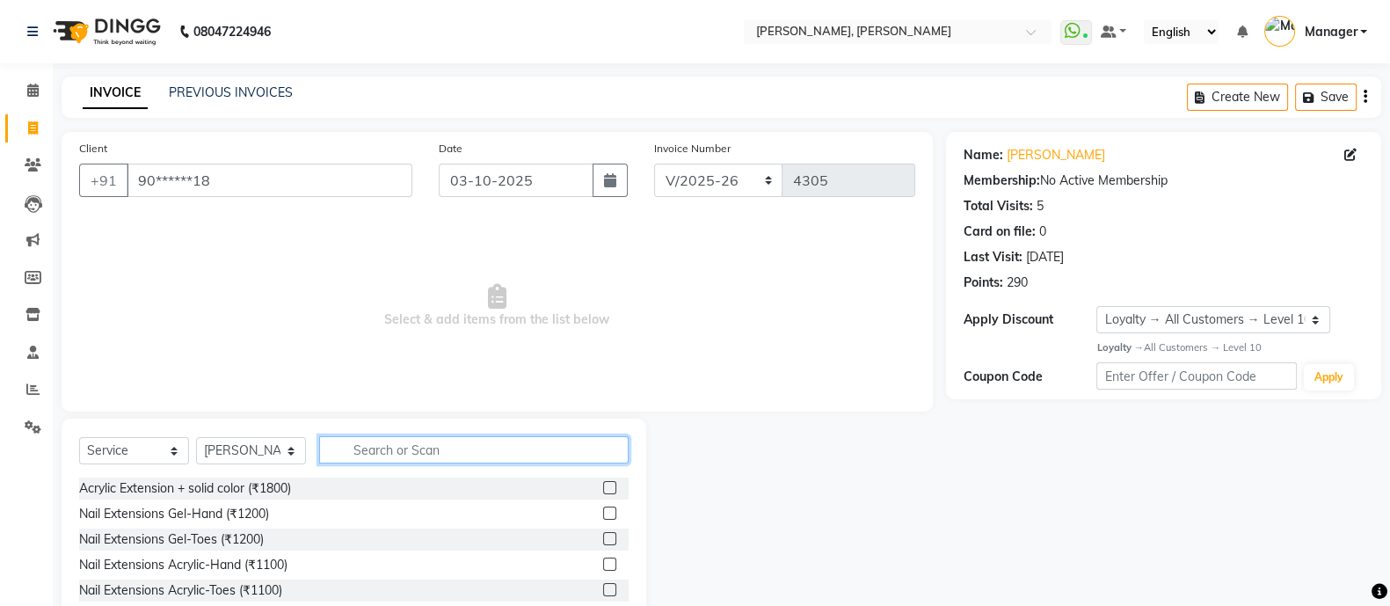
click at [441, 453] on input "text" at bounding box center [473, 449] width 309 height 27
type input "ACR"
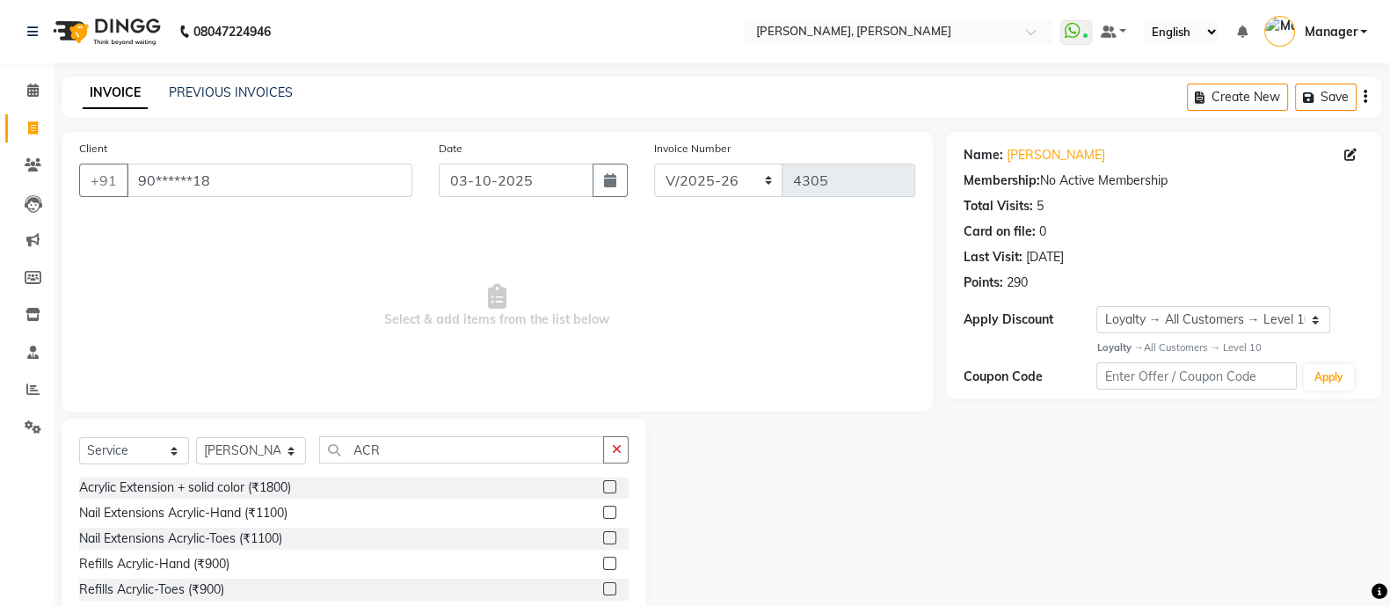
click at [348, 506] on div "Nail Extensions Acrylic-Hand (₹1100)" at bounding box center [354, 513] width 550 height 22
click at [603, 515] on label at bounding box center [609, 512] width 13 height 13
click at [603, 515] on input "checkbox" at bounding box center [608, 512] width 11 height 11
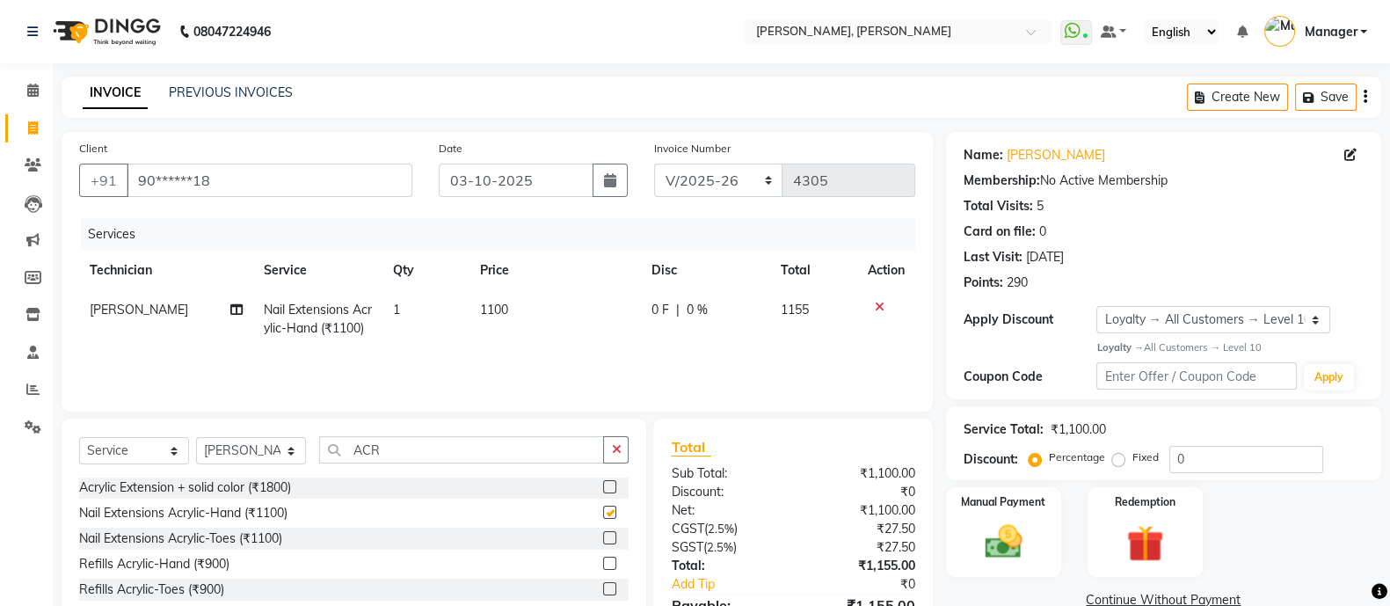
checkbox input "false"
click at [462, 454] on input "ACR" at bounding box center [461, 449] width 285 height 27
type input "A"
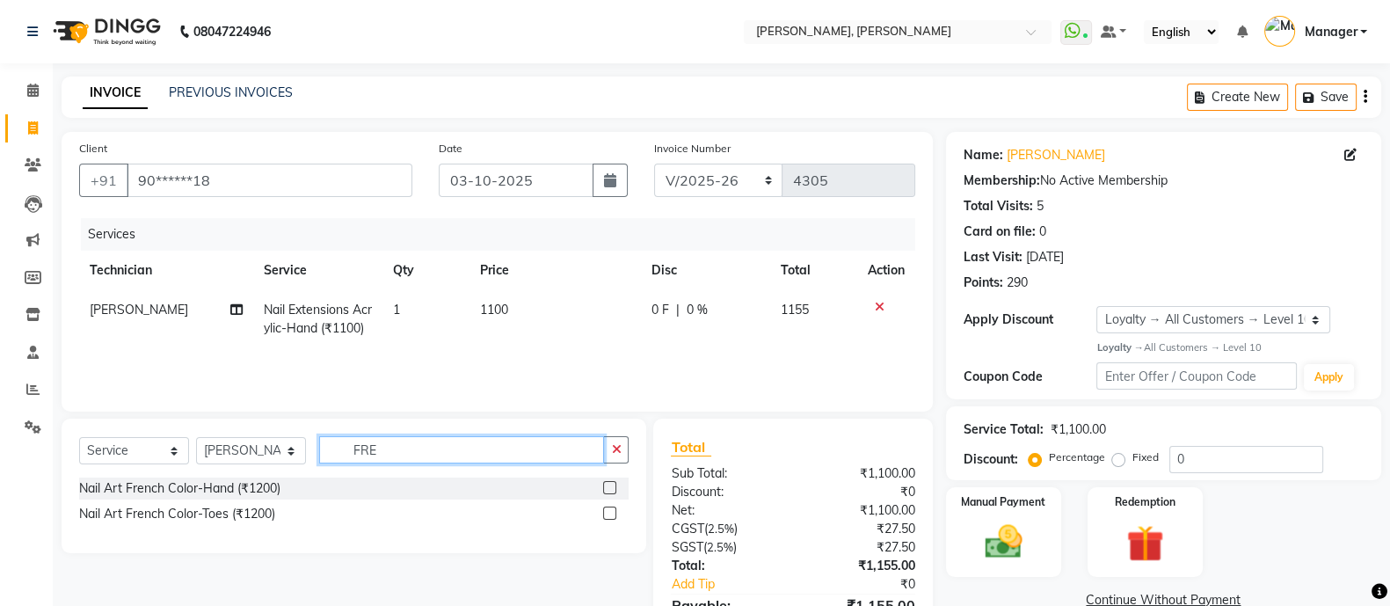
type input "FRE"
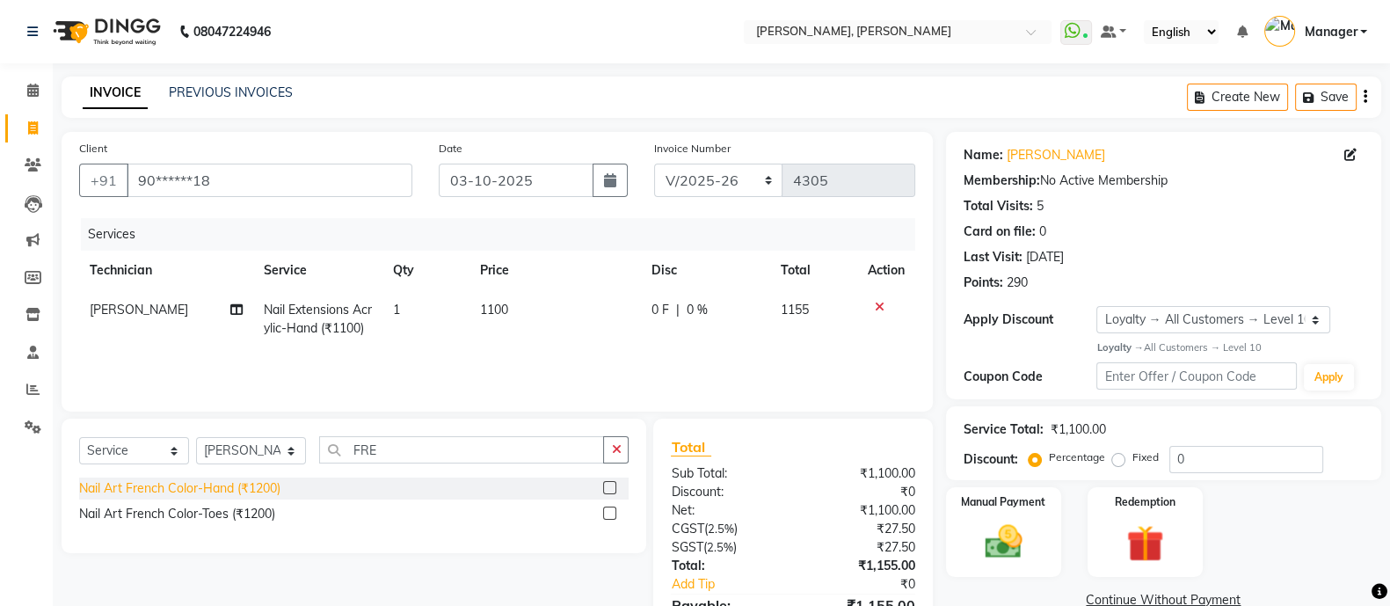
click at [263, 492] on div "Nail Art French Color-Hand (₹1200)" at bounding box center [179, 488] width 201 height 18
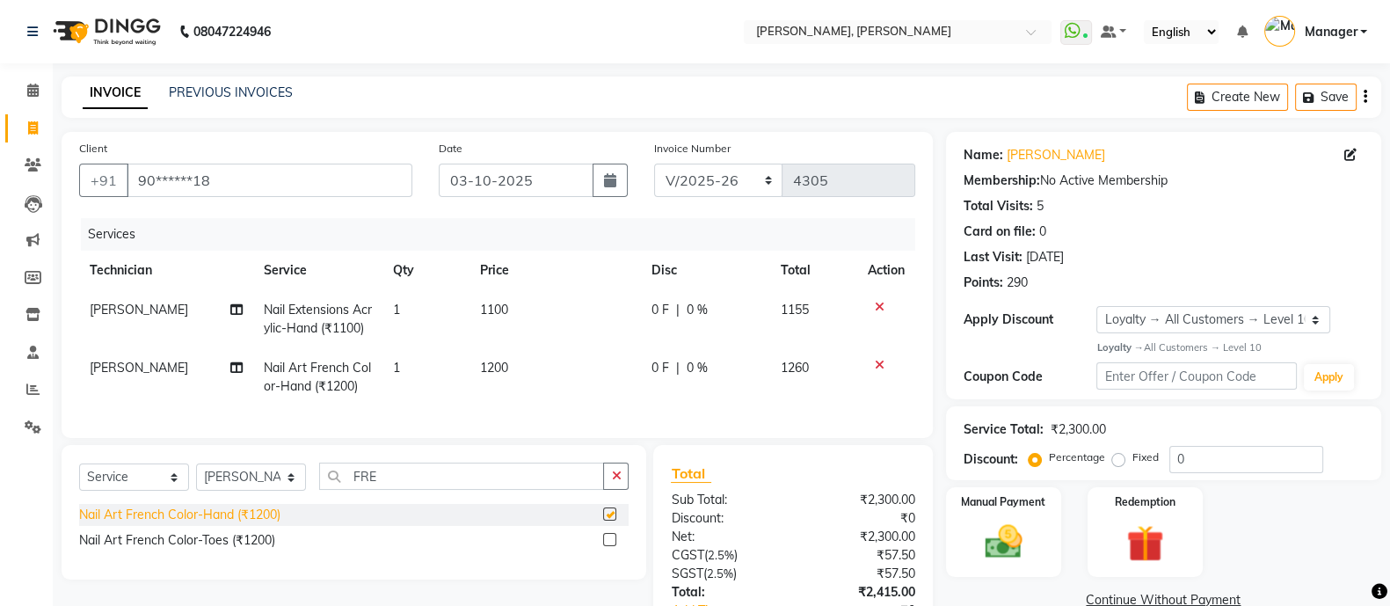
checkbox input "false"
click at [631, 516] on div "Select Service Product Membership Package Voucher Prepaid Gift Card Select Tech…" at bounding box center [354, 512] width 585 height 135
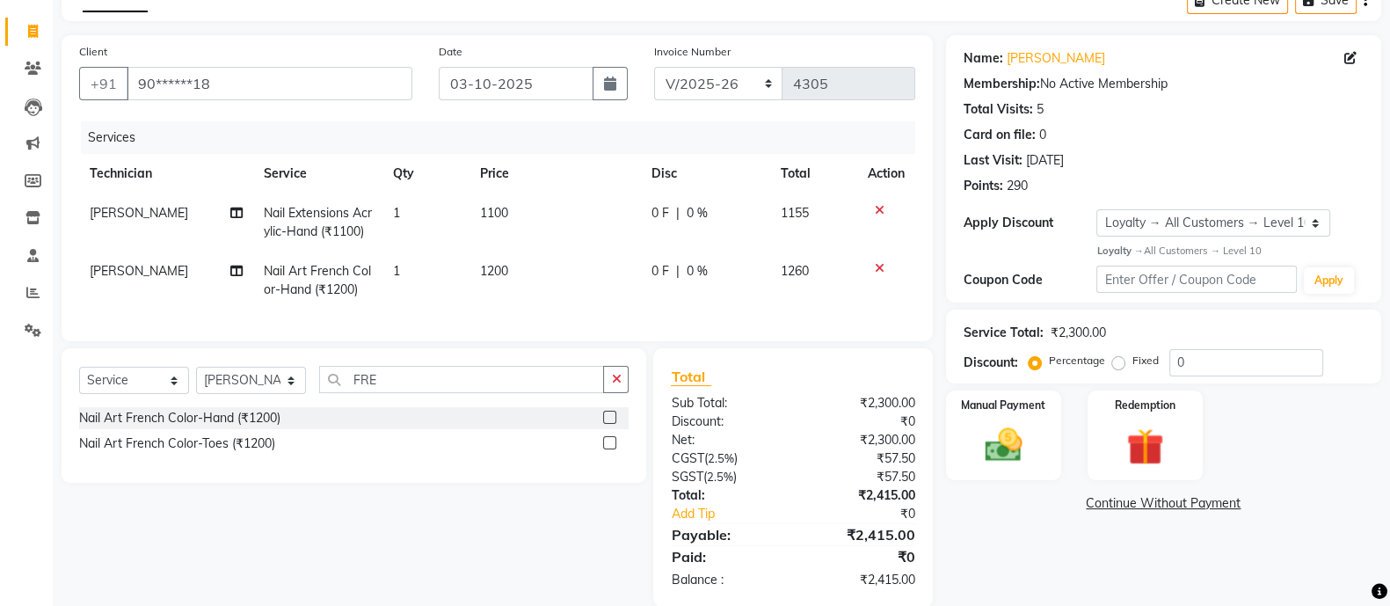
scroll to position [91, 0]
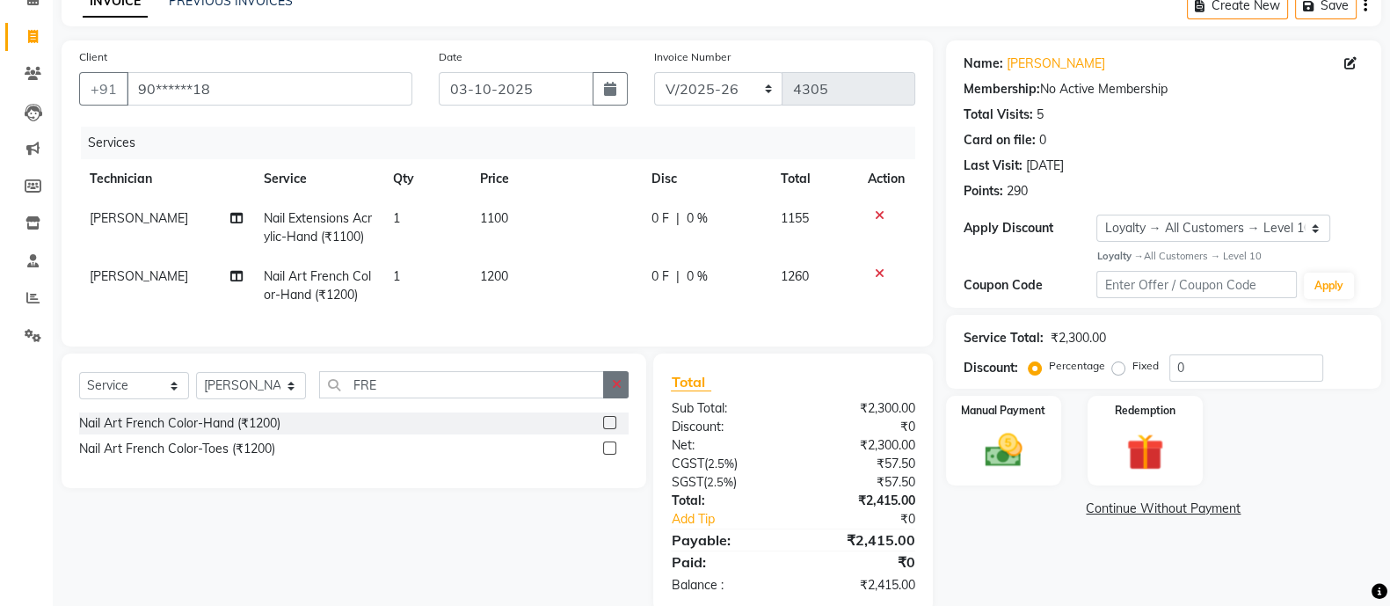
click at [616, 390] on icon "button" at bounding box center [616, 384] width 10 height 12
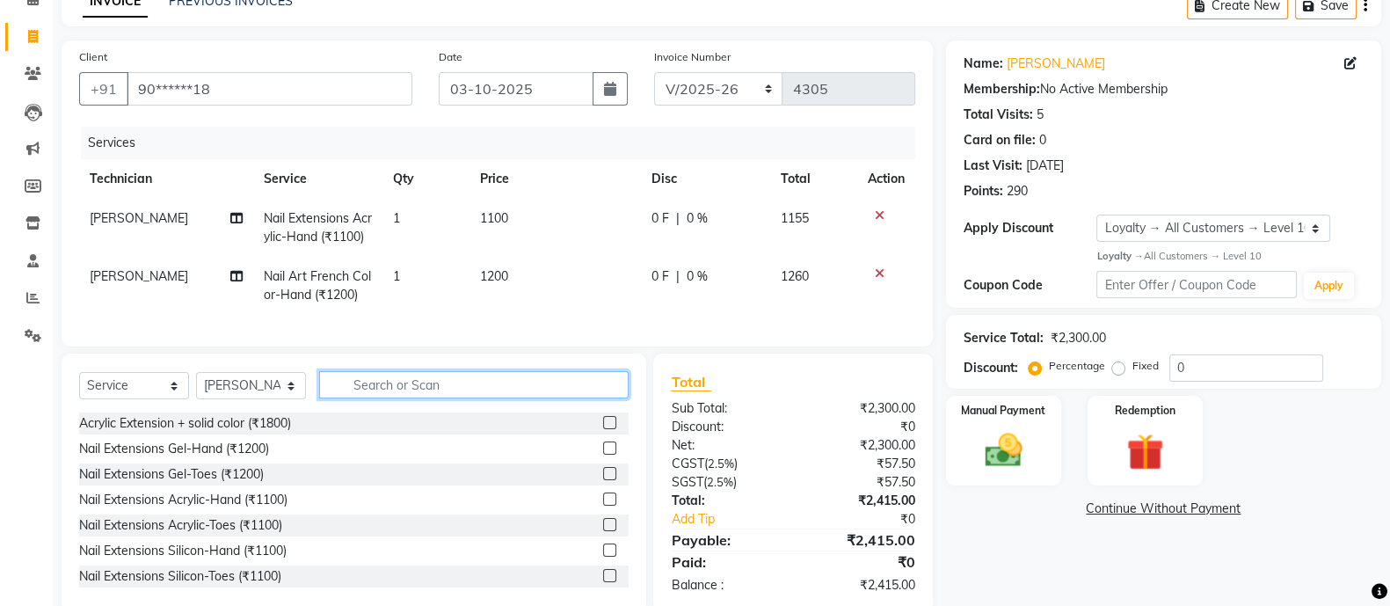
scroll to position [142, 0]
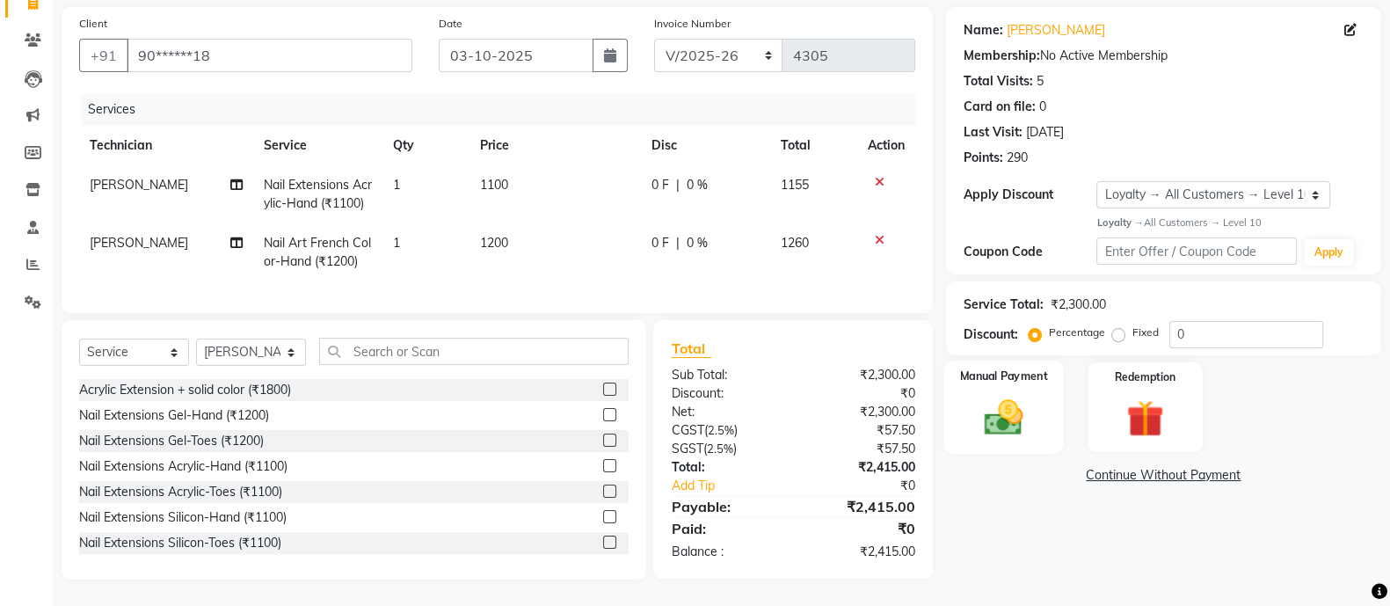
click at [1027, 403] on img at bounding box center [1003, 417] width 62 height 44
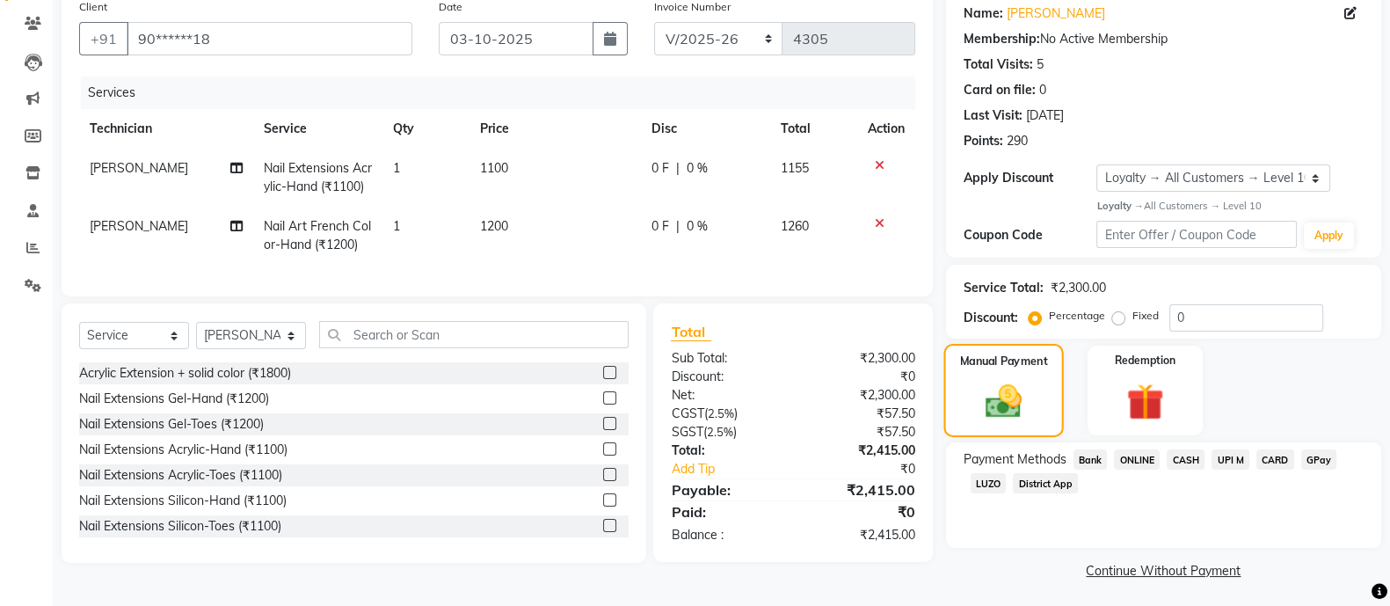
click at [1144, 459] on span "ONLINE" at bounding box center [1137, 459] width 46 height 20
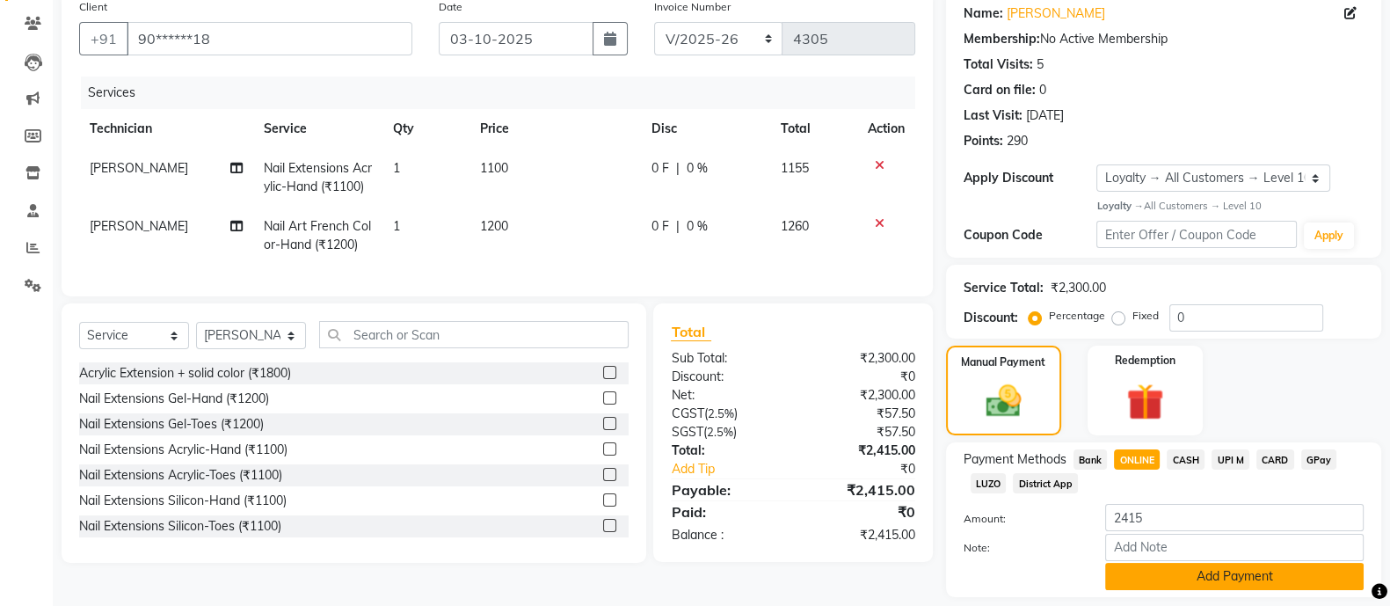
click at [1237, 578] on button "Add Payment" at bounding box center [1234, 576] width 259 height 27
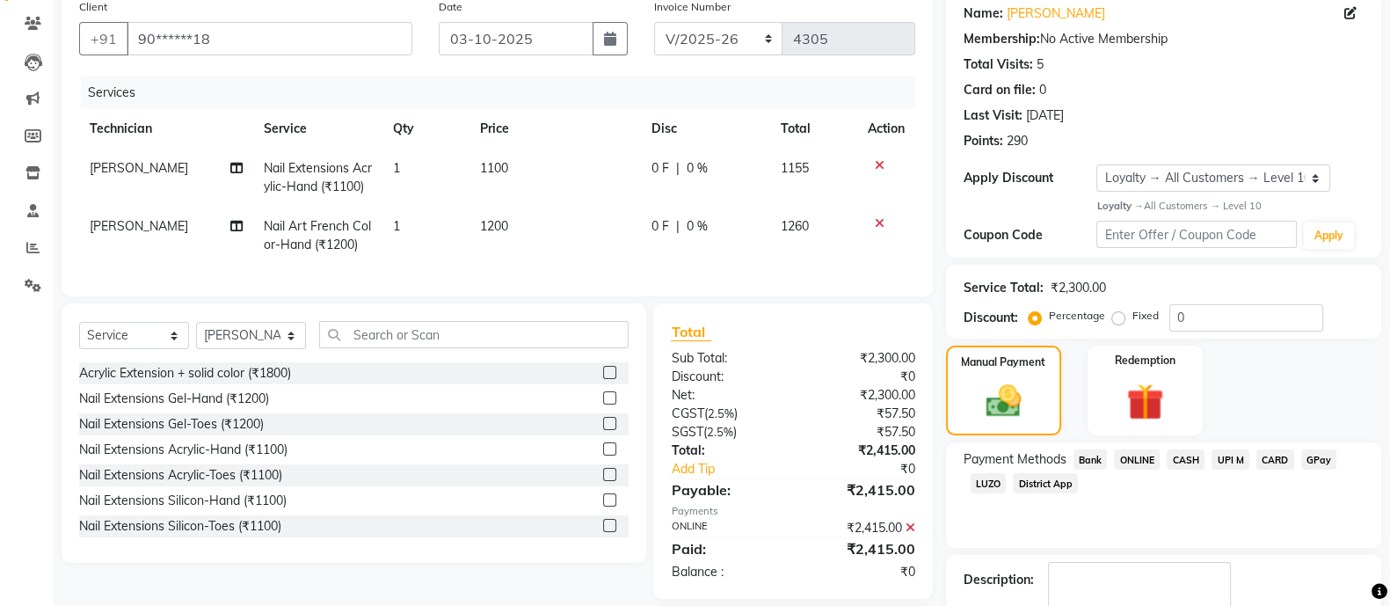
scroll to position [266, 0]
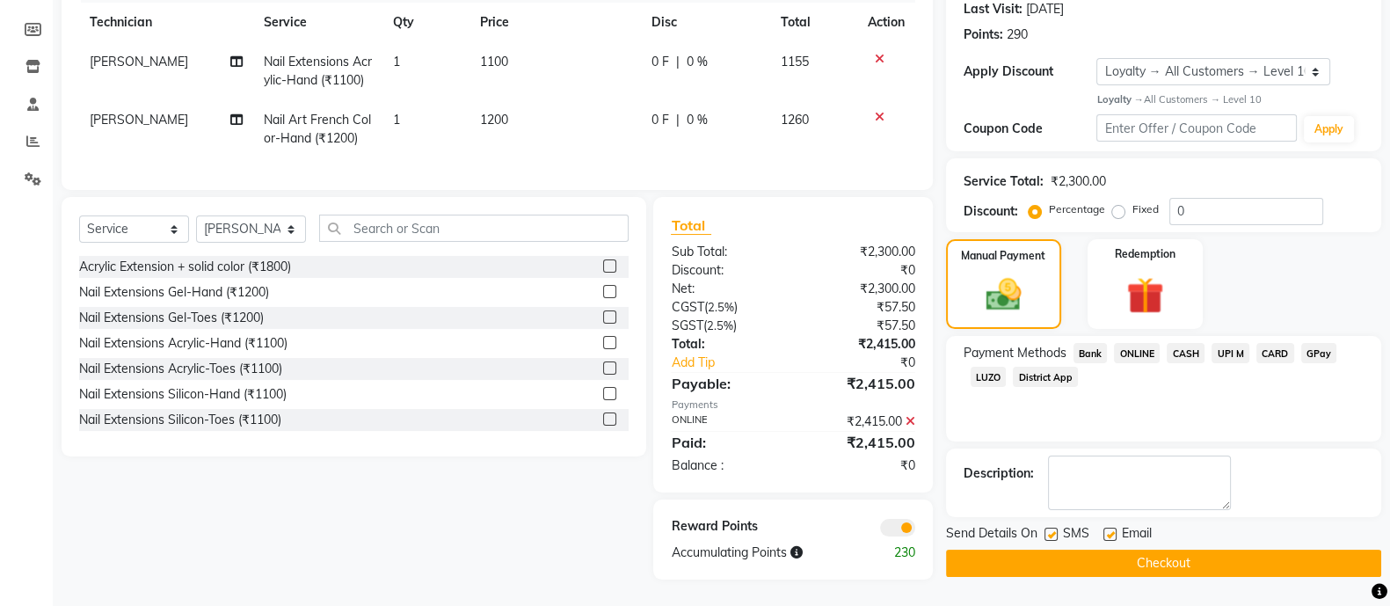
click at [1227, 551] on button "Checkout" at bounding box center [1163, 563] width 435 height 27
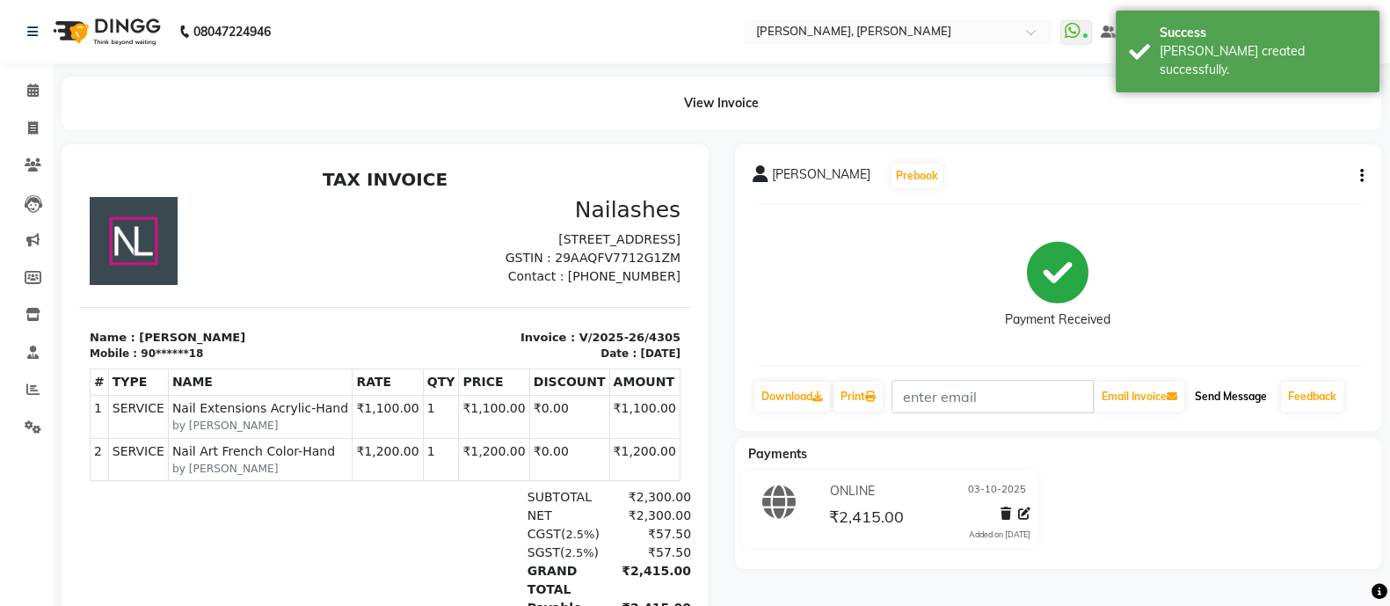
click at [1234, 406] on button "Send Message" at bounding box center [1231, 397] width 86 height 30
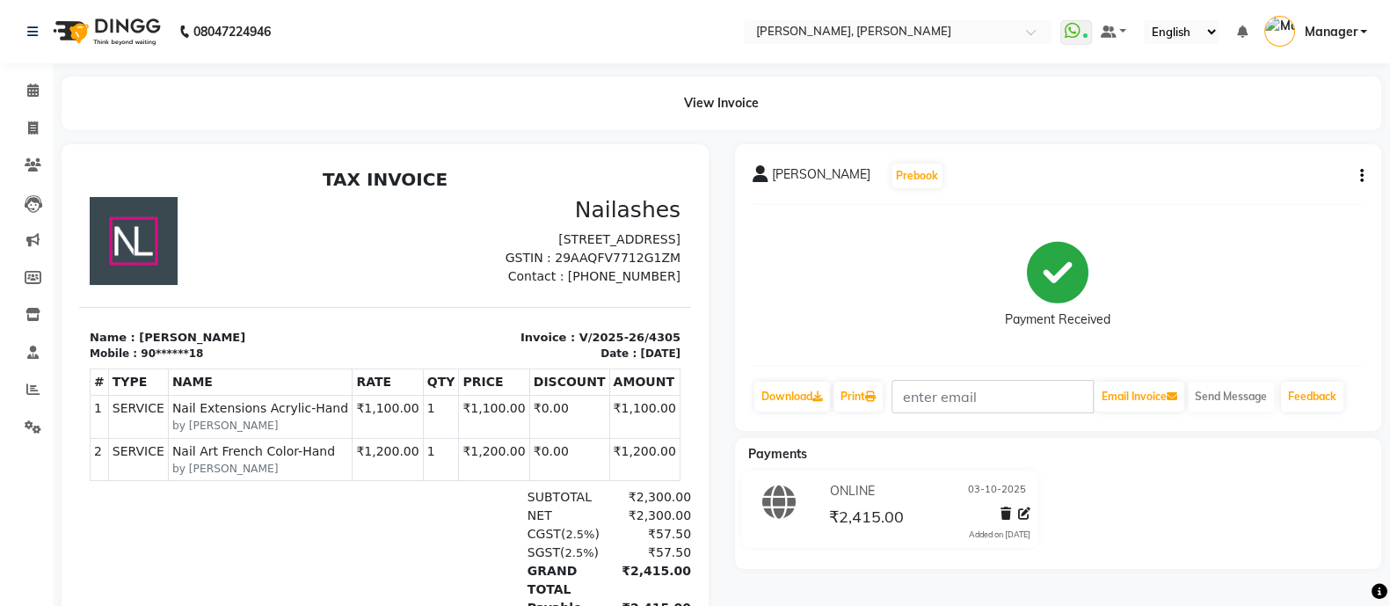
click at [21, 73] on li "Calendar" at bounding box center [26, 91] width 53 height 38
click at [23, 104] on link "Calendar" at bounding box center [26, 90] width 42 height 29
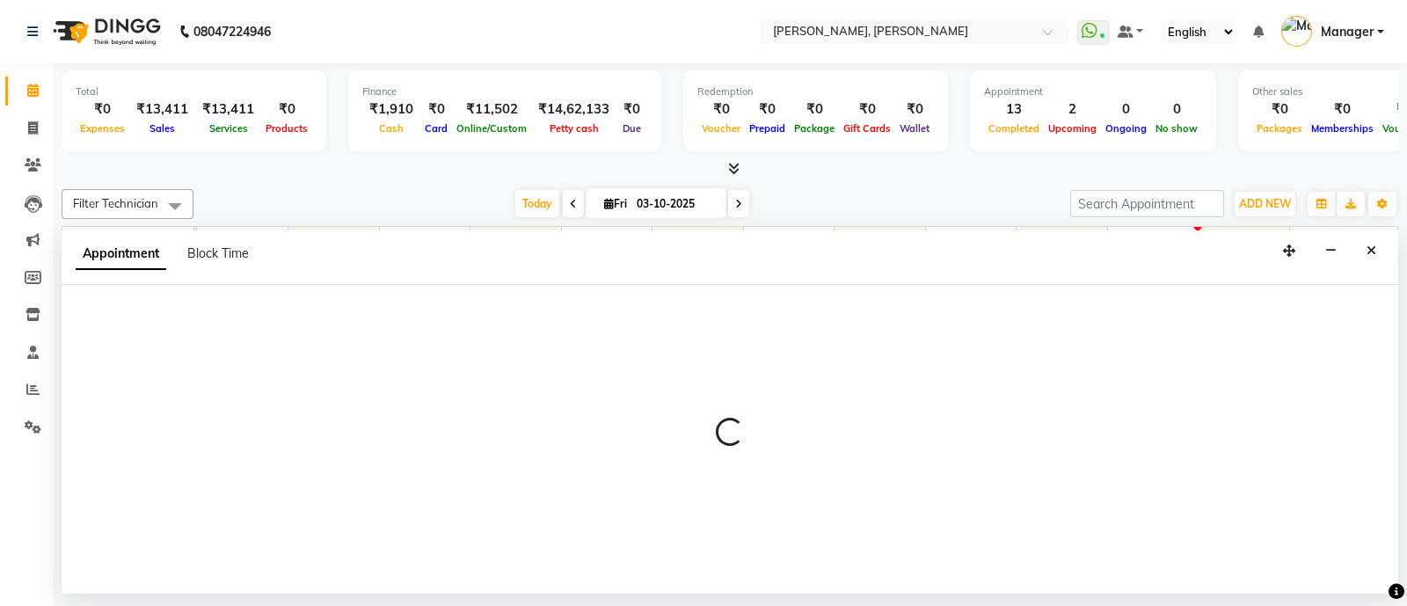
select select "34784"
select select "tentative"
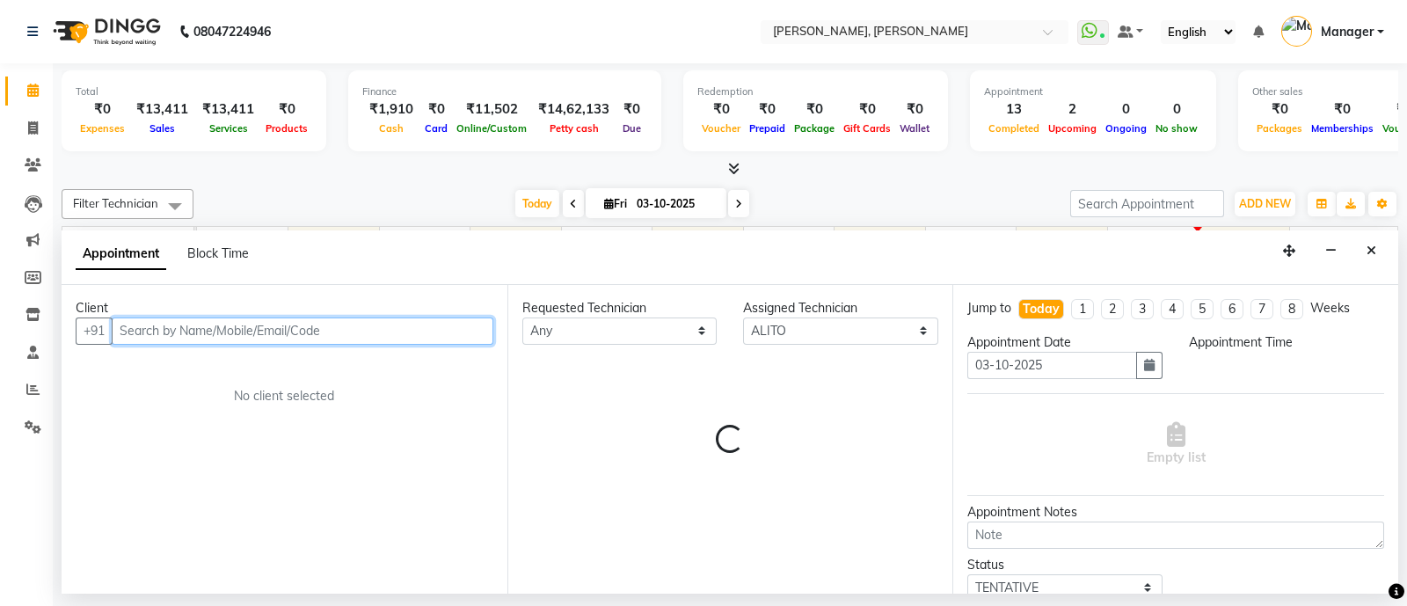
select select "1080"
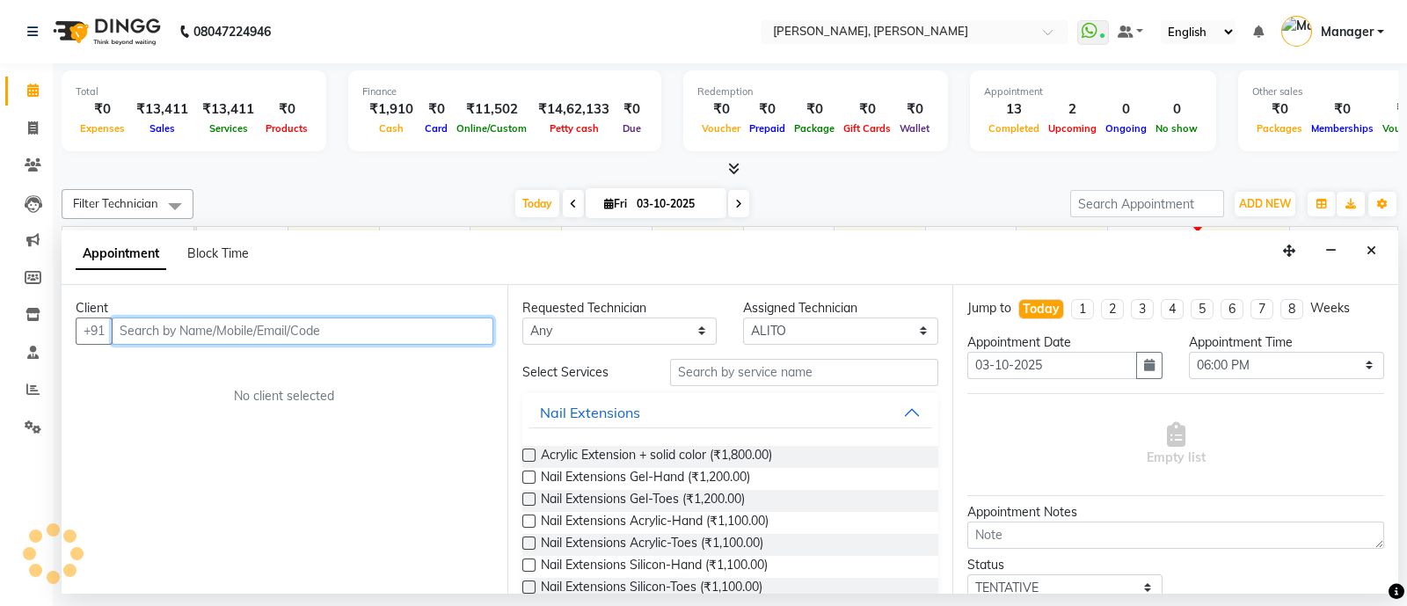
click at [229, 334] on input "text" at bounding box center [303, 330] width 382 height 27
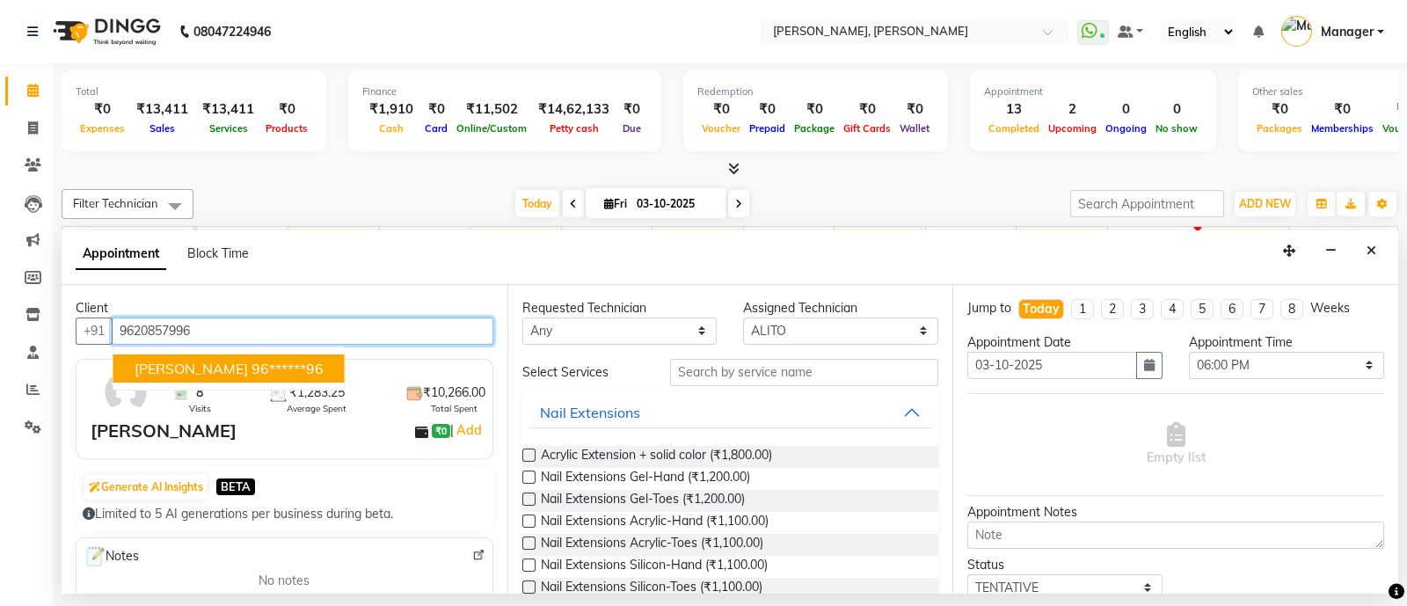
click at [251, 374] on ngb-highlight "96******96" at bounding box center [287, 369] width 72 height 18
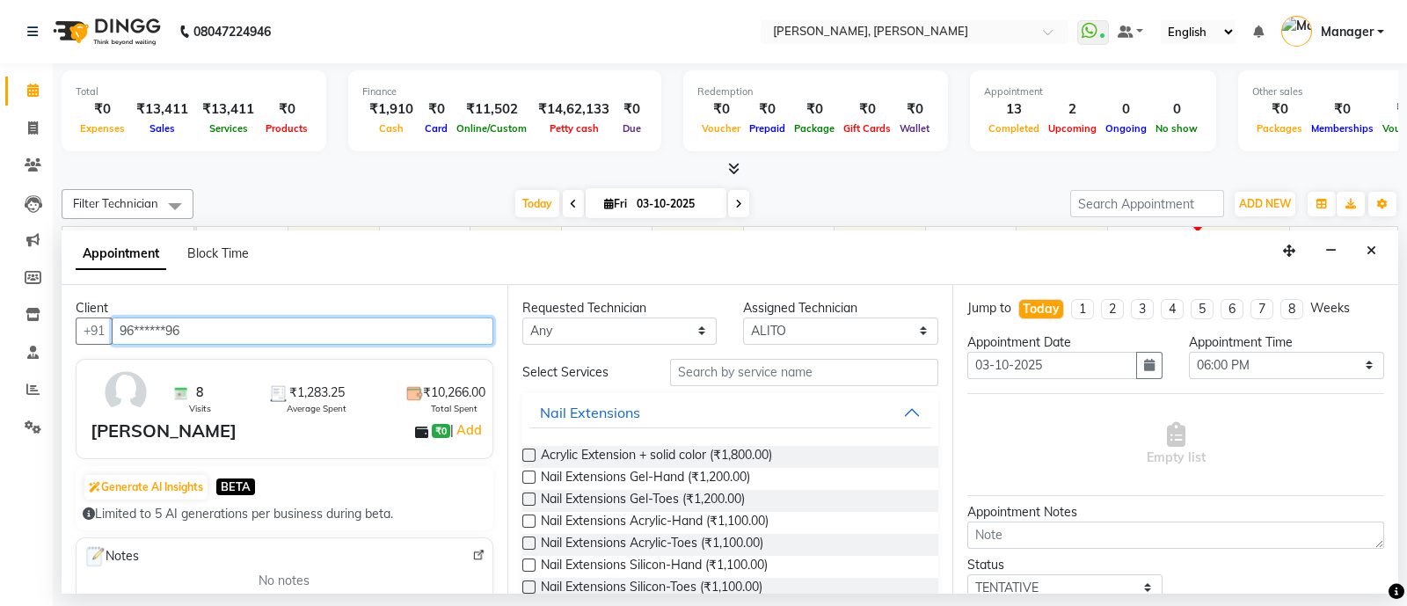
type input "96******96"
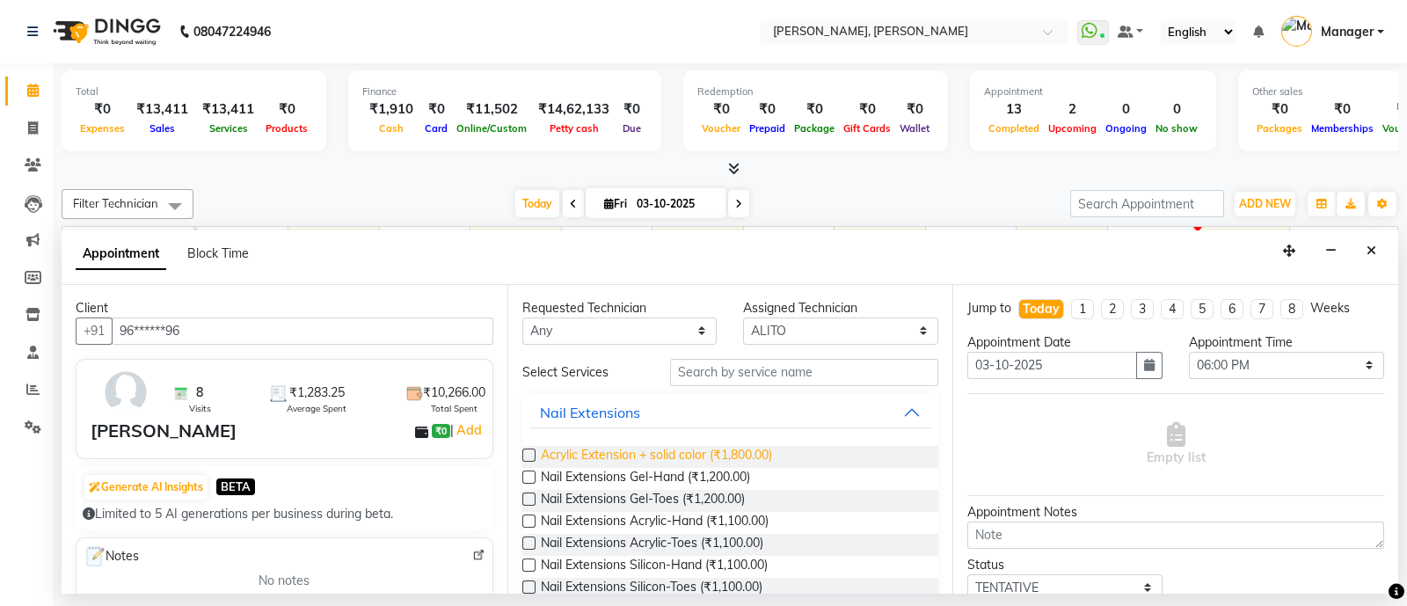
click at [695, 459] on span "Acrylic Extension + solid color (₹1,800.00)" at bounding box center [656, 457] width 231 height 22
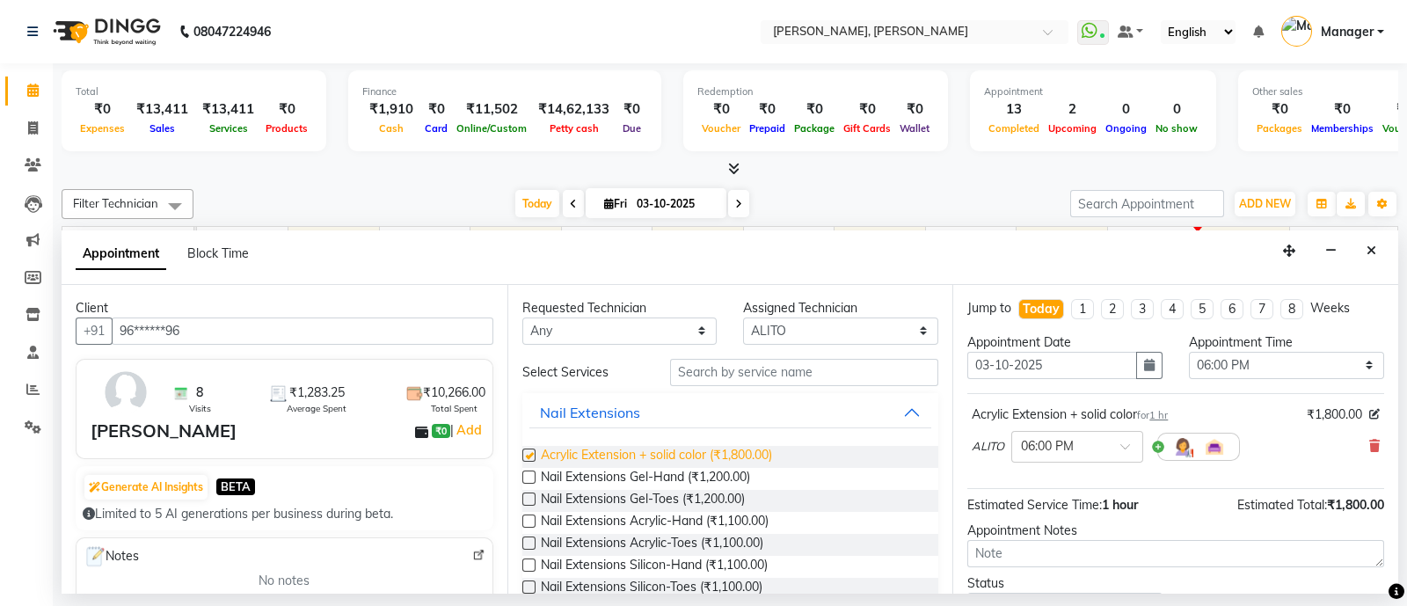
checkbox input "false"
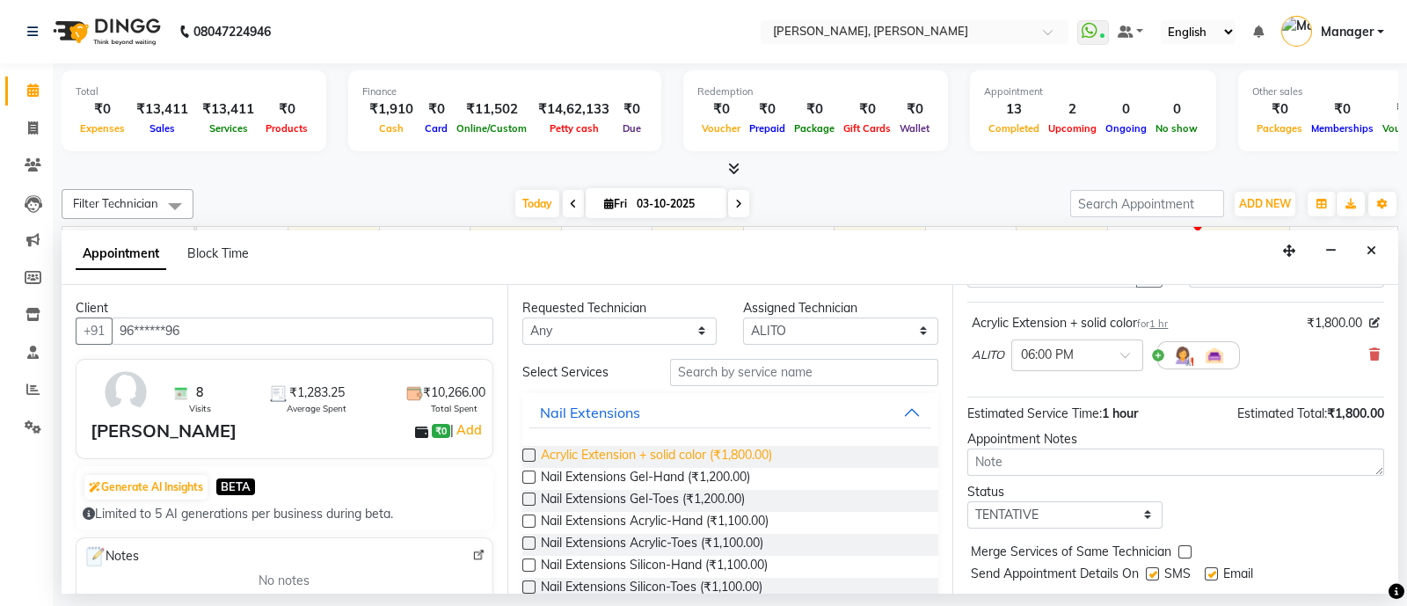
scroll to position [129, 0]
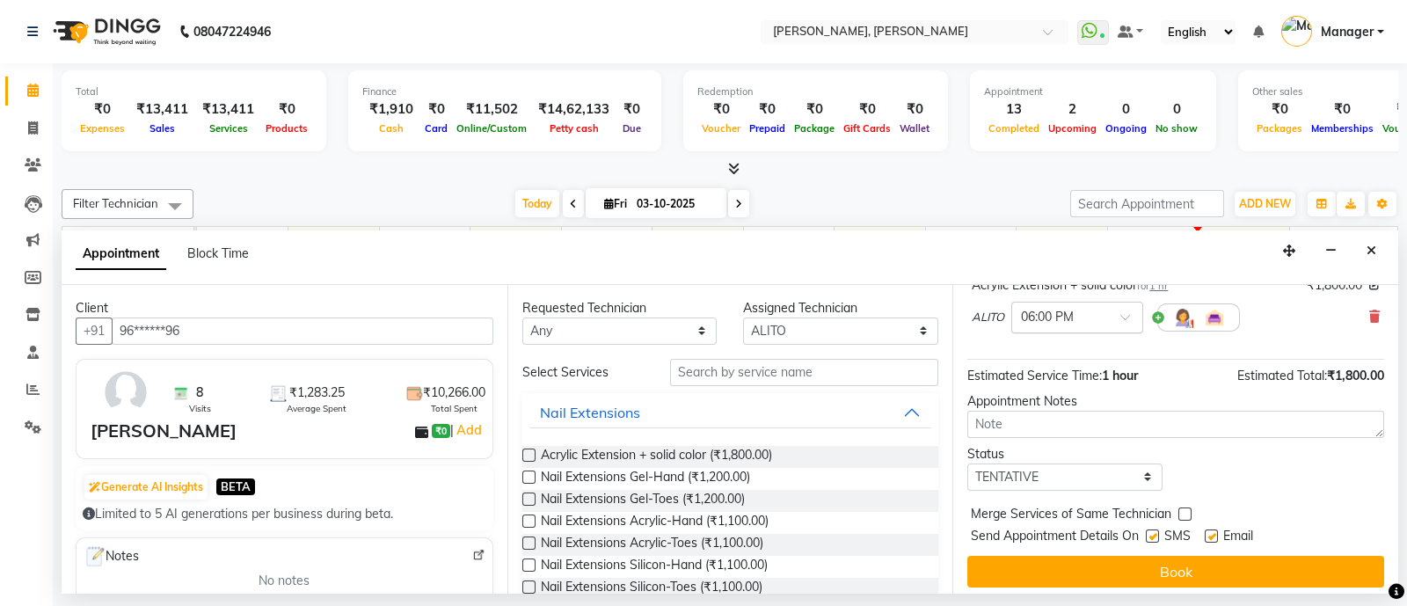
click at [1125, 320] on span at bounding box center [1131, 322] width 22 height 18
click at [1065, 526] on div "08:00 PM (No Shift)" at bounding box center [1077, 532] width 130 height 34
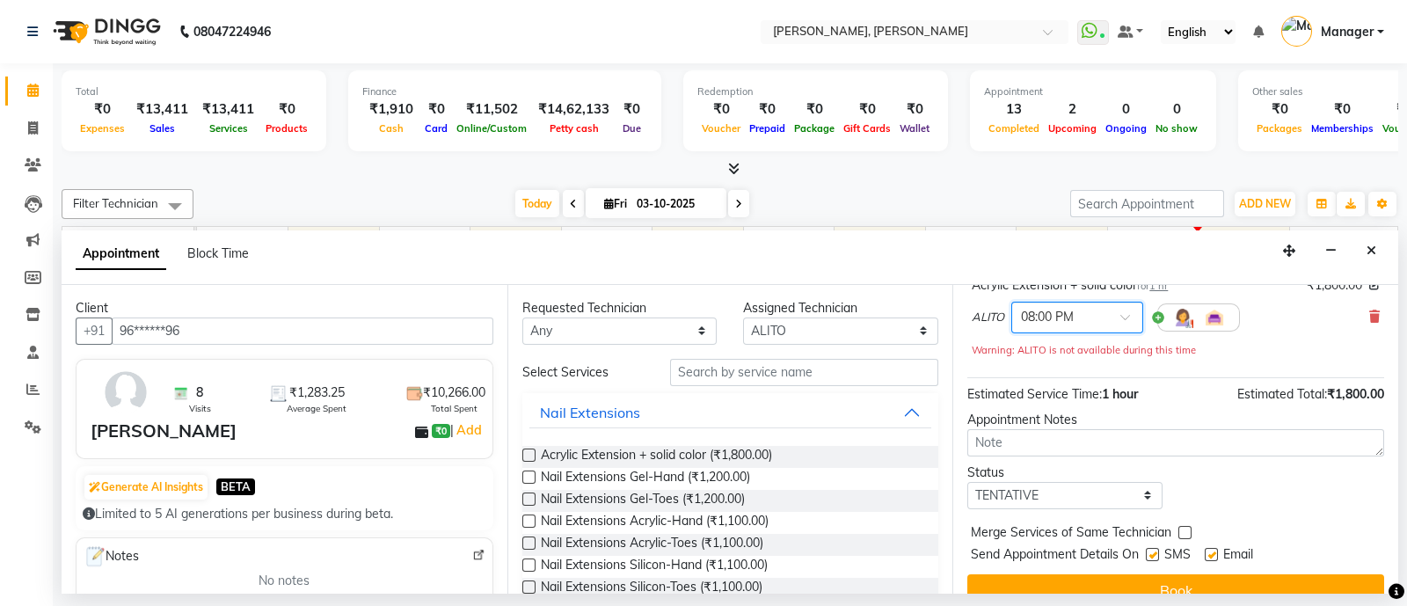
scroll to position [154, 0]
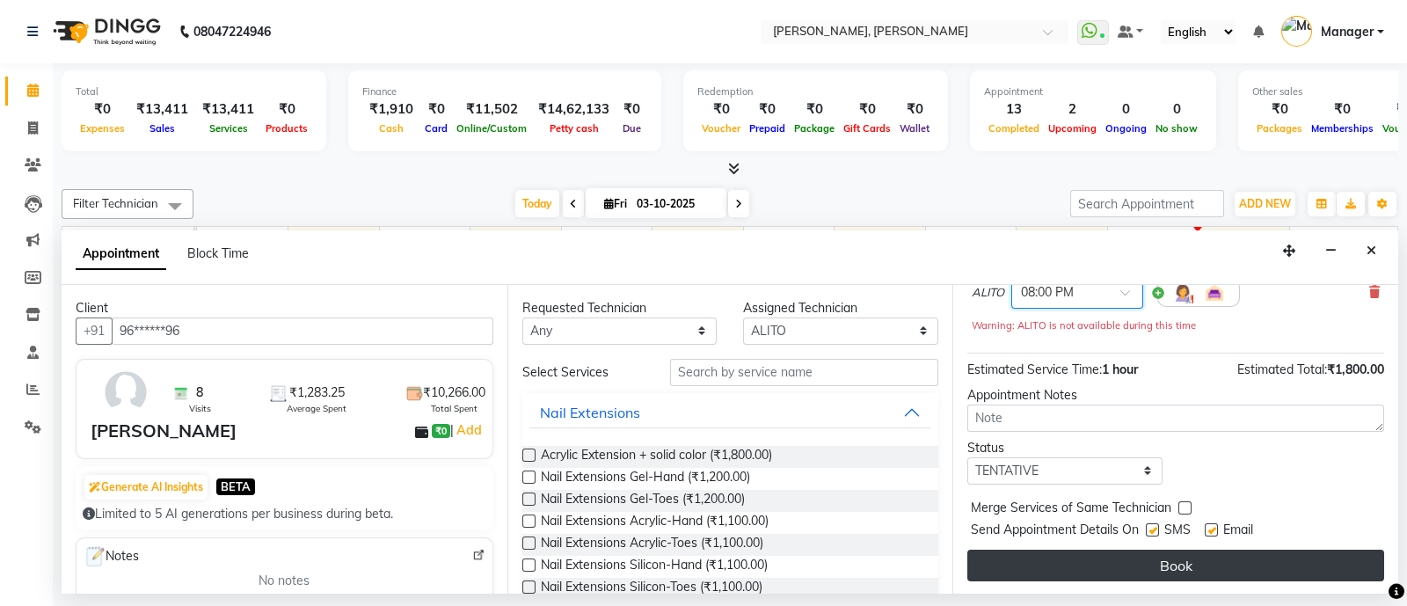
click at [1190, 561] on button "Book" at bounding box center [1175, 566] width 417 height 32
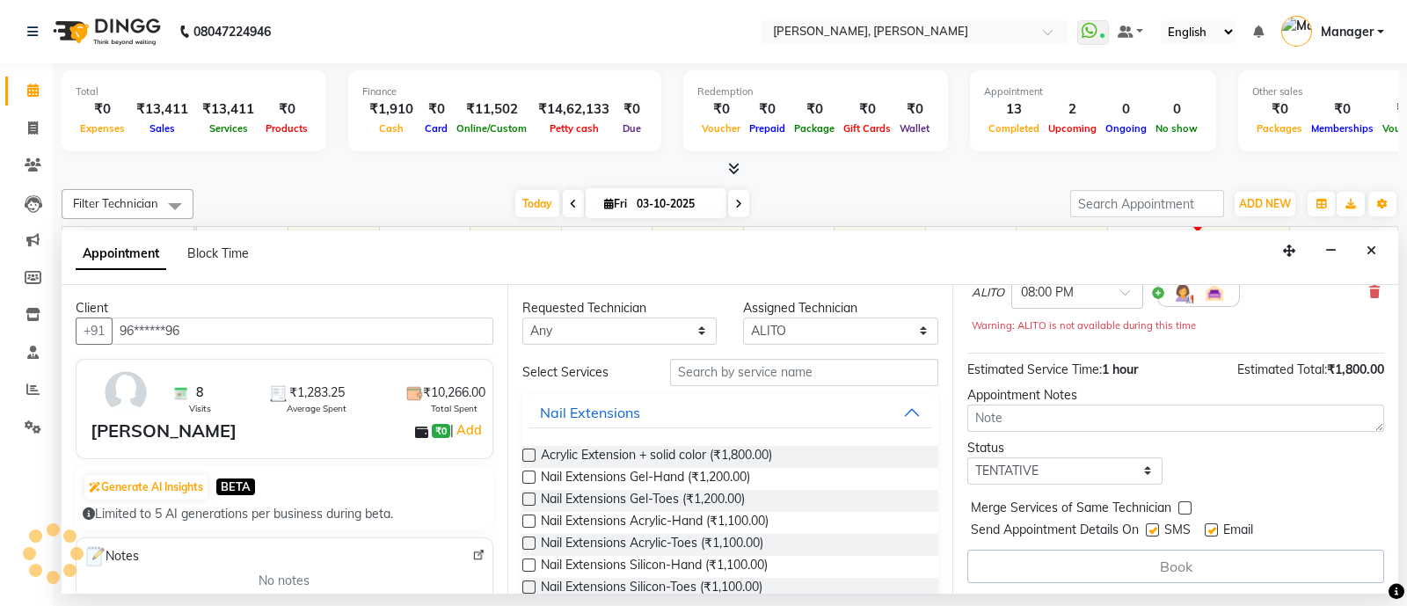
scroll to position [155, 0]
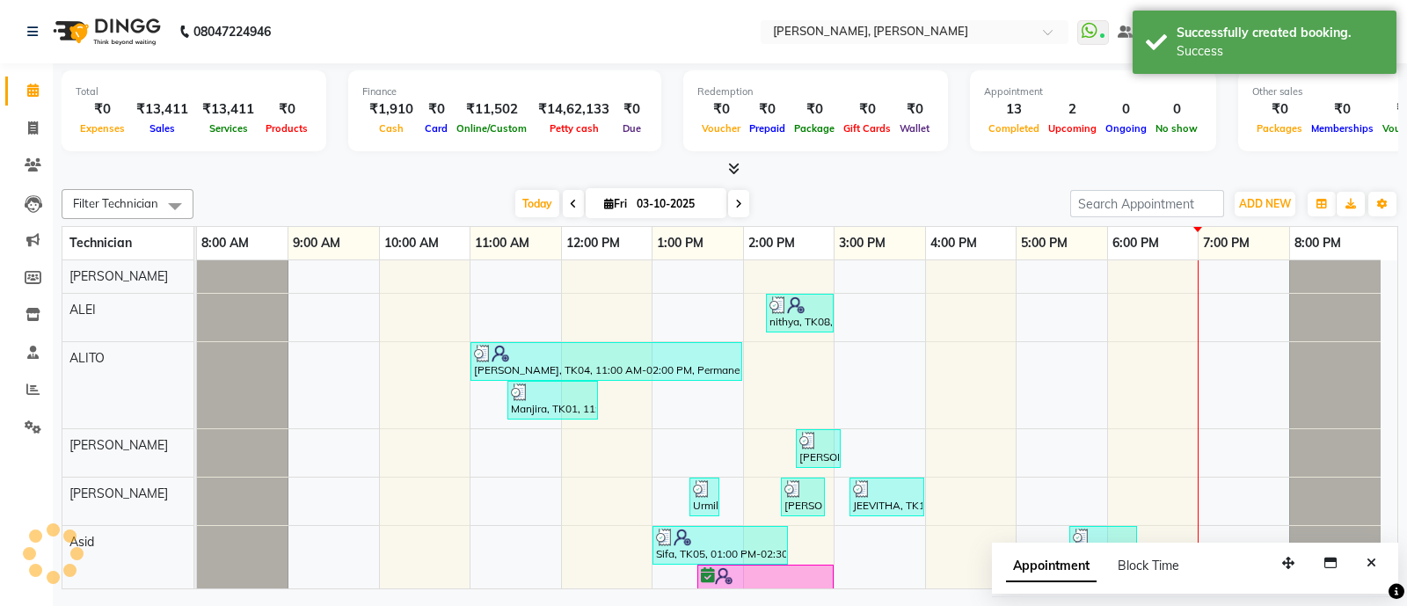
select select "34784"
select select "tentative"
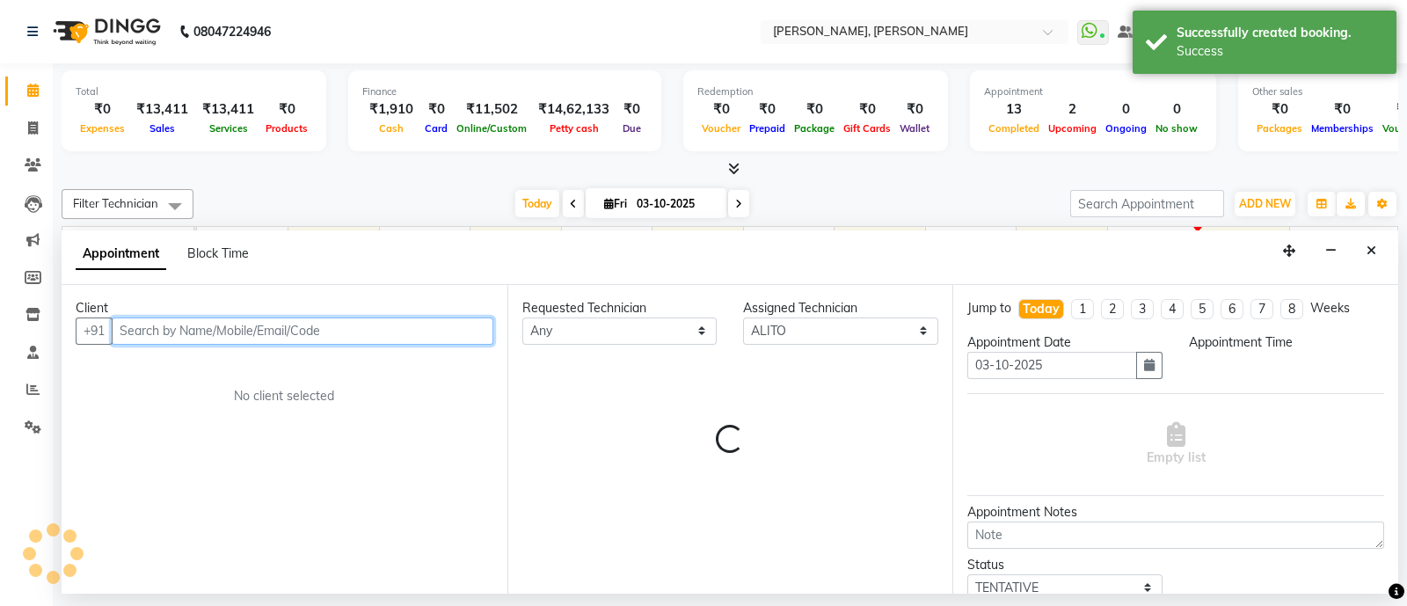
select select "1020"
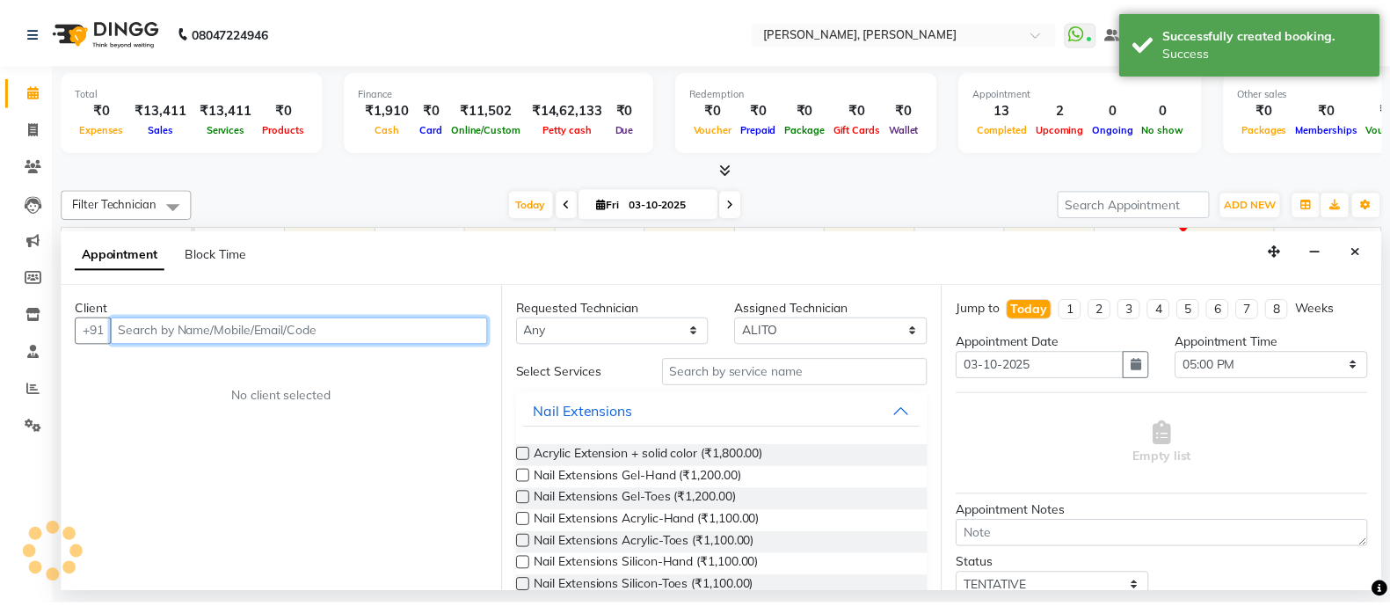
scroll to position [118, 0]
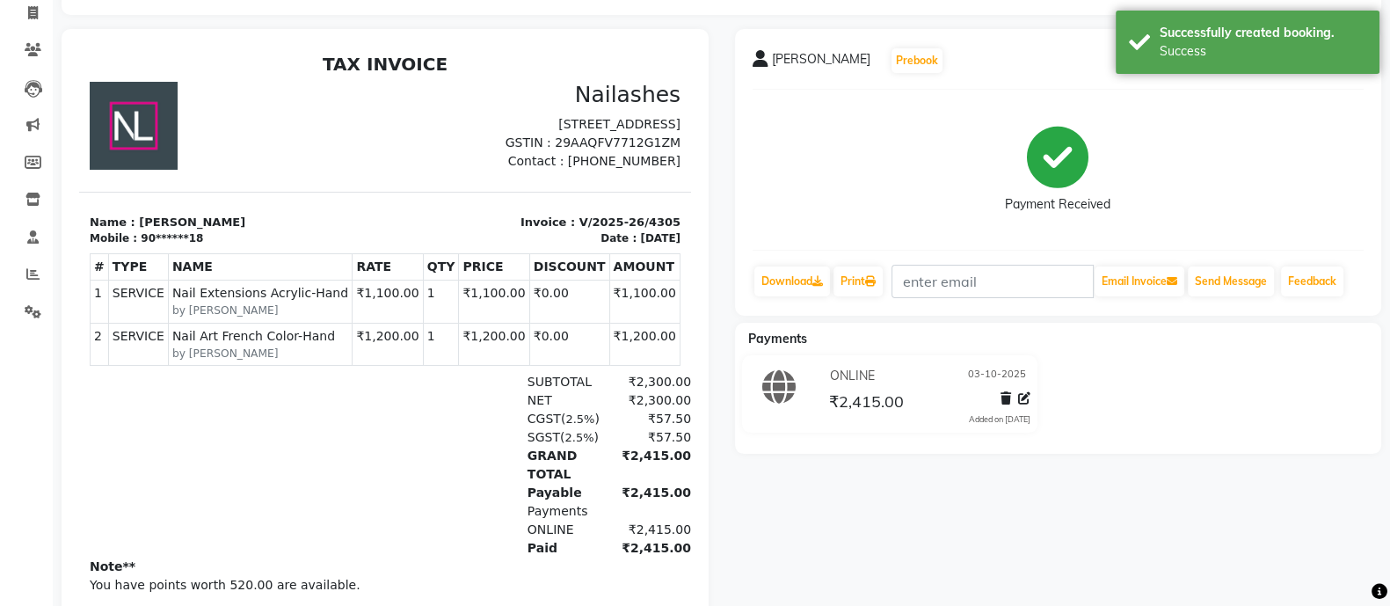
scroll to position [240, 0]
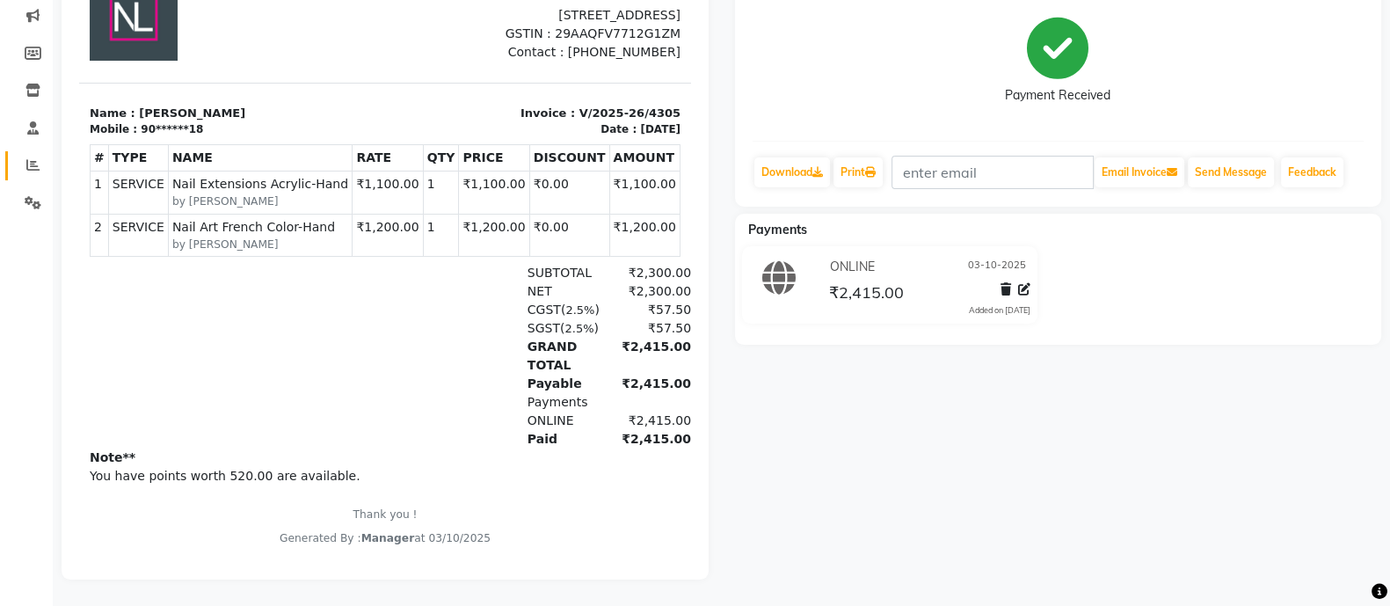
click at [22, 156] on span at bounding box center [33, 166] width 31 height 20
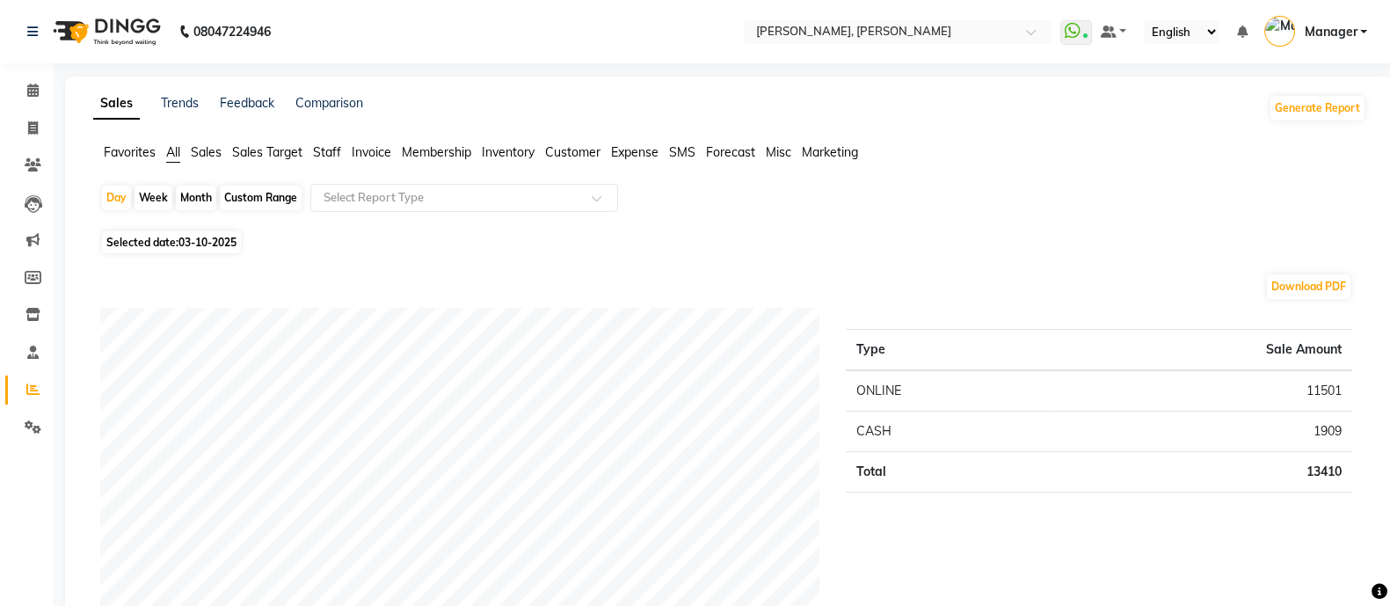
click at [340, 148] on span "Staff" at bounding box center [327, 152] width 28 height 16
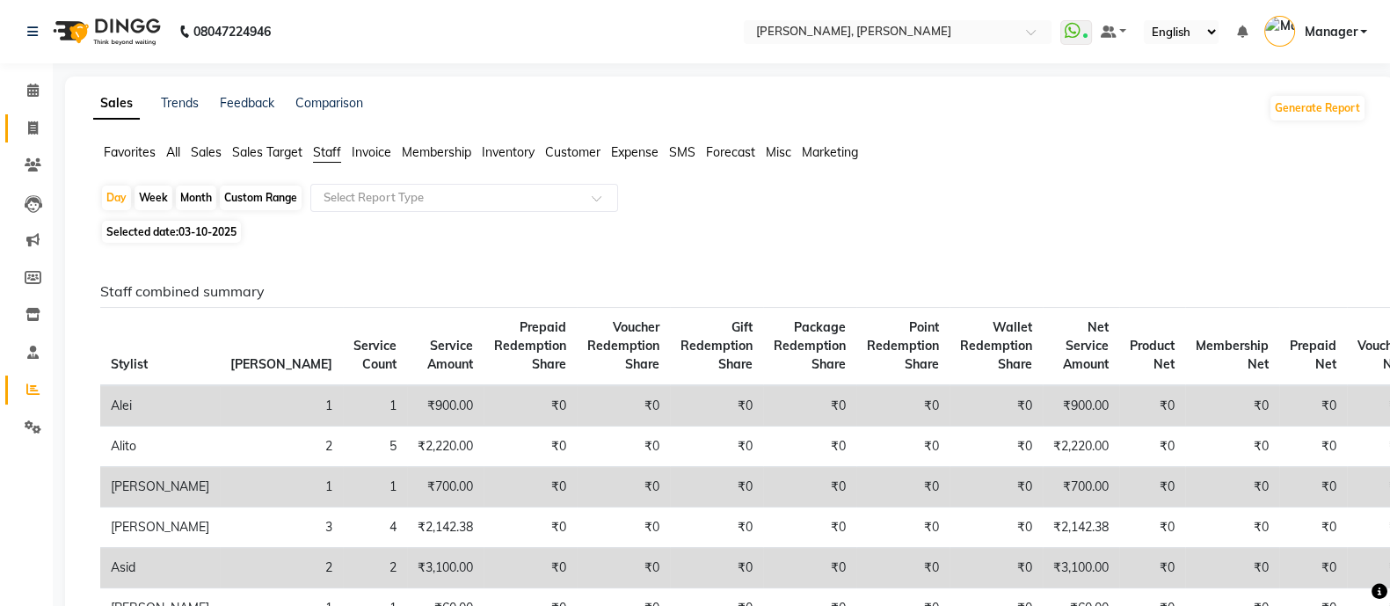
click at [18, 134] on span at bounding box center [33, 129] width 31 height 20
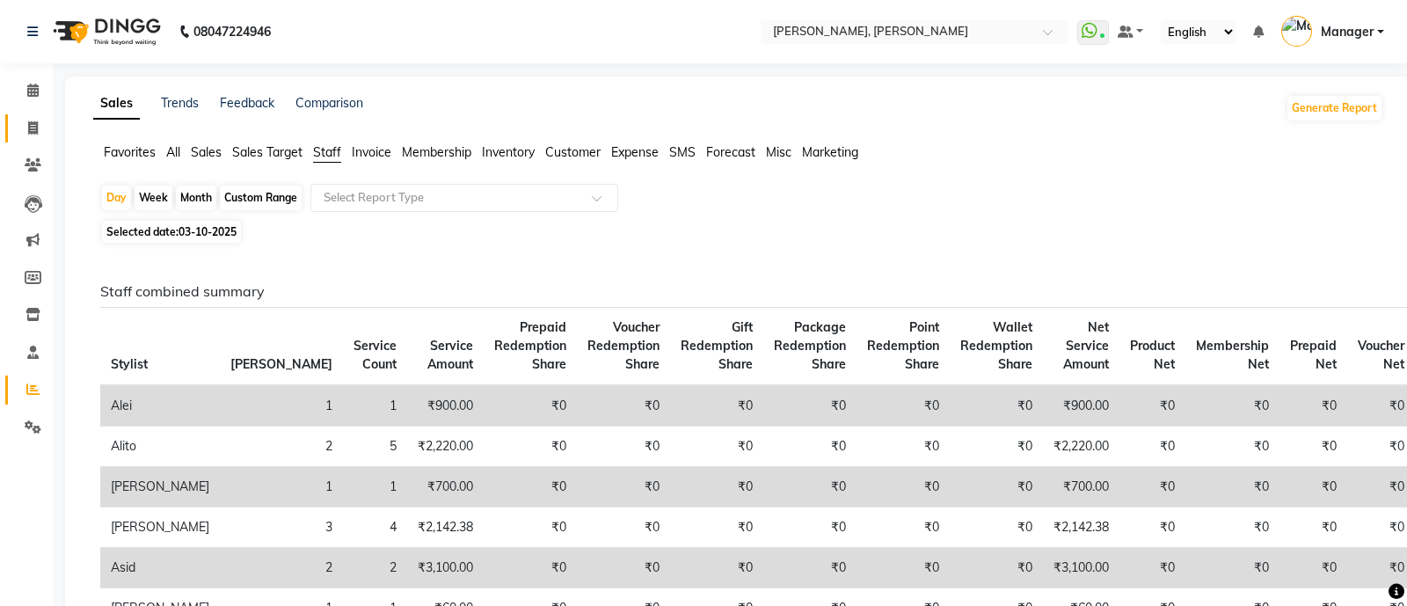
select select "3767"
select select "service"
